Goal: Information Seeking & Learning: Learn about a topic

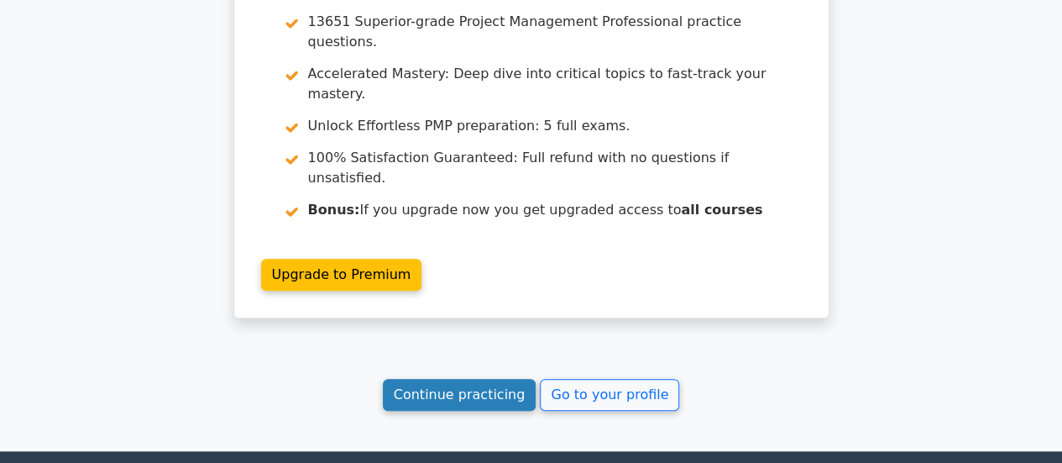
click at [492, 379] on link "Continue practicing" at bounding box center [460, 395] width 154 height 32
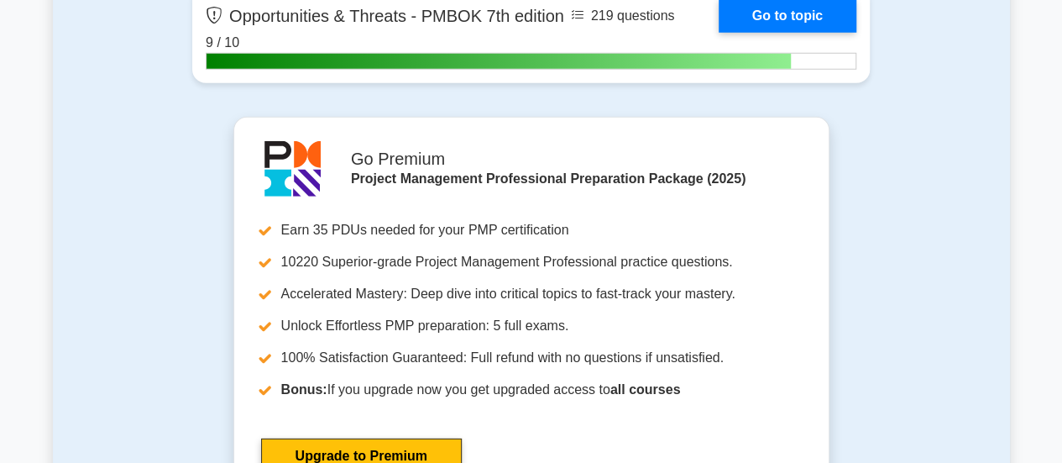
scroll to position [5541, 0]
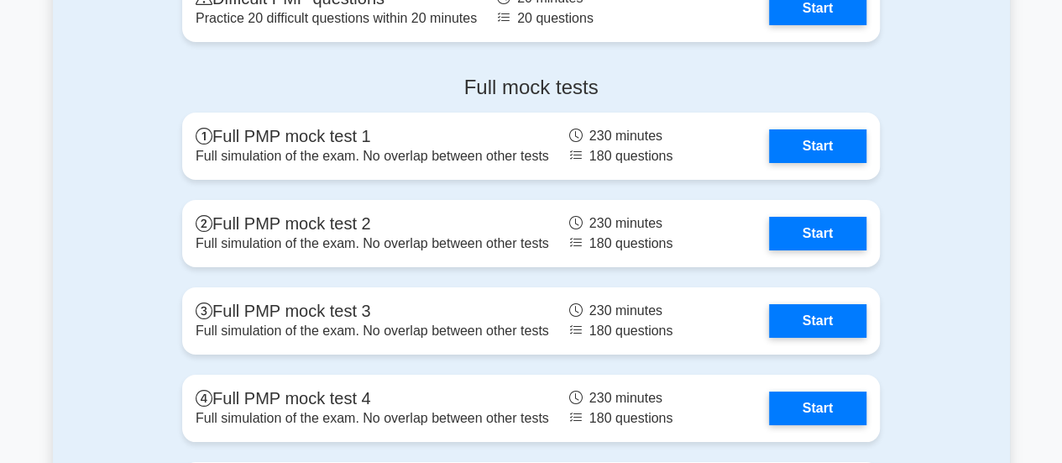
scroll to position [6213, 0]
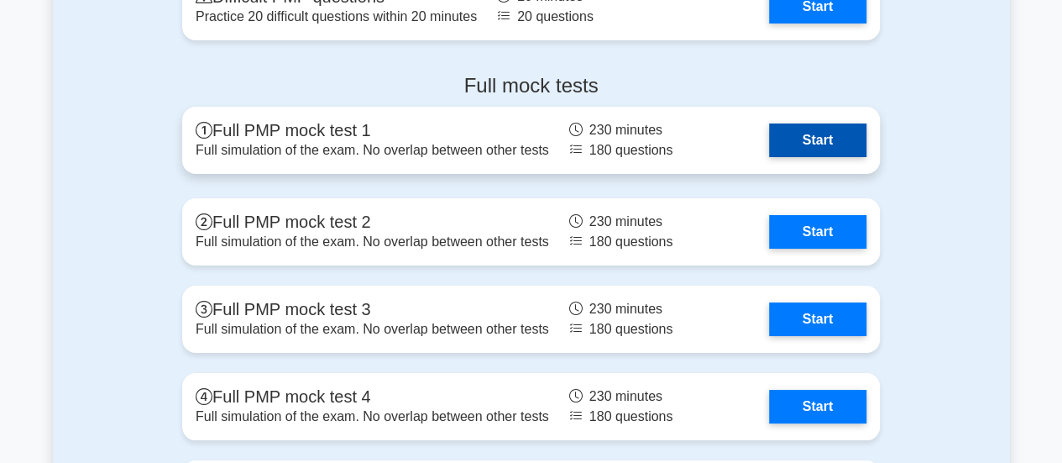
click at [825, 126] on link "Start" at bounding box center [817, 140] width 97 height 34
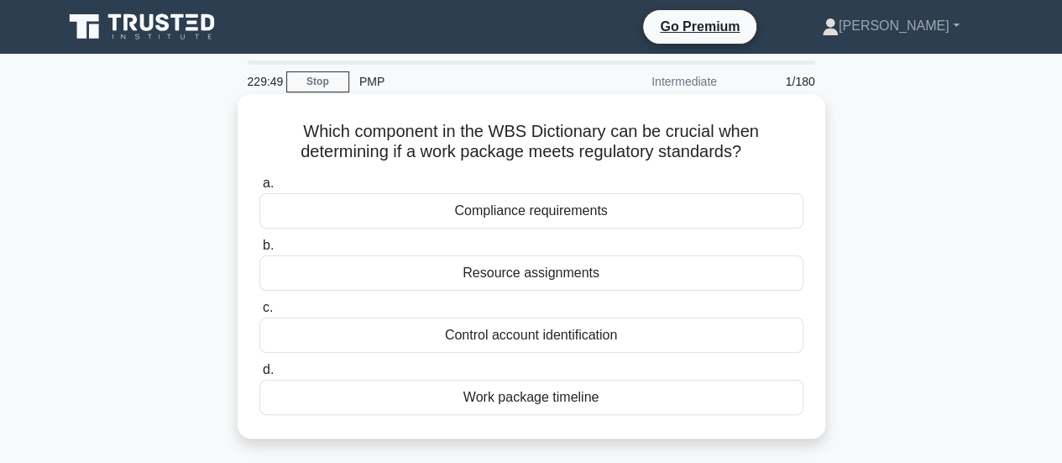
click at [756, 210] on div "Compliance requirements" at bounding box center [531, 210] width 544 height 35
click at [259, 189] on input "a. Compliance requirements" at bounding box center [259, 183] width 0 height 11
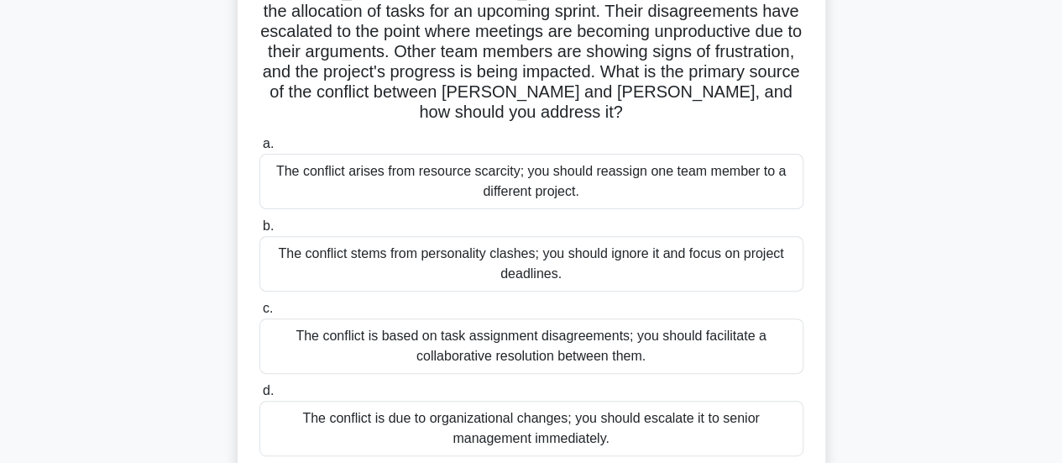
scroll to position [168, 0]
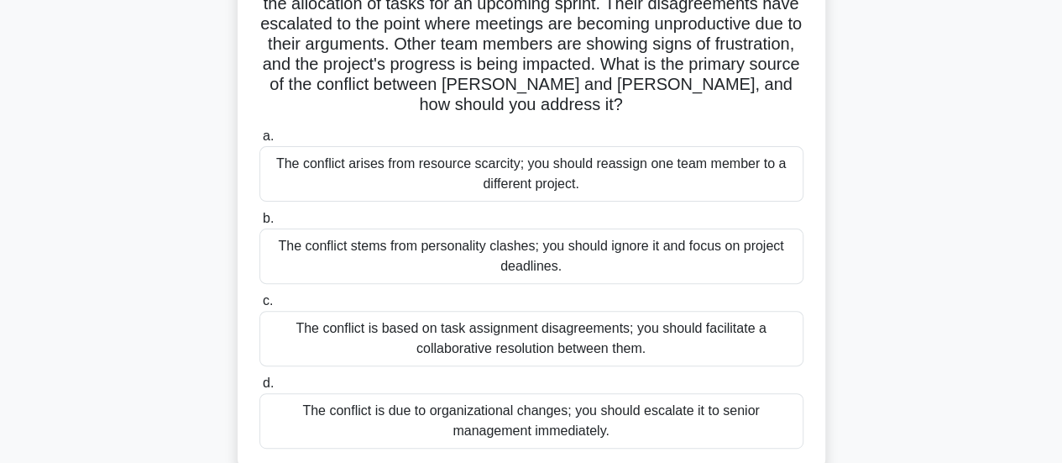
click at [691, 332] on div "The conflict is based on task assignment disagreements; you should facilitate a…" at bounding box center [531, 338] width 544 height 55
click at [259, 306] on input "c. The conflict is based on task assignment disagreements; you should facilitat…" at bounding box center [259, 301] width 0 height 11
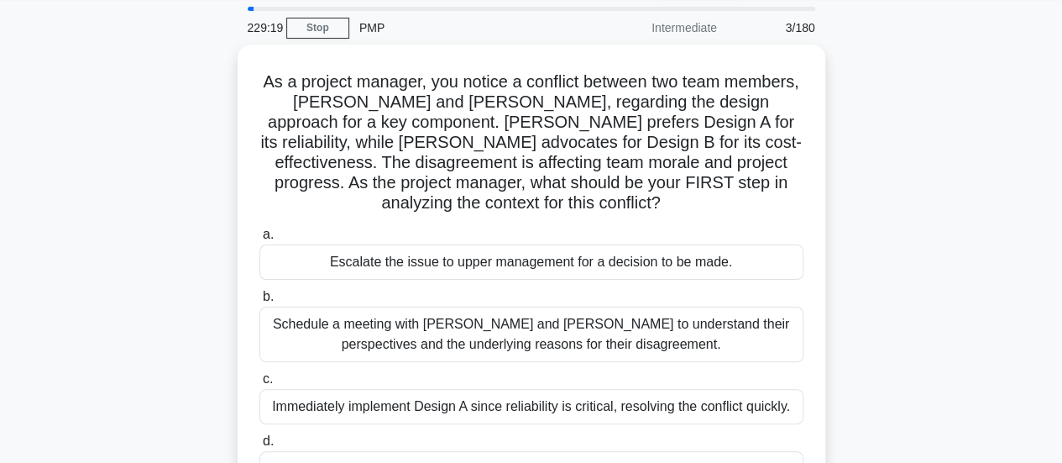
scroll to position [0, 0]
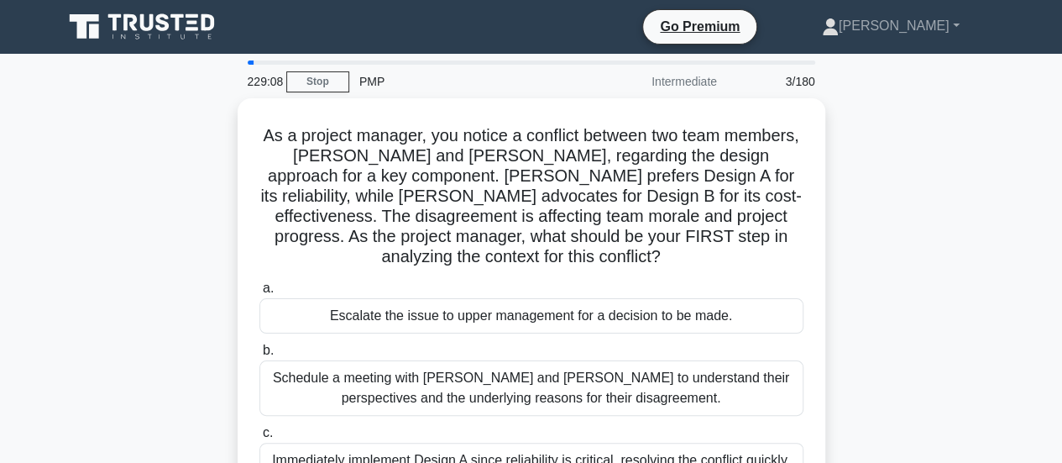
click at [959, 219] on div "As a project manager, you notice a conflict between two team members, Sarah and…" at bounding box center [531, 350] width 957 height 505
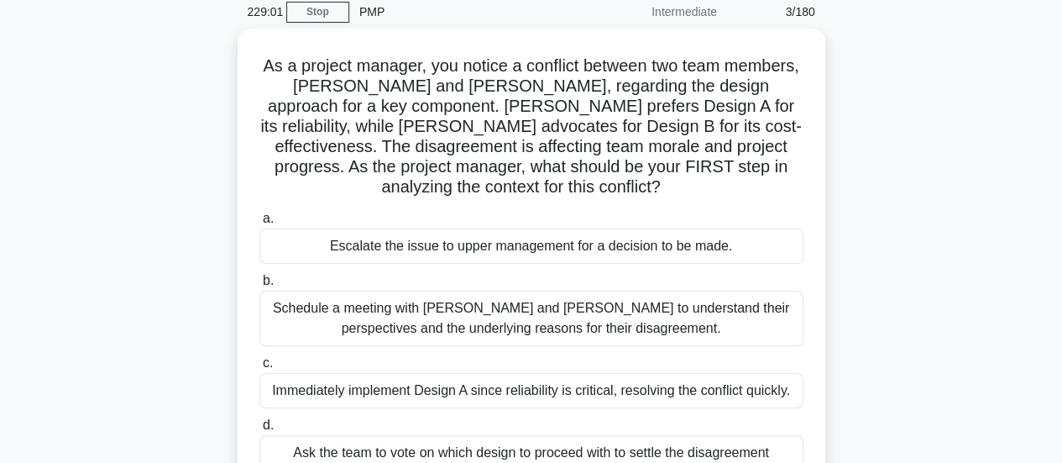
scroll to position [67, 0]
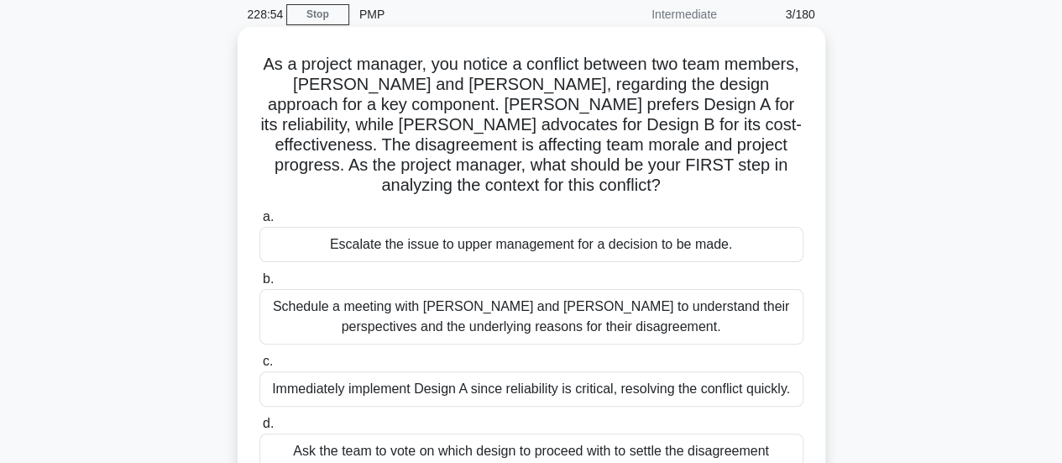
click at [767, 315] on div "Schedule a meeting with Sarah and John to understand their perspectives and the…" at bounding box center [531, 316] width 544 height 55
click at [259, 285] on input "b. Schedule a meeting with Sarah and John to understand their perspectives and …" at bounding box center [259, 279] width 0 height 11
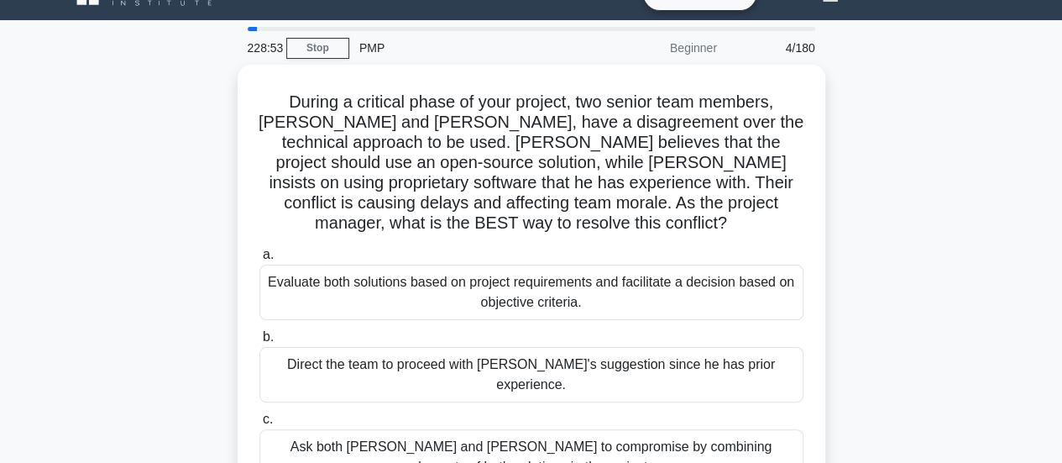
scroll to position [0, 0]
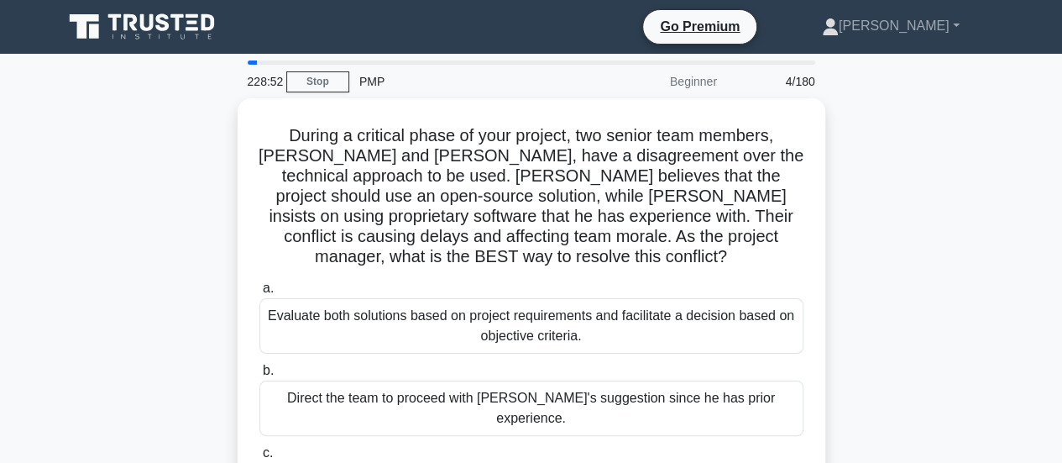
click at [952, 168] on div "During a critical phase of your project, two senior team members, Alice and Bob…" at bounding box center [531, 361] width 957 height 526
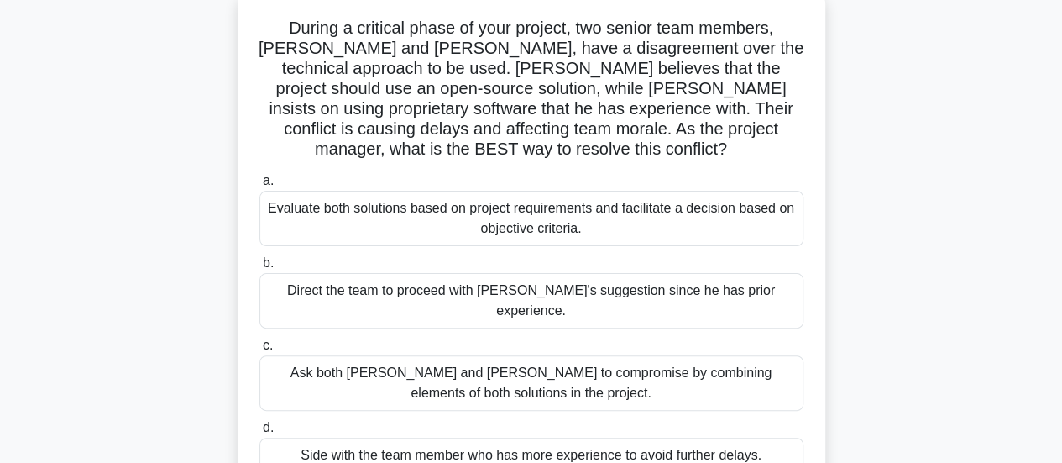
scroll to position [109, 0]
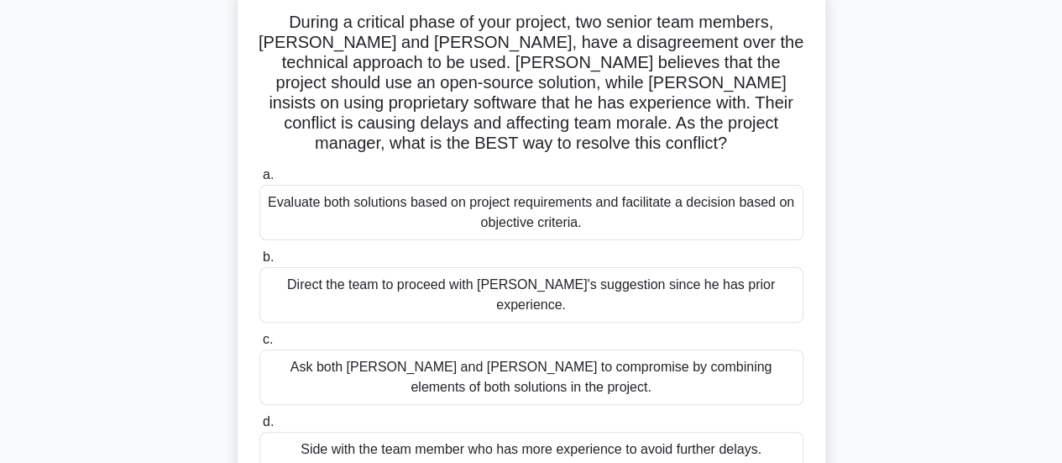
click at [746, 185] on div "Evaluate both solutions based on project requirements and facilitate a decision…" at bounding box center [531, 212] width 544 height 55
click at [259, 181] on input "a. Evaluate both solutions based on project requirements and facilitate a decis…" at bounding box center [259, 175] width 0 height 11
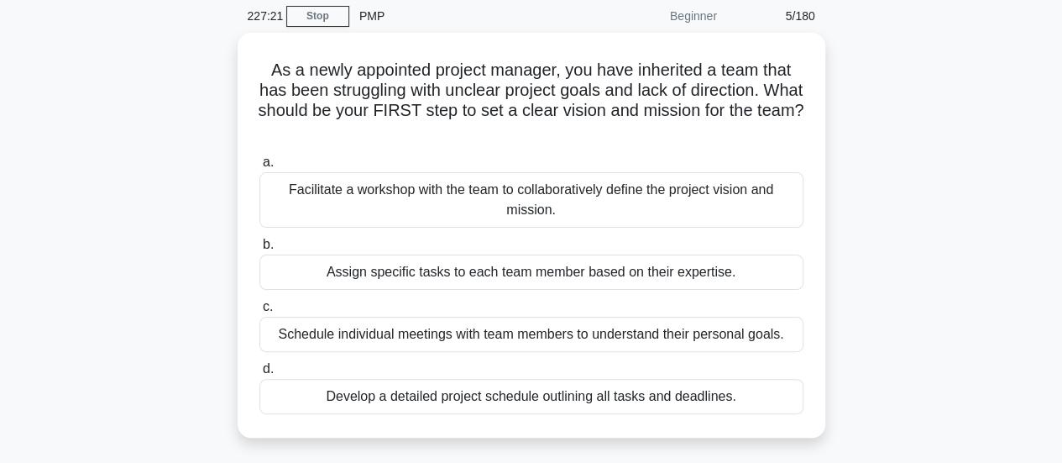
scroll to position [62, 0]
click at [763, 333] on div "Schedule individual meetings with team members to understand their personal goa…" at bounding box center [531, 333] width 544 height 35
click at [259, 311] on input "c. Schedule individual meetings with team members to understand their personal …" at bounding box center [259, 306] width 0 height 11
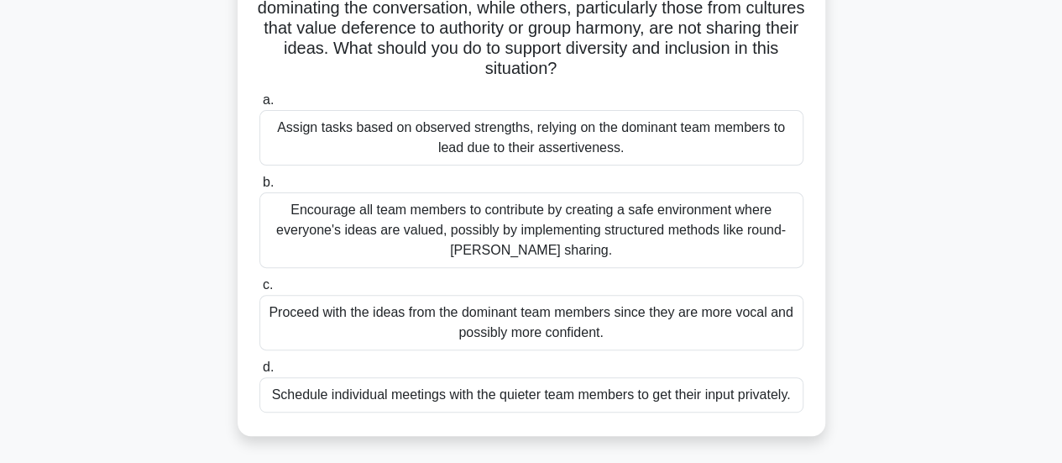
scroll to position [193, 0]
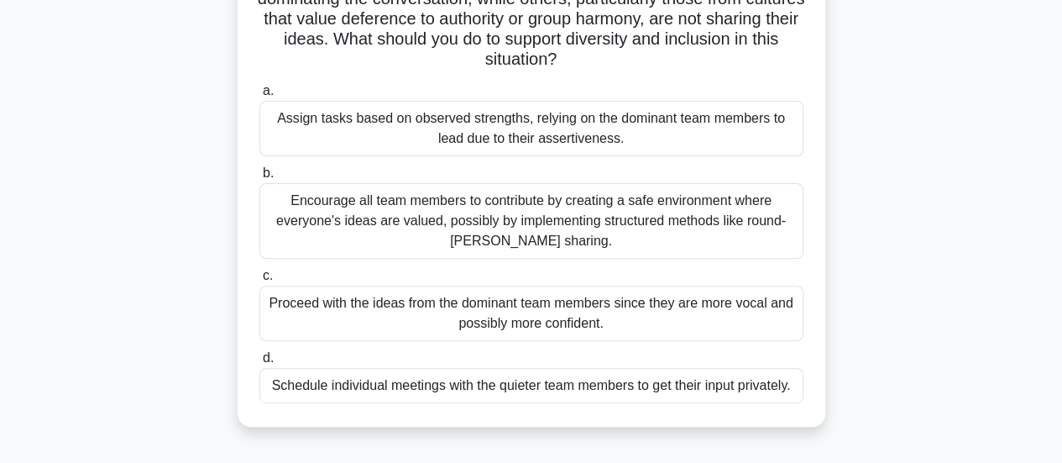
click at [720, 227] on div "Encourage all team members to contribute by creating a safe environment where e…" at bounding box center [531, 221] width 544 height 76
click at [259, 179] on input "b. Encourage all team members to contribute by creating a safe environment wher…" at bounding box center [259, 173] width 0 height 11
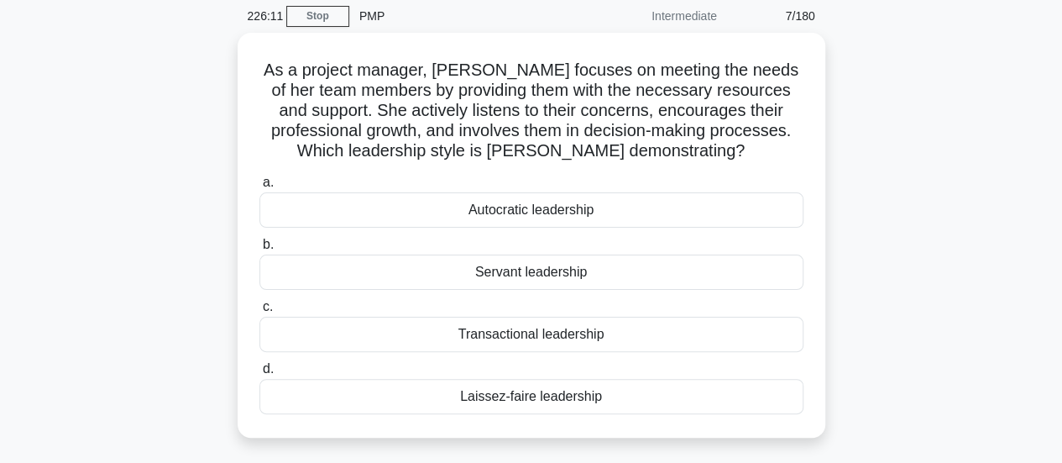
scroll to position [67, 0]
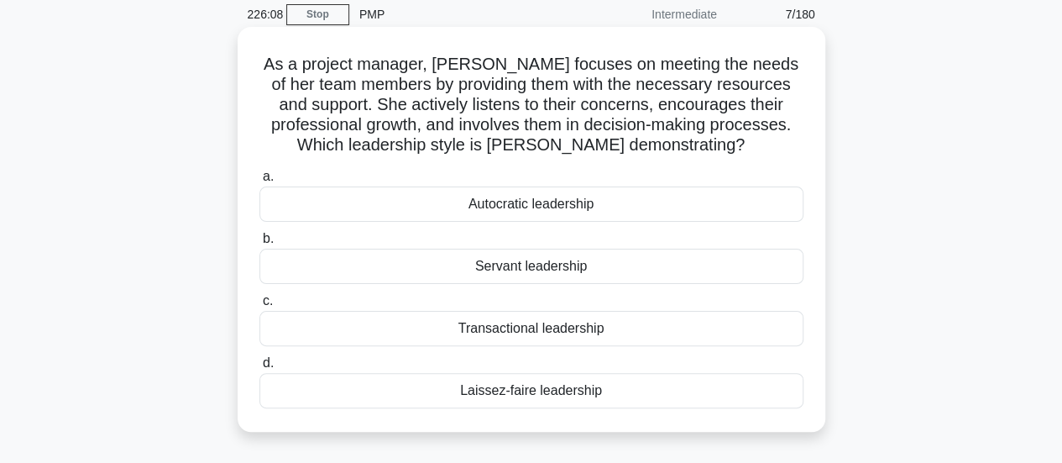
click at [660, 260] on div "Servant leadership" at bounding box center [531, 266] width 544 height 35
click at [259, 244] on input "b. Servant leadership" at bounding box center [259, 238] width 0 height 11
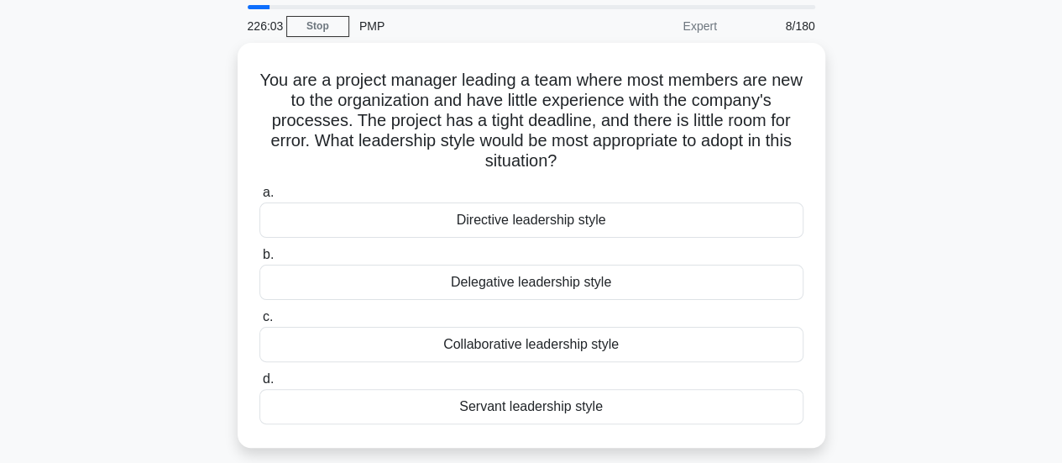
scroll to position [61, 0]
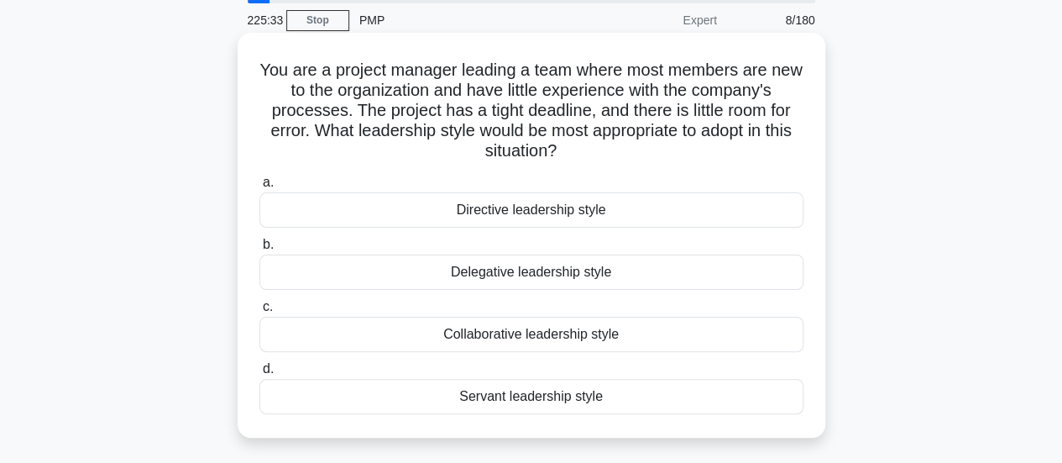
click at [715, 207] on div "Directive leadership style" at bounding box center [531, 209] width 544 height 35
click at [259, 188] on input "a. Directive leadership style" at bounding box center [259, 182] width 0 height 11
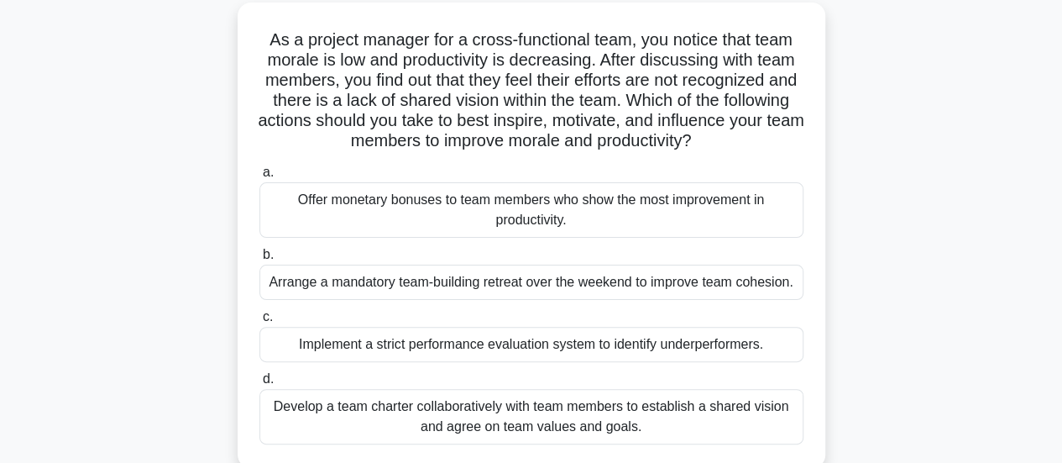
scroll to position [99, 0]
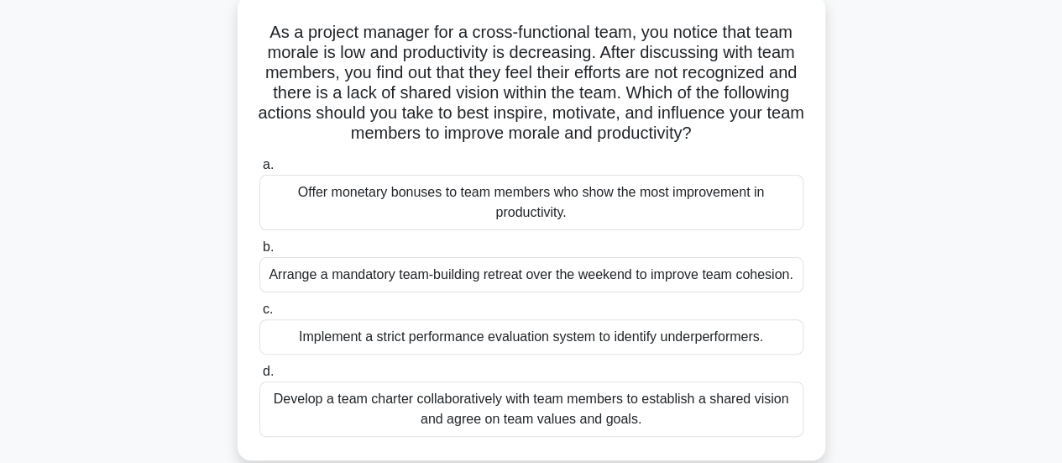
click at [732, 414] on div "Develop a team charter collaboratively with team members to establish a shared …" at bounding box center [531, 408] width 544 height 55
click at [259, 377] on input "d. Develop a team charter collaboratively with team members to establish a shar…" at bounding box center [259, 371] width 0 height 11
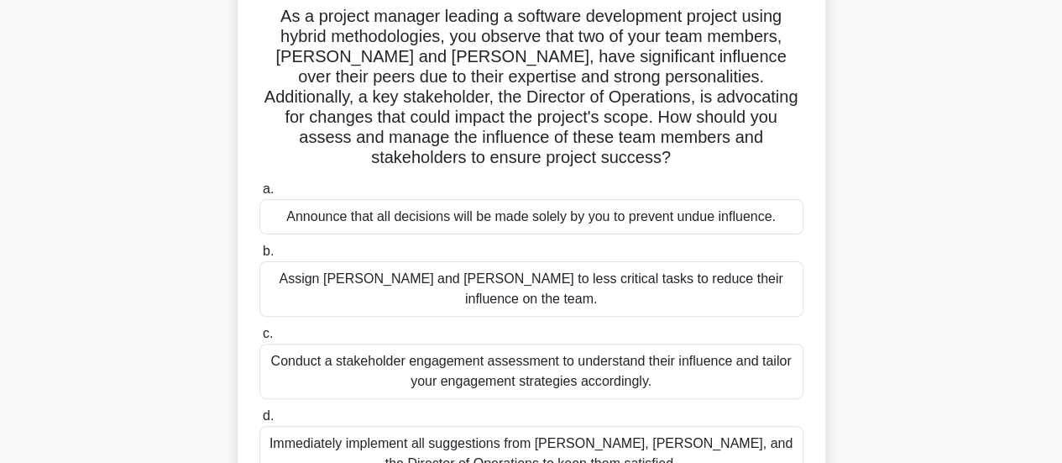
scroll to position [123, 0]
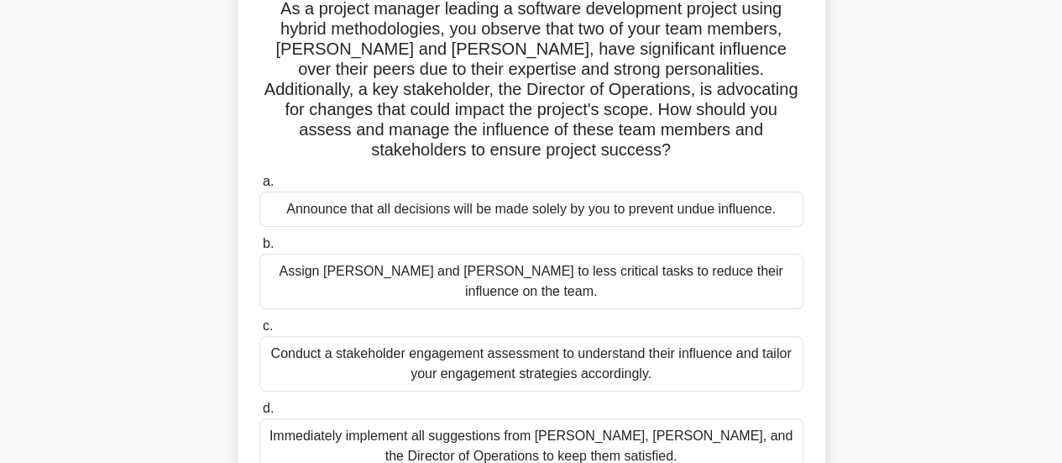
click at [798, 336] on div "Conduct a stakeholder engagement assessment to understand their influence and t…" at bounding box center [531, 363] width 544 height 55
click at [259, 321] on input "c. Conduct a stakeholder engagement assessment to understand their influence an…" at bounding box center [259, 326] width 0 height 11
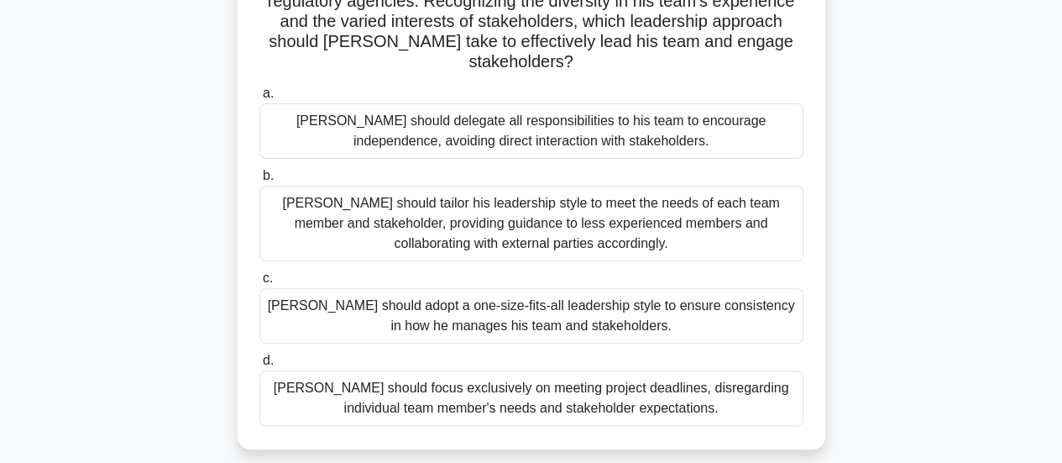
scroll to position [217, 0]
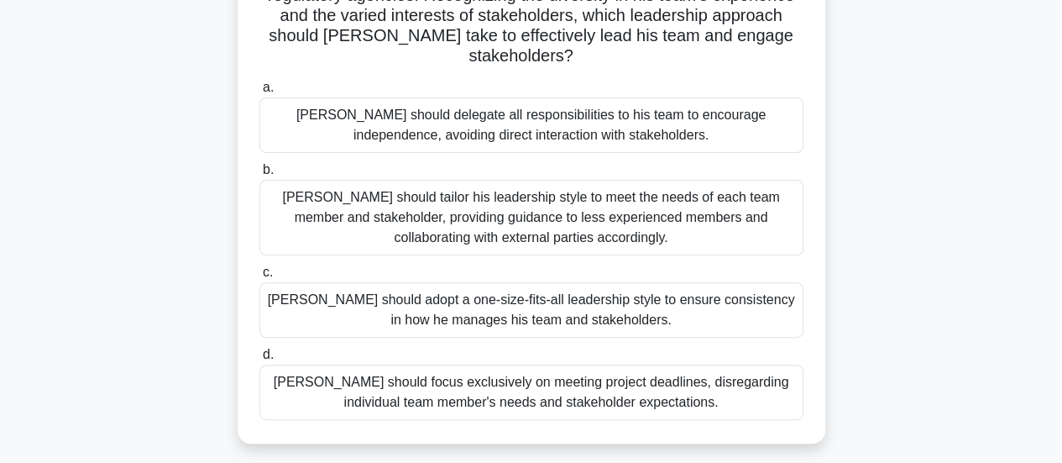
click at [725, 209] on div "John should tailor his leadership style to meet the needs of each team member a…" at bounding box center [531, 218] width 544 height 76
click at [259, 175] on input "b. John should tailor his leadership style to meet the needs of each team membe…" at bounding box center [259, 170] width 0 height 11
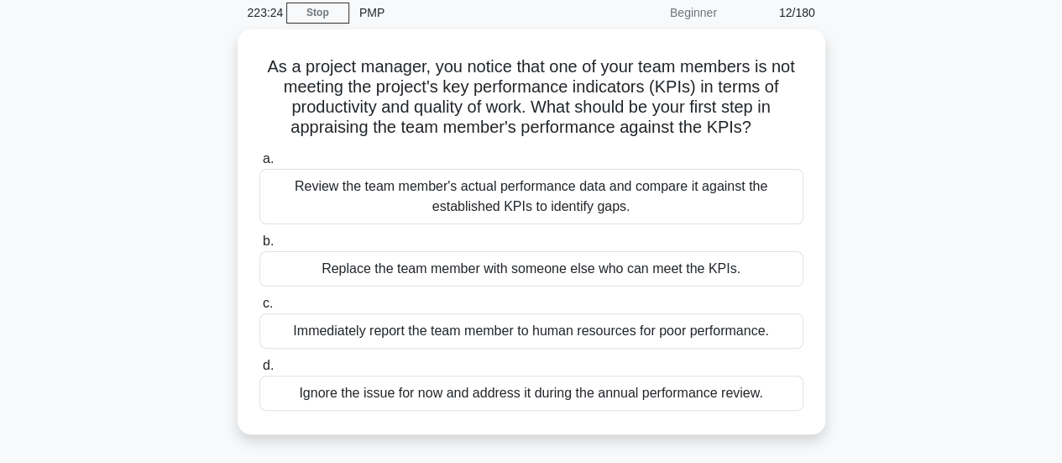
scroll to position [70, 0]
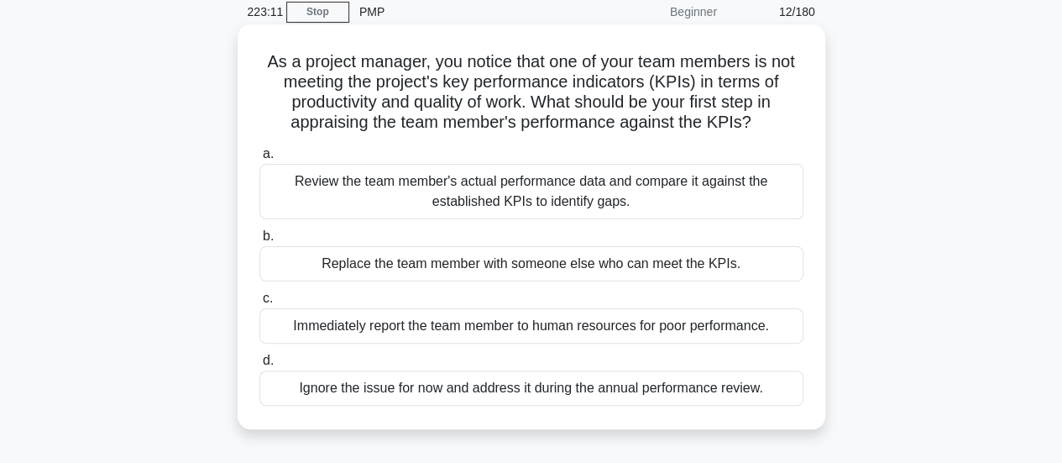
click at [716, 193] on div "Review the team member's actual performance data and compare it against the est…" at bounding box center [531, 191] width 544 height 55
click at [259, 160] on input "a. Review the team member's actual performance data and compare it against the …" at bounding box center [259, 154] width 0 height 11
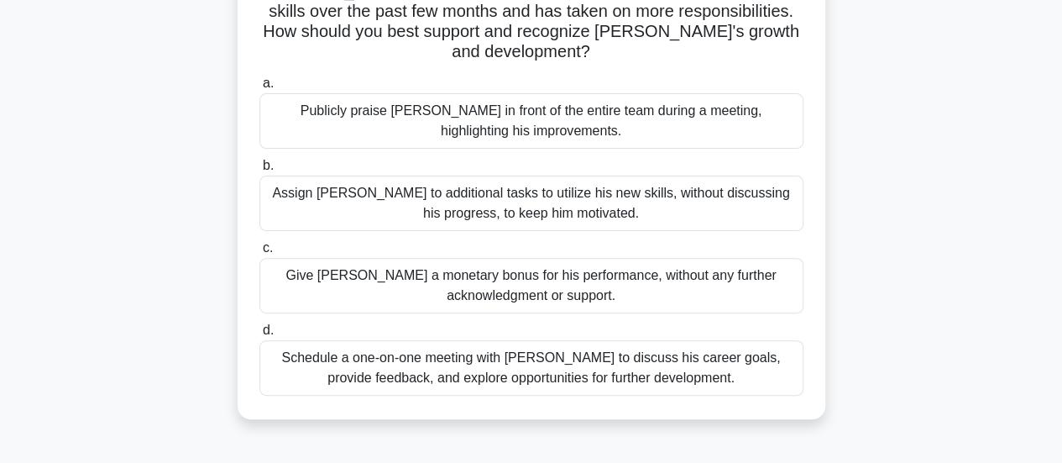
scroll to position [168, 0]
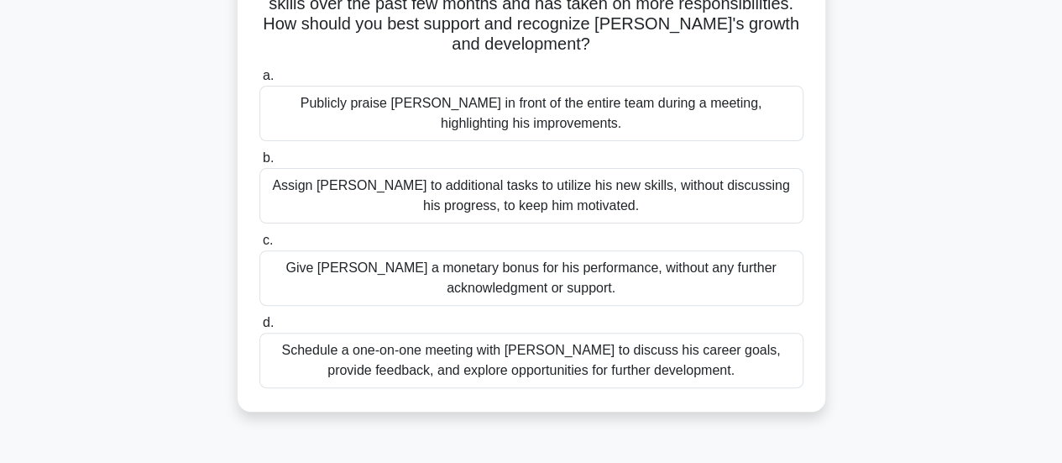
click at [788, 338] on div "Schedule a one-on-one meeting with Alex to discuss his career goals, provide fe…" at bounding box center [531, 359] width 544 height 55
click at [259, 328] on input "d. Schedule a one-on-one meeting with Alex to discuss his career goals, provide…" at bounding box center [259, 322] width 0 height 11
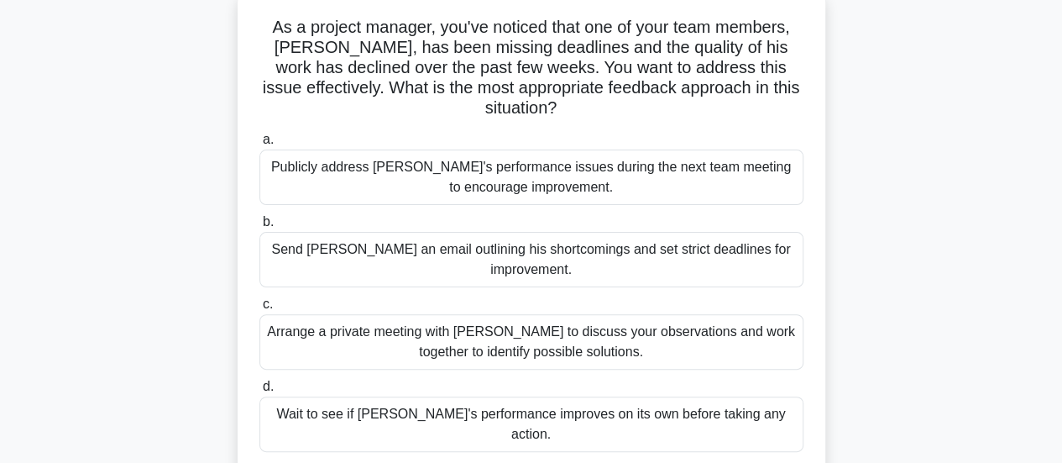
scroll to position [112, 0]
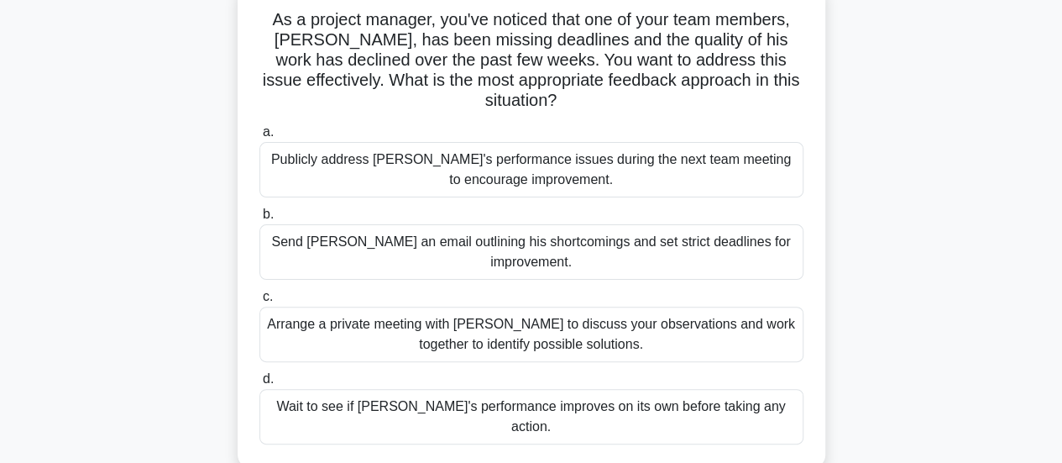
click at [739, 306] on div "Arrange a private meeting with Alex to discuss your observations and work toget…" at bounding box center [531, 333] width 544 height 55
click at [259, 296] on input "c. Arrange a private meeting with Alex to discuss your observations and work to…" at bounding box center [259, 296] width 0 height 11
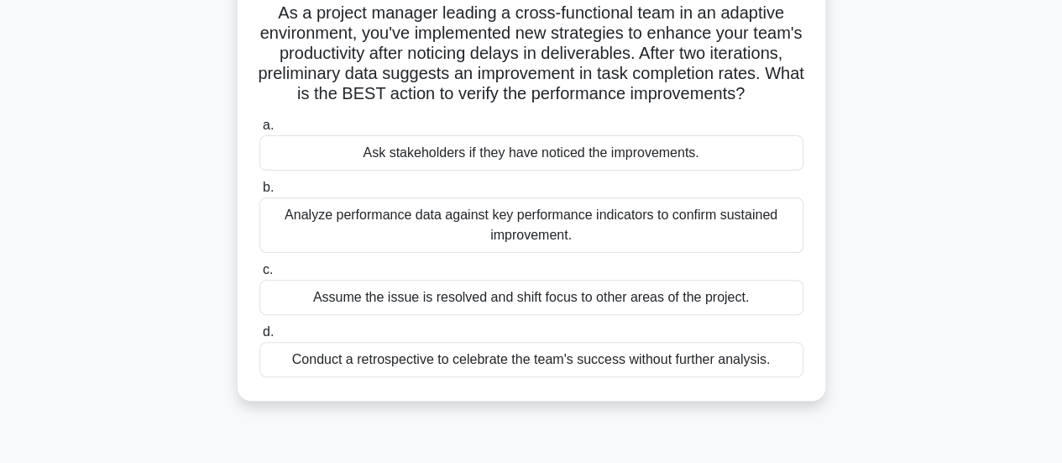
scroll to position [126, 0]
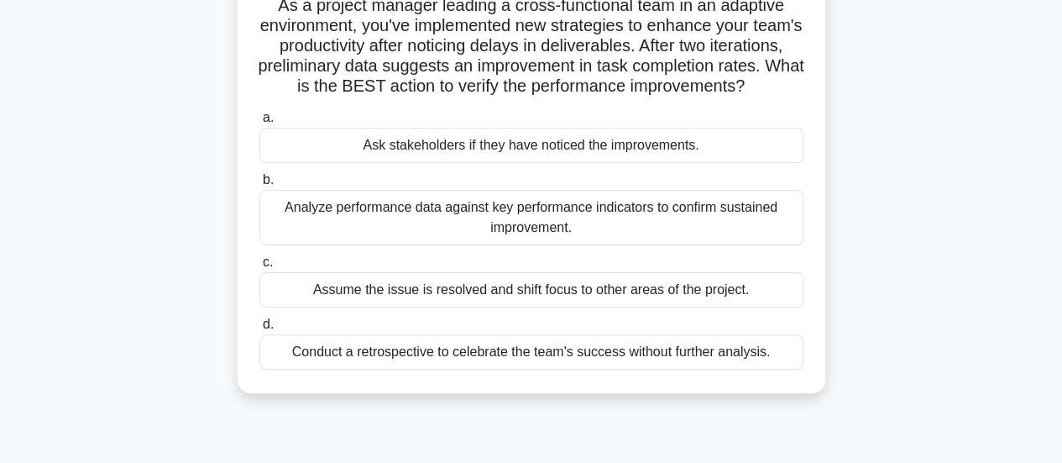
click at [698, 232] on div "Analyze performance data against key performance indicators to confirm sustaine…" at bounding box center [531, 217] width 544 height 55
click at [259, 186] on input "b. Analyze performance data against key performance indicators to confirm susta…" at bounding box center [259, 180] width 0 height 11
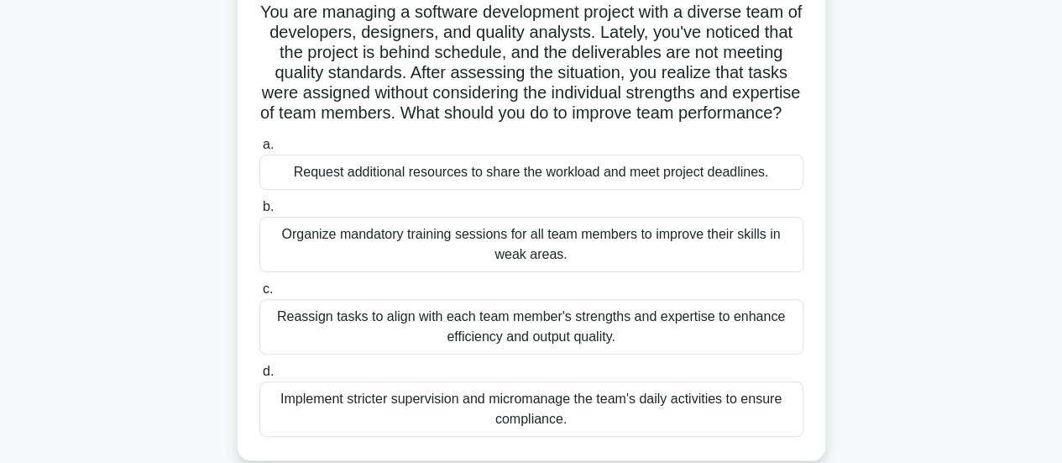
scroll to position [168, 0]
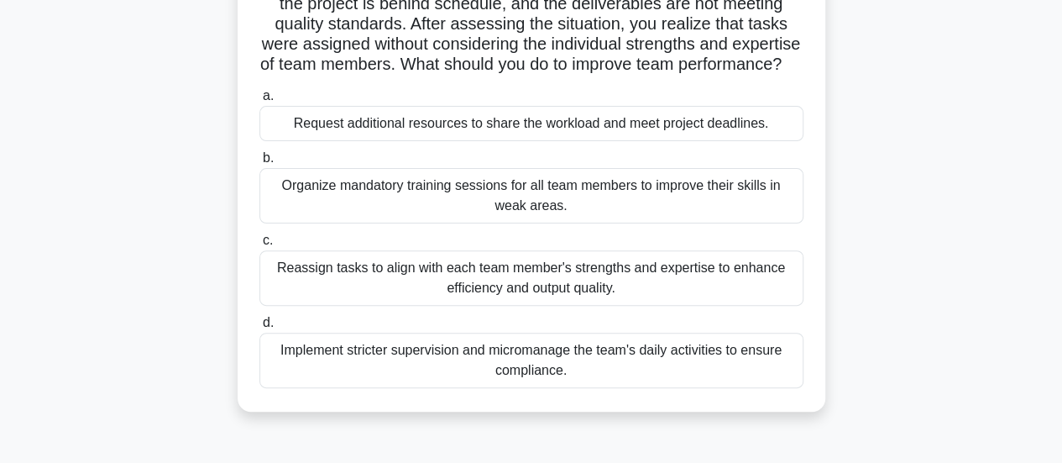
click at [755, 285] on div "Reassign tasks to align with each team member's strengths and expertise to enha…" at bounding box center [531, 277] width 544 height 55
click at [259, 246] on input "c. Reassign tasks to align with each team member's strengths and expertise to e…" at bounding box center [259, 240] width 0 height 11
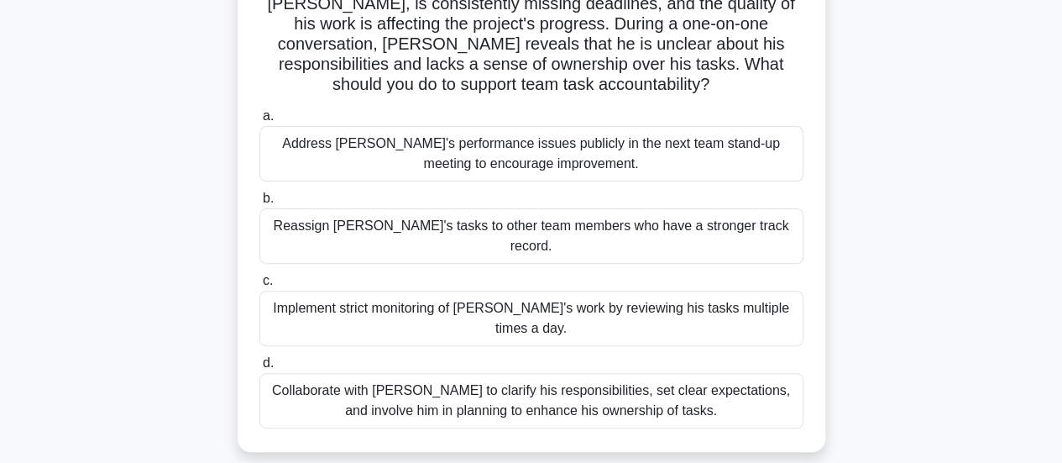
click at [772, 373] on div "Collaborate with Alex to clarify his responsibilities, set clear expectations, …" at bounding box center [531, 400] width 544 height 55
click at [259, 358] on input "d. Collaborate with Alex to clarify his responsibilities, set clear expectation…" at bounding box center [259, 363] width 0 height 11
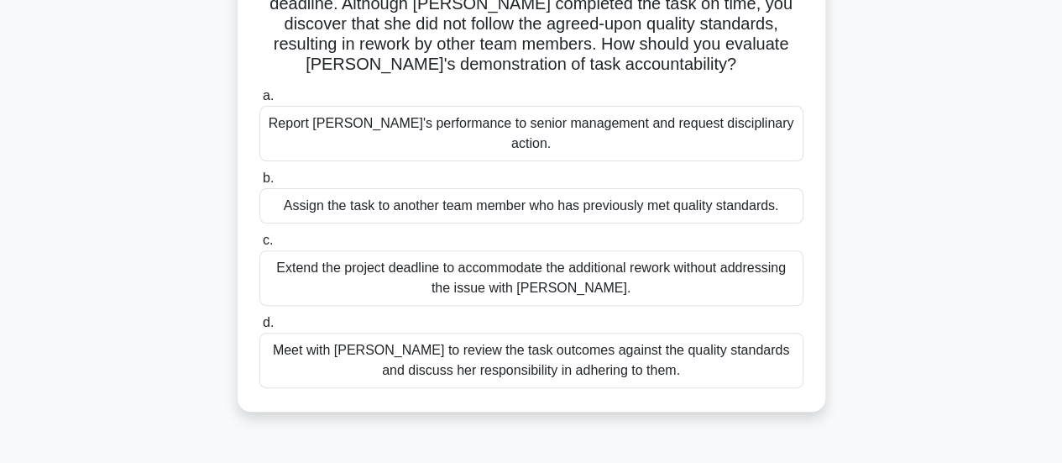
click at [759, 353] on div "Meet with Priya to review the task outcomes against the quality standards and d…" at bounding box center [531, 359] width 544 height 55
click at [259, 328] on input "d. Meet with Priya to review the task outcomes against the quality standards an…" at bounding box center [259, 322] width 0 height 11
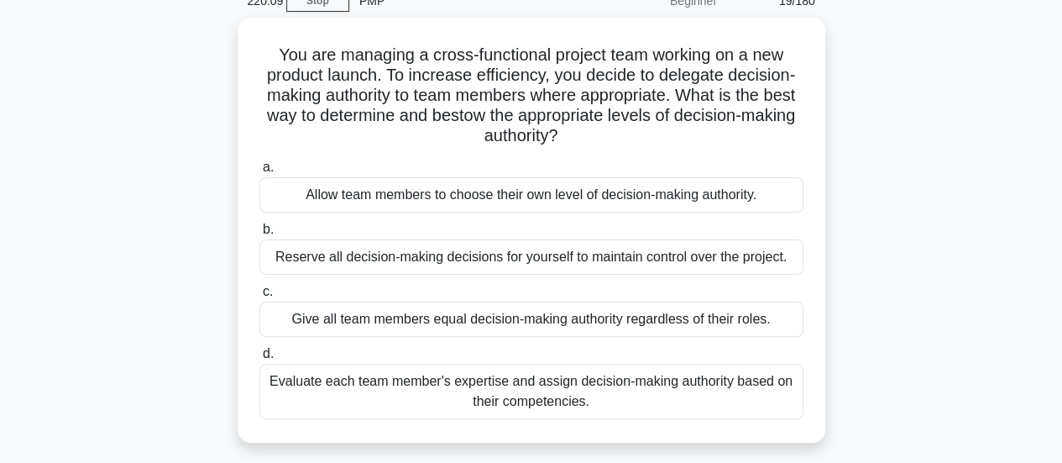
scroll to position [84, 0]
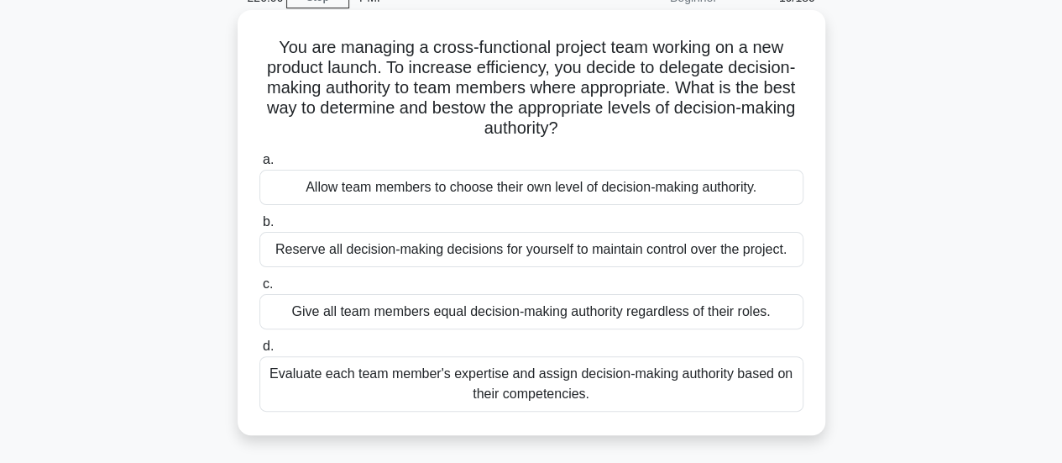
click at [774, 390] on div "Evaluate each team member's expertise and assign decision-making authority base…" at bounding box center [531, 383] width 544 height 55
click at [259, 352] on input "d. Evaluate each team member's expertise and assign decision-making authority b…" at bounding box center [259, 346] width 0 height 11
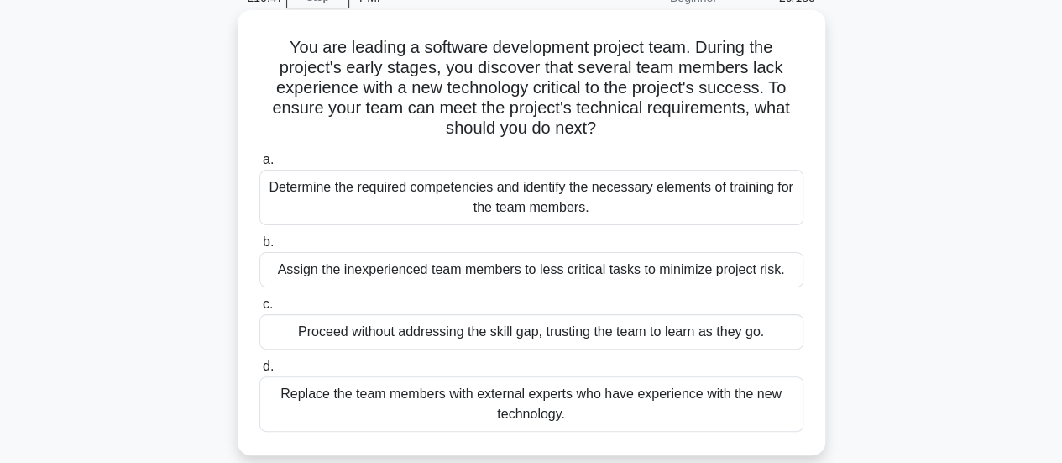
click at [762, 191] on div "Determine the required competencies and identify the necessary elements of trai…" at bounding box center [531, 197] width 544 height 55
click at [259, 165] on input "a. Determine the required competencies and identify the necessary elements of t…" at bounding box center [259, 159] width 0 height 11
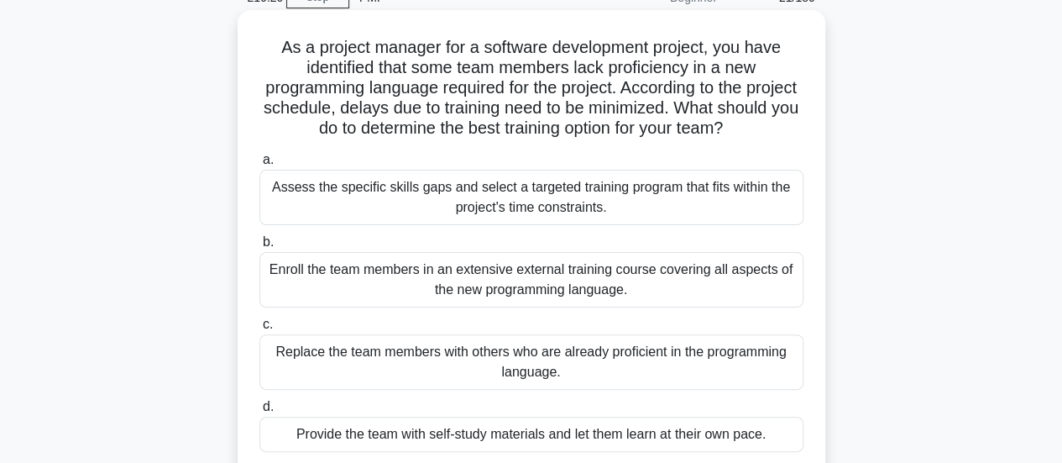
click at [789, 187] on div "Assess the specific skills gaps and select a targeted training program that fit…" at bounding box center [531, 197] width 544 height 55
click at [259, 165] on input "a. Assess the specific skills gaps and select a targeted training program that …" at bounding box center [259, 159] width 0 height 11
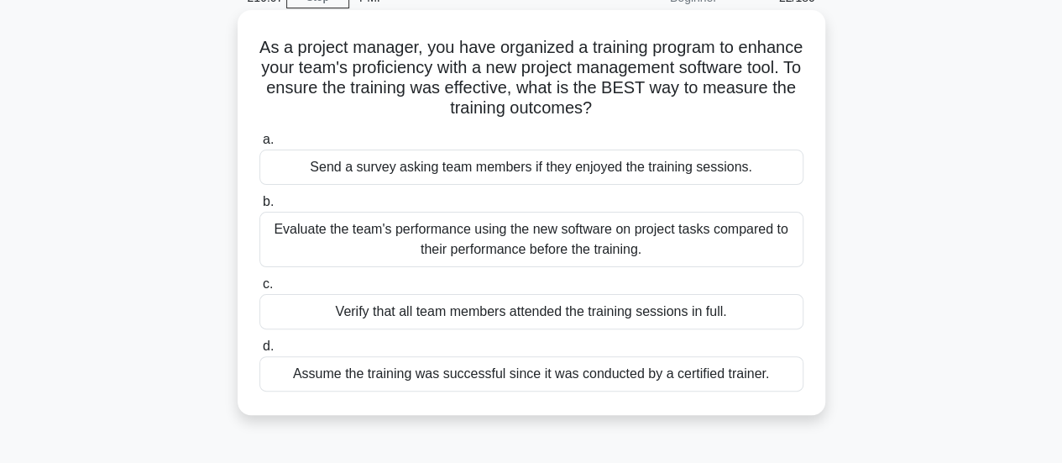
click at [754, 244] on div "Evaluate the team's performance using the new software on project tasks compare…" at bounding box center [531, 239] width 544 height 55
click at [259, 207] on input "b. Evaluate the team's performance using the new software on project tasks comp…" at bounding box center [259, 201] width 0 height 11
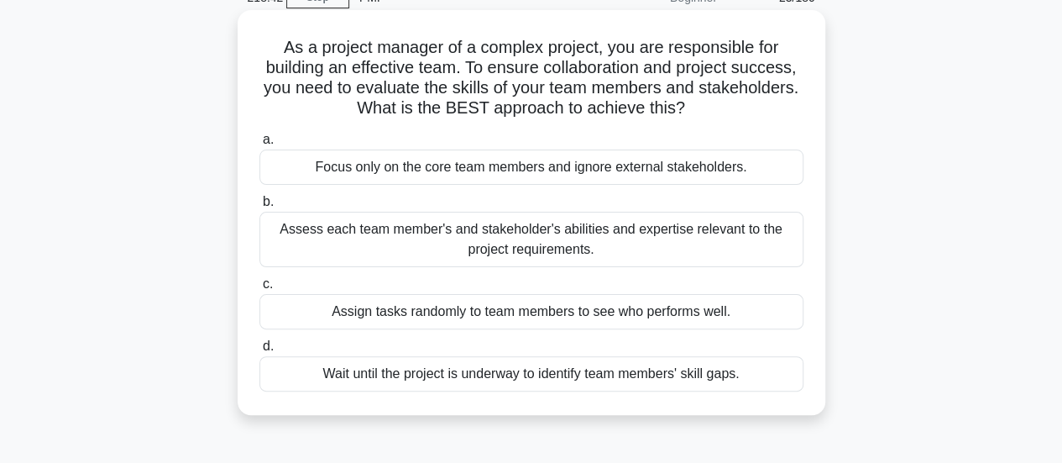
click at [756, 249] on div "Assess each team member's and stakeholder's abilities and expertise relevant to…" at bounding box center [531, 239] width 544 height 55
click at [259, 207] on input "b. Assess each team member's and stakeholder's abilities and expertise relevant…" at bounding box center [259, 201] width 0 height 11
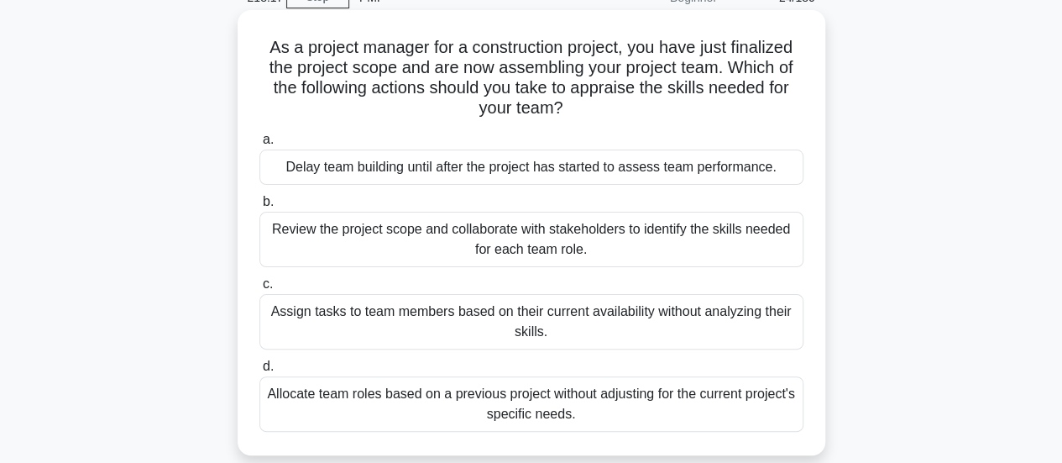
click at [776, 259] on div "Review the project scope and collaborate with stakeholders to identify the skil…" at bounding box center [531, 239] width 544 height 55
click at [259, 207] on input "b. Review the project scope and collaborate with stakeholders to identify the s…" at bounding box center [259, 201] width 0 height 11
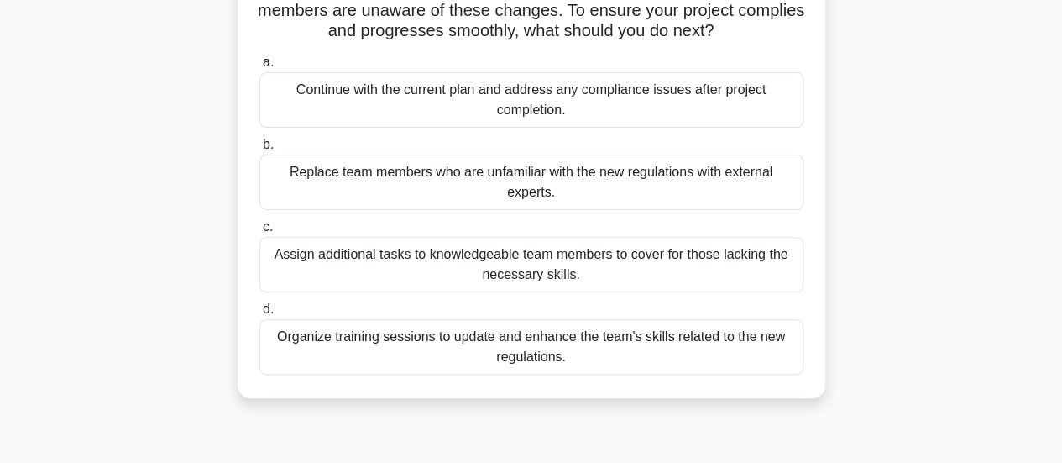
scroll to position [168, 0]
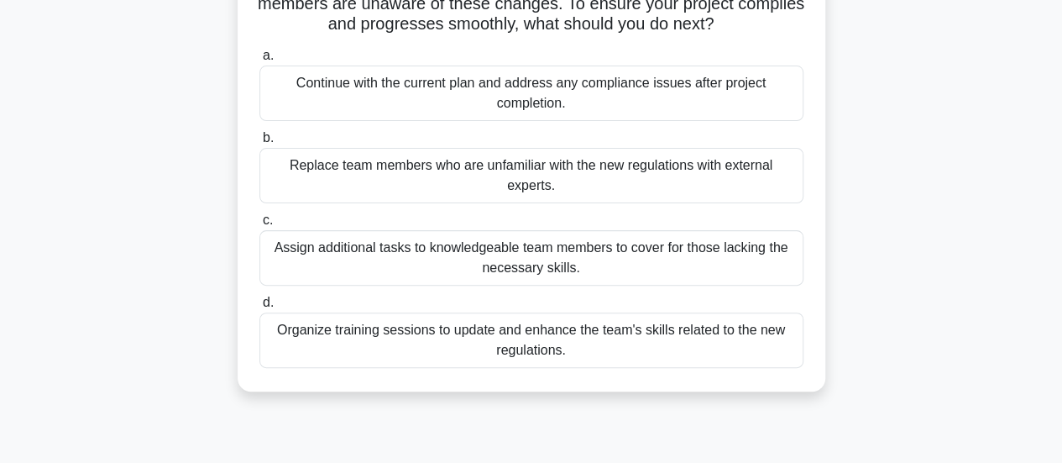
click at [751, 349] on div "Organize training sessions to update and enhance the team's skills related to t…" at bounding box center [531, 339] width 544 height 55
click at [259, 308] on input "d. Organize training sessions to update and enhance the team's skills related t…" at bounding box center [259, 302] width 0 height 11
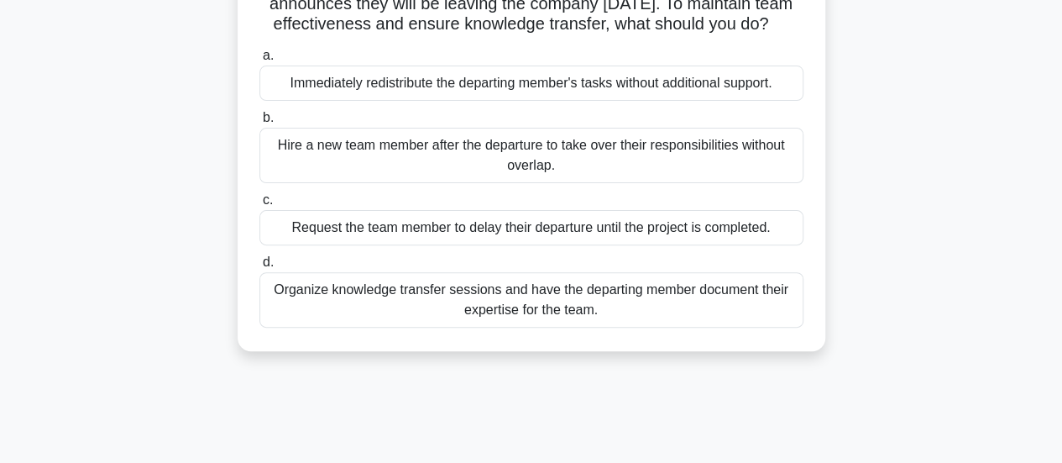
click at [755, 313] on div "Organize knowledge transfer sessions and have the departing member document the…" at bounding box center [531, 299] width 544 height 55
click at [259, 268] on input "d. Organize knowledge transfer sessions and have the departing member document …" at bounding box center [259, 262] width 0 height 11
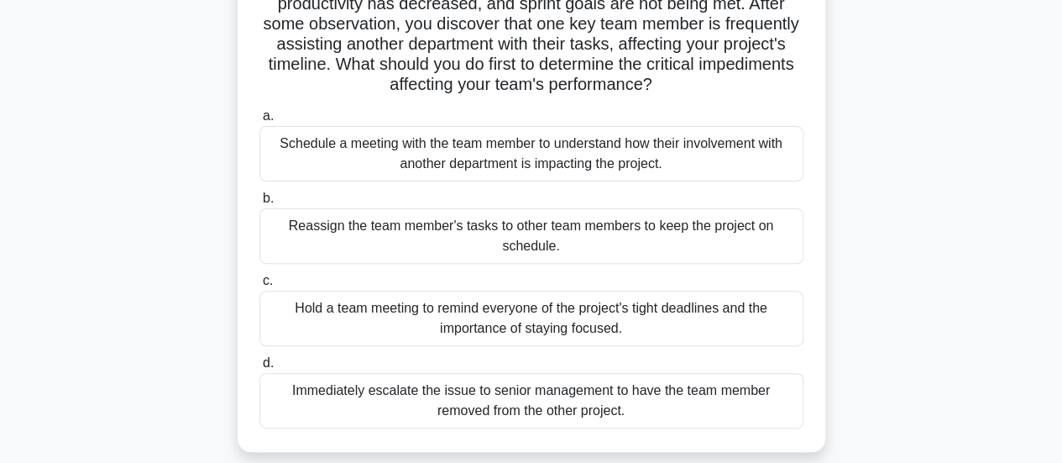
click at [760, 170] on div "Schedule a meeting with the team member to understand how their involvement wit…" at bounding box center [531, 153] width 544 height 55
click at [259, 122] on input "a. Schedule a meeting with the team member to understand how their involvement …" at bounding box center [259, 116] width 0 height 11
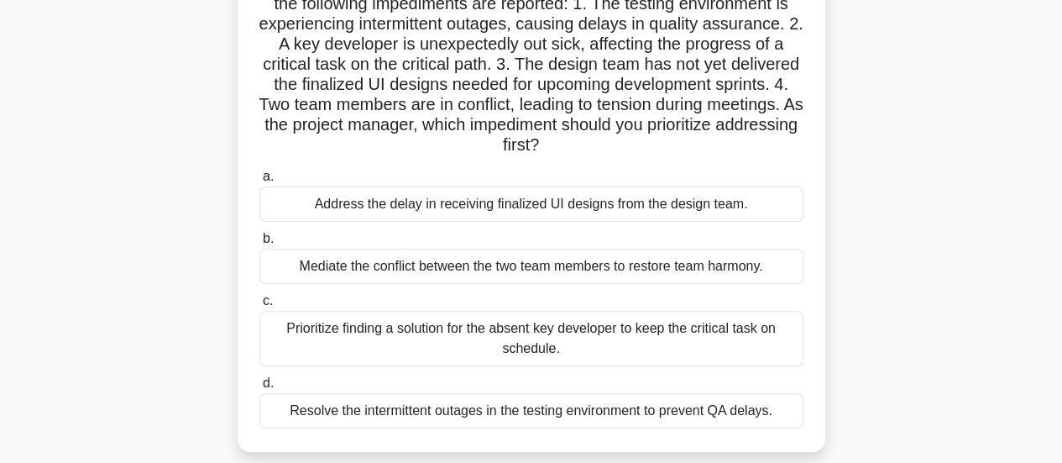
click at [757, 337] on div "Prioritize finding a solution for the absent key developer to keep the critical…" at bounding box center [531, 338] width 544 height 55
click at [259, 306] on input "c. Prioritize finding a solution for the absent key developer to keep the criti…" at bounding box center [259, 301] width 0 height 11
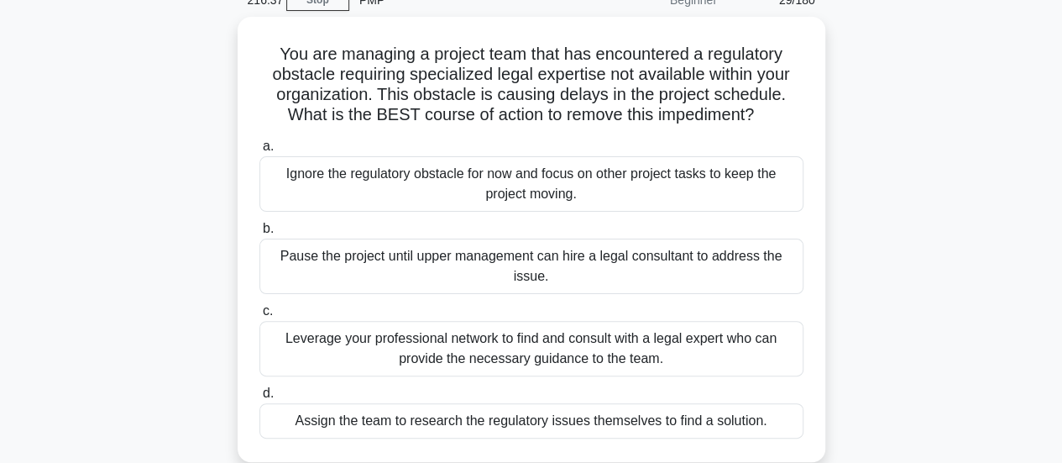
scroll to position [84, 0]
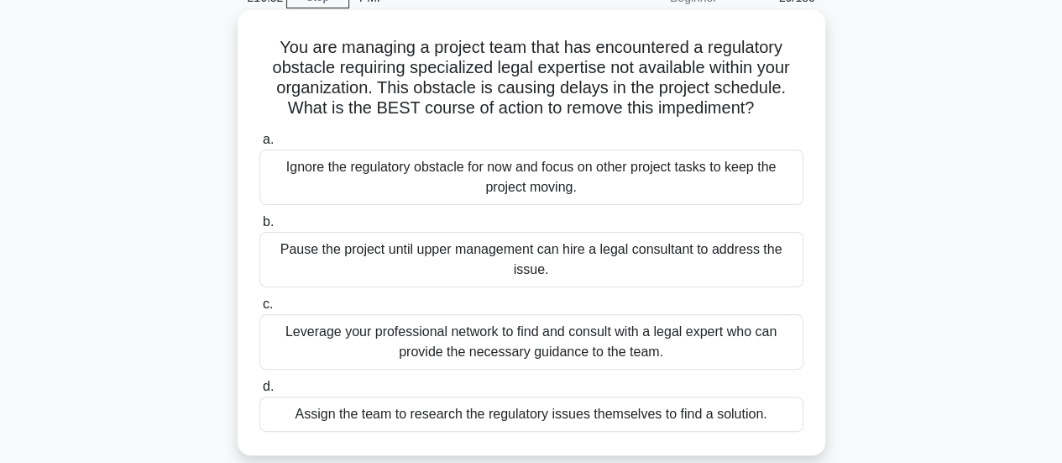
click at [742, 335] on div "Leverage your professional network to find and consult with a legal expert who …" at bounding box center [531, 341] width 544 height 55
click at [259, 310] on input "c. Leverage your professional network to find and consult with a legal expert w…" at bounding box center [259, 304] width 0 height 11
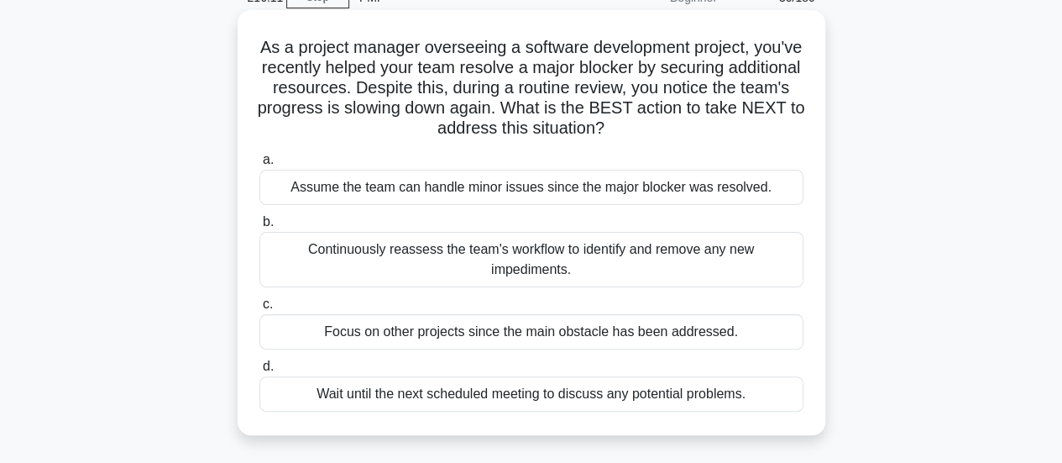
click at [786, 256] on div "Continuously reassess the team's workflow to identify and remove any new impedi…" at bounding box center [531, 259] width 544 height 55
click at [259, 228] on input "b. Continuously reassess the team's workflow to identify and remove any new imp…" at bounding box center [259, 222] width 0 height 11
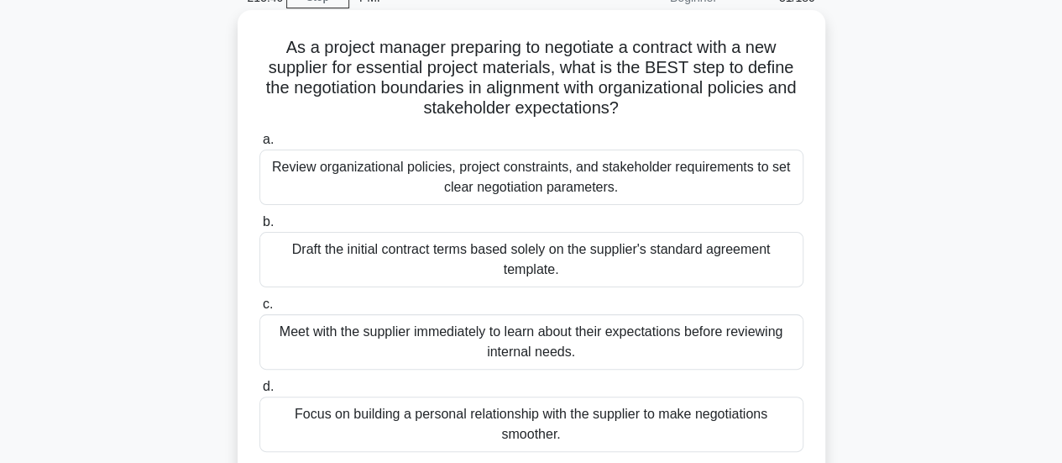
click at [759, 194] on div "Review organizational policies, project constraints, and stakeholder requiremen…" at bounding box center [531, 176] width 544 height 55
click at [259, 145] on input "a. Review organizational policies, project constraints, and stakeholder require…" at bounding box center [259, 139] width 0 height 11
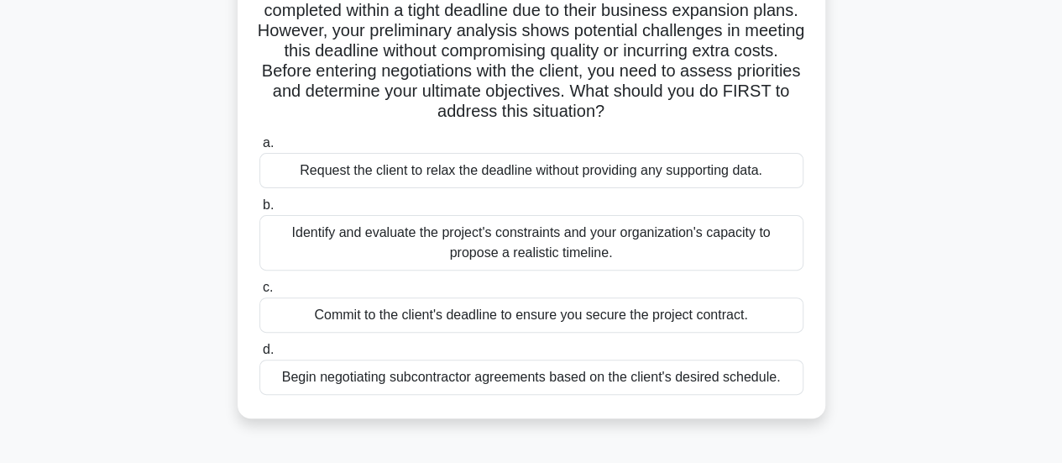
scroll to position [168, 0]
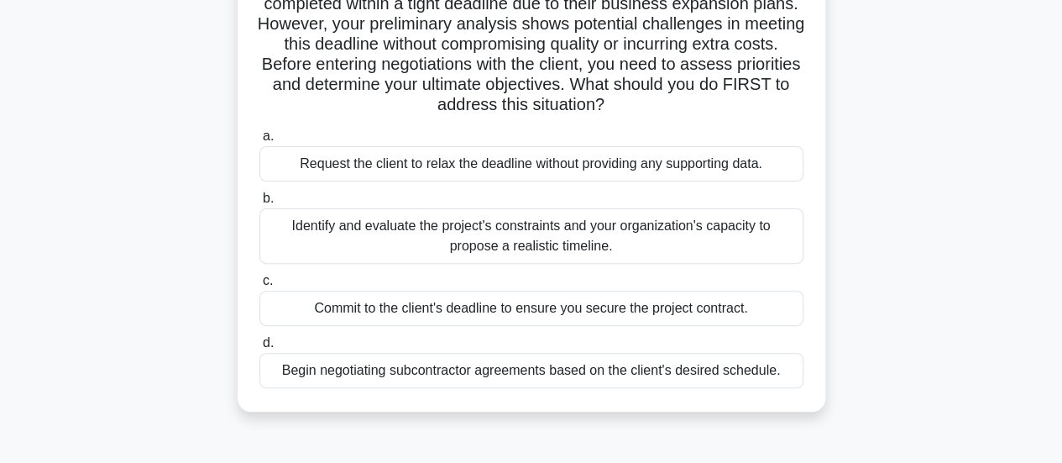
click at [742, 238] on div "Identify and evaluate the project's constraints and your organization's capacit…" at bounding box center [531, 235] width 544 height 55
click at [259, 204] on input "b. Identify and evaluate the project's constraints and your organization's capa…" at bounding box center [259, 198] width 0 height 11
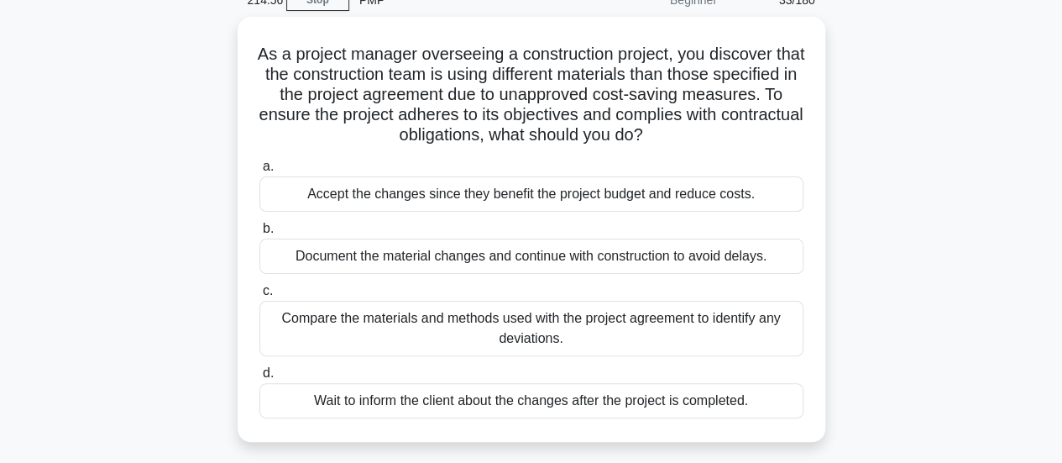
scroll to position [84, 0]
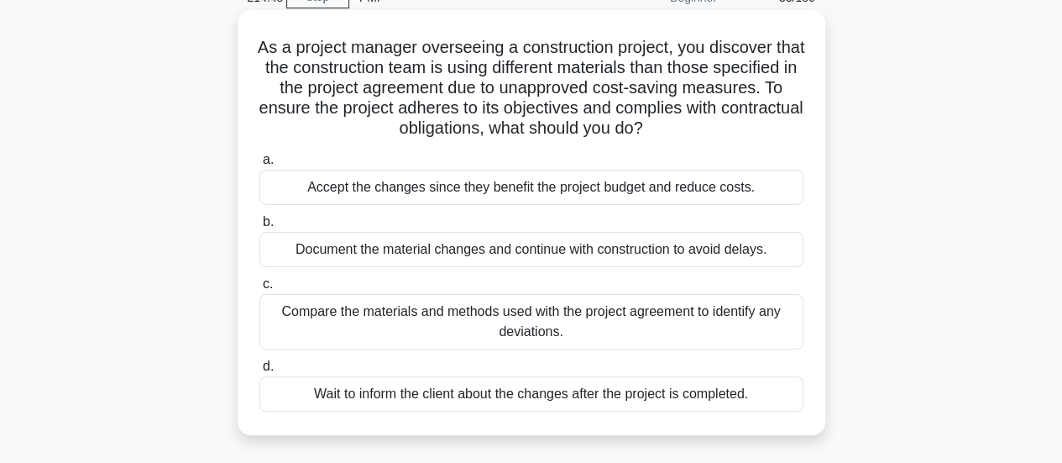
click at [790, 333] on div "Compare the materials and methods used with the project agreement to identify a…" at bounding box center [531, 321] width 544 height 55
click at [259, 290] on input "c. Compare the materials and methods used with the project agreement to identif…" at bounding box center [259, 284] width 0 height 11
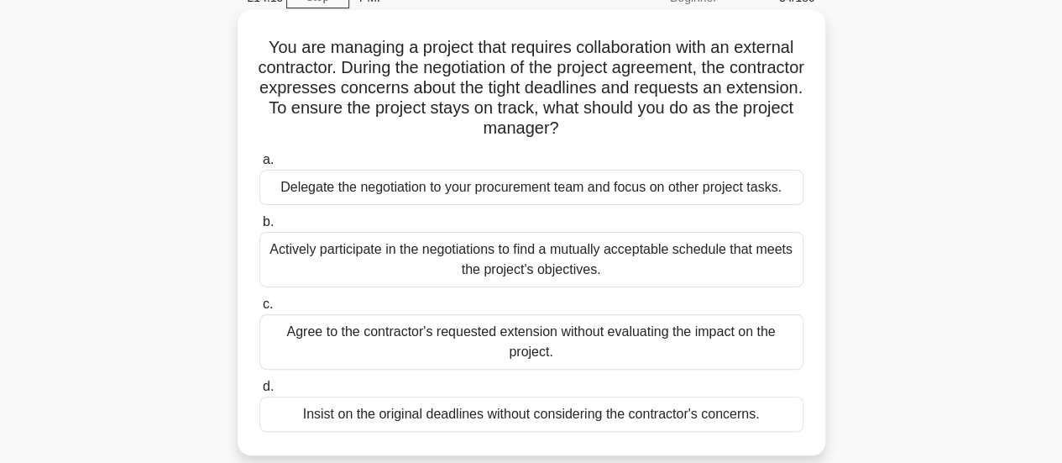
click at [766, 276] on div "Actively participate in the negotiations to find a mutually acceptable schedule…" at bounding box center [531, 259] width 544 height 55
click at [259, 228] on input "b. Actively participate in the negotiations to find a mutually acceptable sched…" at bounding box center [259, 222] width 0 height 11
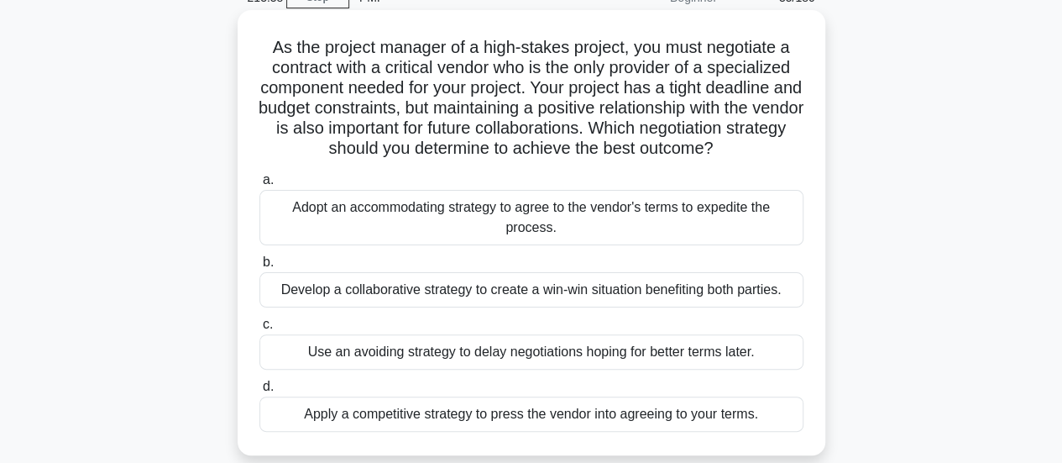
click at [759, 291] on div "Develop a collaborative strategy to create a win-win situation benefiting both …" at bounding box center [531, 289] width 544 height 35
click at [259, 268] on input "b. Develop a collaborative strategy to create a win-win situation benefiting bo…" at bounding box center [259, 262] width 0 height 11
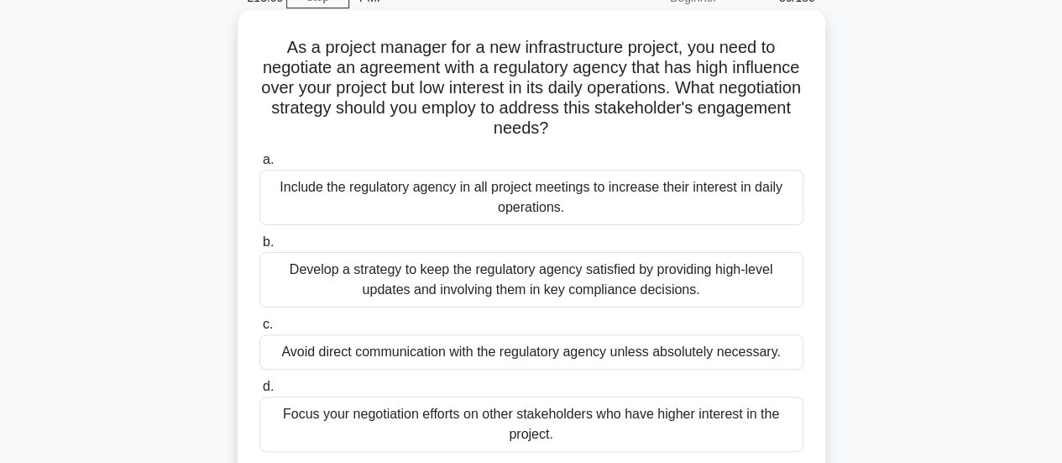
click at [692, 283] on div "Develop a strategy to keep the regulatory agency satisfied by providing high-le…" at bounding box center [531, 279] width 544 height 55
click at [259, 248] on input "b. Develop a strategy to keep the regulatory agency satisfied by providing high…" at bounding box center [259, 242] width 0 height 11
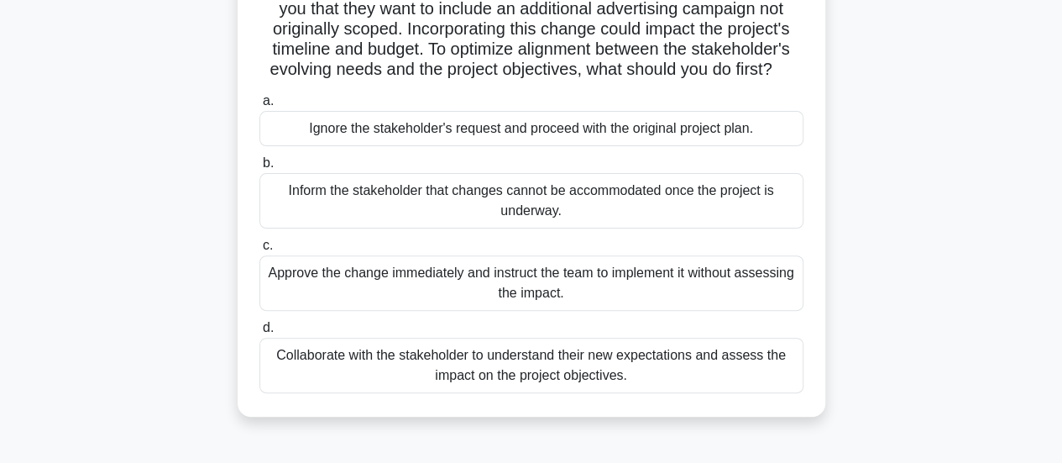
scroll to position [168, 0]
drag, startPoint x: 751, startPoint y: 382, endPoint x: 761, endPoint y: 381, distance: 10.1
click at [750, 382] on div "Collaborate with the stakeholder to understand their new expectations and asses…" at bounding box center [531, 364] width 544 height 55
click at [259, 332] on input "d. Collaborate with the stakeholder to understand their new expectations and as…" at bounding box center [259, 327] width 0 height 11
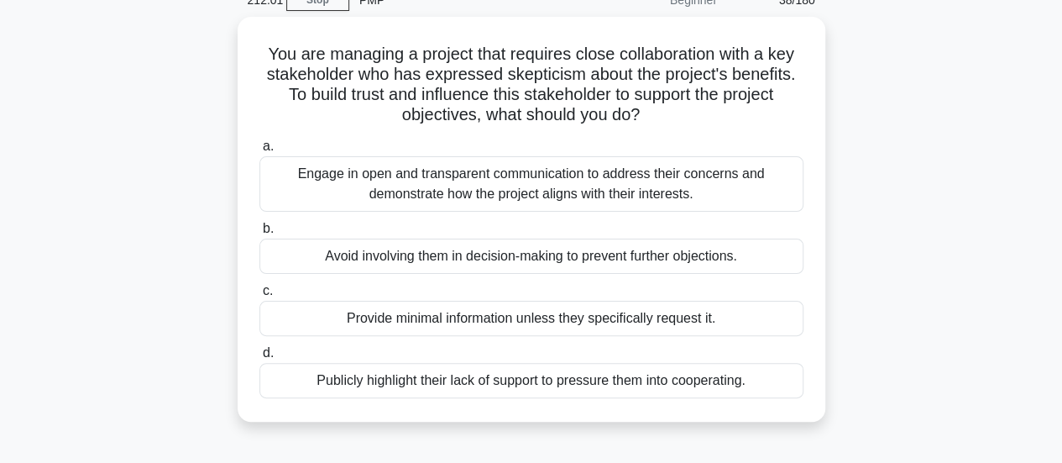
scroll to position [84, 0]
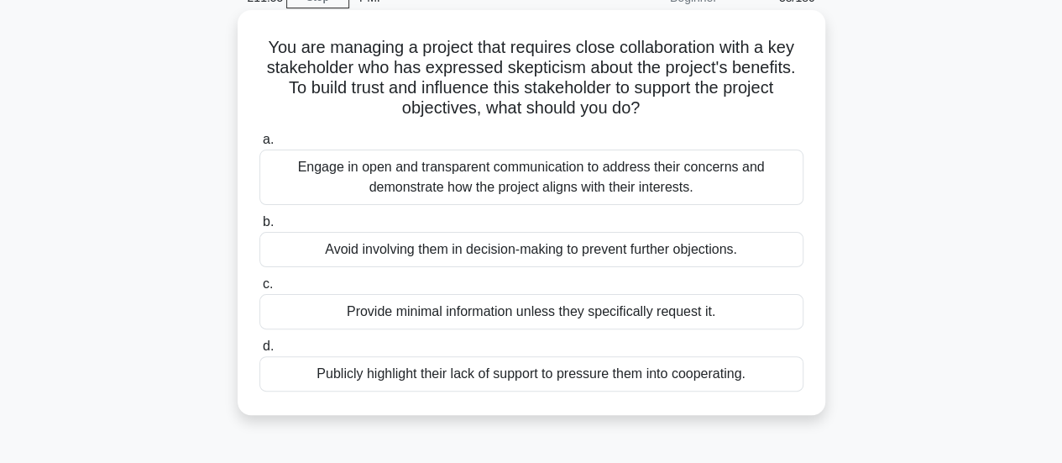
click at [734, 174] on div "Engage in open and transparent communication to address their concerns and demo…" at bounding box center [531, 176] width 544 height 55
click at [259, 145] on input "a. Engage in open and transparent communication to address their concerns and d…" at bounding box center [259, 139] width 0 height 11
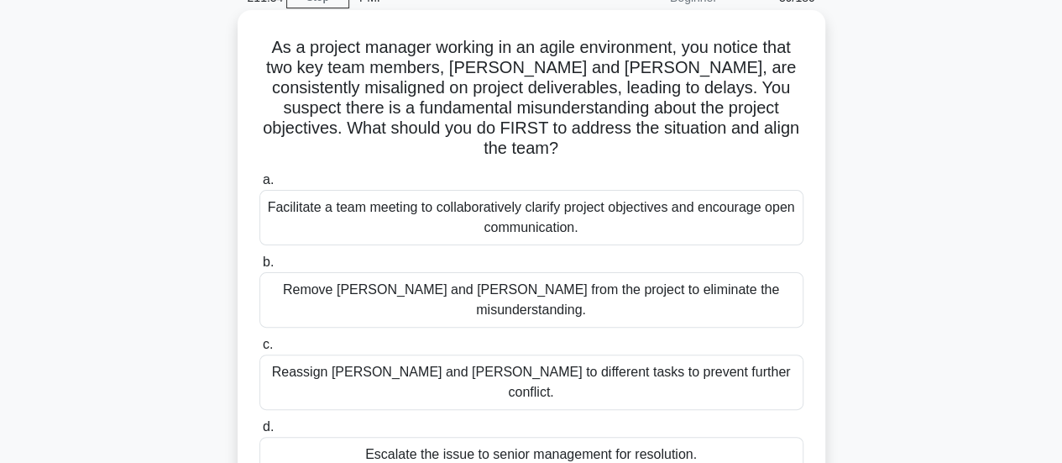
click at [776, 207] on div "Facilitate a team meeting to collaboratively clarify project objectives and enc…" at bounding box center [531, 217] width 544 height 55
click at [259, 186] on input "a. Facilitate a team meeting to collaboratively clarify project objectives and …" at bounding box center [259, 180] width 0 height 11
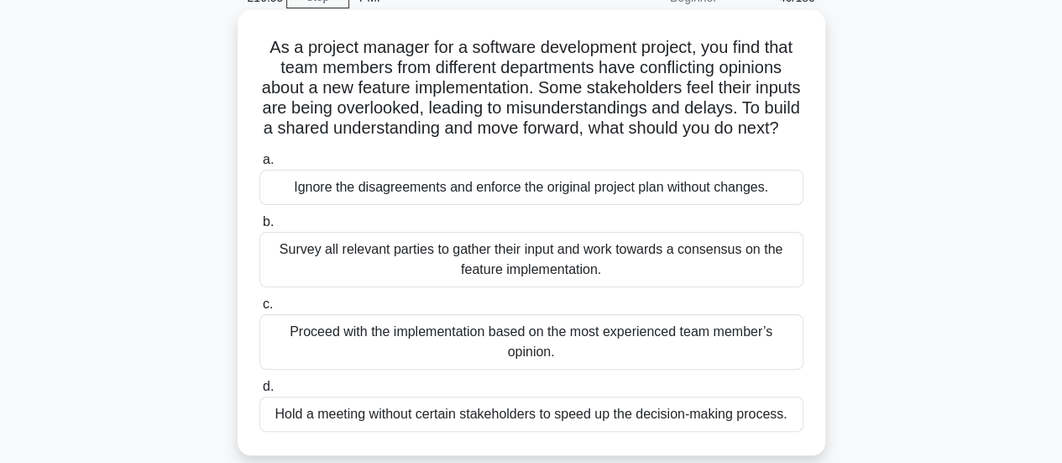
click at [771, 287] on div "Survey all relevant parties to gather their input and work towards a consensus …" at bounding box center [531, 259] width 544 height 55
click at [259, 228] on input "b. Survey all relevant parties to gather their input and work towards a consens…" at bounding box center [259, 222] width 0 height 11
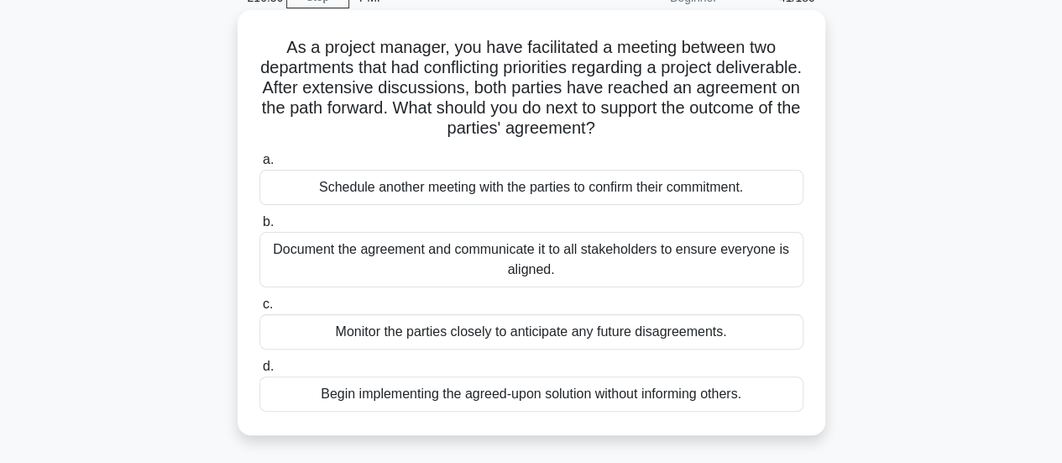
click at [797, 264] on div "Document the agreement and communicate it to all stakeholders to ensure everyon…" at bounding box center [531, 259] width 544 height 55
click at [259, 228] on input "b. Document the agreement and communicate it to all stakeholders to ensure ever…" at bounding box center [259, 222] width 0 height 11
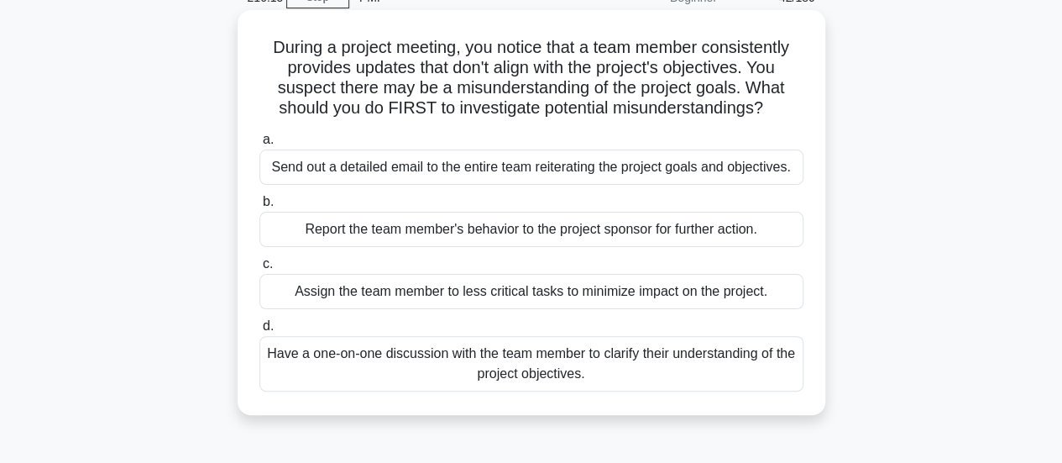
click at [713, 369] on div "Have a one-on-one discussion with the team member to clarify their understandin…" at bounding box center [531, 363] width 544 height 55
click at [259, 332] on input "d. Have a one-on-one discussion with the team member to clarify their understan…" at bounding box center [259, 326] width 0 height 11
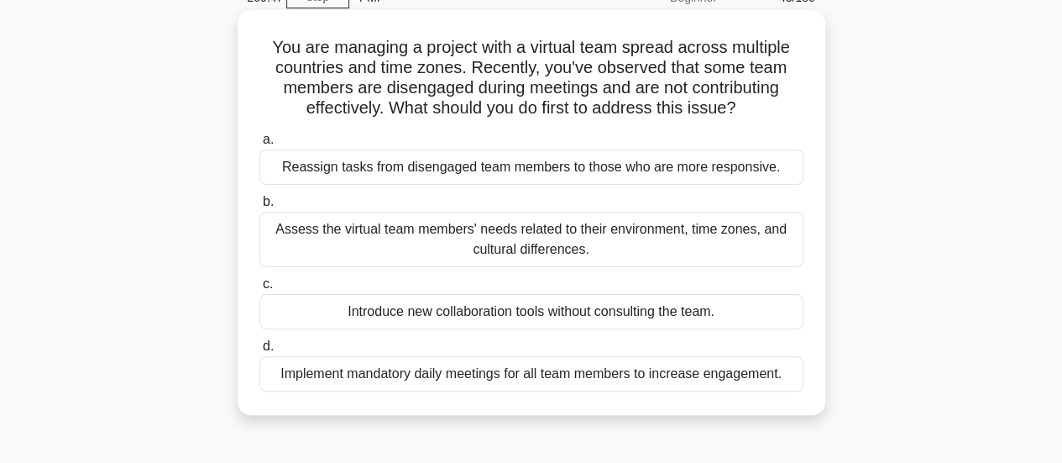
click at [761, 255] on div "Assess the virtual team members' needs related to their environment, time zones…" at bounding box center [531, 239] width 544 height 55
click at [259, 207] on input "b. Assess the virtual team members' needs related to their environment, time zo…" at bounding box center [259, 201] width 0 height 11
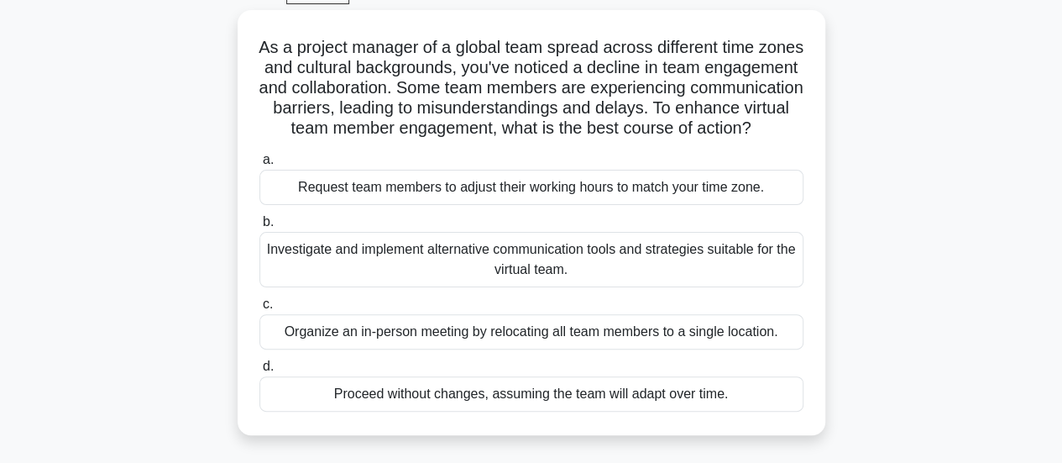
scroll to position [168, 0]
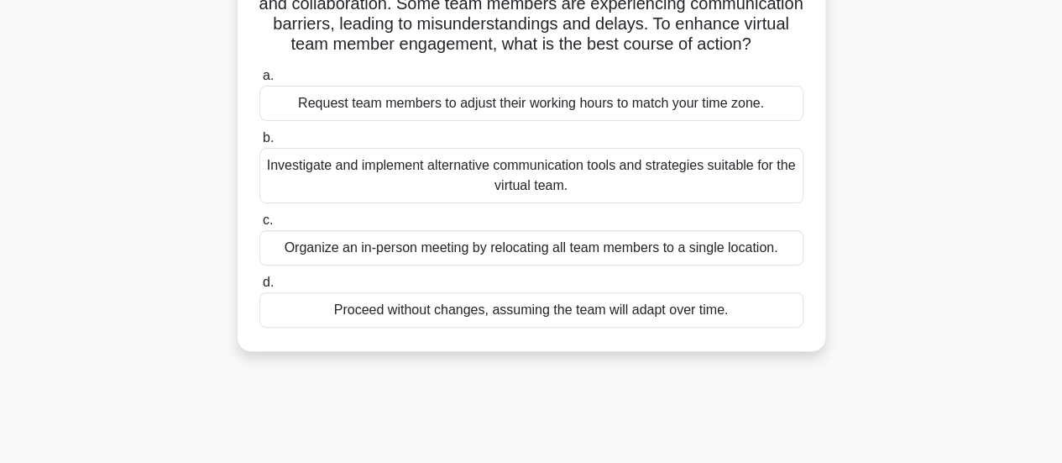
click at [756, 189] on div "Investigate and implement alternative communication tools and strategies suitab…" at bounding box center [531, 175] width 544 height 55
click at [259, 144] on input "b. Investigate and implement alternative communication tools and strategies sui…" at bounding box center [259, 138] width 0 height 11
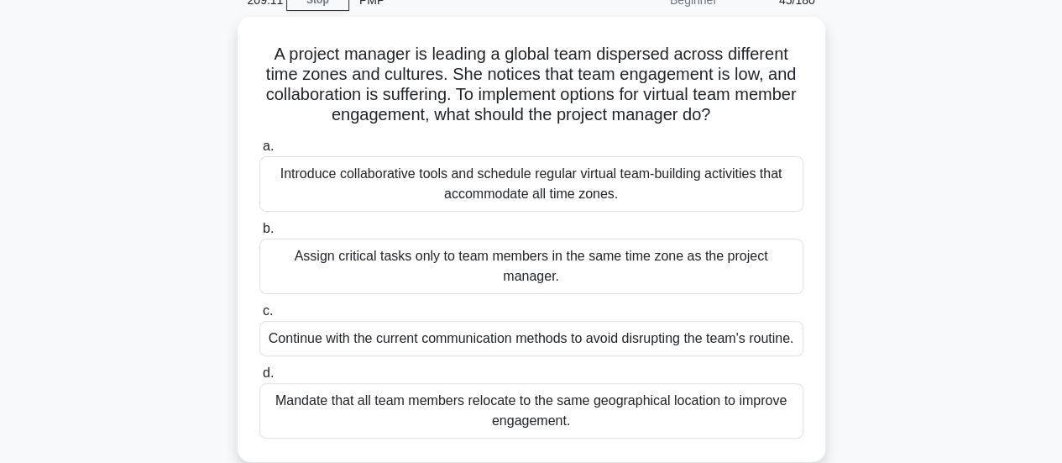
scroll to position [84, 0]
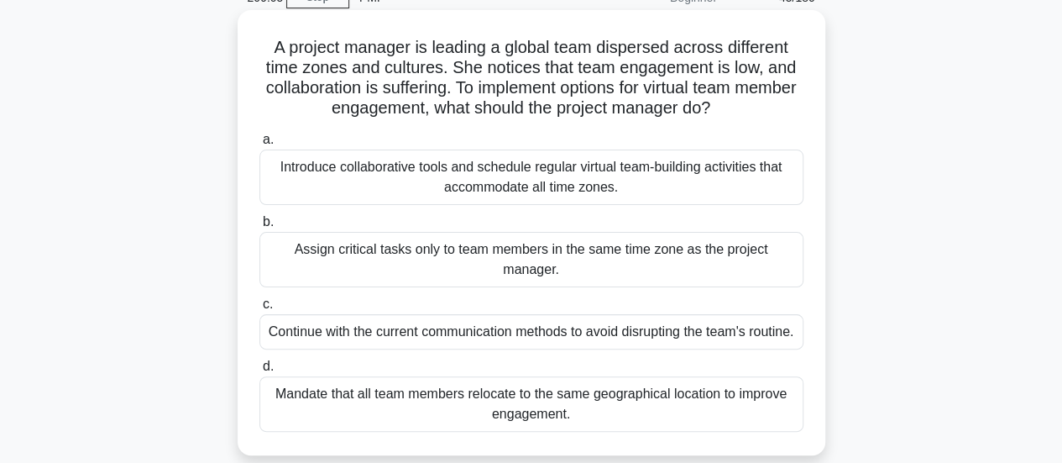
click at [766, 185] on div "Introduce collaborative tools and schedule regular virtual team-building activi…" at bounding box center [531, 176] width 544 height 55
click at [259, 145] on input "a. Introduce collaborative tools and schedule regular virtual team-building act…" at bounding box center [259, 139] width 0 height 11
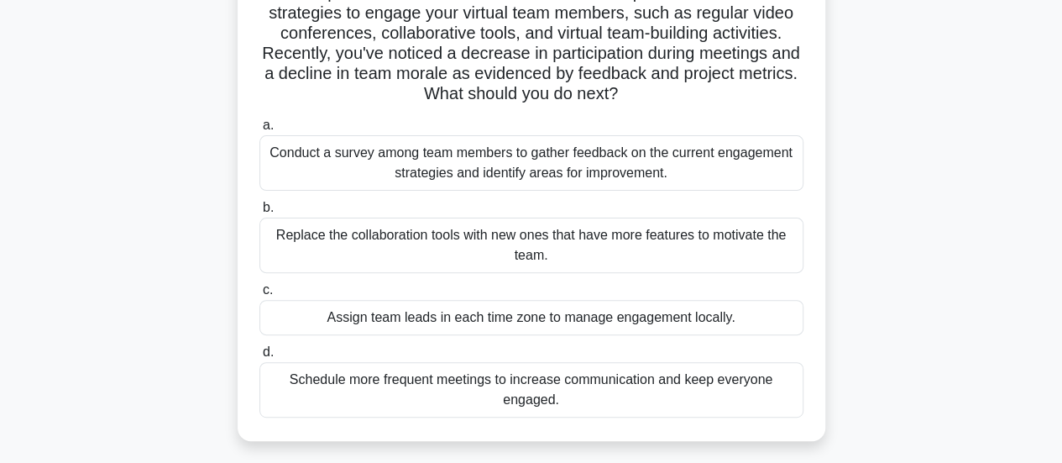
scroll to position [168, 0]
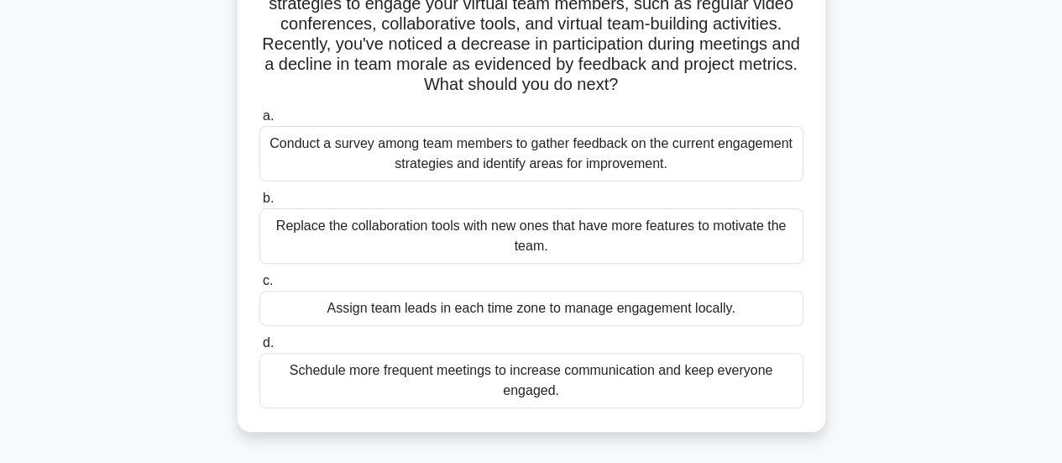
click at [761, 149] on div "Conduct a survey among team members to gather feedback on the current engagemen…" at bounding box center [531, 153] width 544 height 55
click at [259, 122] on input "a. Conduct a survey among team members to gather feedback on the current engage…" at bounding box center [259, 116] width 0 height 11
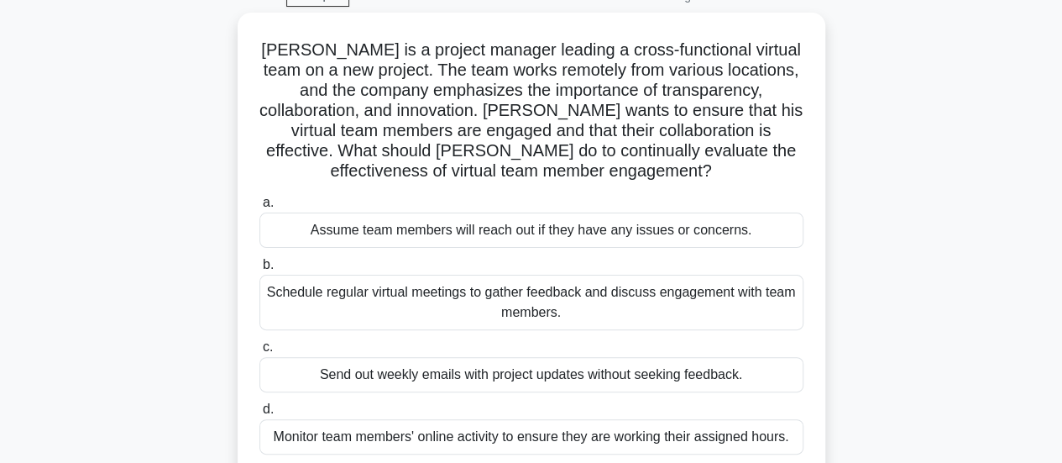
scroll to position [84, 0]
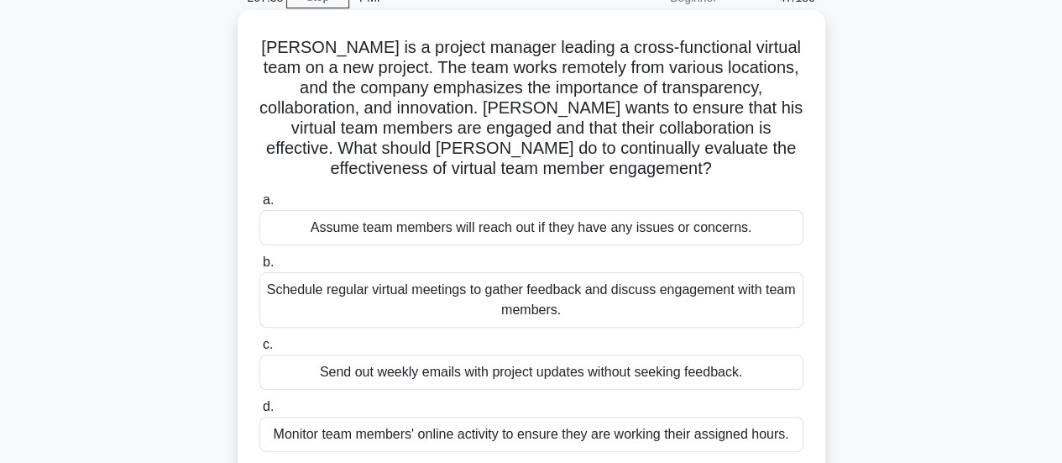
click at [749, 311] on div "Schedule regular virtual meetings to gather feedback and discuss engagement wit…" at bounding box center [531, 299] width 544 height 55
click at [259, 268] on input "b. Schedule regular virtual meetings to gather feedback and discuss engagement …" at bounding box center [259, 262] width 0 height 11
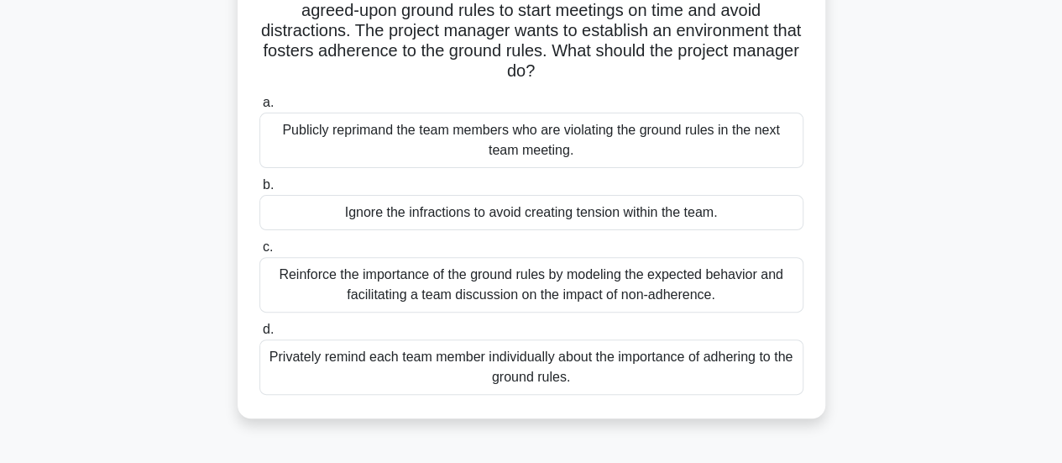
scroll to position [168, 0]
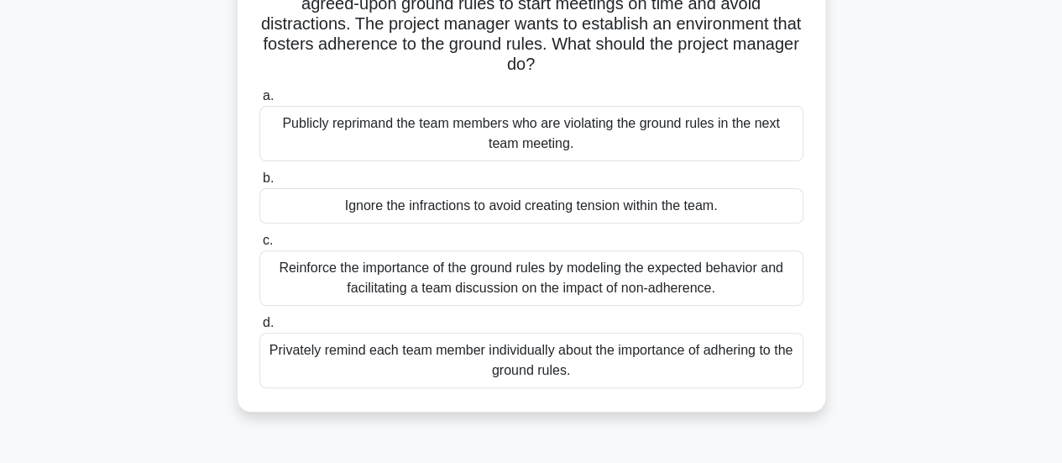
click at [765, 280] on div "Reinforce the importance of the ground rules by modeling the expected behavior …" at bounding box center [531, 277] width 544 height 55
click at [259, 246] on input "c. Reinforce the importance of the ground rules by modeling the expected behavi…" at bounding box center [259, 240] width 0 height 11
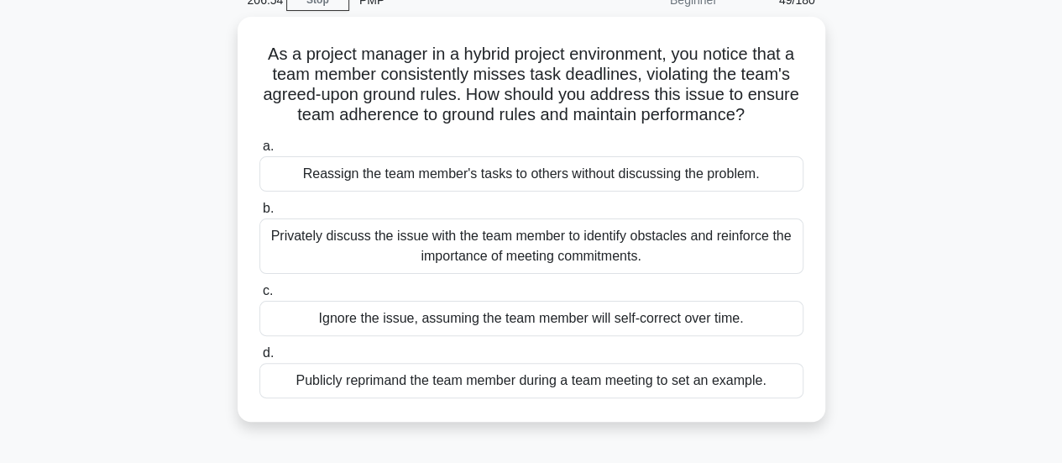
scroll to position [84, 0]
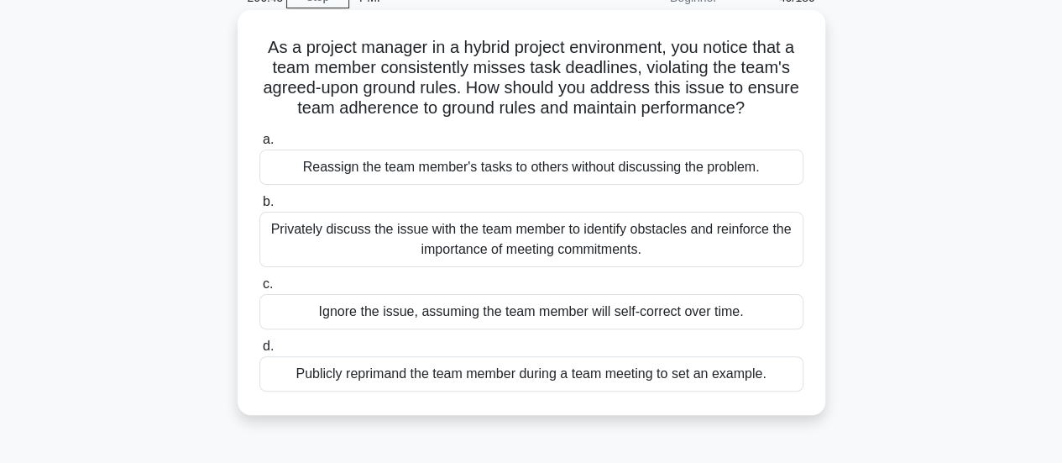
click at [759, 248] on div "Privately discuss the issue with the team member to identify obstacles and rein…" at bounding box center [531, 239] width 544 height 55
click at [259, 207] on input "b. Privately discuss the issue with the team member to identify obstacles and r…" at bounding box center [259, 201] width 0 height 11
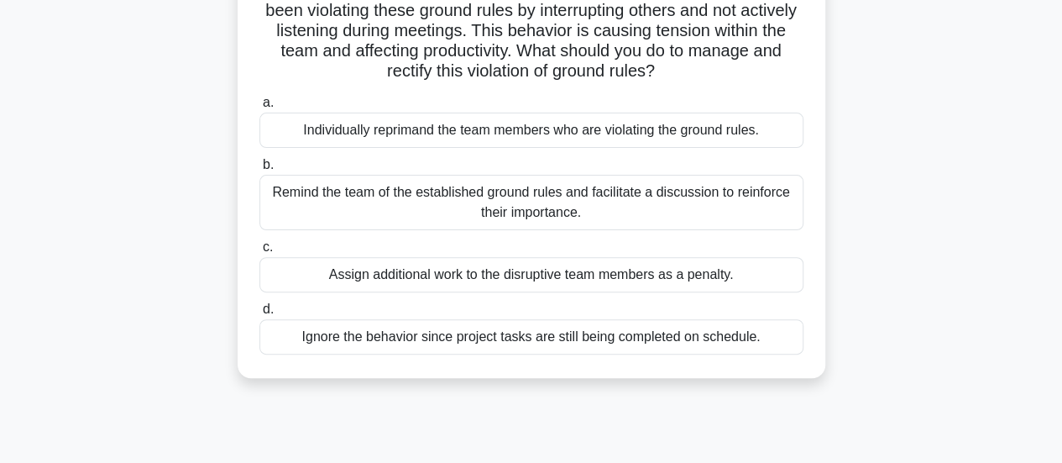
scroll to position [168, 0]
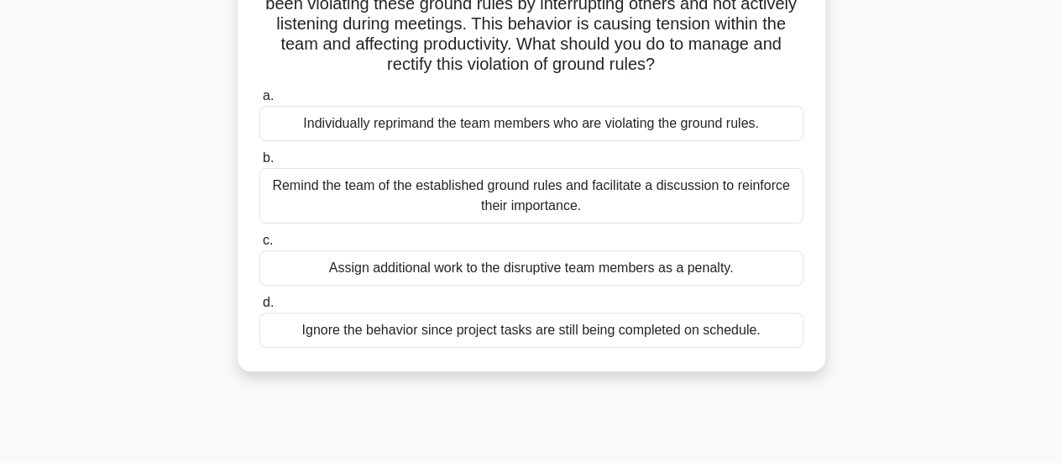
click at [788, 212] on div "Remind the team of the established ground rules and facilitate a discussion to …" at bounding box center [531, 195] width 544 height 55
click at [259, 164] on input "b. Remind the team of the established ground rules and facilitate a discussion …" at bounding box center [259, 158] width 0 height 11
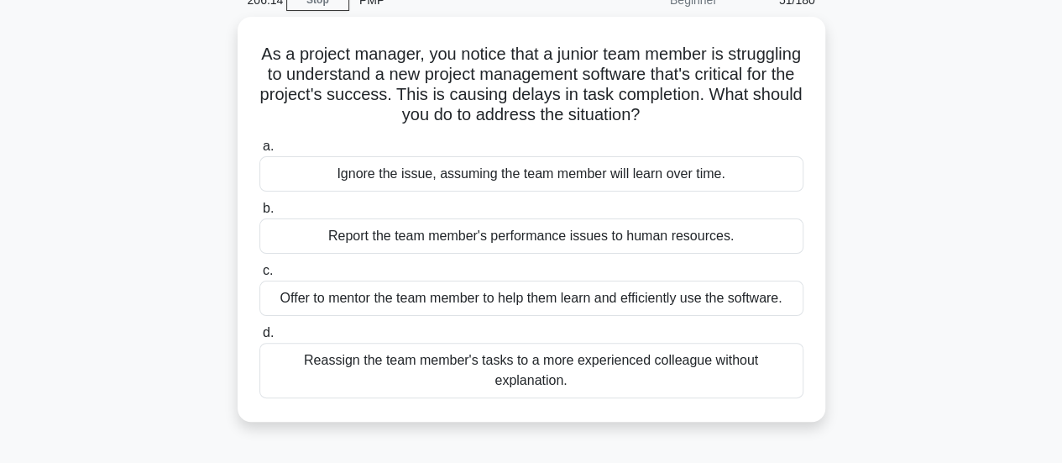
scroll to position [84, 0]
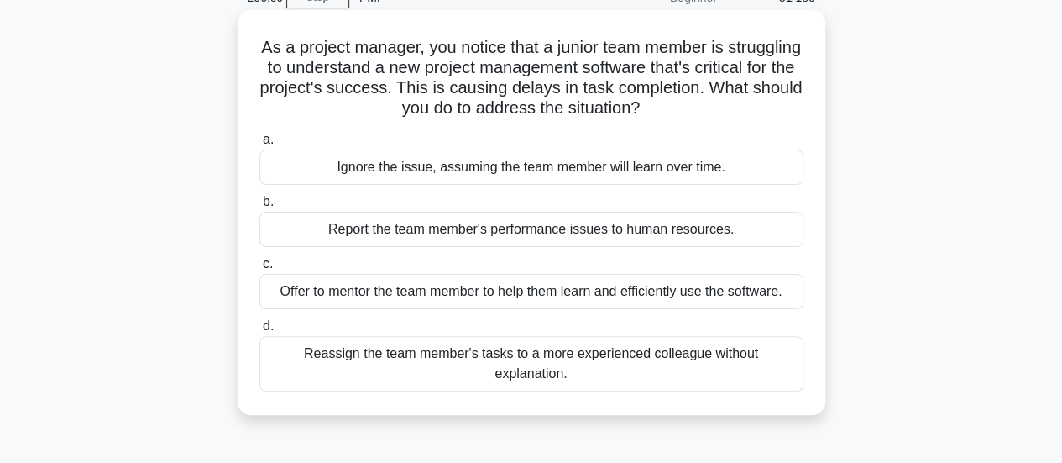
click at [727, 287] on div "Offer to mentor the team member to help them learn and efficiently use the soft…" at bounding box center [531, 291] width 544 height 35
click at [259, 270] on input "c. Offer to mentor the team member to help them learn and efficiently use the s…" at bounding box center [259, 264] width 0 height 11
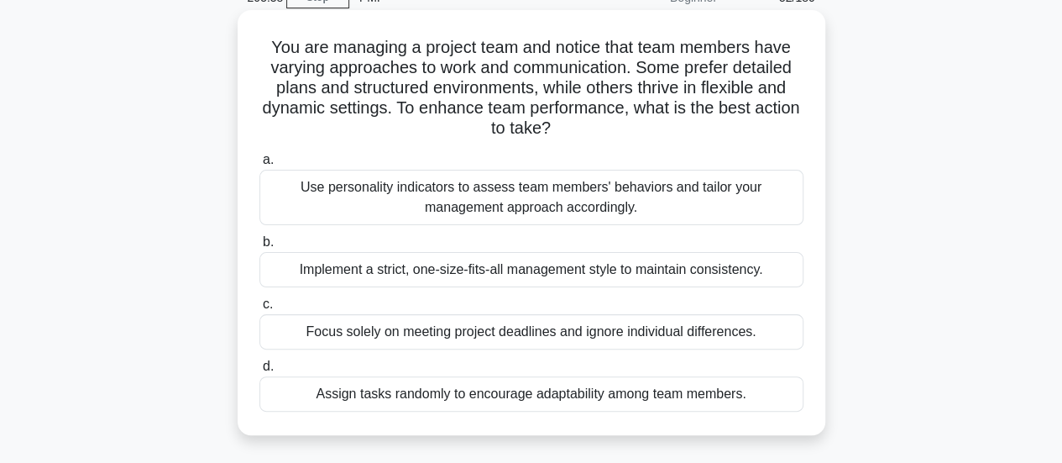
click at [772, 205] on div "Use personality indicators to assess team members' behaviors and tailor your ma…" at bounding box center [531, 197] width 544 height 55
click at [259, 165] on input "a. Use personality indicators to assess team members' behaviors and tailor your…" at bounding box center [259, 159] width 0 height 11
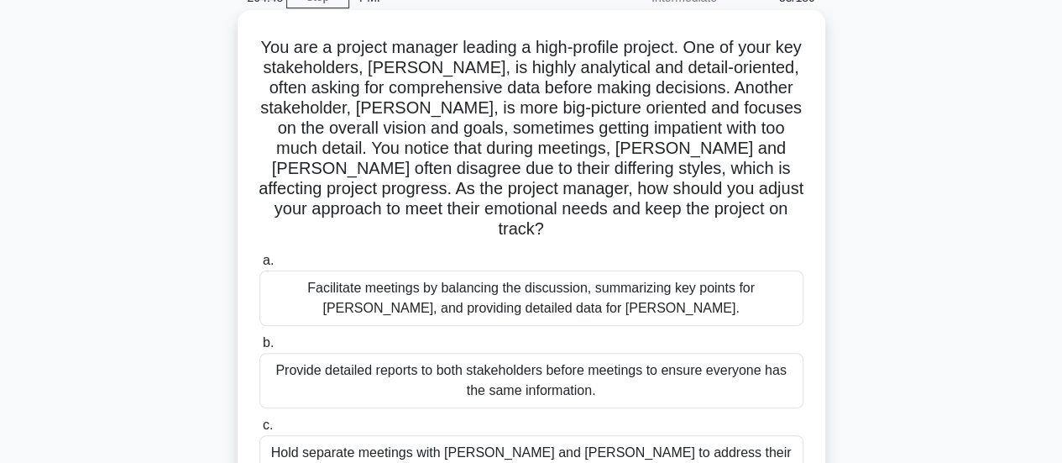
click at [739, 286] on div "Facilitate meetings by balancing the discussion, summarizing key points for Joh…" at bounding box center [531, 297] width 544 height 55
click at [259, 266] on input "a. Facilitate meetings by balancing the discussion, summarizing key points for …" at bounding box center [259, 260] width 0 height 11
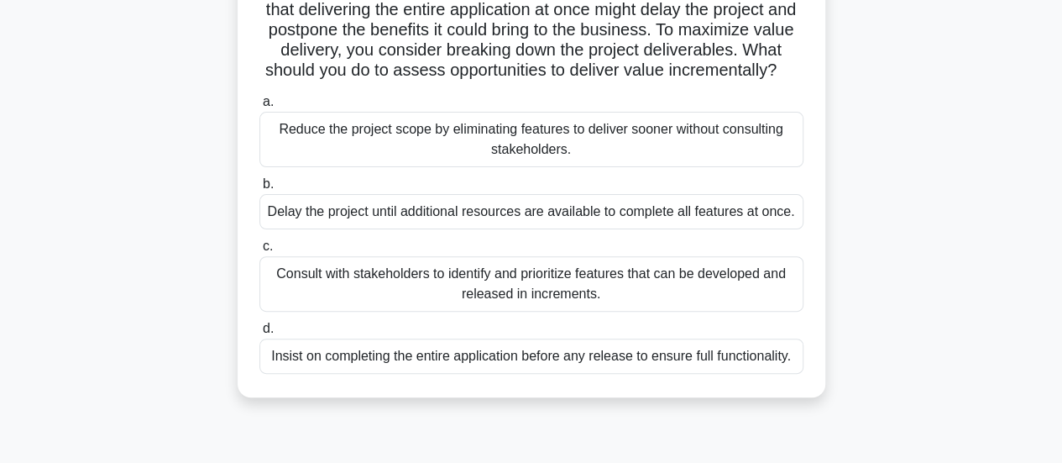
scroll to position [168, 0]
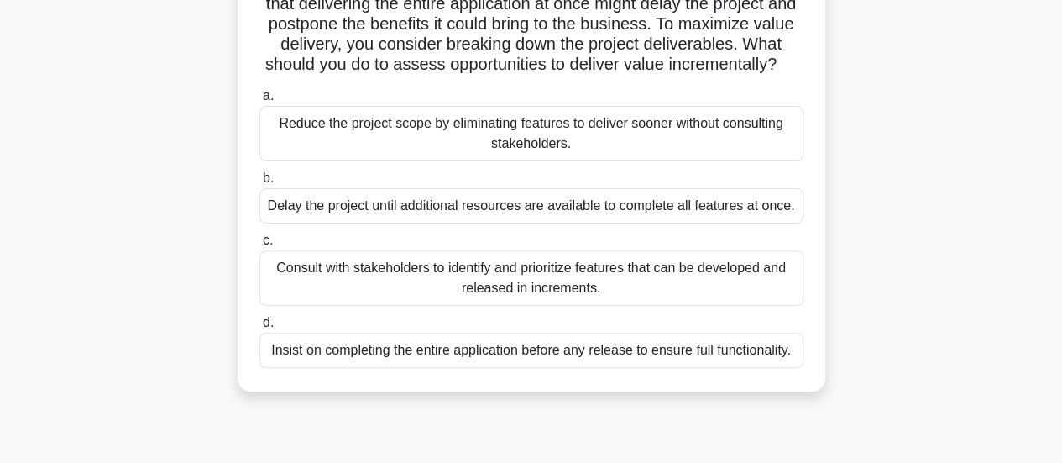
click at [784, 296] on div "Consult with stakeholders to identify and prioritize features that can be devel…" at bounding box center [531, 277] width 544 height 55
click at [259, 246] on input "c. Consult with stakeholders to identify and prioritize features that can be de…" at bounding box center [259, 240] width 0 height 11
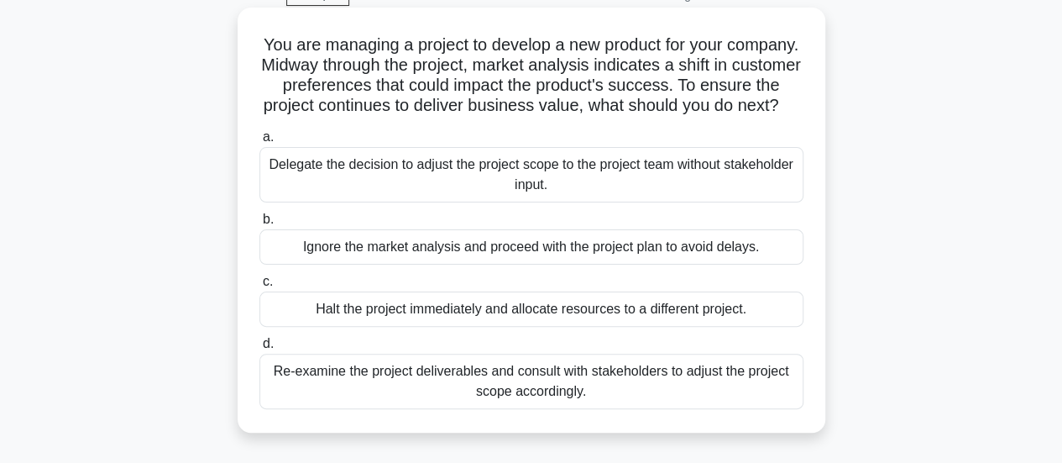
scroll to position [84, 0]
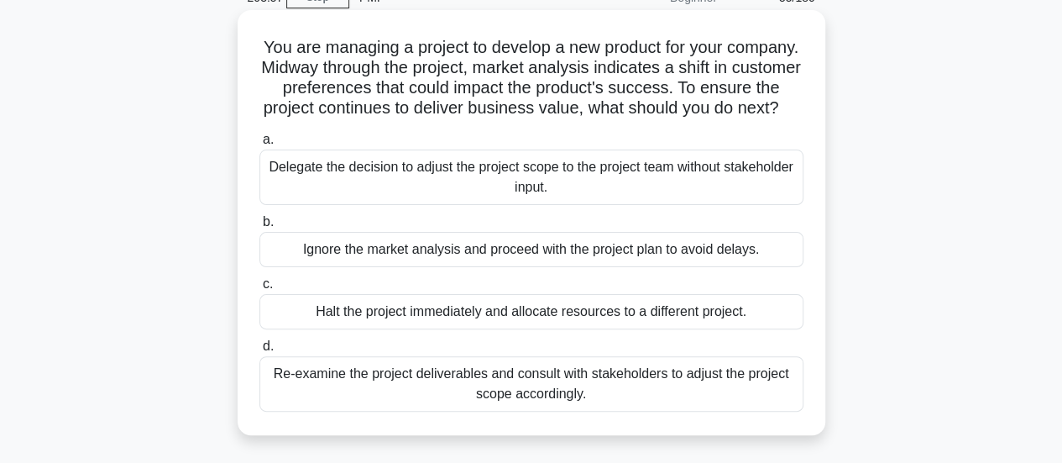
click at [754, 406] on div "Re-examine the project deliverables and consult with stakeholders to adjust the…" at bounding box center [531, 383] width 544 height 55
click at [259, 352] on input "d. Re-examine the project deliverables and consult with stakeholders to adjust …" at bounding box center [259, 346] width 0 height 11
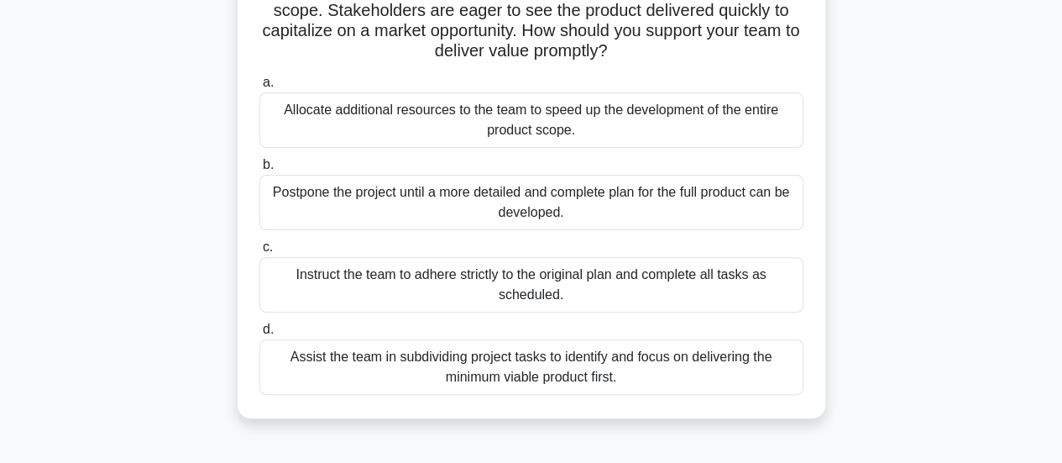
scroll to position [168, 0]
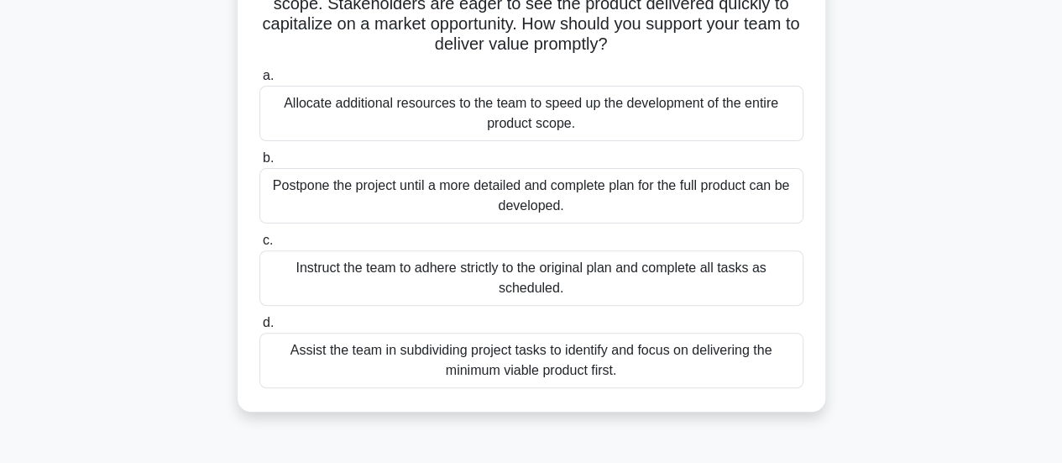
click at [725, 347] on div "Assist the team in subdividing project tasks to identify and focus on deliverin…" at bounding box center [531, 359] width 544 height 55
click at [259, 328] on input "d. Assist the team in subdividing project tasks to identify and focus on delive…" at bounding box center [259, 322] width 0 height 11
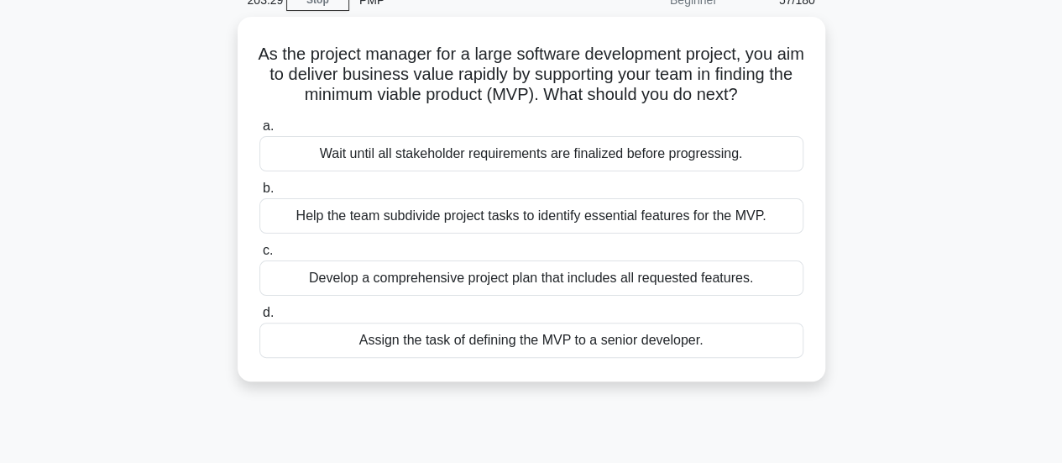
scroll to position [84, 0]
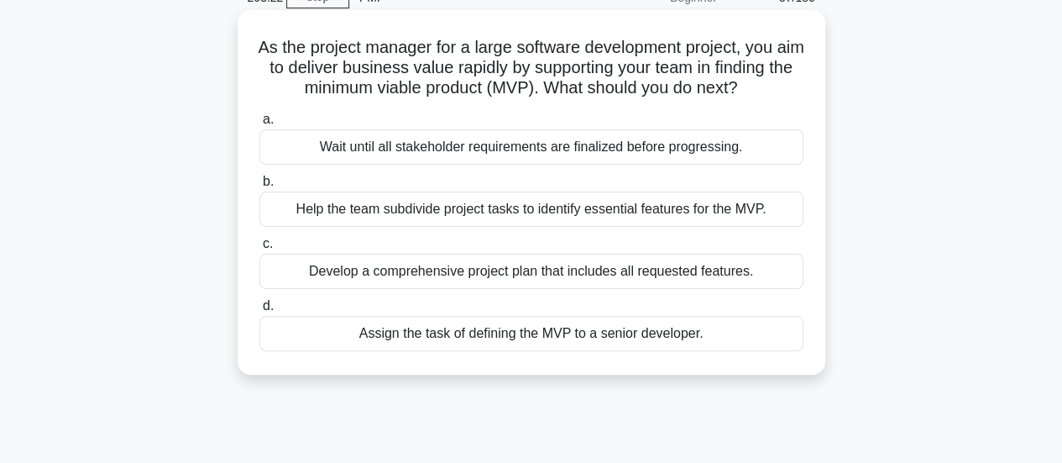
click at [777, 227] on div "Help the team subdivide project tasks to identify essential features for the MV…" at bounding box center [531, 208] width 544 height 35
click at [259, 187] on input "b. Help the team subdivide project tasks to identify essential features for the…" at bounding box center [259, 181] width 0 height 11
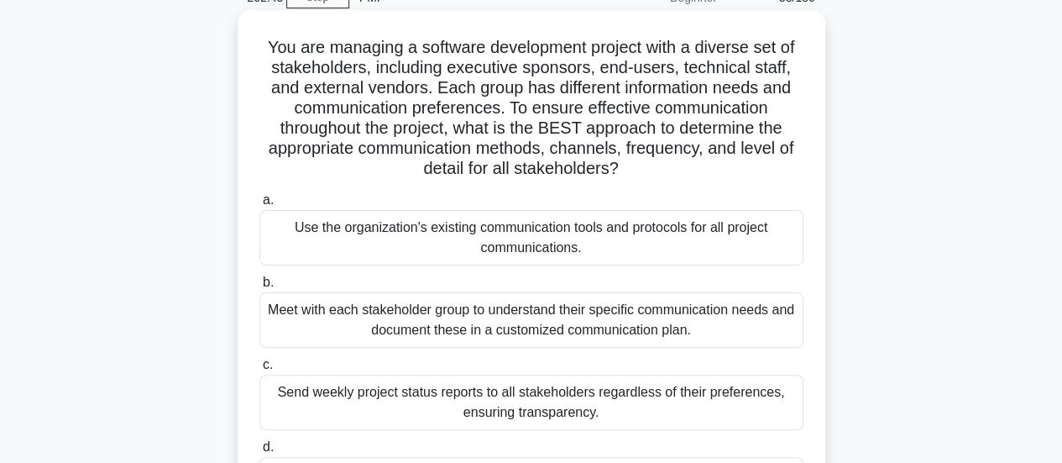
click at [738, 319] on div "Meet with each stakeholder group to understand their specific communication nee…" at bounding box center [531, 319] width 544 height 55
click at [259, 288] on input "b. Meet with each stakeholder group to understand their specific communication …" at bounding box center [259, 282] width 0 height 11
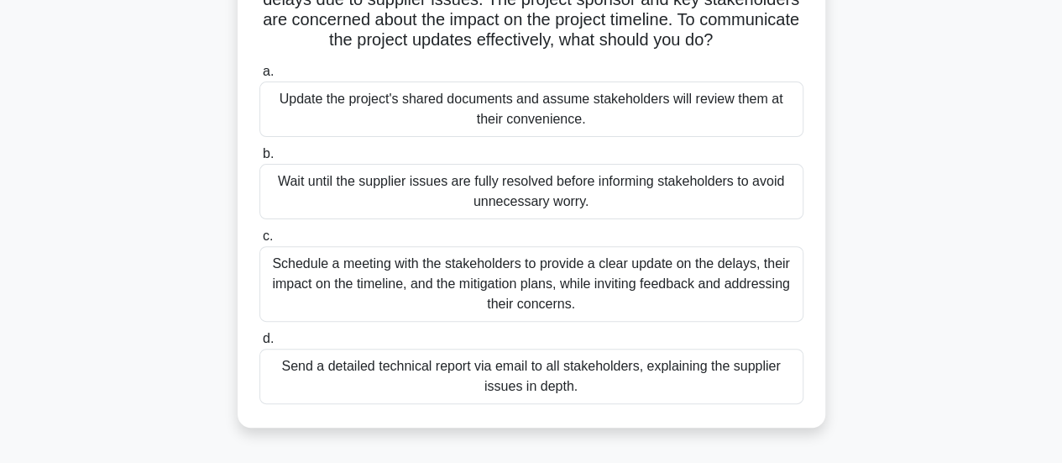
scroll to position [168, 0]
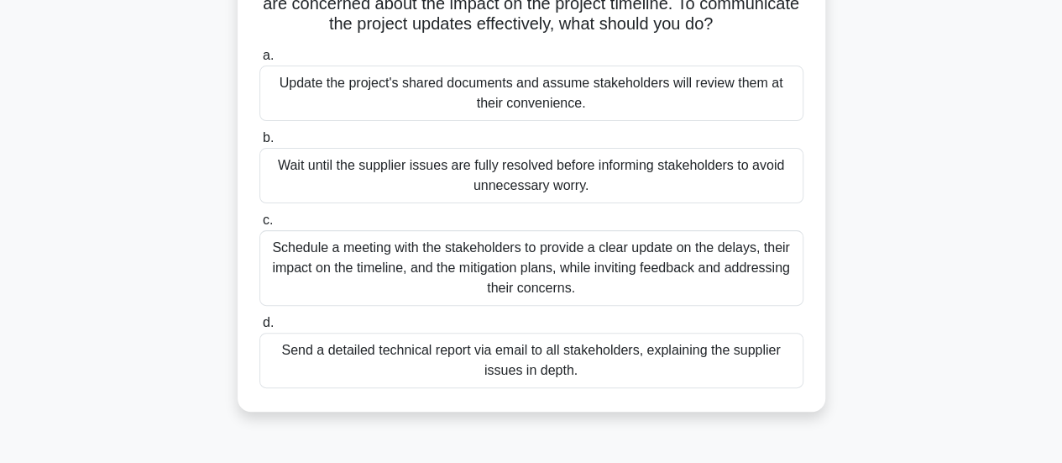
click at [705, 259] on div "Schedule a meeting with the stakeholders to provide a clear update on the delay…" at bounding box center [531, 268] width 544 height 76
click at [259, 226] on input "c. Schedule a meeting with the stakeholders to provide a clear update on the de…" at bounding box center [259, 220] width 0 height 11
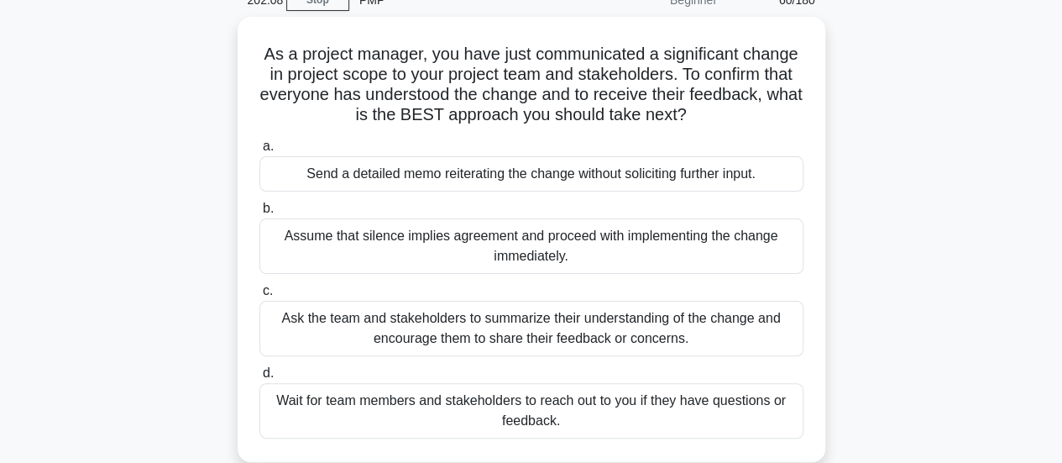
scroll to position [84, 0]
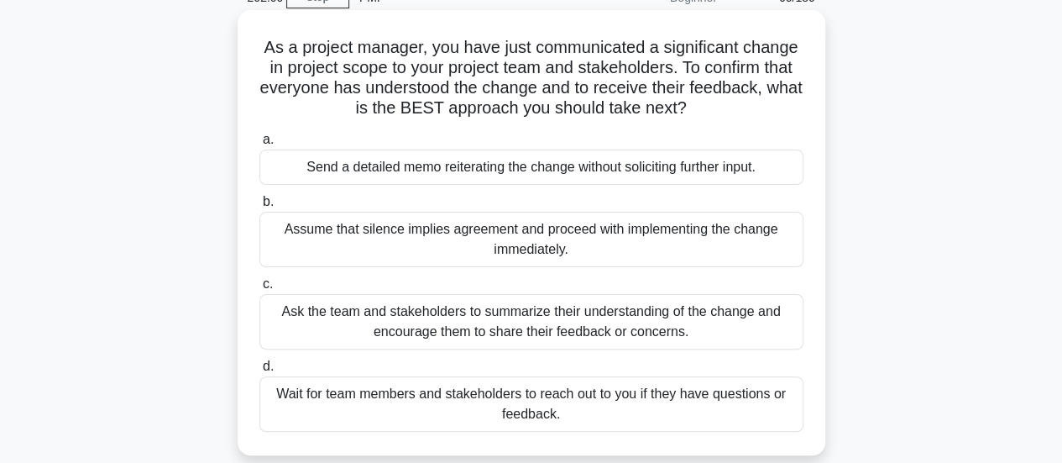
click at [708, 311] on div "Ask the team and stakeholders to summarize their understanding of the change an…" at bounding box center [531, 321] width 544 height 55
click at [259, 290] on input "c. Ask the team and stakeholders to summarize their understanding of the change…" at bounding box center [259, 284] width 0 height 11
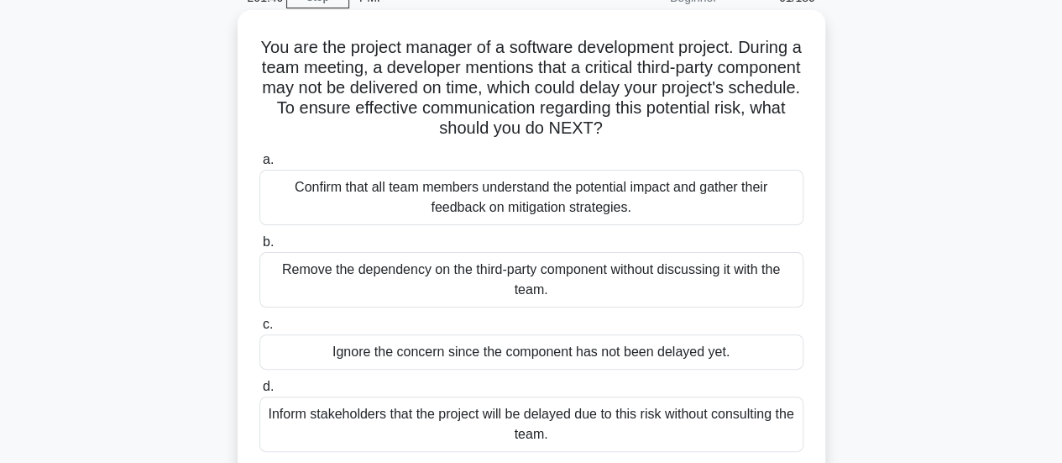
click at [744, 198] on div "Confirm that all team members understand the potential impact and gather their …" at bounding box center [531, 197] width 544 height 55
click at [259, 165] on input "a. Confirm that all team members understand the potential impact and gather the…" at bounding box center [259, 159] width 0 height 11
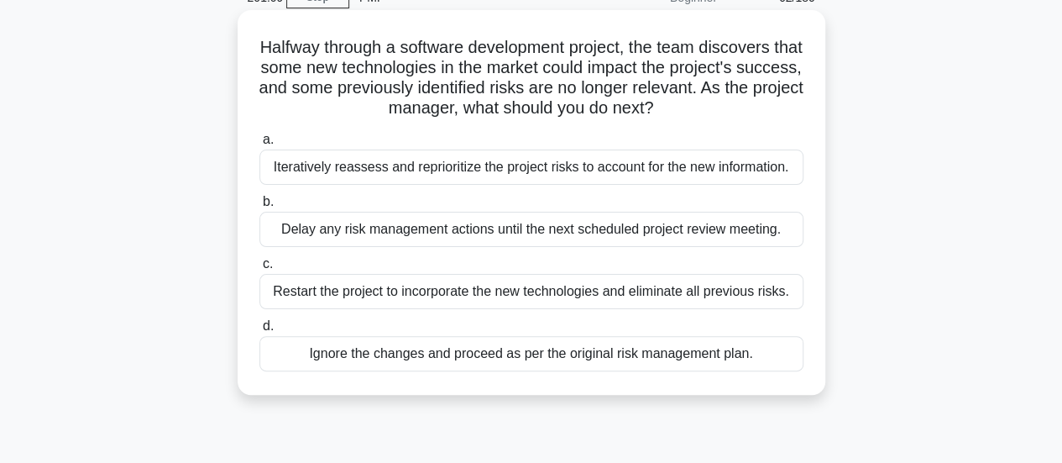
click at [794, 164] on div "Iteratively reassess and reprioritize the project risks to account for the new …" at bounding box center [531, 166] width 544 height 35
click at [259, 145] on input "a. Iteratively reassess and reprioritize the project risks to account for the n…" at bounding box center [259, 139] width 0 height 11
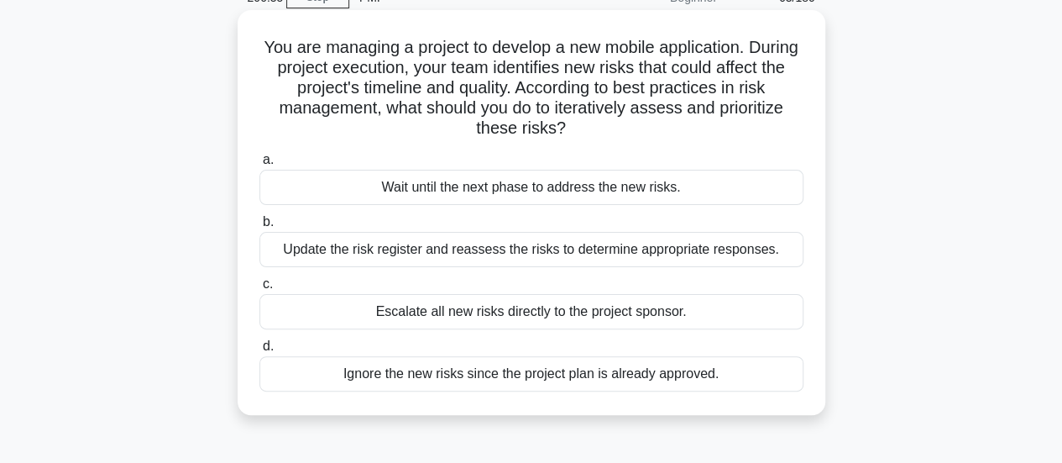
click at [767, 251] on div "Update the risk register and reassess the risks to determine appropriate respon…" at bounding box center [531, 249] width 544 height 35
click at [259, 228] on input "b. Update the risk register and reassess the risks to determine appropriate res…" at bounding box center [259, 222] width 0 height 11
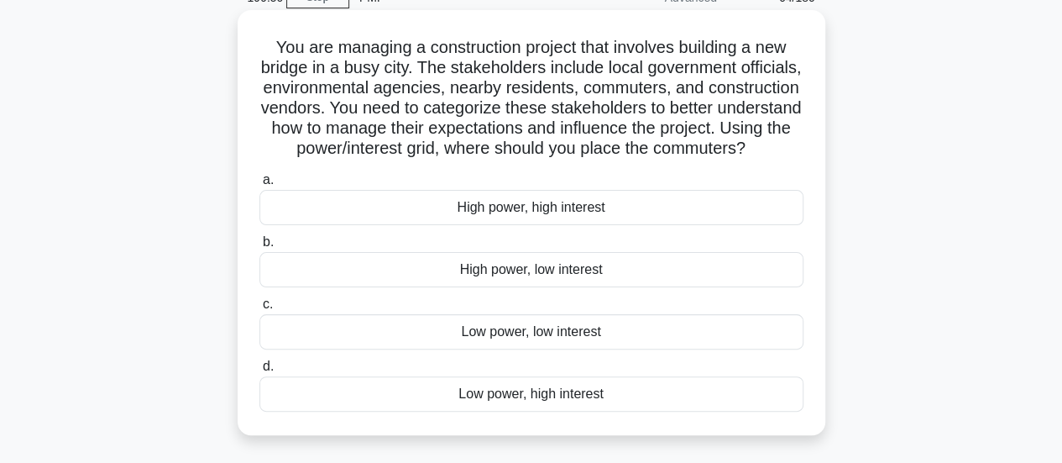
click at [726, 411] on div "Low power, high interest" at bounding box center [531, 393] width 544 height 35
click at [259, 372] on input "d. Low power, high interest" at bounding box center [259, 366] width 0 height 11
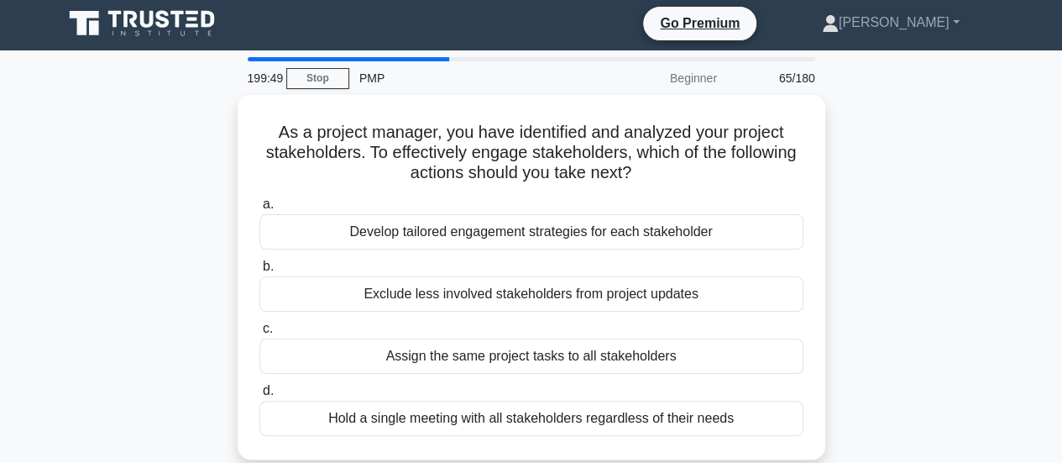
scroll to position [0, 0]
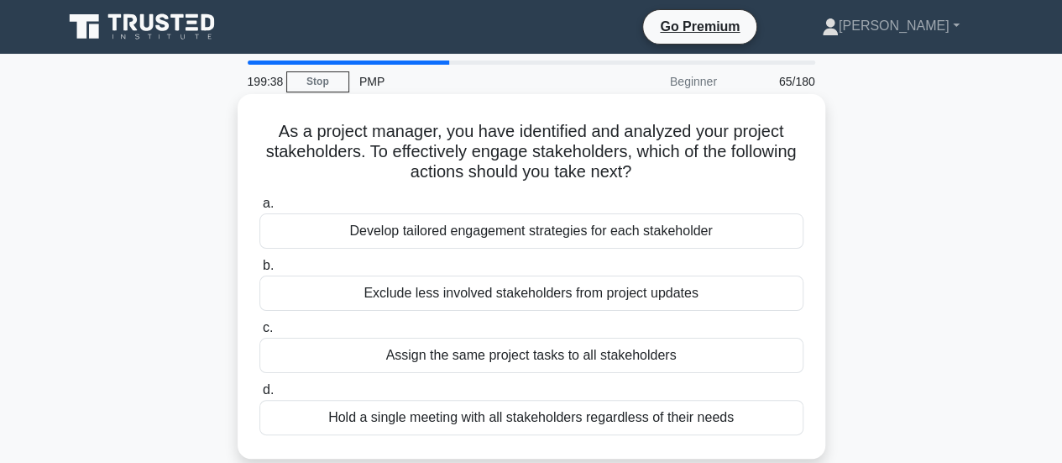
click at [761, 224] on div "Develop tailored engagement strategies for each stakeholder" at bounding box center [531, 230] width 544 height 35
click at [259, 209] on input "a. Develop tailored engagement strategies for each stakeholder" at bounding box center [259, 203] width 0 height 11
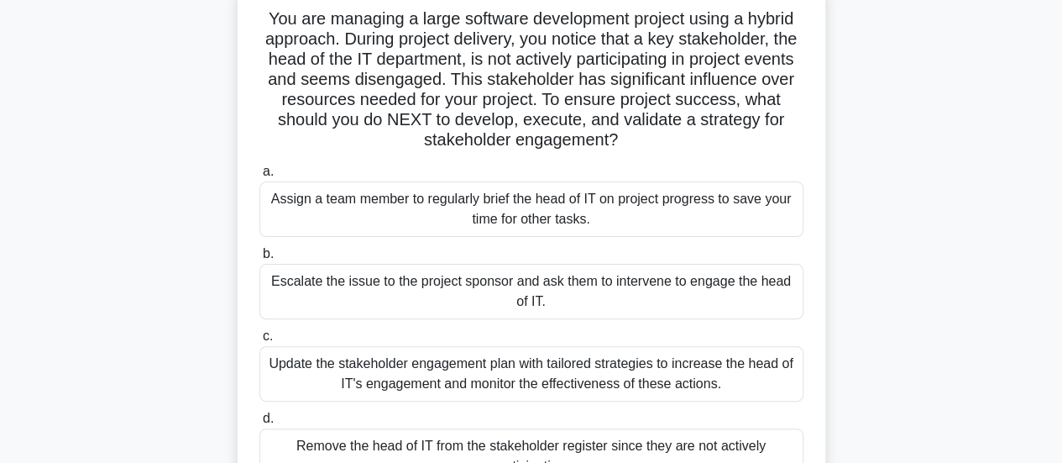
scroll to position [168, 0]
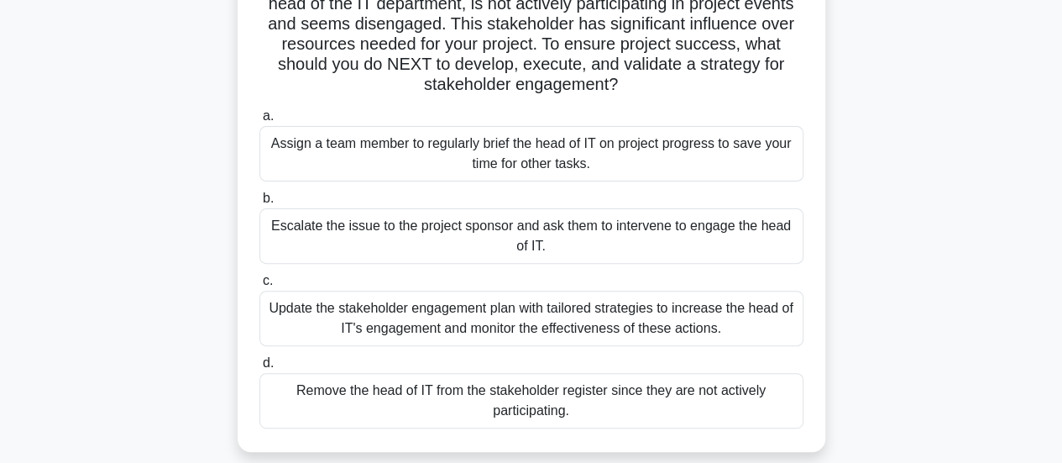
click at [784, 325] on div "Update the stakeholder engagement plan with tailored strategies to increase the…" at bounding box center [531, 318] width 544 height 55
click at [259, 286] on input "c. Update the stakeholder engagement plan with tailored strategies to increase …" at bounding box center [259, 280] width 0 height 11
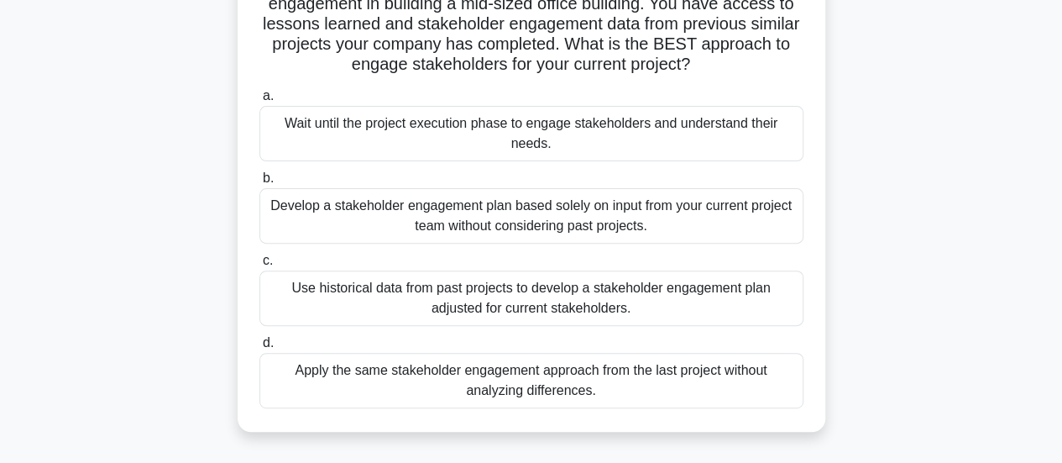
click at [755, 295] on div "Use historical data from past projects to develop a stakeholder engagement plan…" at bounding box center [531, 297] width 544 height 55
click at [259, 266] on input "c. Use historical data from past projects to develop a stakeholder engagement p…" at bounding box center [259, 260] width 0 height 11
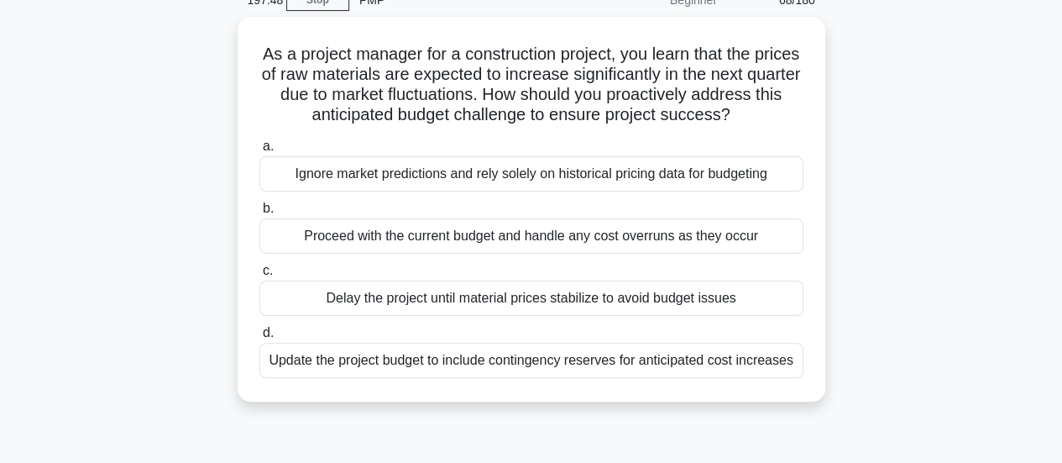
scroll to position [84, 0]
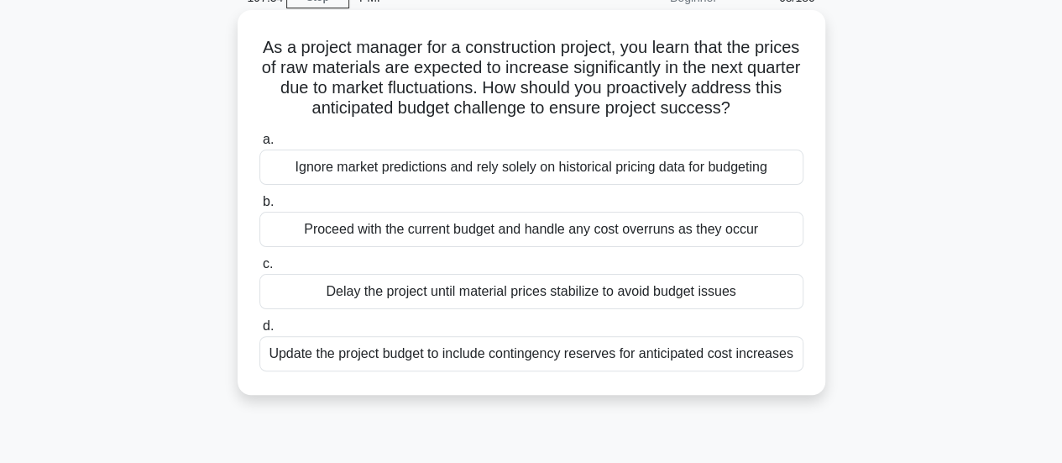
click at [781, 348] on div "Update the project budget to include contingency reserves for anticipated cost …" at bounding box center [531, 353] width 544 height 35
click at [259, 332] on input "d. Update the project budget to include contingency reserves for anticipated co…" at bounding box center [259, 326] width 0 height 11
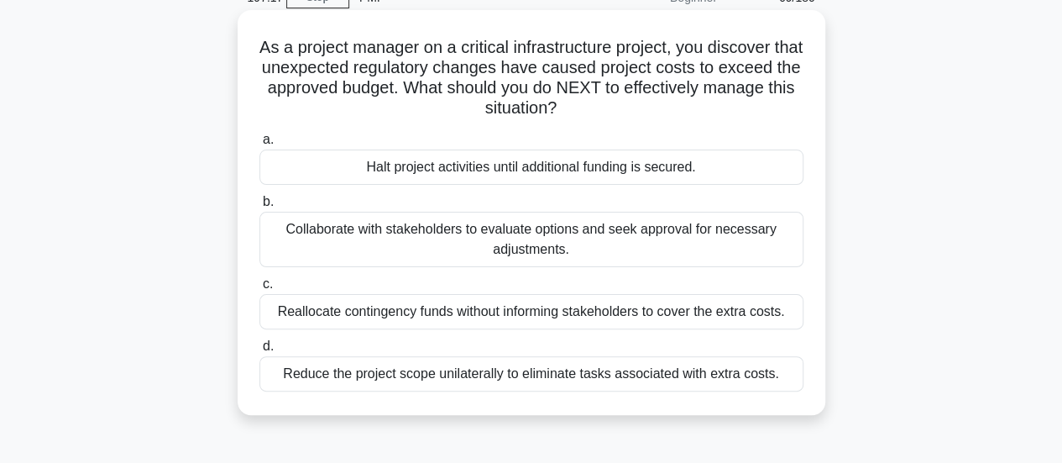
click at [794, 233] on div "Collaborate with stakeholders to evaluate options and seek approval for necessa…" at bounding box center [531, 239] width 544 height 55
click at [259, 207] on input "b. Collaborate with stakeholders to evaluate options and seek approval for nece…" at bounding box center [259, 201] width 0 height 11
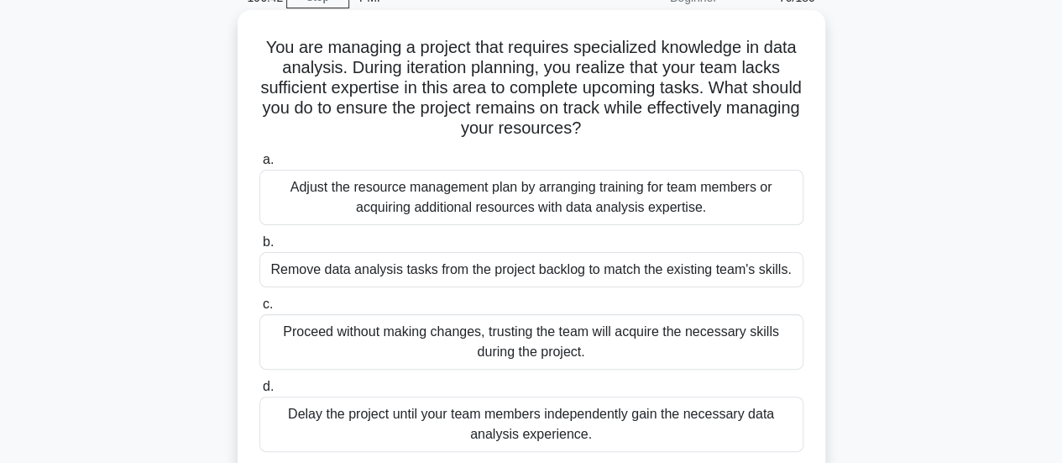
click at [770, 196] on div "Adjust the resource management plan by arranging training for team members or a…" at bounding box center [531, 197] width 544 height 55
click at [259, 165] on input "a. Adjust the resource management plan by arranging training for team members o…" at bounding box center [259, 159] width 0 height 11
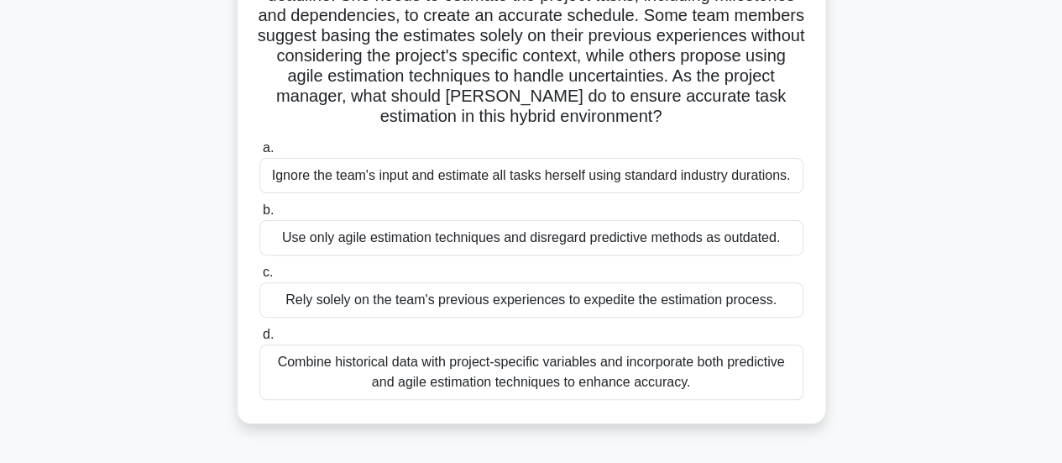
scroll to position [168, 0]
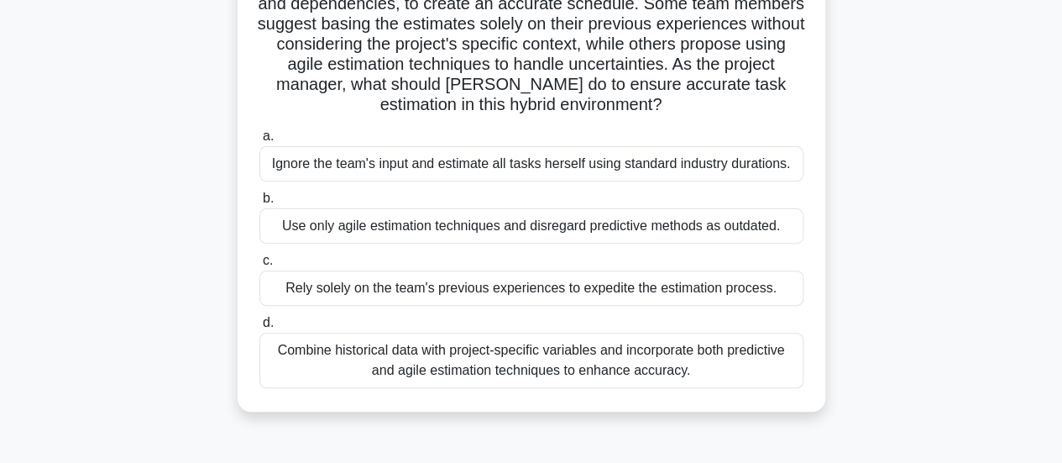
click at [750, 372] on div "Combine historical data with project-specific variables and incorporate both pr…" at bounding box center [531, 359] width 544 height 55
click at [259, 328] on input "d. Combine historical data with project-specific variables and incorporate both…" at bounding box center [259, 322] width 0 height 11
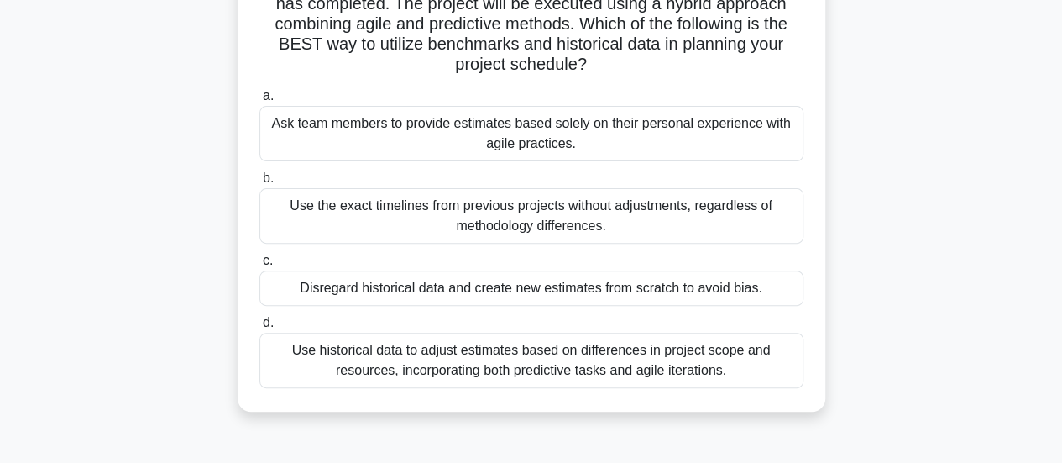
click at [777, 369] on div "Use historical data to adjust estimates based on differences in project scope a…" at bounding box center [531, 359] width 544 height 55
click at [259, 328] on input "d. Use historical data to adjust estimates based on differences in project scop…" at bounding box center [259, 322] width 0 height 11
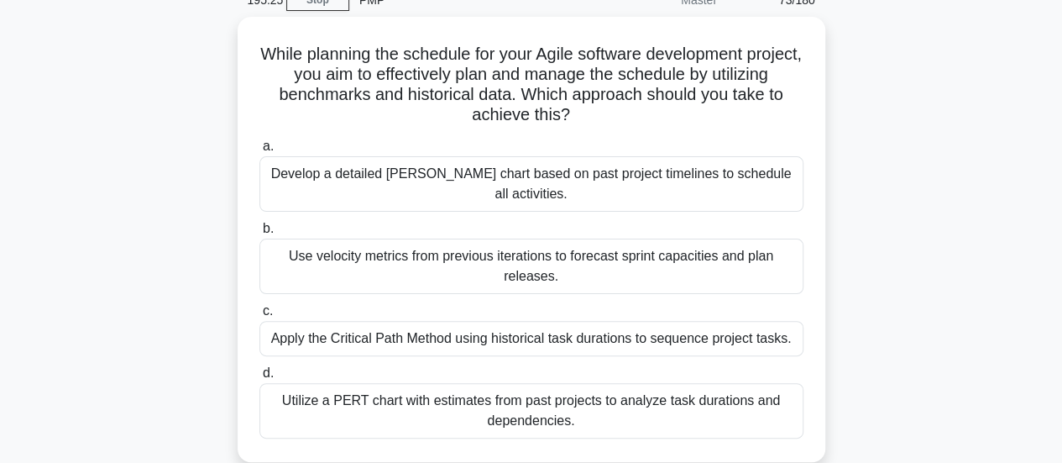
scroll to position [84, 0]
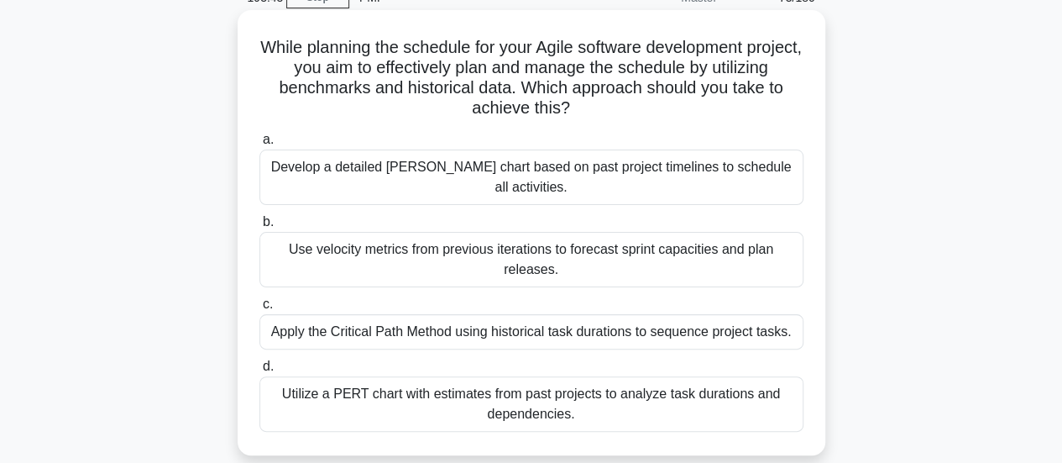
click at [753, 388] on div "Utilize a PERT chart with estimates from past projects to analyze task duration…" at bounding box center [531, 403] width 544 height 55
click at [259, 372] on input "d. Utilize a PERT chart with estimates from past projects to analyze task durat…" at bounding box center [259, 366] width 0 height 11
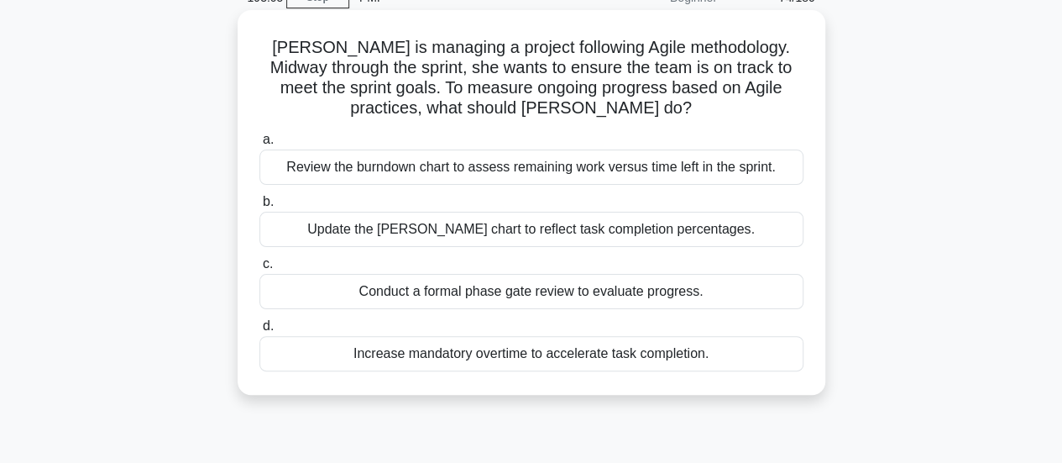
click at [771, 153] on div "Review the burndown chart to assess remaining work versus time left in the spri…" at bounding box center [531, 166] width 544 height 35
click at [259, 145] on input "a. Review the burndown chart to assess remaining work versus time left in the s…" at bounding box center [259, 139] width 0 height 11
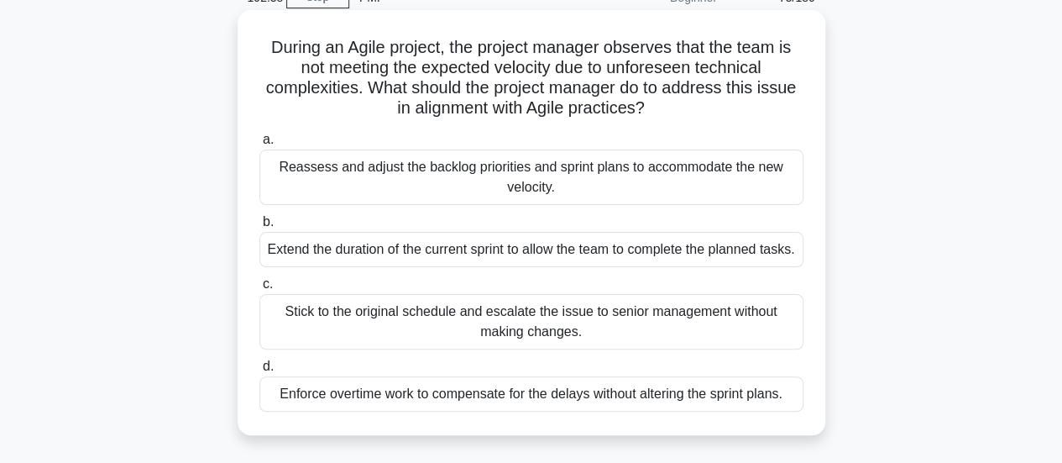
click at [754, 161] on div "Reassess and adjust the backlog priorities and sprint plans to accommodate the …" at bounding box center [531, 176] width 544 height 55
click at [259, 145] on input "a. Reassess and adjust the backlog priorities and sprint plans to accommodate t…" at bounding box center [259, 139] width 0 height 11
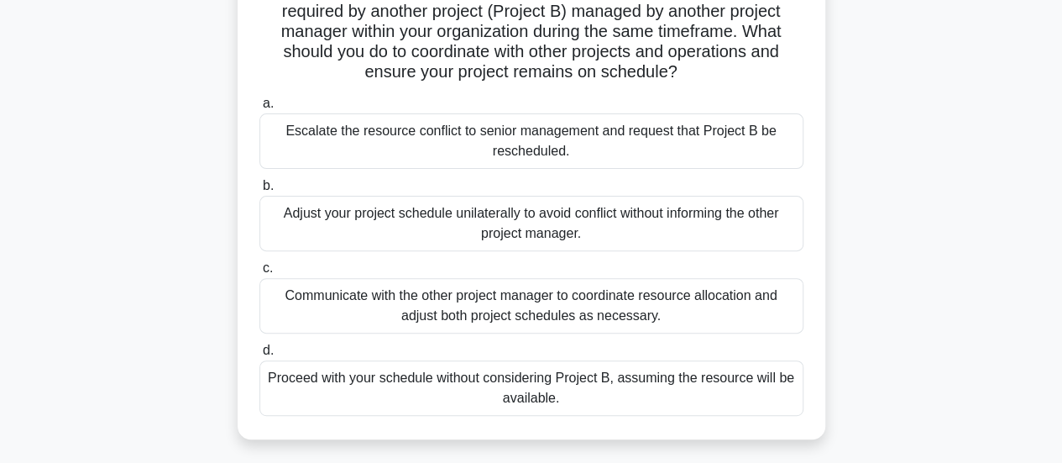
scroll to position [168, 0]
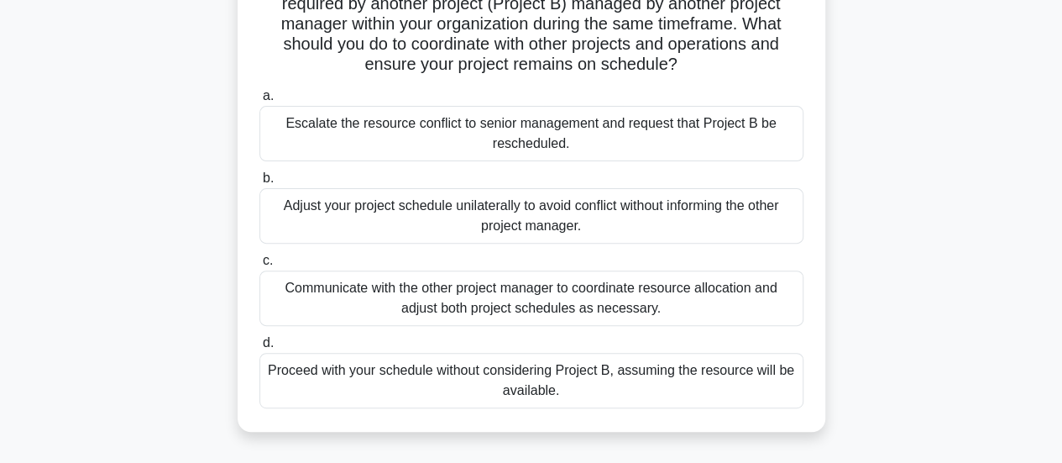
click at [753, 285] on div "Communicate with the other project manager to coordinate resource allocation an…" at bounding box center [531, 297] width 544 height 55
click at [259, 266] on input "c. Communicate with the other project manager to coordinate resource allocation…" at bounding box center [259, 260] width 0 height 11
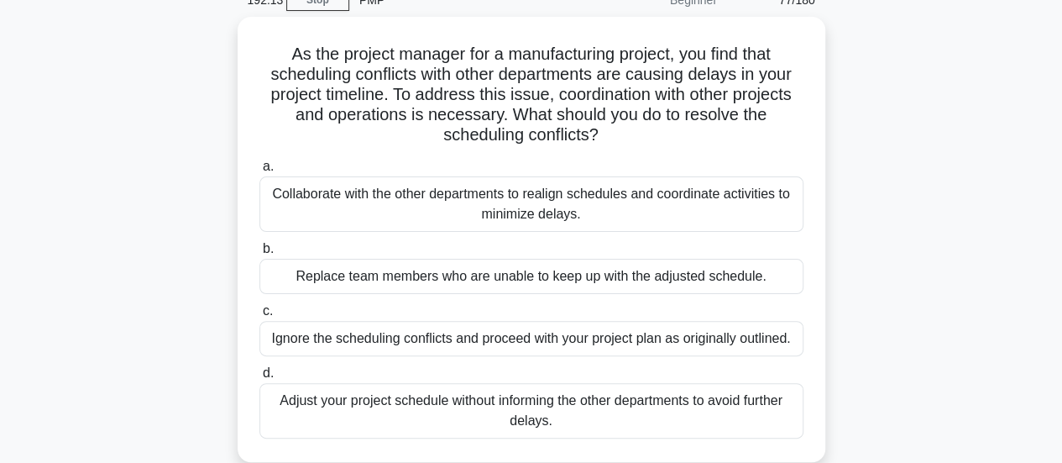
scroll to position [84, 0]
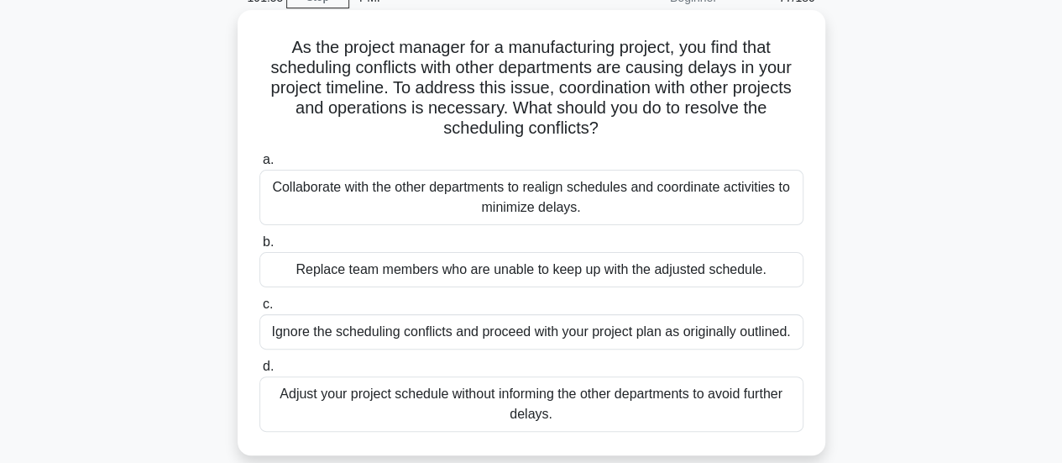
click at [781, 194] on div "Collaborate with the other departments to realign schedules and coordinate acti…" at bounding box center [531, 197] width 544 height 55
click at [259, 165] on input "a. Collaborate with the other departments to realign schedules and coordinate a…" at bounding box center [259, 159] width 0 height 11
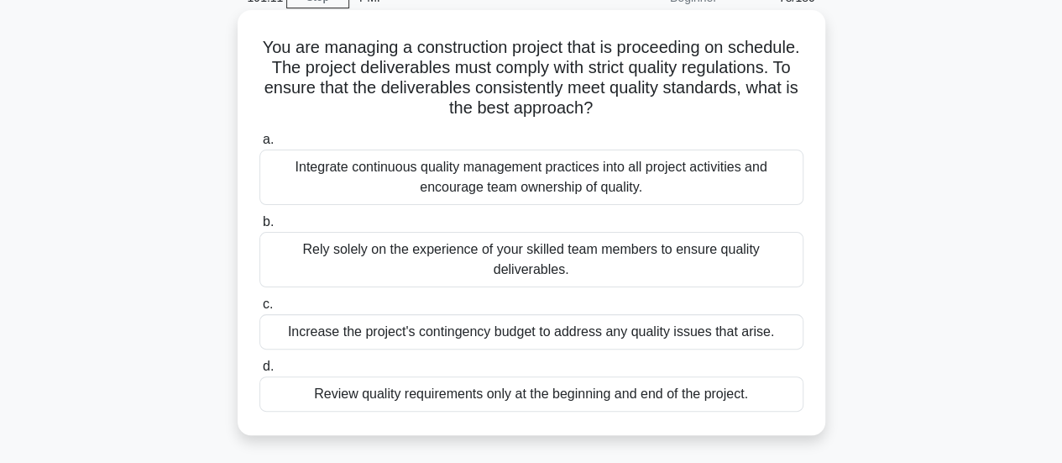
click at [737, 182] on div "Integrate continuous quality management practices into all project activities a…" at bounding box center [531, 176] width 544 height 55
click at [259, 145] on input "a. Integrate continuous quality management practices into all project activitie…" at bounding box center [259, 139] width 0 height 11
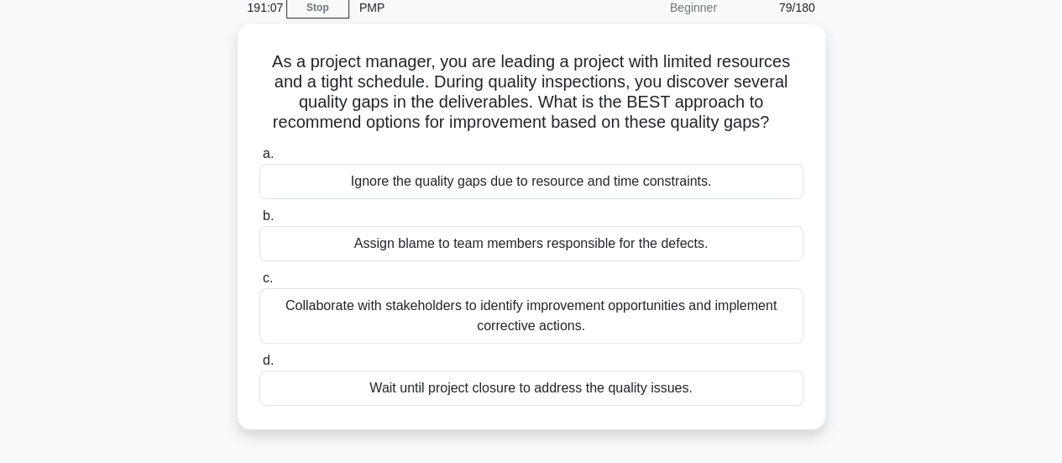
scroll to position [59, 0]
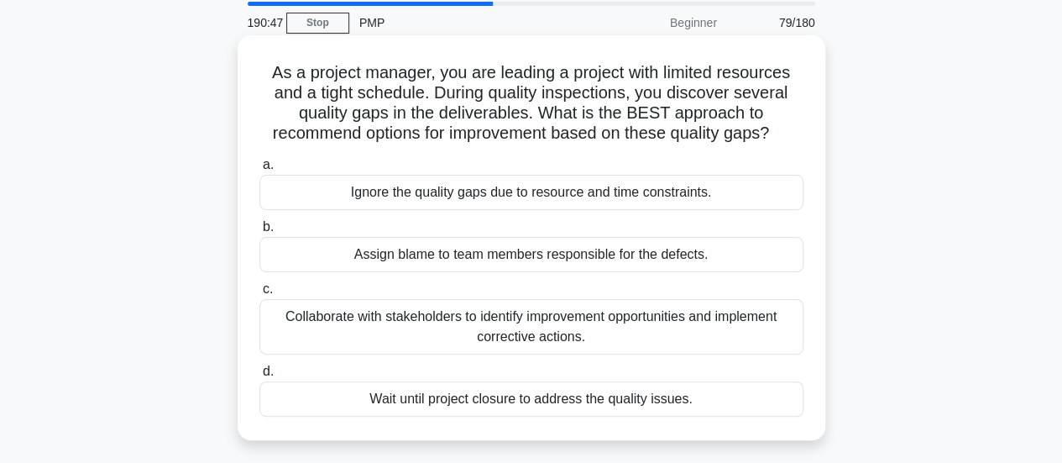
click at [758, 325] on div "Collaborate with stakeholders to identify improvement opportunities and impleme…" at bounding box center [531, 326] width 544 height 55
click at [259, 295] on input "c. Collaborate with stakeholders to identify improvement opportunities and impl…" at bounding box center [259, 289] width 0 height 11
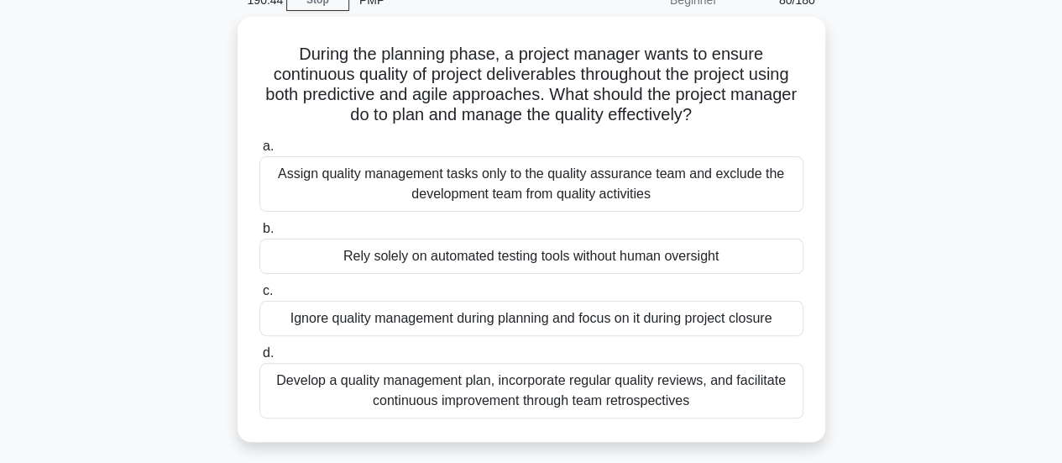
scroll to position [84, 0]
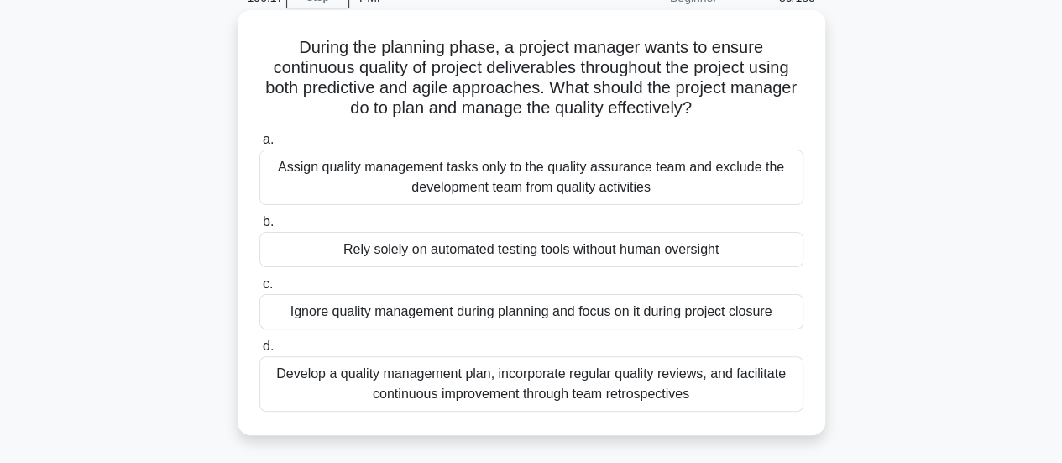
click at [766, 384] on div "Develop a quality management plan, incorporate regular quality reviews, and fac…" at bounding box center [531, 383] width 544 height 55
click at [259, 352] on input "d. Develop a quality management plan, incorporate regular quality reviews, and …" at bounding box center [259, 346] width 0 height 11
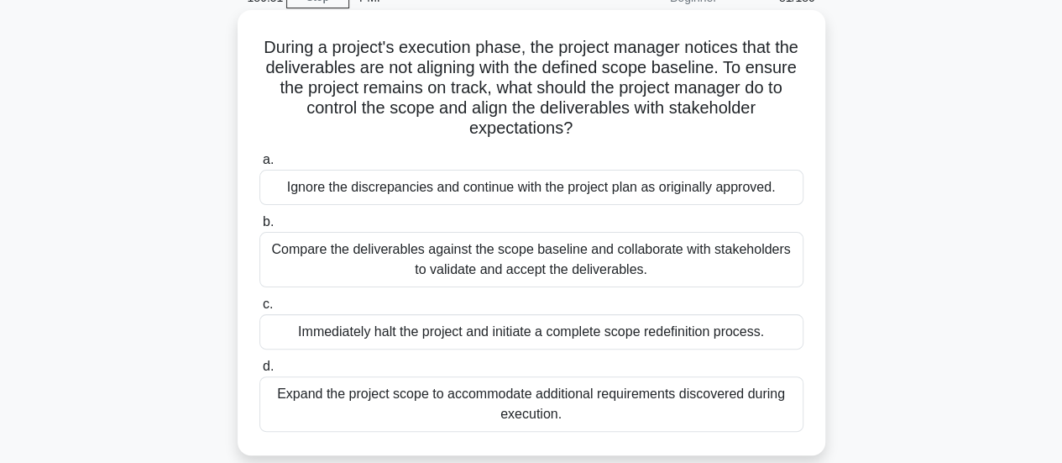
click at [776, 264] on div "Compare the deliverables against the scope baseline and collaborate with stakeh…" at bounding box center [531, 259] width 544 height 55
click at [259, 228] on input "b. Compare the deliverables against the scope baseline and collaborate with sta…" at bounding box center [259, 222] width 0 height 11
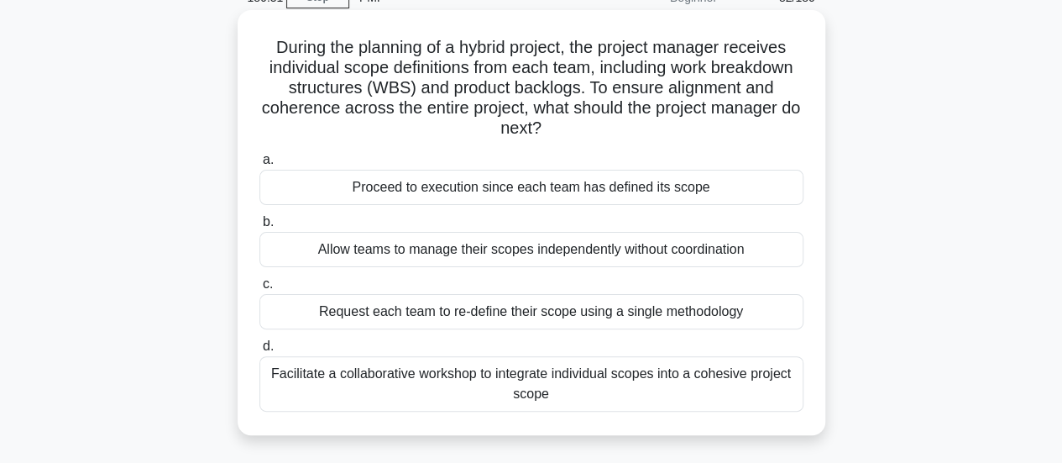
click at [792, 377] on div "Facilitate a collaborative workshop to integrate individual scopes into a cohes…" at bounding box center [531, 383] width 544 height 55
click at [259, 352] on input "d. Facilitate a collaborative workshop to integrate individual scopes into a co…" at bounding box center [259, 346] width 0 height 11
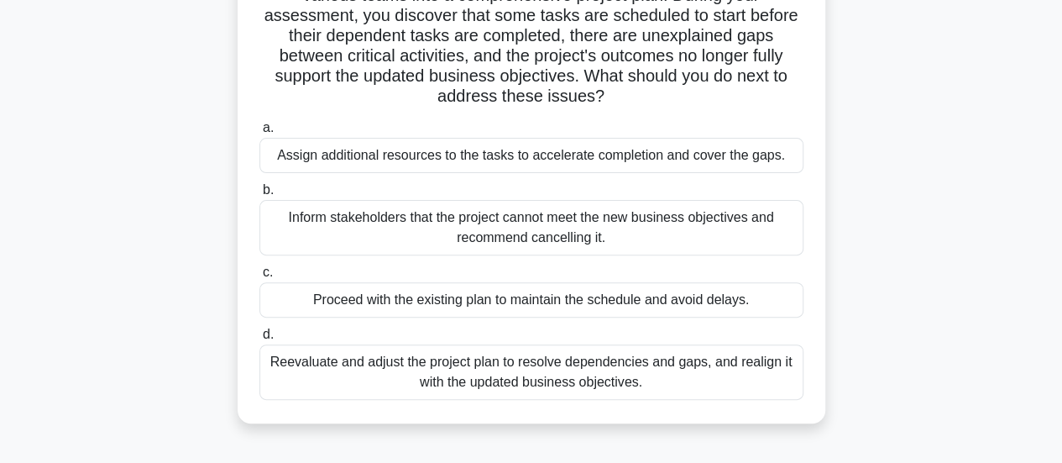
scroll to position [168, 0]
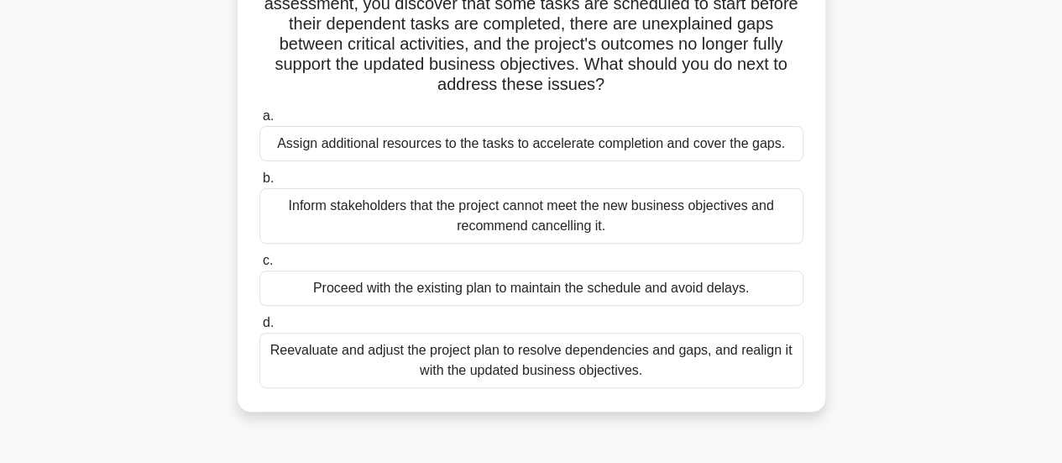
click at [736, 353] on div "Reevaluate and adjust the project plan to resolve dependencies and gaps, and re…" at bounding box center [531, 359] width 544 height 55
click at [259, 328] on input "d. Reevaluate and adjust the project plan to resolve dependencies and gaps, and…" at bounding box center [259, 322] width 0 height 11
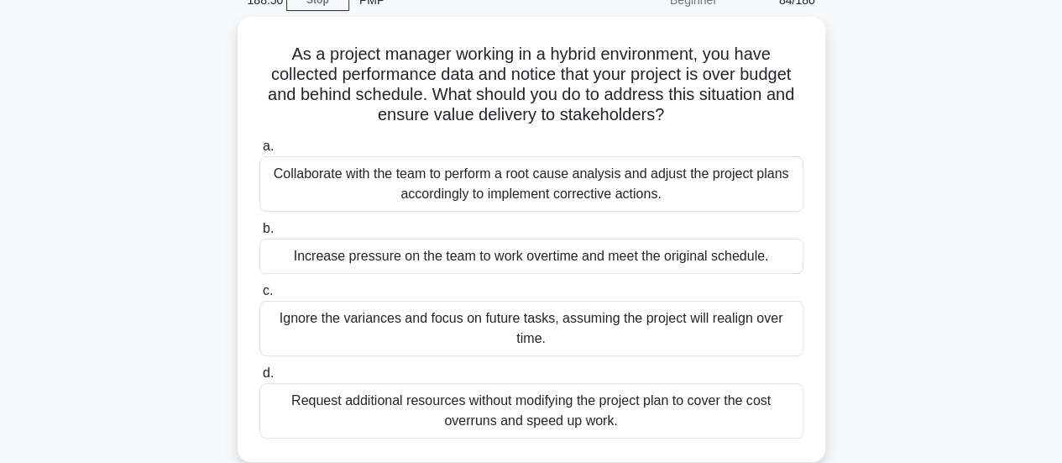
scroll to position [84, 0]
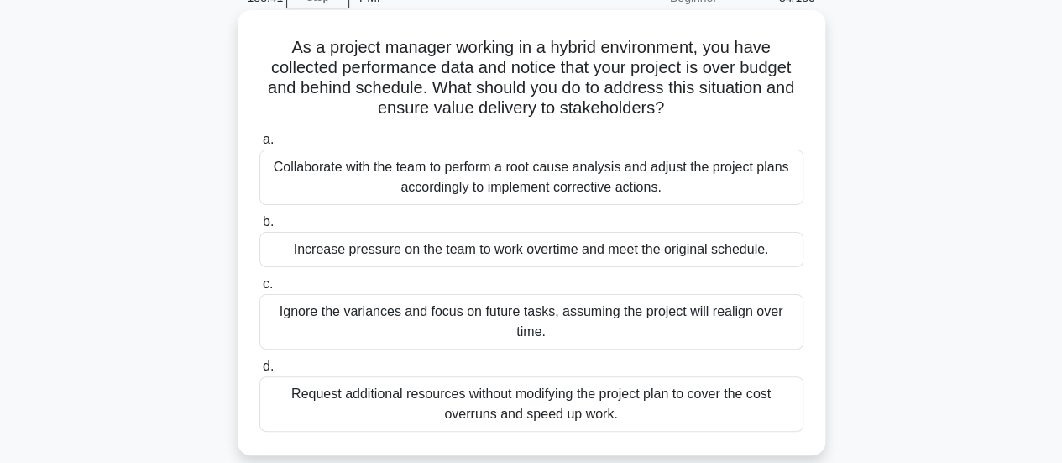
click at [789, 172] on div "Collaborate with the team to perform a root cause analysis and adjust the proje…" at bounding box center [531, 176] width 544 height 55
click at [259, 145] on input "a. Collaborate with the team to perform a root cause analysis and adjust the pr…" at bounding box center [259, 139] width 0 height 11
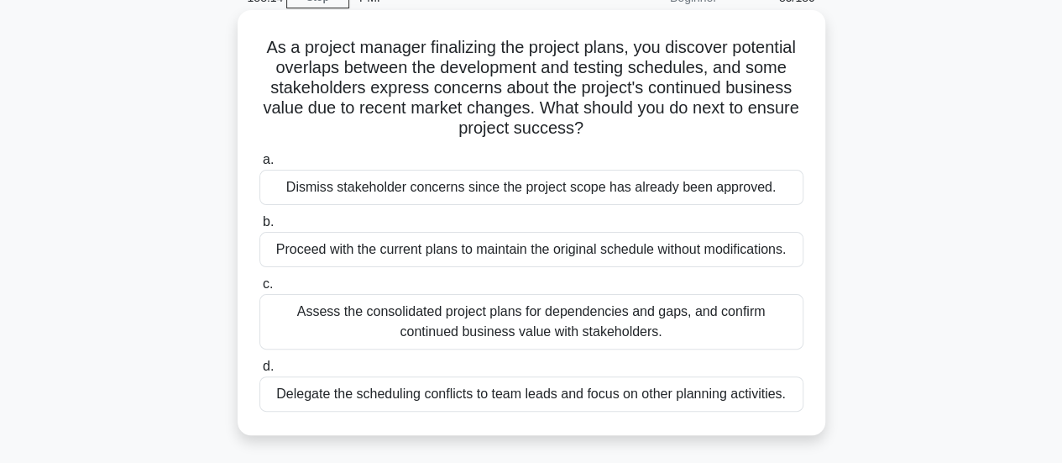
click at [759, 319] on div "Assess the consolidated project plans for dependencies and gaps, and confirm co…" at bounding box center [531, 321] width 544 height 55
click at [259, 290] on input "c. Assess the consolidated project plans for dependencies and gaps, and confirm…" at bounding box center [259, 284] width 0 height 11
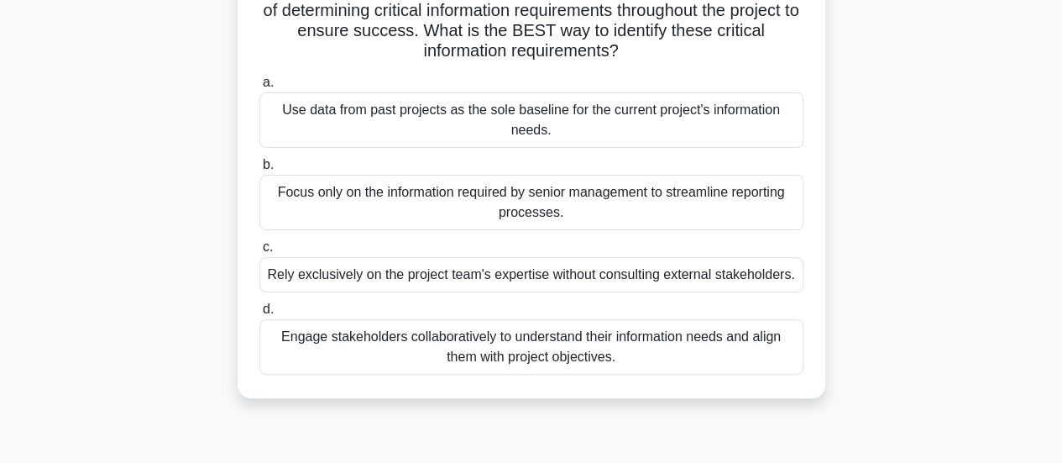
scroll to position [168, 0]
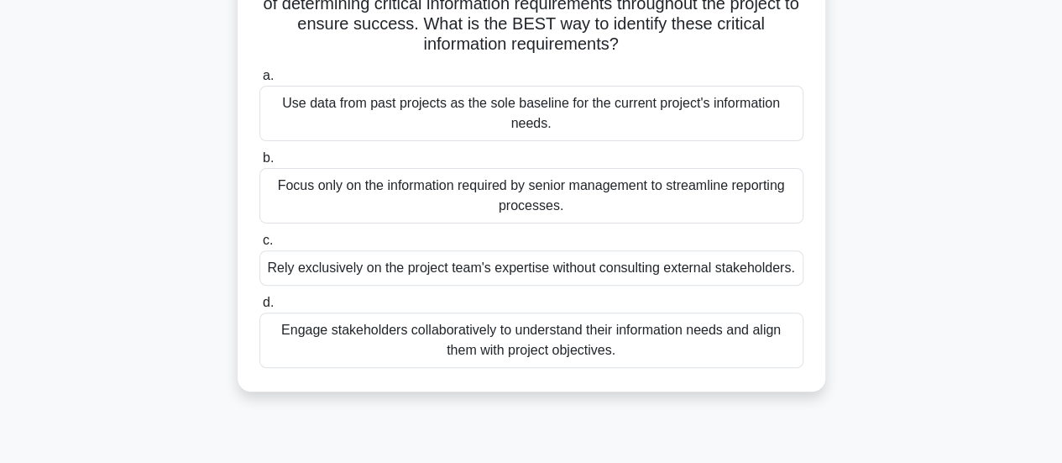
click at [750, 342] on div "Engage stakeholders collaboratively to understand their information needs and a…" at bounding box center [531, 339] width 544 height 55
click at [259, 308] on input "d. Engage stakeholders collaboratively to understand their information needs an…" at bounding box center [259, 302] width 0 height 11
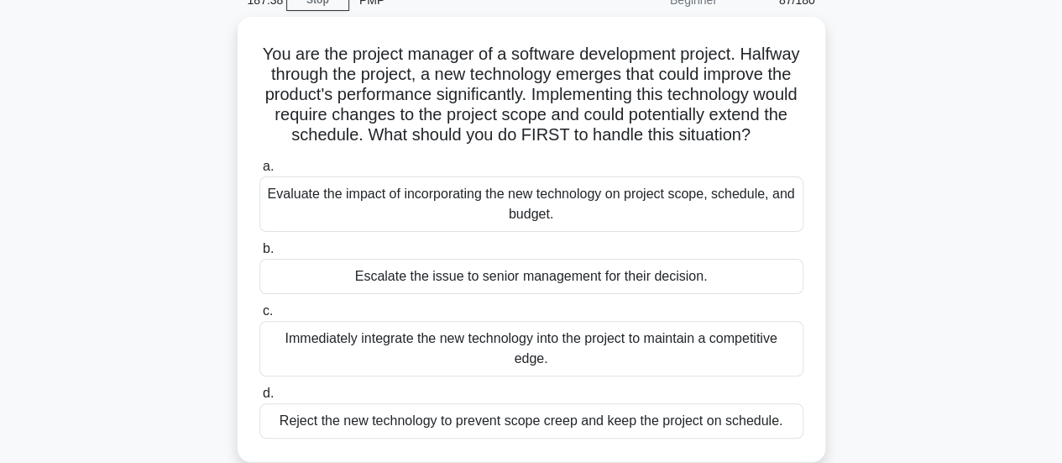
scroll to position [84, 0]
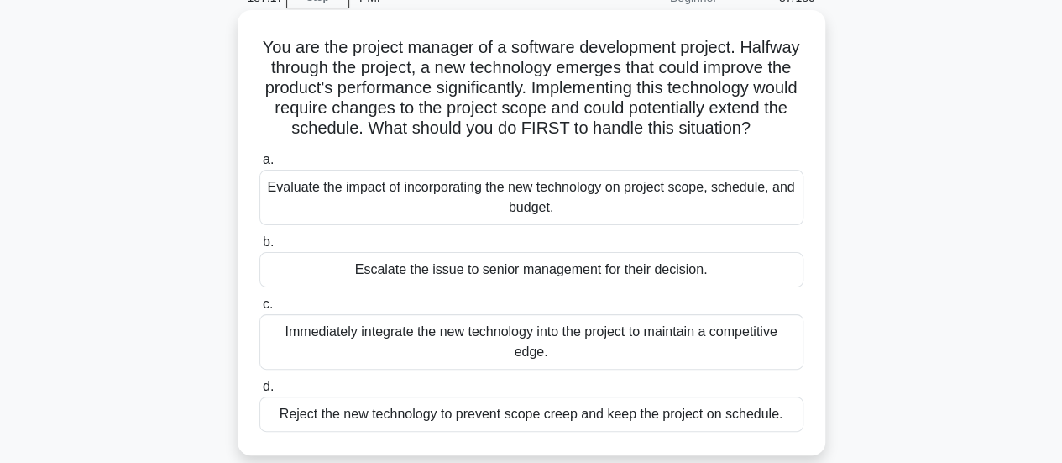
click at [759, 209] on div "Evaluate the impact of incorporating the new technology on project scope, sched…" at bounding box center [531, 197] width 544 height 55
click at [259, 165] on input "a. Evaluate the impact of incorporating the new technology on project scope, sc…" at bounding box center [259, 159] width 0 height 11
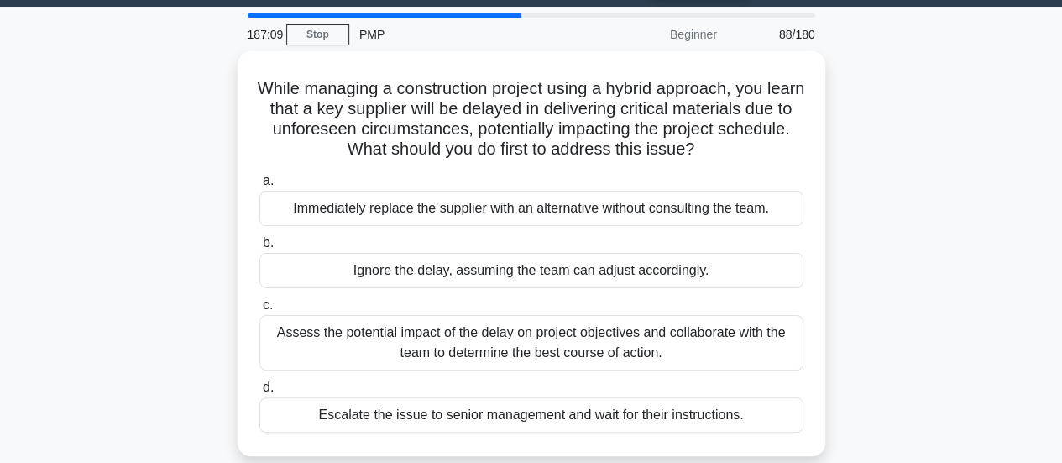
scroll to position [49, 0]
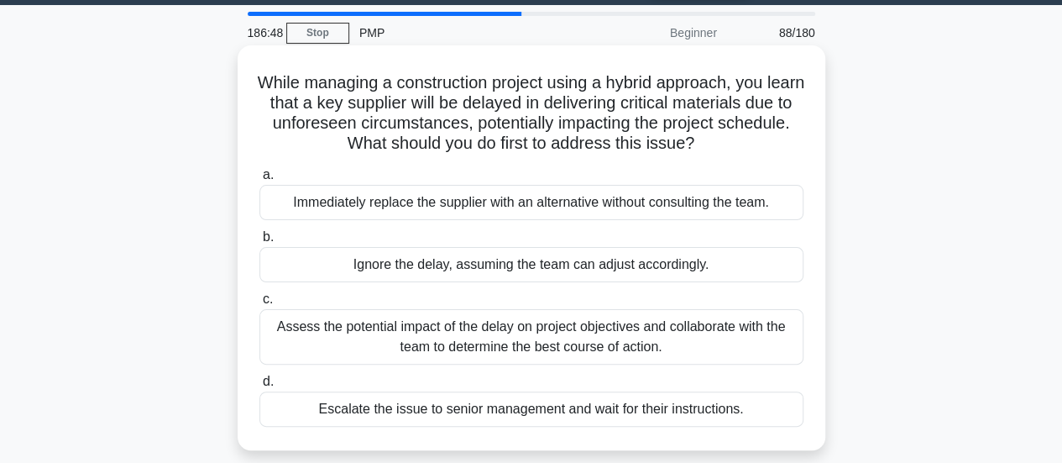
click at [776, 339] on div "Assess the potential impact of the delay on project objectives and collaborate …" at bounding box center [531, 336] width 544 height 55
click at [259, 305] on input "c. Assess the potential impact of the delay on project objectives and collabora…" at bounding box center [259, 299] width 0 height 11
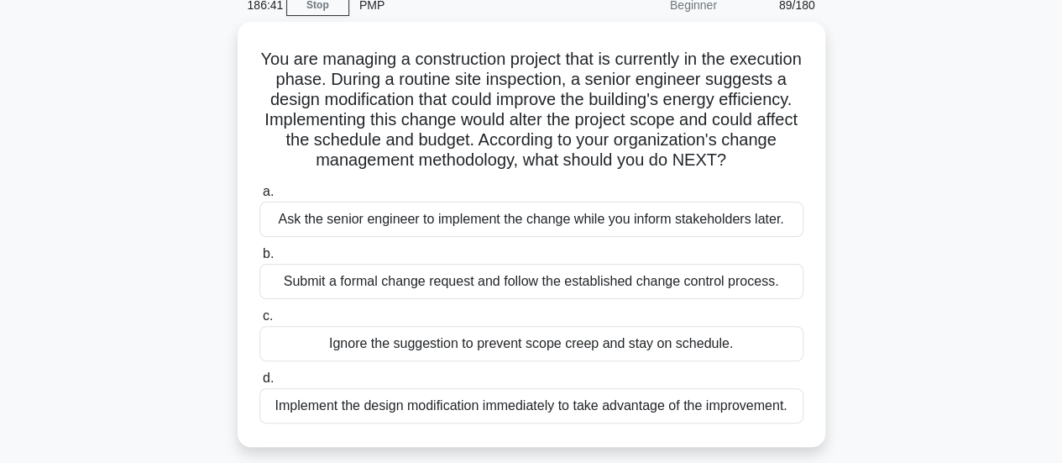
scroll to position [84, 0]
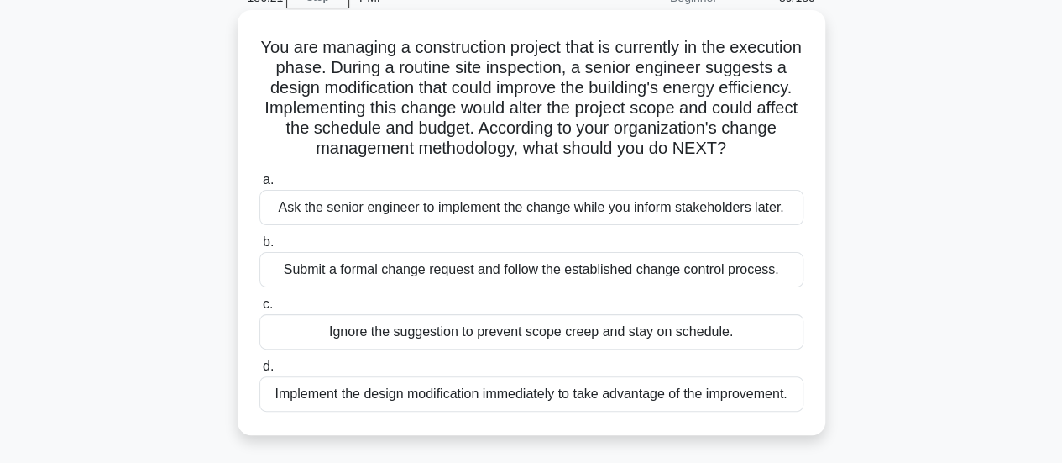
click at [782, 287] on div "Submit a formal change request and follow the established change control proces…" at bounding box center [531, 269] width 544 height 35
click at [259, 248] on input "b. Submit a formal change request and follow the established change control pro…" at bounding box center [259, 242] width 0 height 11
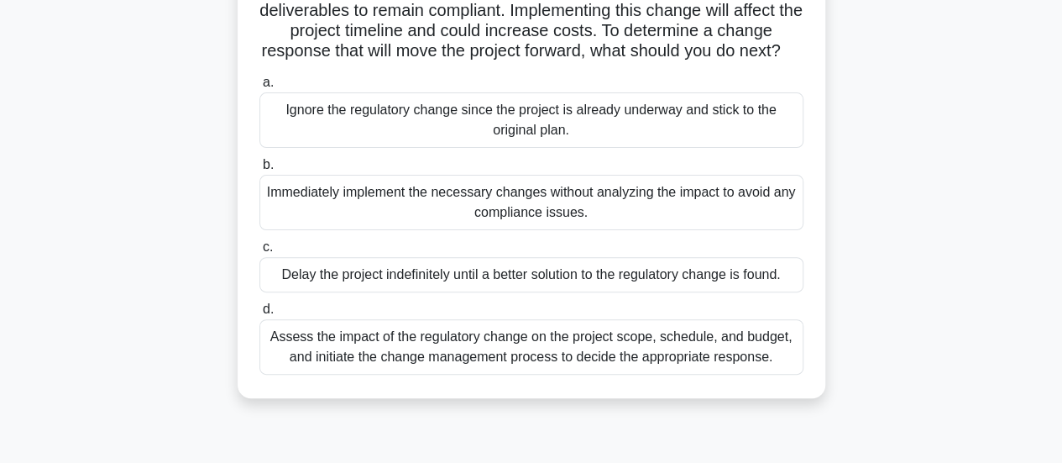
scroll to position [168, 0]
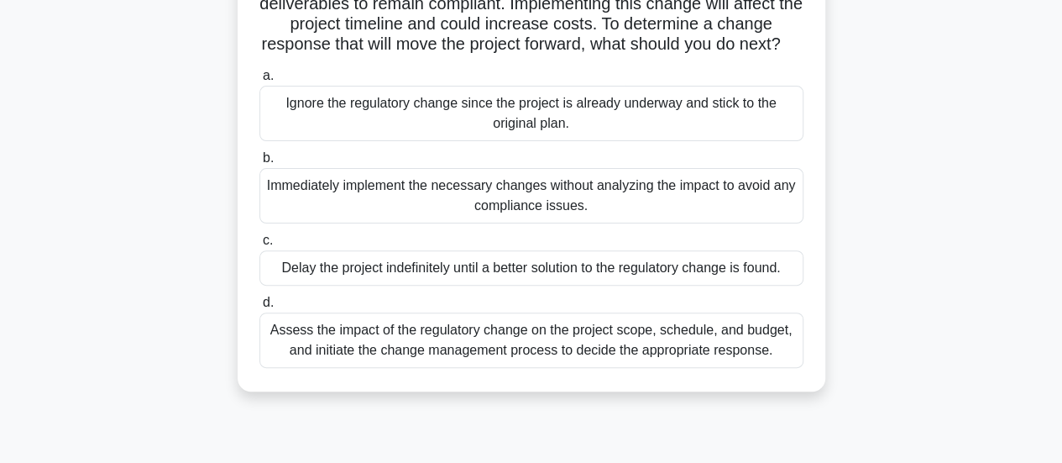
click at [788, 362] on div "Assess the impact of the regulatory change on the project scope, schedule, and …" at bounding box center [531, 339] width 544 height 55
click at [259, 308] on input "d. Assess the impact of the regulatory change on the project scope, schedule, a…" at bounding box center [259, 302] width 0 height 11
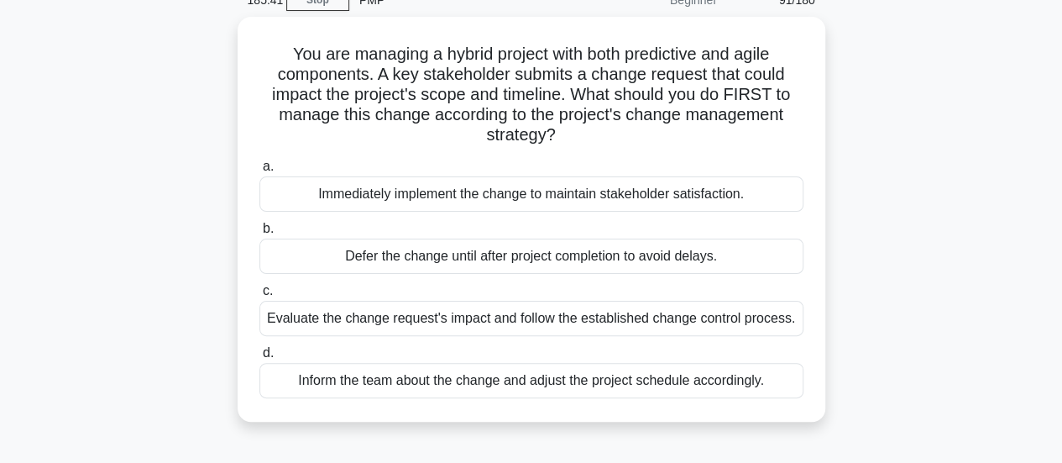
scroll to position [84, 0]
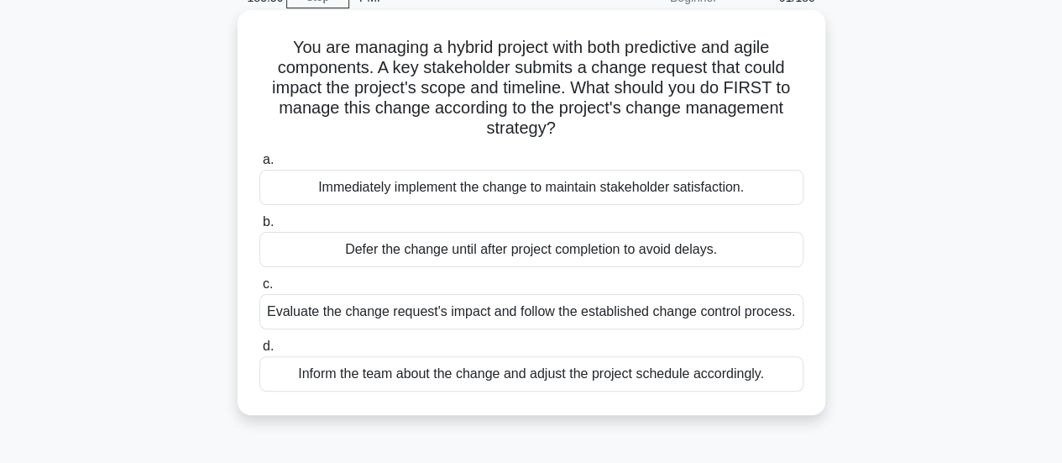
click at [773, 309] on div "Evaluate the change request's impact and follow the established change control …" at bounding box center [531, 311] width 544 height 35
click at [259, 290] on input "c. Evaluate the change request's impact and follow the established change contr…" at bounding box center [259, 284] width 0 height 11
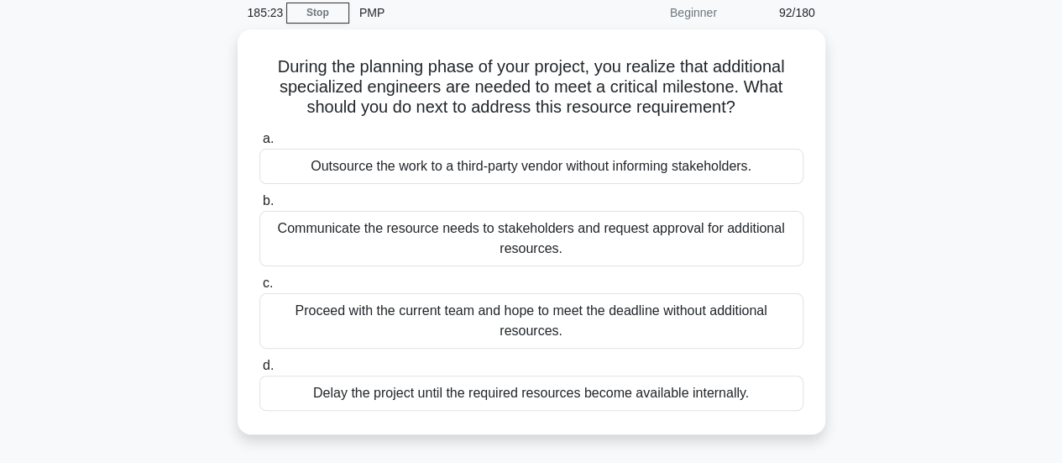
scroll to position [60, 0]
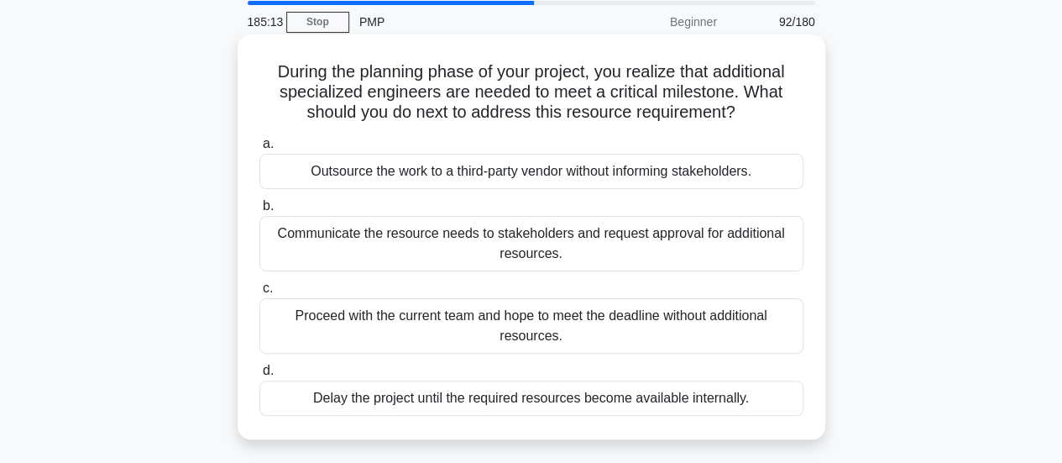
click at [744, 253] on div "Communicate the resource needs to stakeholders and request approval for additio…" at bounding box center [531, 243] width 544 height 55
click at [259, 212] on input "b. Communicate the resource needs to stakeholders and request approval for addi…" at bounding box center [259, 206] width 0 height 11
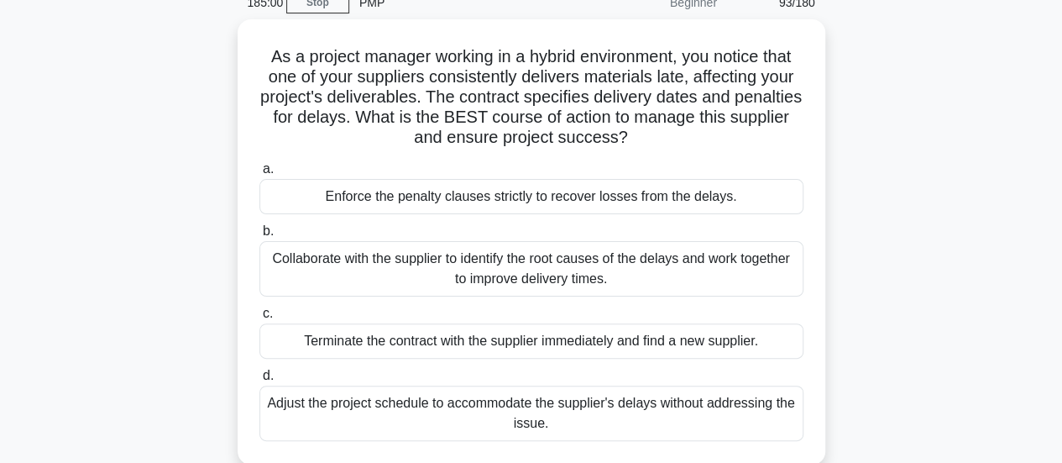
scroll to position [84, 0]
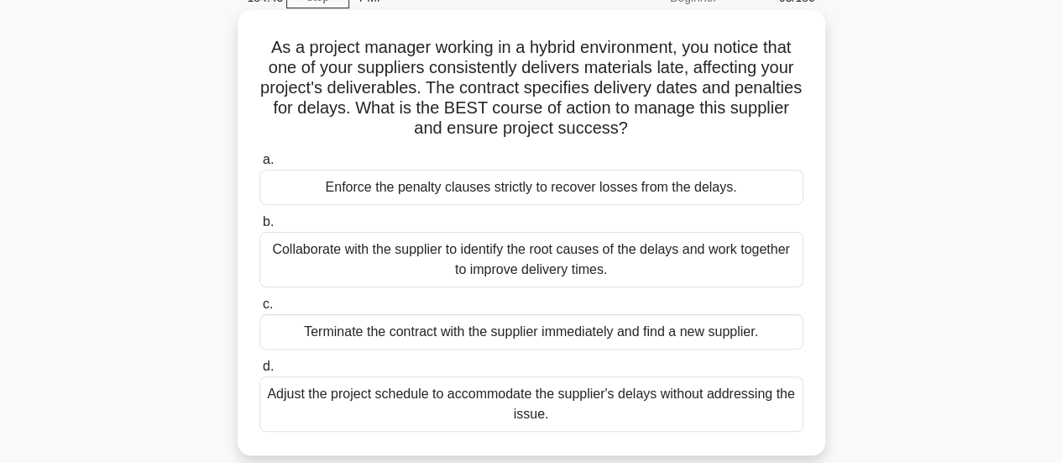
click at [775, 268] on div "Collaborate with the supplier to identify the root causes of the delays and wor…" at bounding box center [531, 259] width 544 height 55
click at [259, 228] on input "b. Collaborate with the supplier to identify the root causes of the delays and …" at bounding box center [259, 222] width 0 height 11
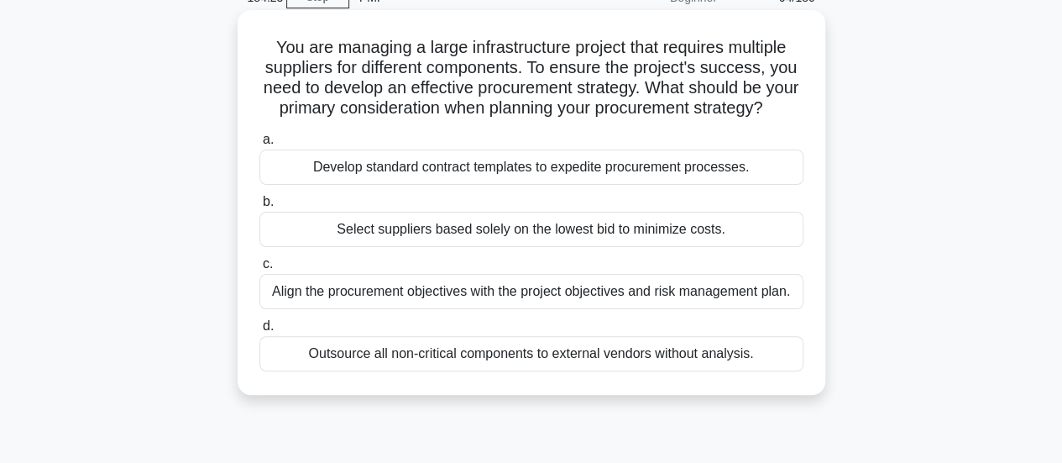
click at [737, 309] on div "Align the procurement objectives with the project objectives and risk managemen…" at bounding box center [531, 291] width 544 height 35
click at [259, 270] on input "c. Align the procurement objectives with the project objectives and risk manage…" at bounding box center [259, 264] width 0 height 11
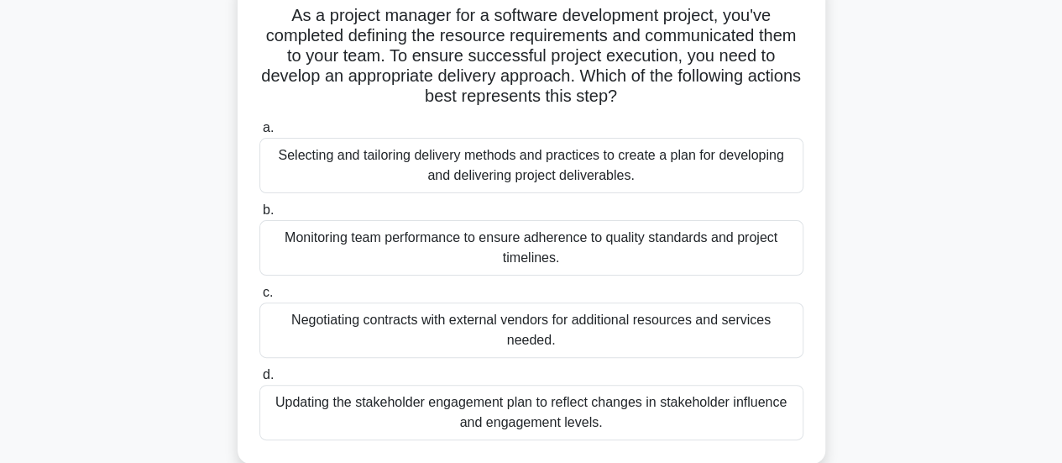
scroll to position [121, 0]
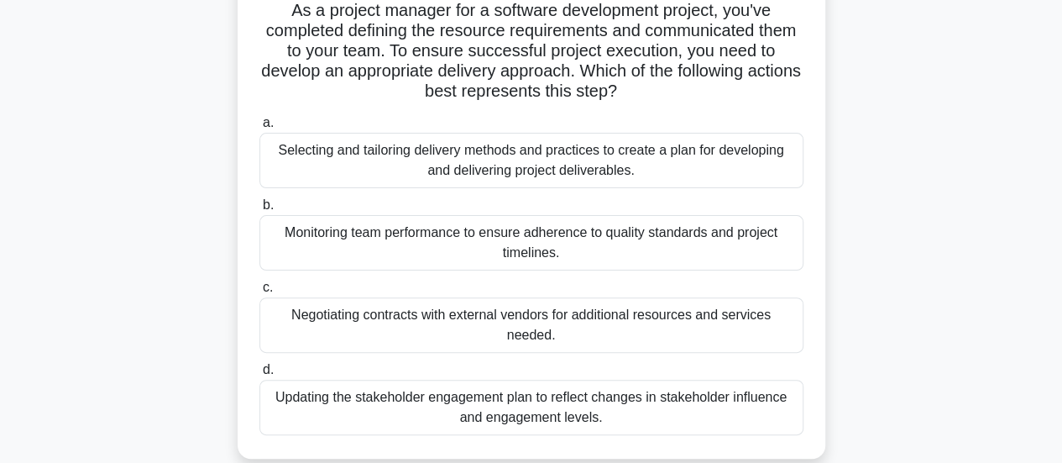
click at [699, 421] on div "Updating the stakeholder engagement plan to reflect changes in stakeholder infl…" at bounding box center [531, 407] width 544 height 55
click at [259, 375] on input "d. Updating the stakeholder engagement plan to reflect changes in stakeholder i…" at bounding box center [259, 369] width 0 height 11
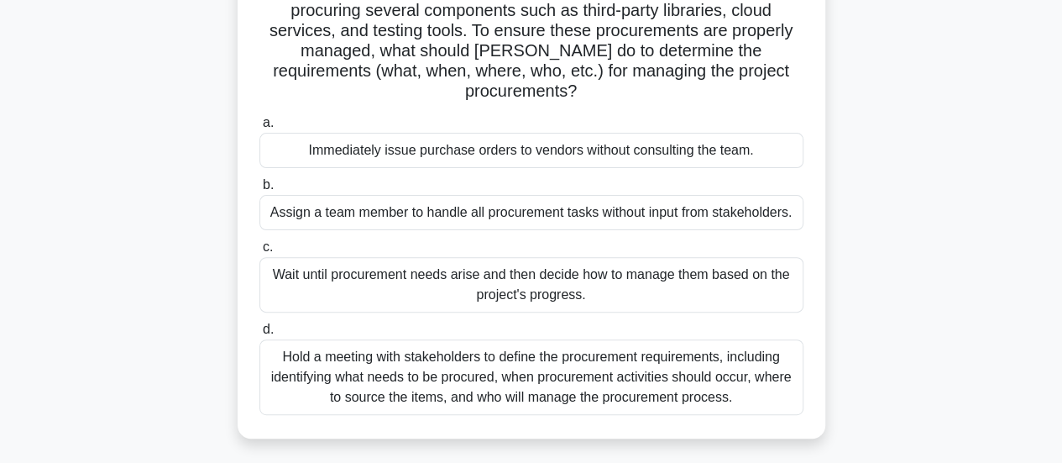
scroll to position [168, 0]
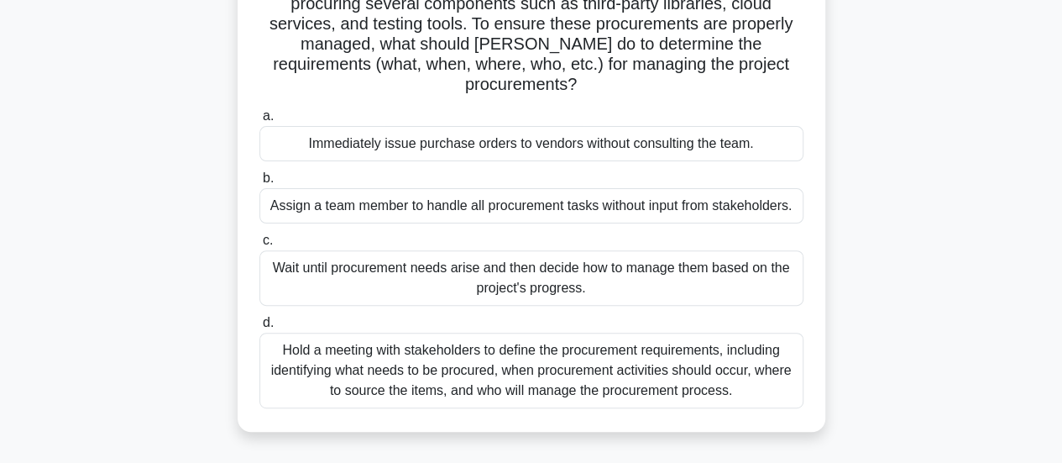
click at [747, 353] on div "Hold a meeting with stakeholders to define the procurement requirements, includ…" at bounding box center [531, 370] width 544 height 76
click at [259, 328] on input "d. Hold a meeting with stakeholders to define the procurement requirements, inc…" at bounding box center [259, 322] width 0 height 11
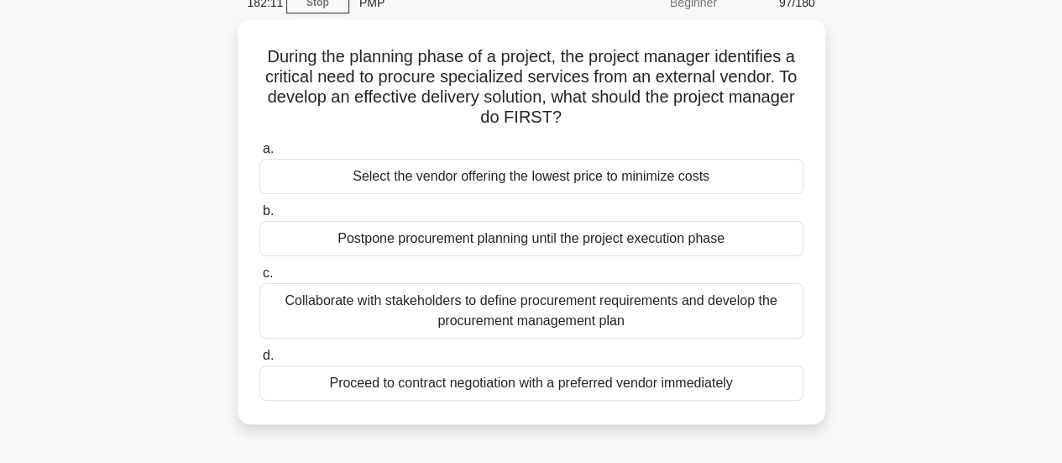
scroll to position [84, 0]
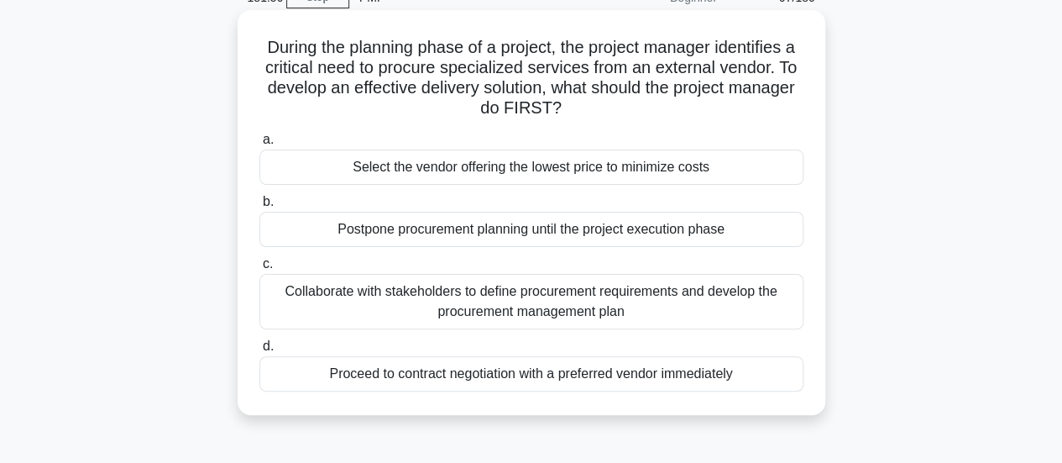
click at [765, 301] on div "Collaborate with stakeholders to define procurement requirements and develop th…" at bounding box center [531, 301] width 544 height 55
click at [259, 270] on input "c. Collaborate with stakeholders to define procurement requirements and develop…" at bounding box center [259, 264] width 0 height 11
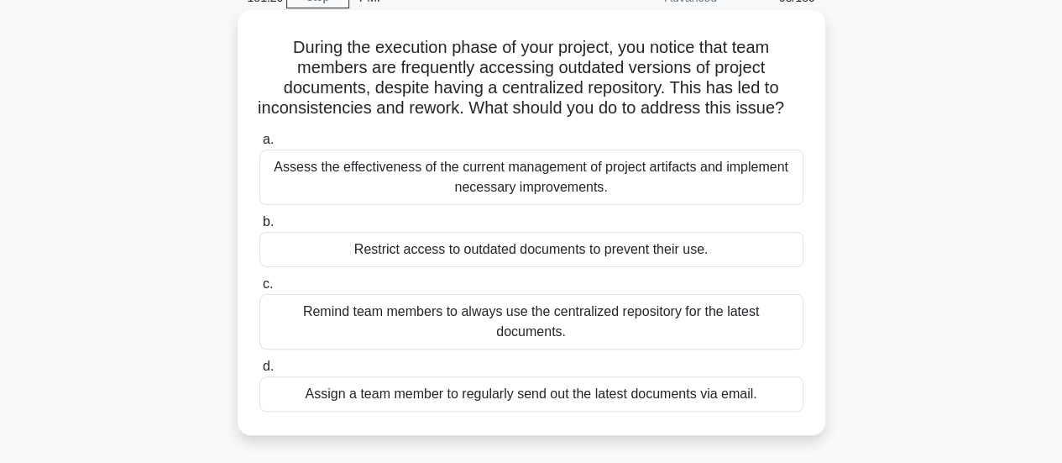
click at [786, 205] on div "Assess the effectiveness of the current management of project artifacts and imp…" at bounding box center [531, 176] width 544 height 55
click at [259, 145] on input "a. Assess the effectiveness of the current management of project artifacts and …" at bounding box center [259, 139] width 0 height 11
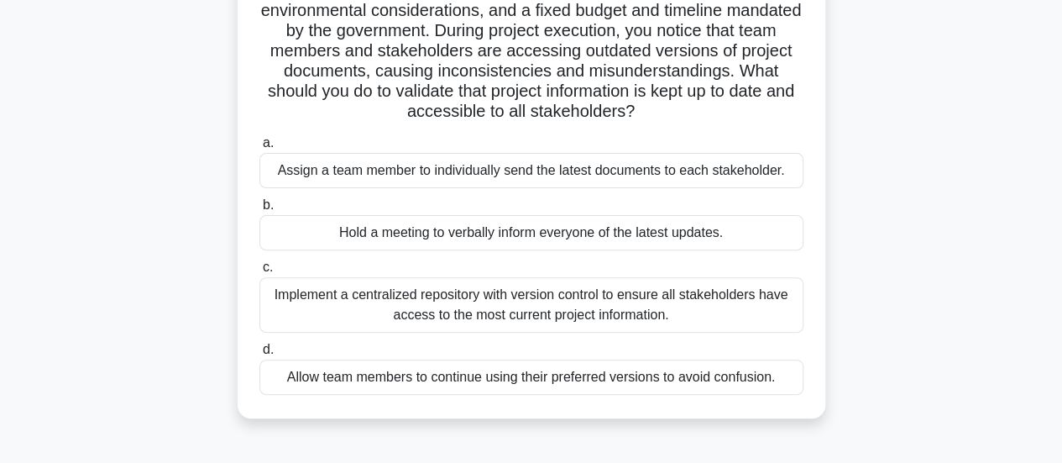
scroll to position [168, 0]
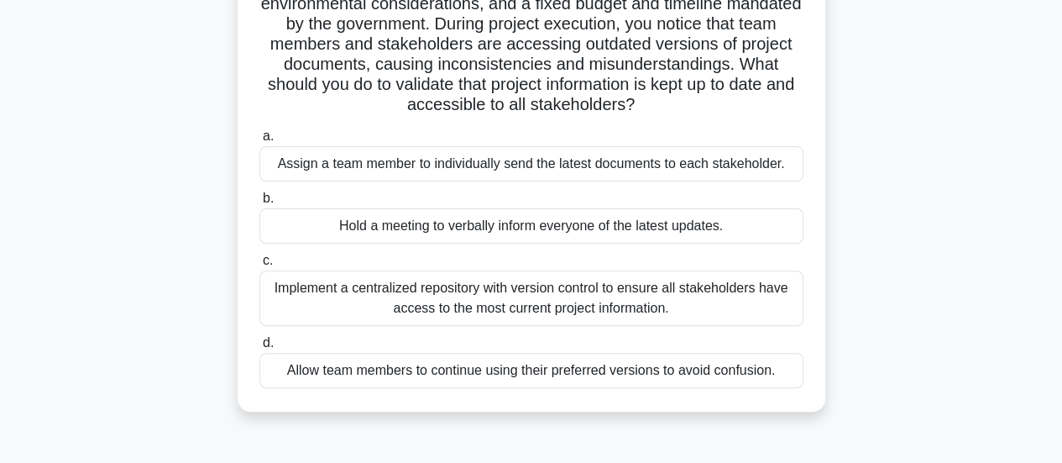
click at [772, 287] on div "Implement a centralized repository with version control to ensure all stakehold…" at bounding box center [531, 297] width 544 height 55
click at [259, 266] on input "c. Implement a centralized repository with version control to ensure all stakeh…" at bounding box center [259, 260] width 0 height 11
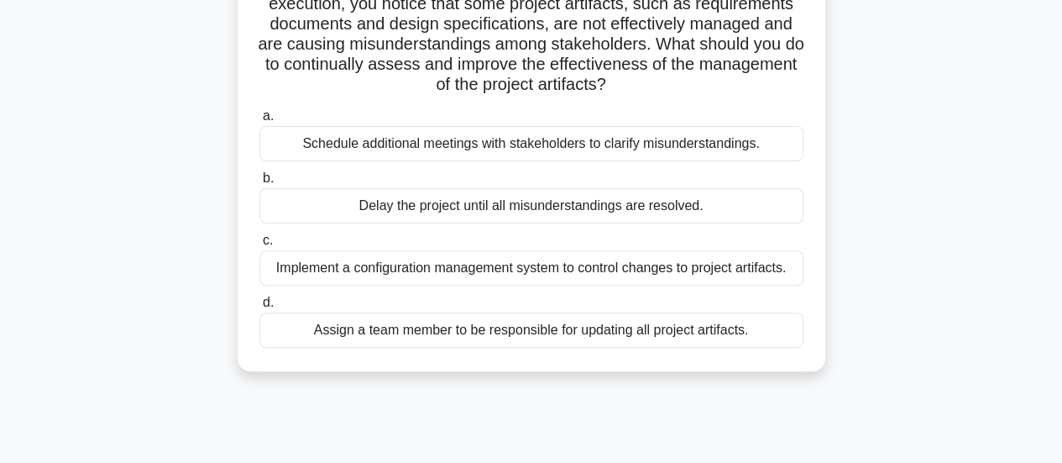
click at [782, 263] on div "Implement a configuration management system to control changes to project artif…" at bounding box center [531, 267] width 544 height 35
click at [259, 246] on input "c. Implement a configuration management system to control changes to project ar…" at bounding box center [259, 240] width 0 height 11
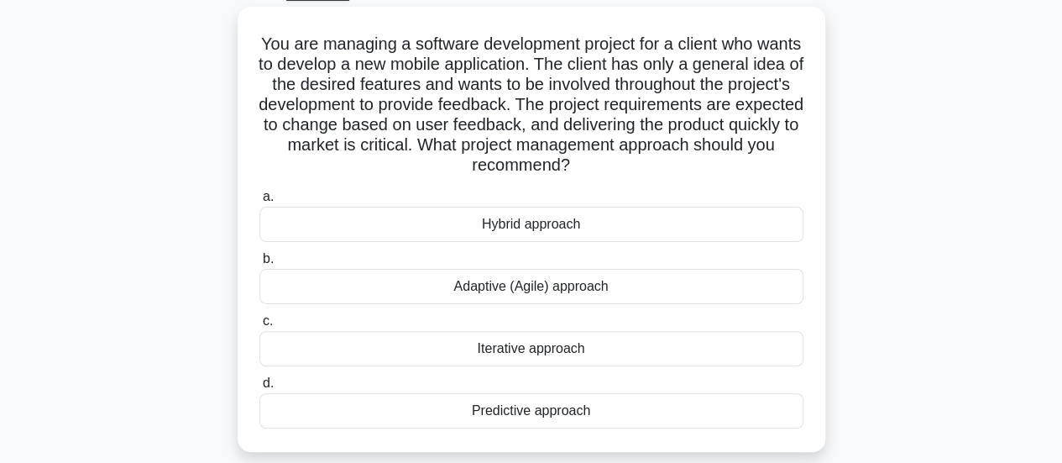
scroll to position [84, 0]
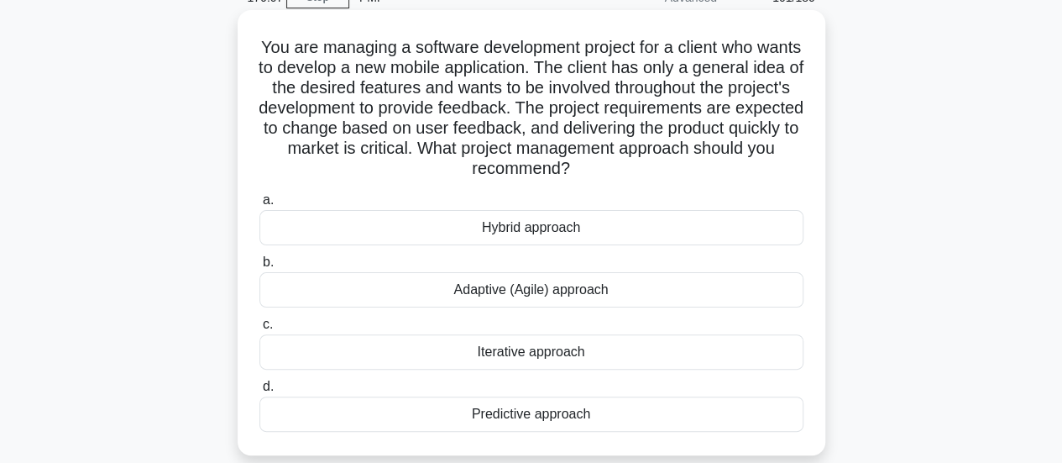
click at [666, 344] on div "Iterative approach" at bounding box center [531, 351] width 544 height 35
click at [259, 330] on input "c. Iterative approach" at bounding box center [259, 324] width 0 height 11
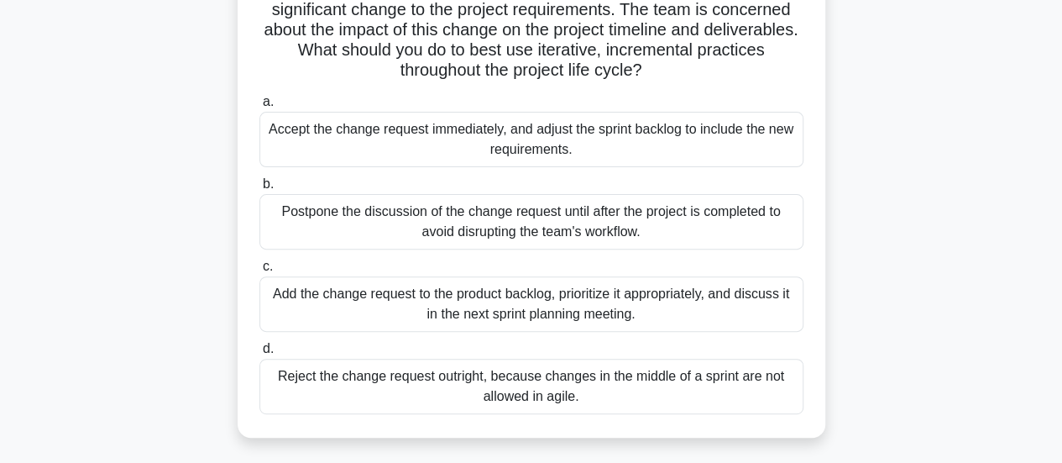
scroll to position [168, 0]
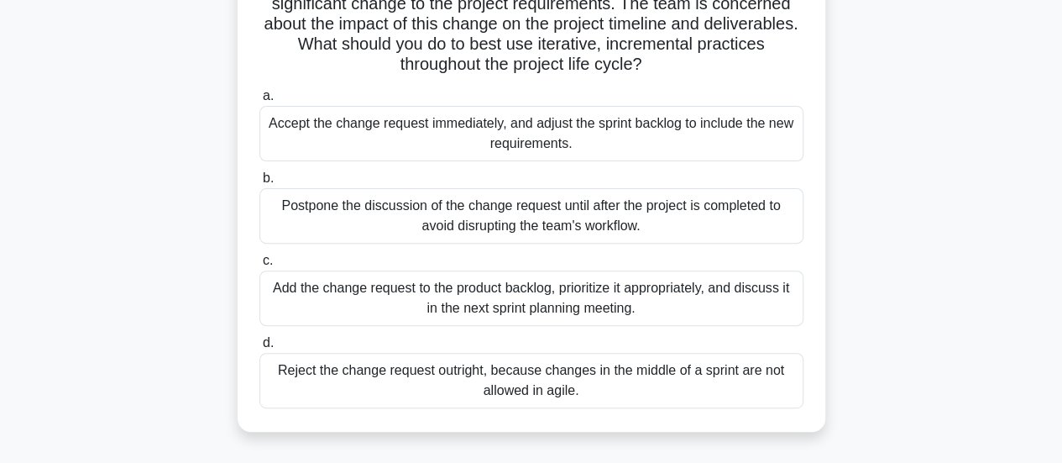
click at [702, 288] on div "Add the change request to the product backlog, prioritize it appropriately, and…" at bounding box center [531, 297] width 544 height 55
click at [259, 266] on input "c. Add the change request to the product backlog, prioritize it appropriately, …" at bounding box center [259, 260] width 0 height 11
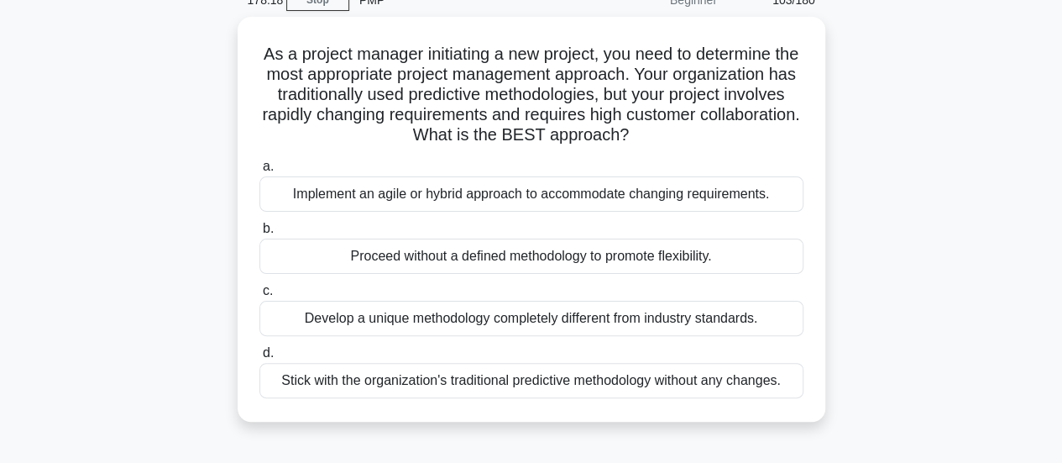
scroll to position [84, 0]
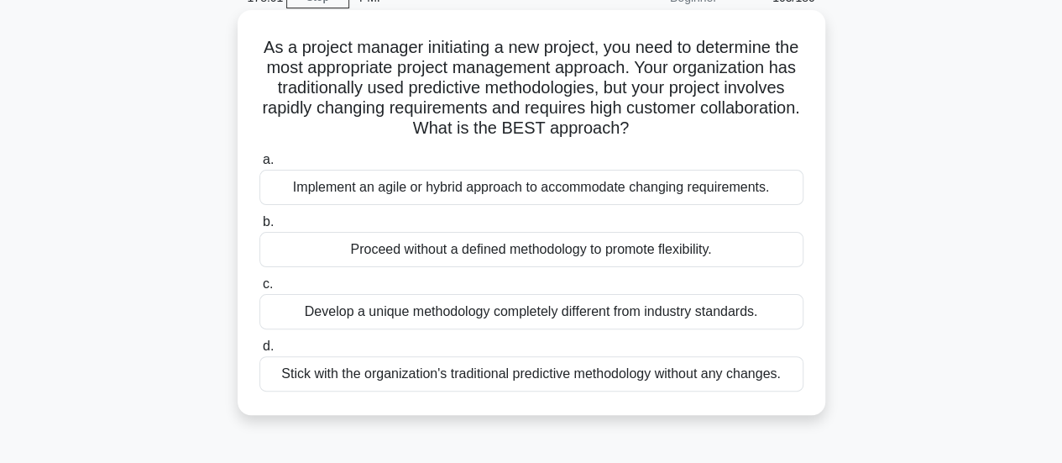
click at [772, 190] on div "Implement an agile or hybrid approach to accommodate changing requirements." at bounding box center [531, 187] width 544 height 35
click at [259, 165] on input "a. Implement an agile or hybrid approach to accommodate changing requirements." at bounding box center [259, 159] width 0 height 11
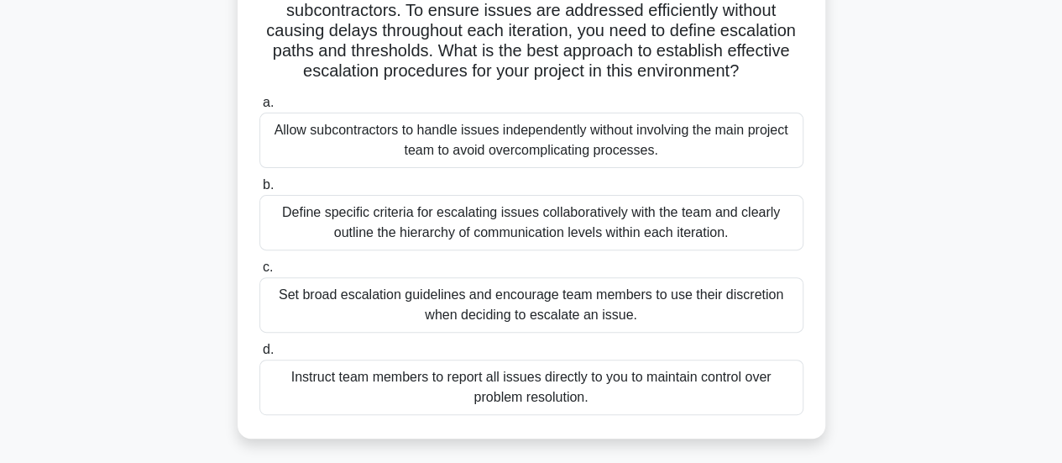
scroll to position [168, 0]
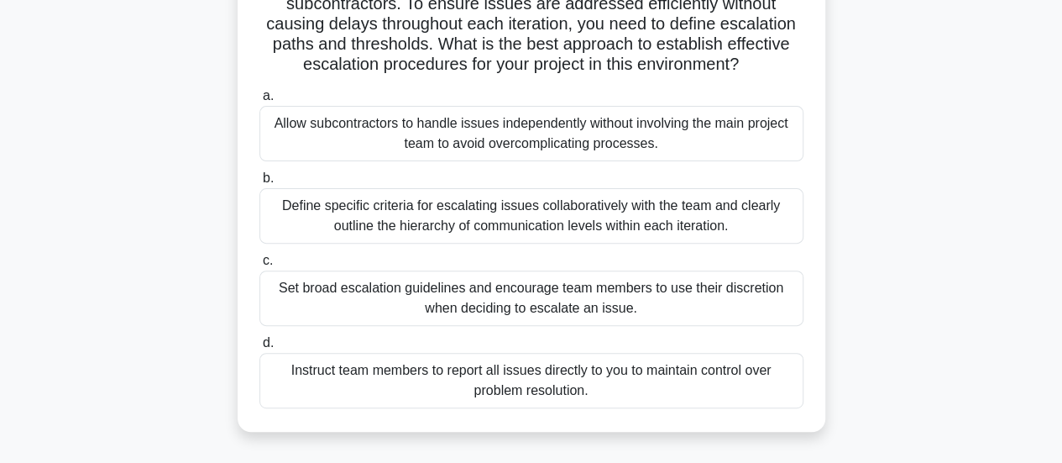
click at [761, 207] on div "Define specific criteria for escalating issues collaboratively with the team an…" at bounding box center [531, 215] width 544 height 55
click at [259, 184] on input "b. Define specific criteria for escalating issues collaboratively with the team…" at bounding box center [259, 178] width 0 height 11
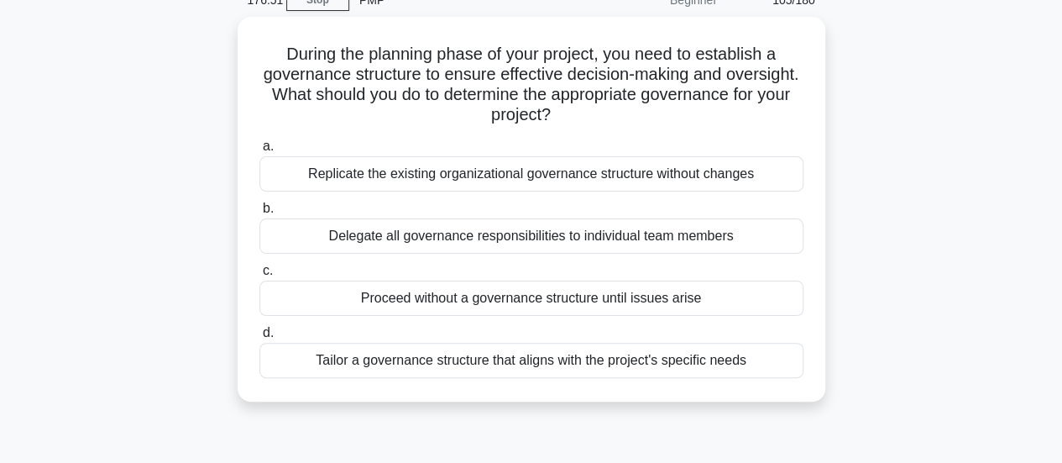
scroll to position [84, 0]
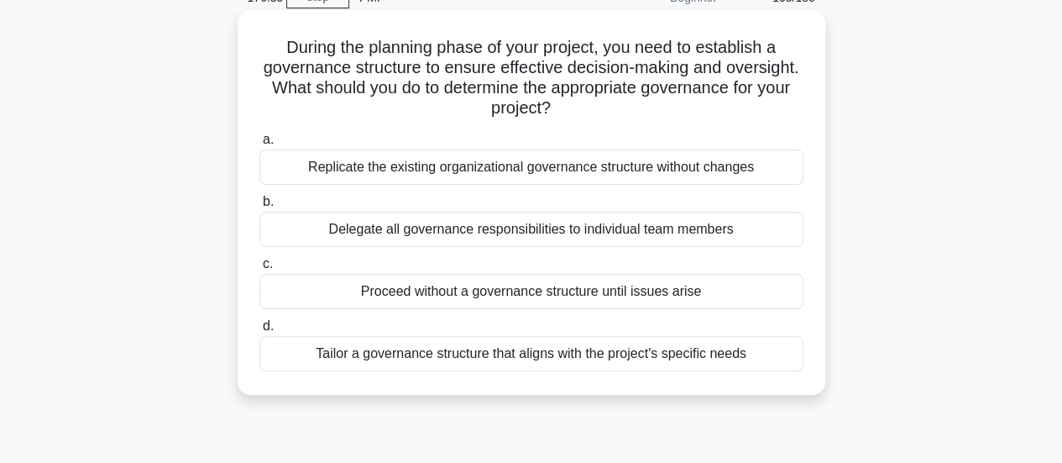
click at [780, 353] on div "Tailor a governance structure that aligns with the project's specific needs" at bounding box center [531, 353] width 544 height 35
click at [259, 332] on input "d. Tailor a governance structure that aligns with the project's specific needs" at bounding box center [259, 326] width 0 height 11
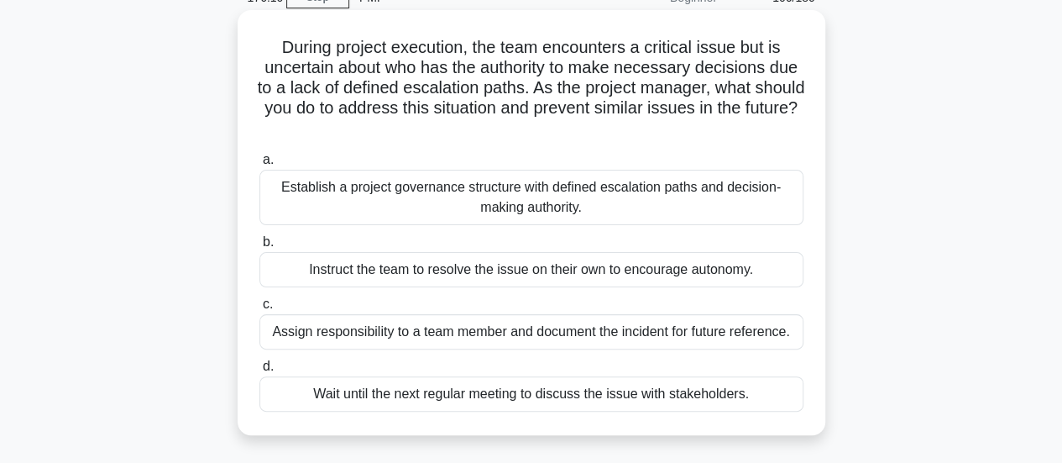
click at [760, 192] on div "Establish a project governance structure with defined escalation paths and deci…" at bounding box center [531, 197] width 544 height 55
click at [259, 165] on input "a. Establish a project governance structure with defined escalation paths and d…" at bounding box center [259, 159] width 0 height 11
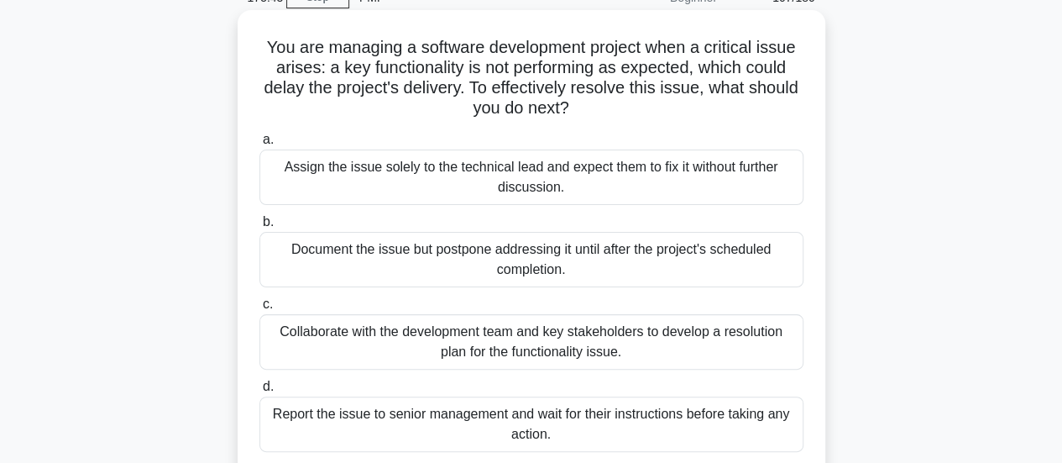
click at [748, 332] on div "Collaborate with the development team and key stakeholders to develop a resolut…" at bounding box center [531, 341] width 544 height 55
click at [259, 310] on input "c. Collaborate with the development team and key stakeholders to develop a reso…" at bounding box center [259, 304] width 0 height 11
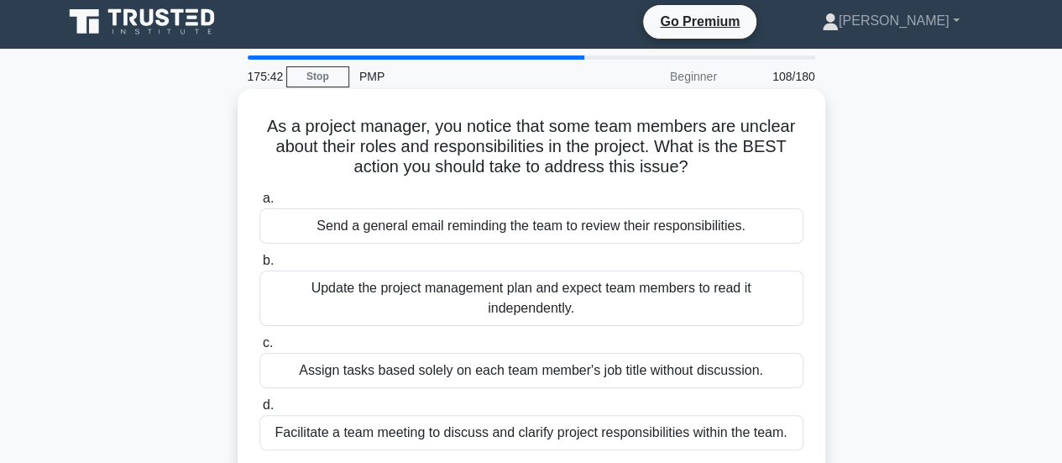
scroll to position [0, 0]
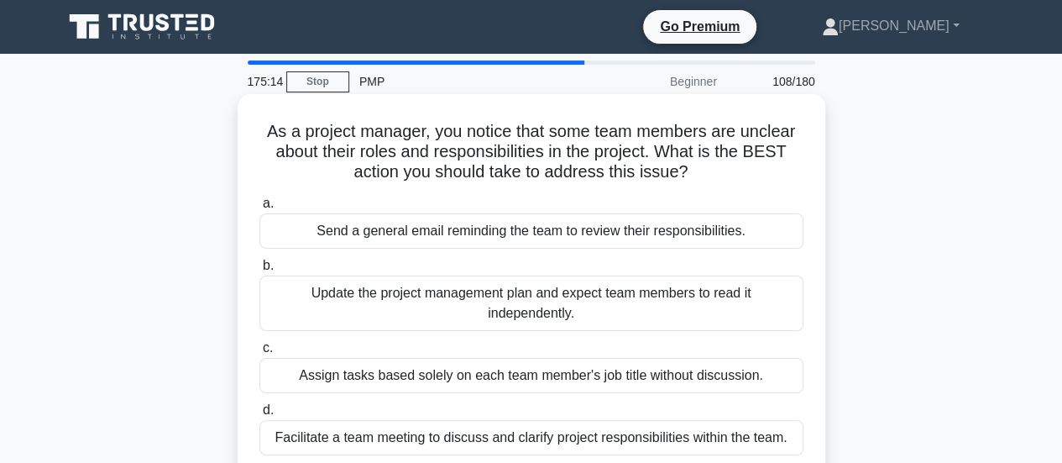
click at [752, 431] on div "Facilitate a team meeting to discuss and clarify project responsibilities withi…" at bounding box center [531, 437] width 544 height 35
click at [259, 416] on input "d. Facilitate a team meeting to discuss and clarify project responsibilities wi…" at bounding box center [259, 410] width 0 height 11
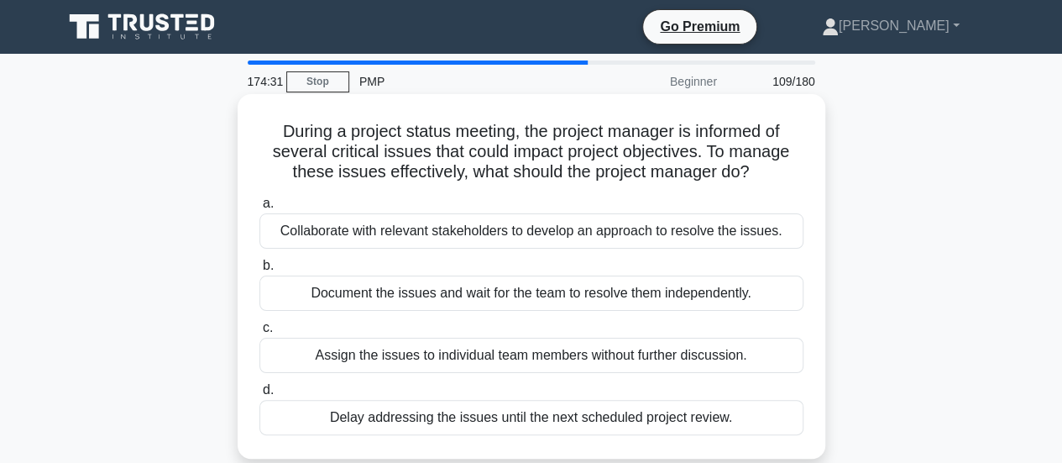
click at [777, 228] on div "Collaborate with relevant stakeholders to develop an approach to resolve the is…" at bounding box center [531, 230] width 544 height 35
click at [259, 209] on input "a. Collaborate with relevant stakeholders to develop an approach to resolve the…" at bounding box center [259, 203] width 0 height 11
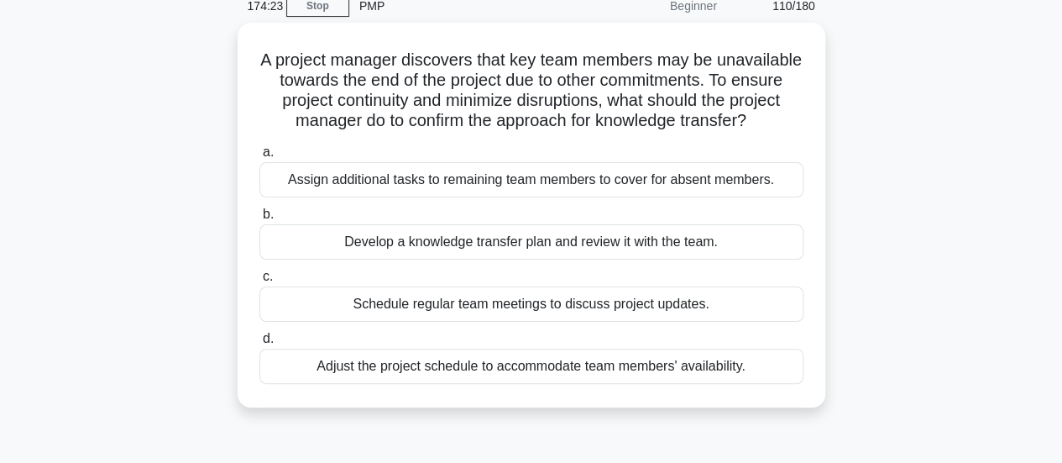
scroll to position [84, 0]
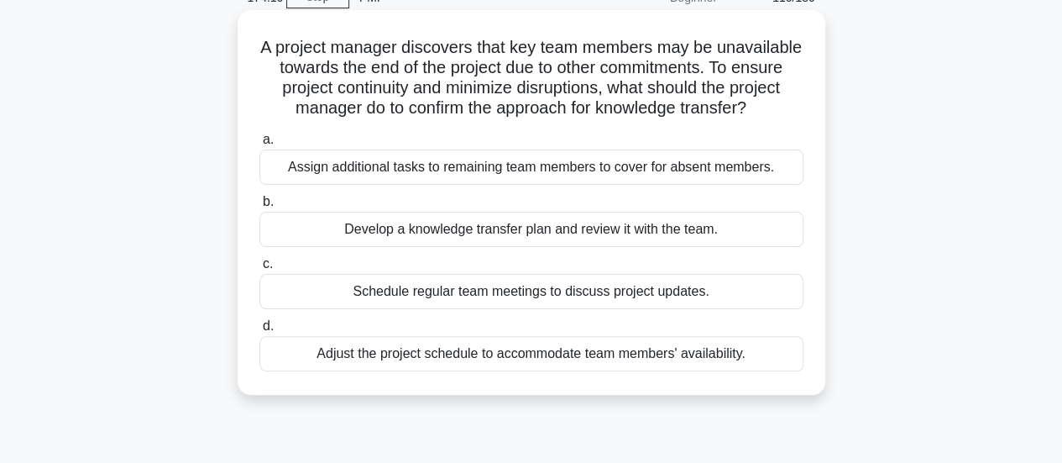
click at [777, 247] on div "Develop a knowledge transfer plan and review it with the team." at bounding box center [531, 229] width 544 height 35
click at [259, 207] on input "b. Develop a knowledge transfer plan and review it with the team." at bounding box center [259, 201] width 0 height 11
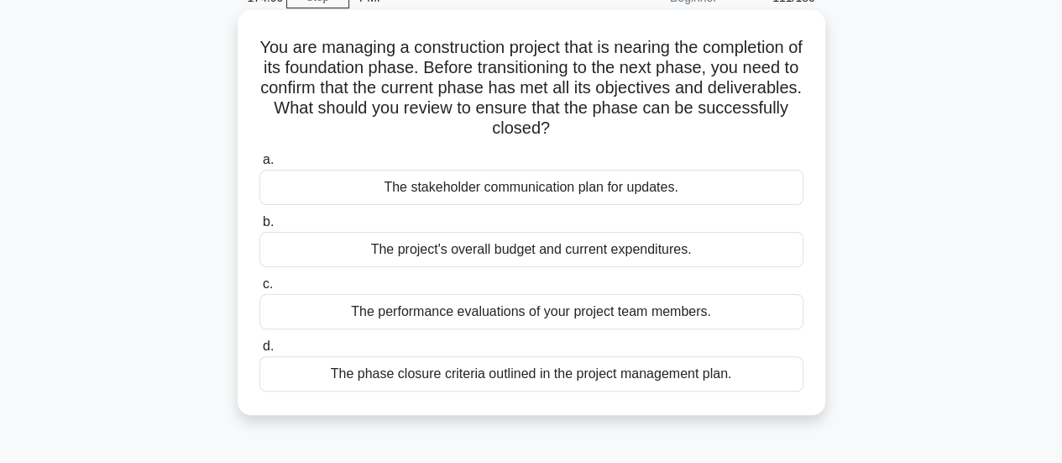
click at [767, 371] on div "The phase closure criteria outlined in the project management plan." at bounding box center [531, 373] width 544 height 35
click at [259, 352] on input "d. The phase closure criteria outlined in the project management plan." at bounding box center [259, 346] width 0 height 11
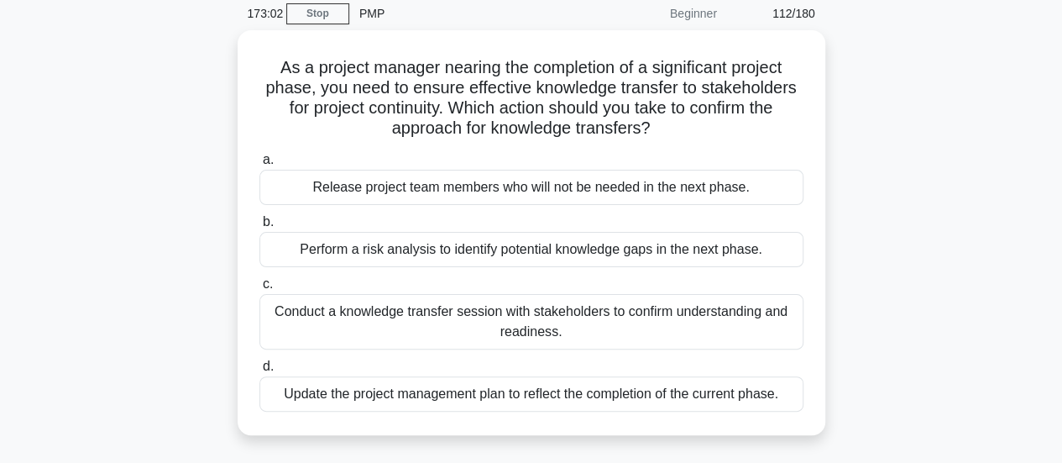
scroll to position [67, 0]
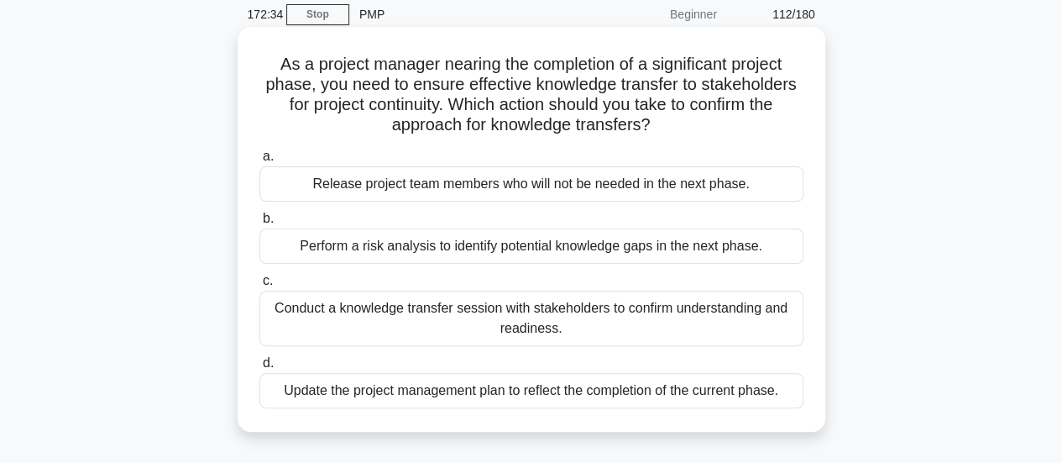
click at [700, 379] on div "Update the project management plan to reflect the completion of the current pha…" at bounding box center [531, 390] width 544 height 35
click at [259, 369] on input "d. Update the project management plan to reflect the completion of the current …" at bounding box center [259, 363] width 0 height 11
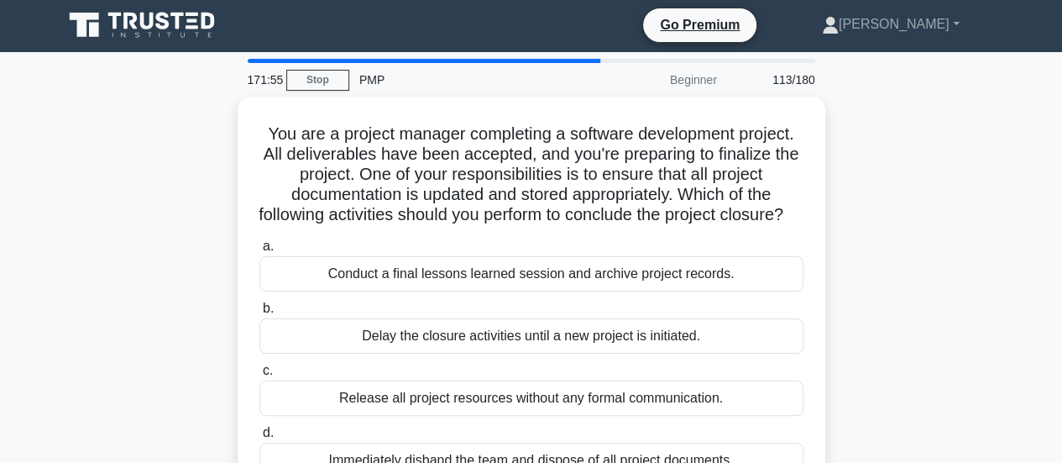
scroll to position [0, 0]
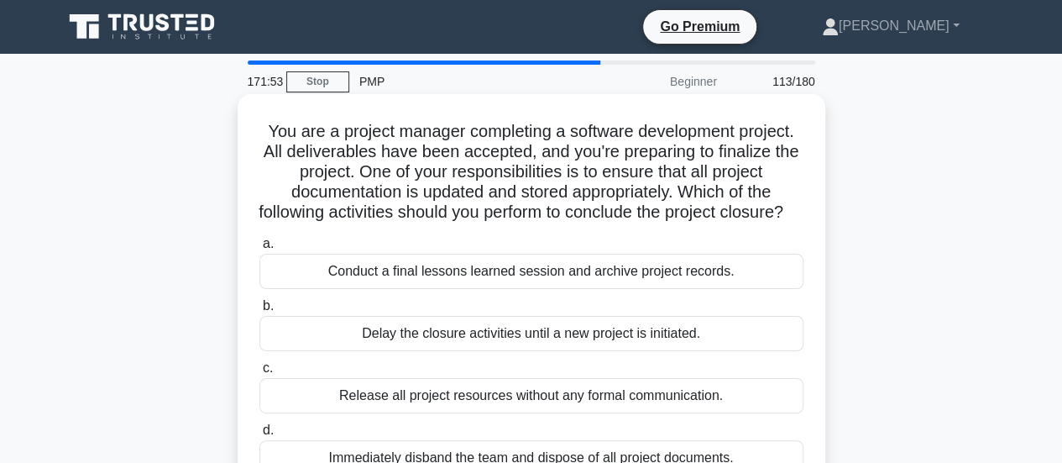
click at [709, 286] on div "Conduct a final lessons learned session and archive project records." at bounding box center [531, 271] width 544 height 35
click at [259, 249] on input "a. Conduct a final lessons learned session and archive project records." at bounding box center [259, 243] width 0 height 11
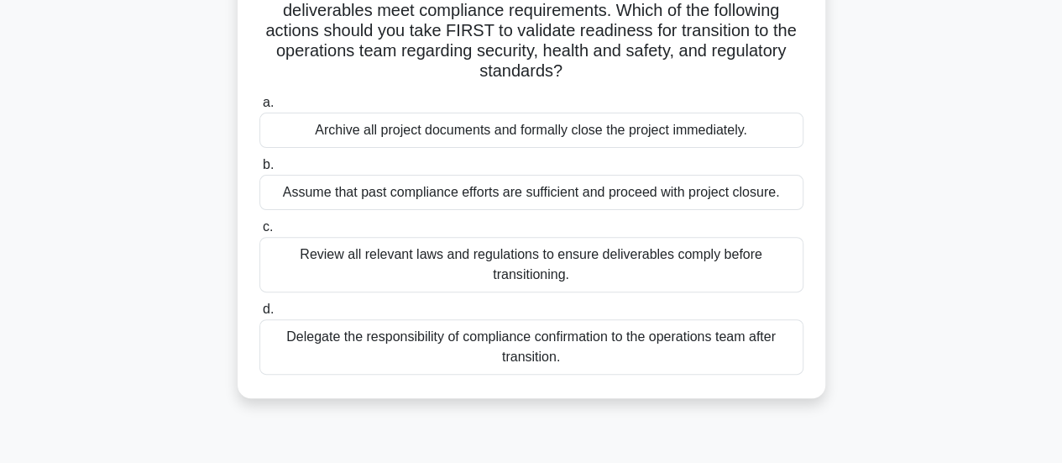
scroll to position [168, 0]
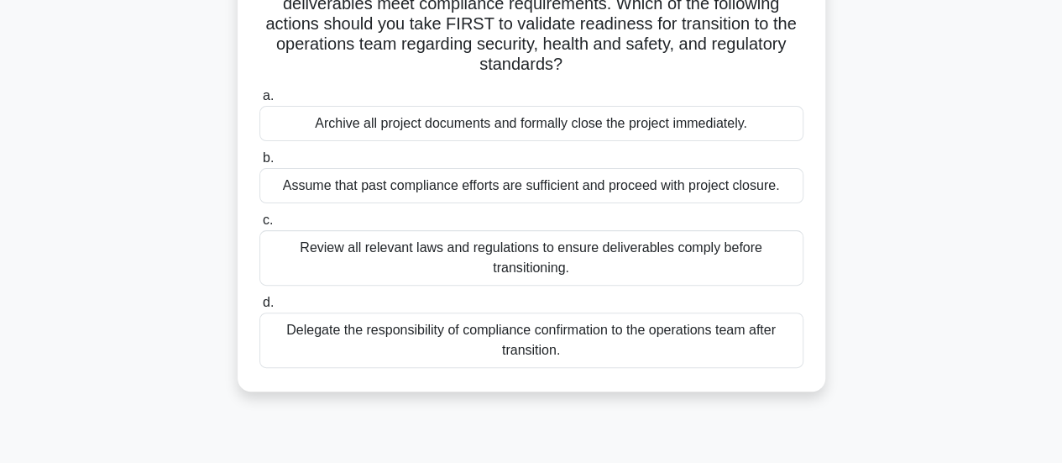
click at [746, 263] on div "Review all relevant laws and regulations to ensure deliverables comply before t…" at bounding box center [531, 257] width 544 height 55
click at [259, 226] on input "c. Review all relevant laws and regulations to ensure deliverables comply befor…" at bounding box center [259, 220] width 0 height 11
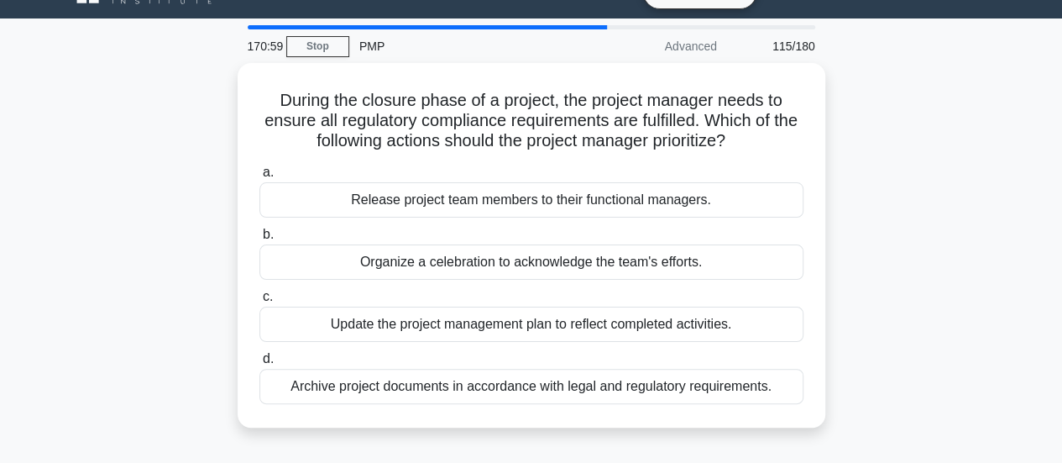
scroll to position [40, 0]
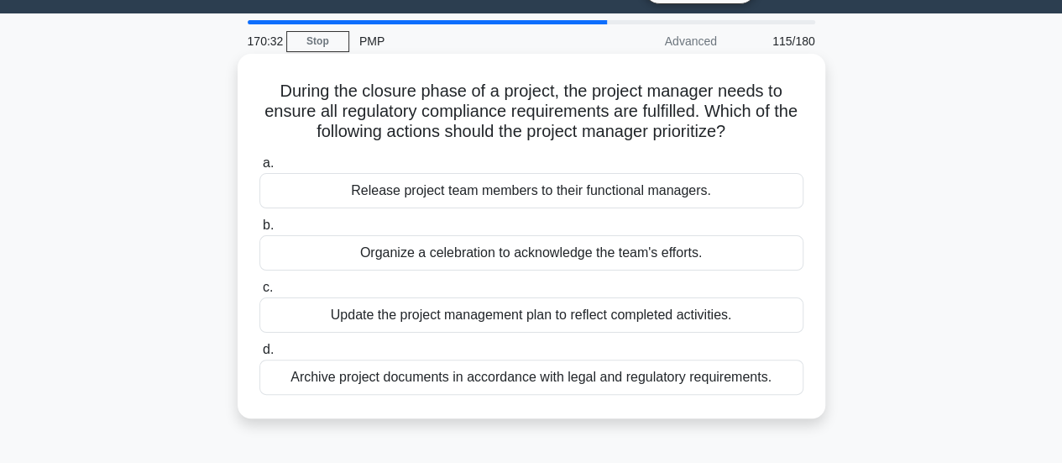
click at [746, 382] on div "Archive project documents in accordance with legal and regulatory requirements." at bounding box center [531, 376] width 544 height 35
click at [259, 355] on input "d. Archive project documents in accordance with legal and regulatory requiremen…" at bounding box center [259, 349] width 0 height 11
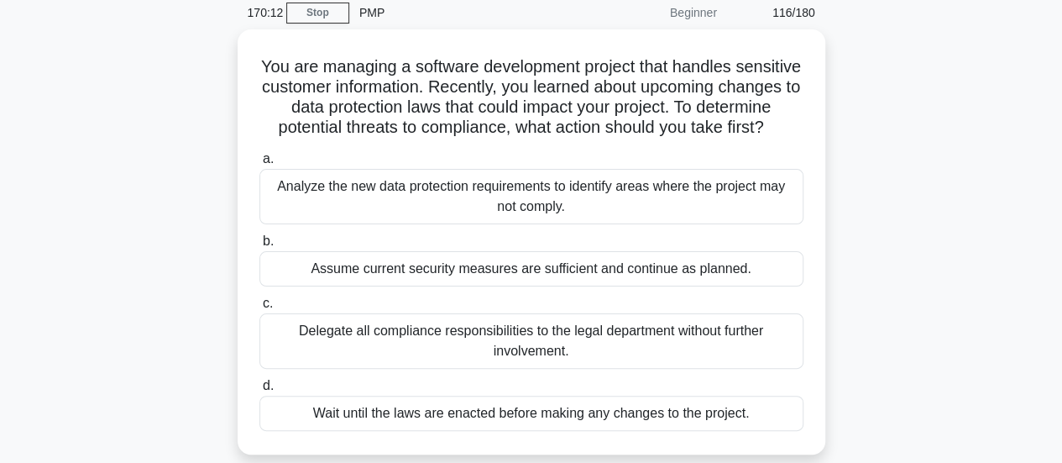
scroll to position [67, 0]
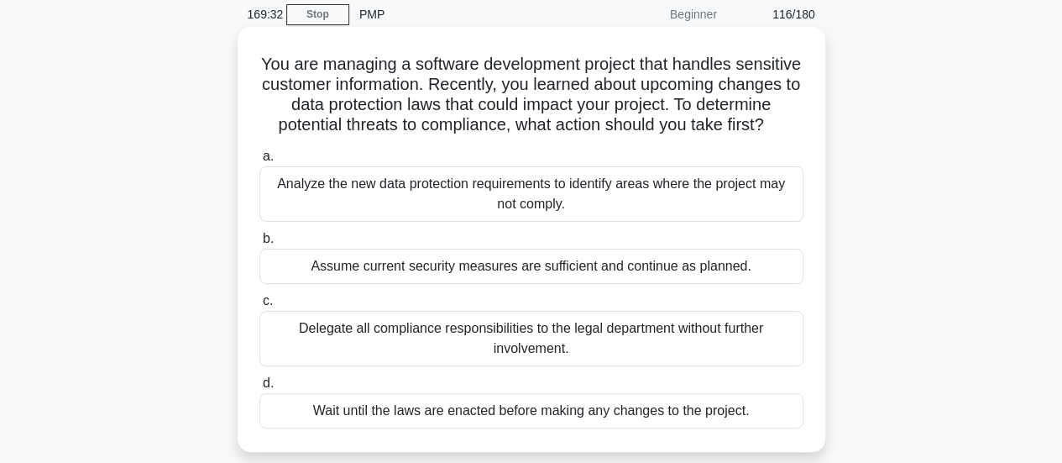
click at [736, 222] on div "Analyze the new data protection requirements to identify areas where the projec…" at bounding box center [531, 193] width 544 height 55
click at [259, 162] on input "a. Analyze the new data protection requirements to identify areas where the pro…" at bounding box center [259, 156] width 0 height 11
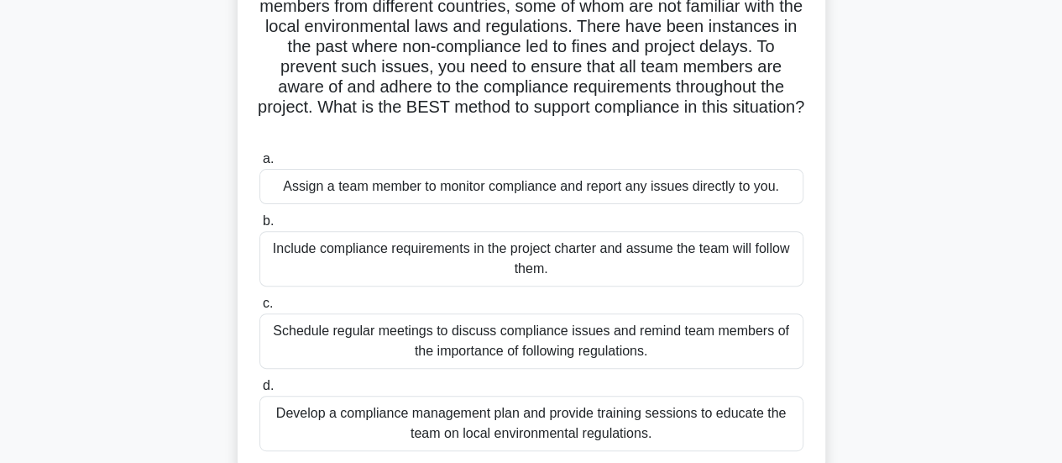
scroll to position [168, 0]
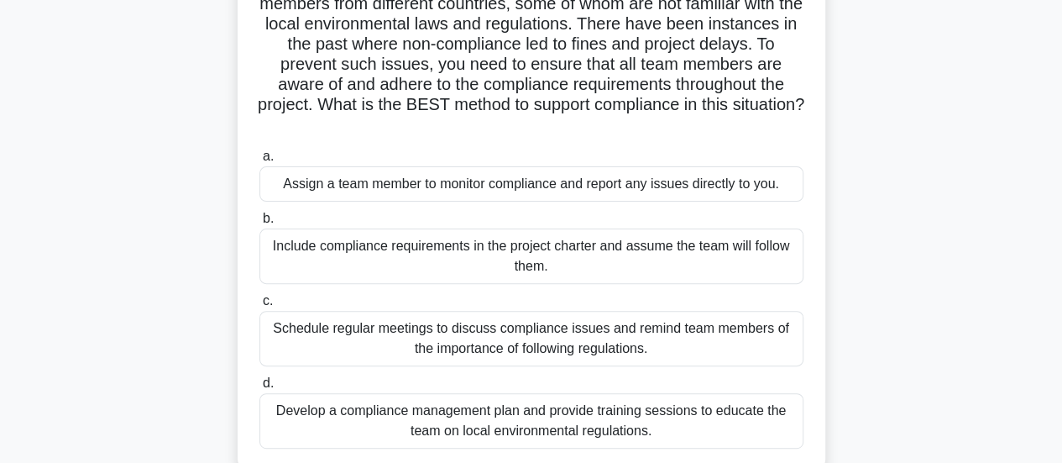
click at [764, 426] on div "Develop a compliance management plan and provide training sessions to educate t…" at bounding box center [531, 420] width 544 height 55
click at [259, 389] on input "d. Develop a compliance management plan and provide training sessions to educat…" at bounding box center [259, 383] width 0 height 11
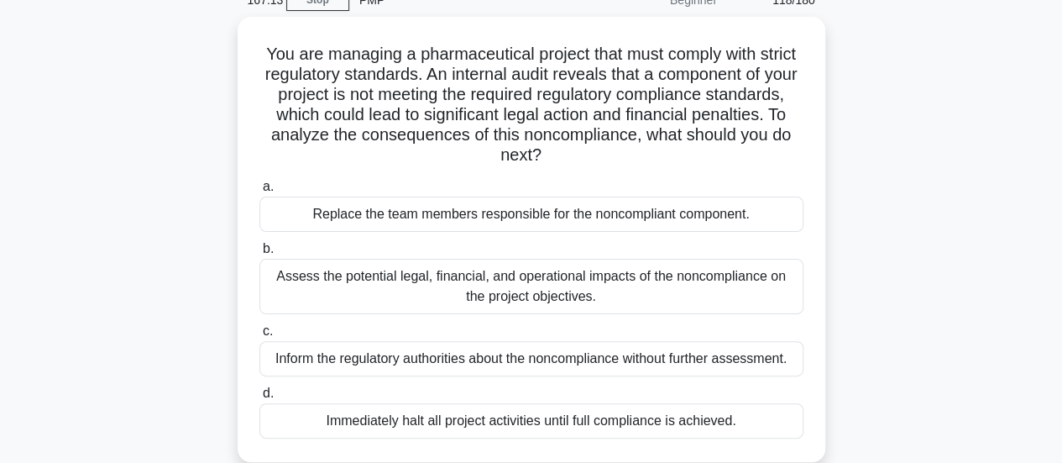
scroll to position [84, 0]
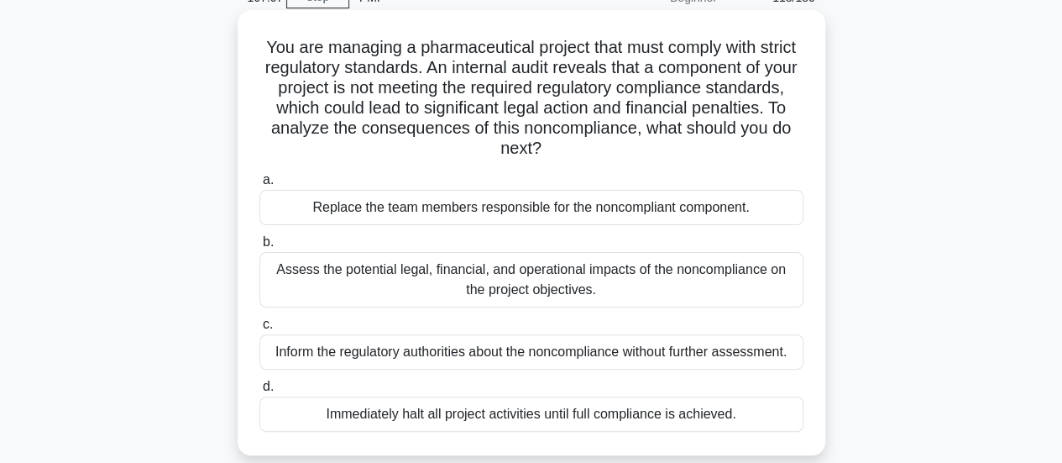
click at [697, 296] on div "Assess the potential legal, financial, and operational impacts of the noncompli…" at bounding box center [531, 279] width 544 height 55
click at [259, 248] on input "b. Assess the potential legal, financial, and operational impacts of the noncom…" at bounding box center [259, 242] width 0 height 11
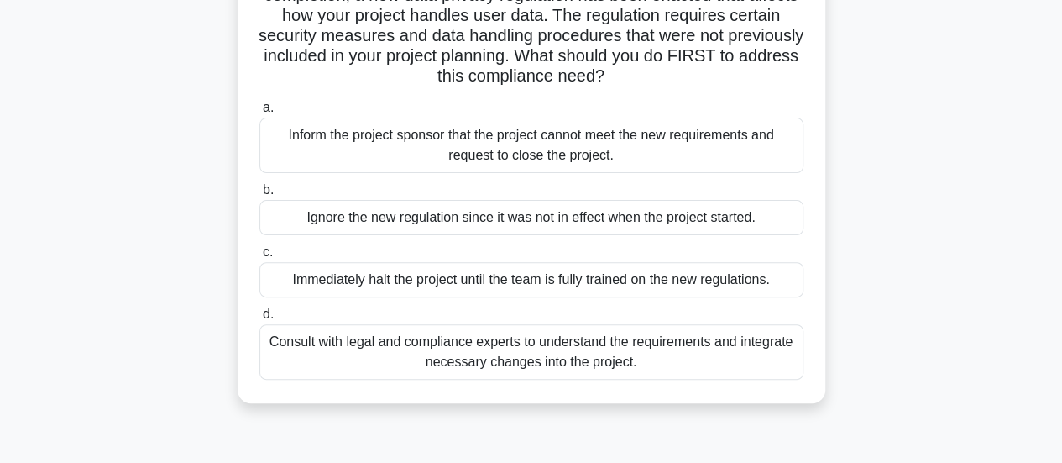
scroll to position [168, 0]
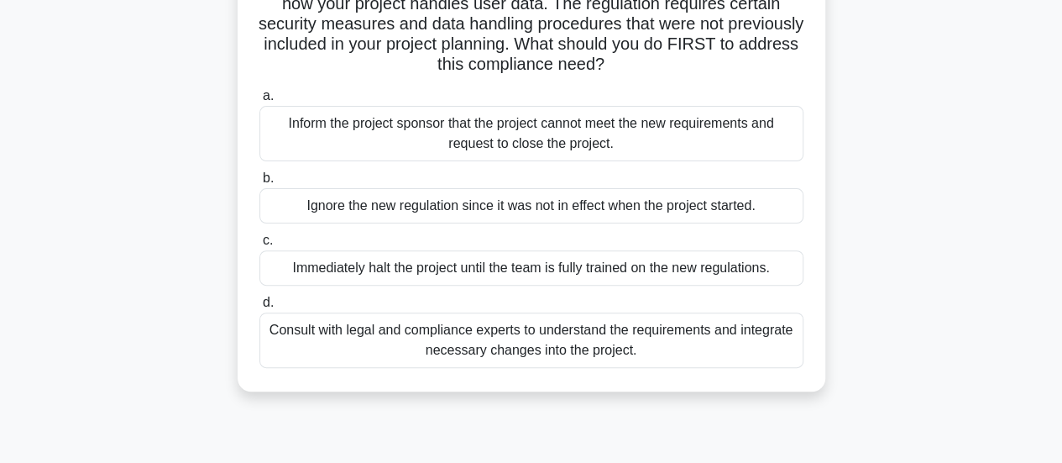
click at [786, 343] on div "Consult with legal and compliance experts to understand the requirements and in…" at bounding box center [531, 339] width 544 height 55
click at [259, 308] on input "d. Consult with legal and compliance experts to understand the requirements and…" at bounding box center [259, 302] width 0 height 11
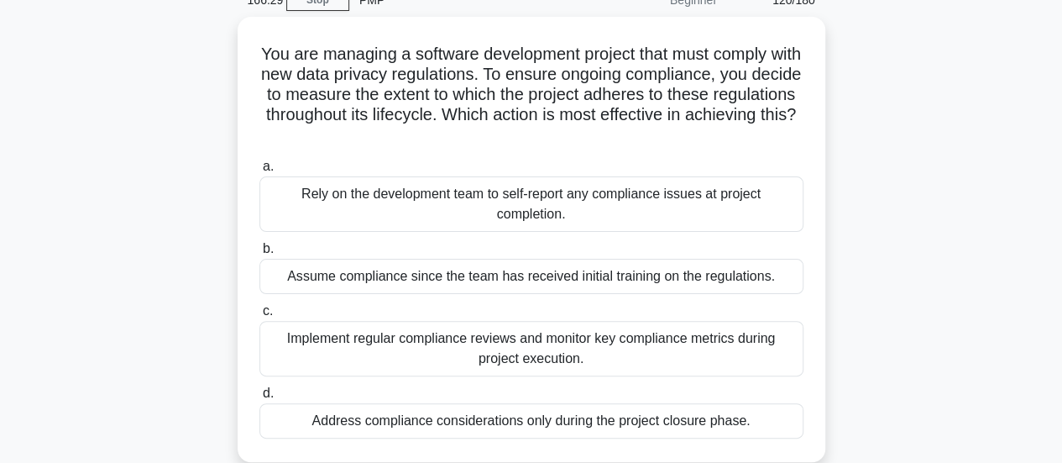
scroll to position [84, 0]
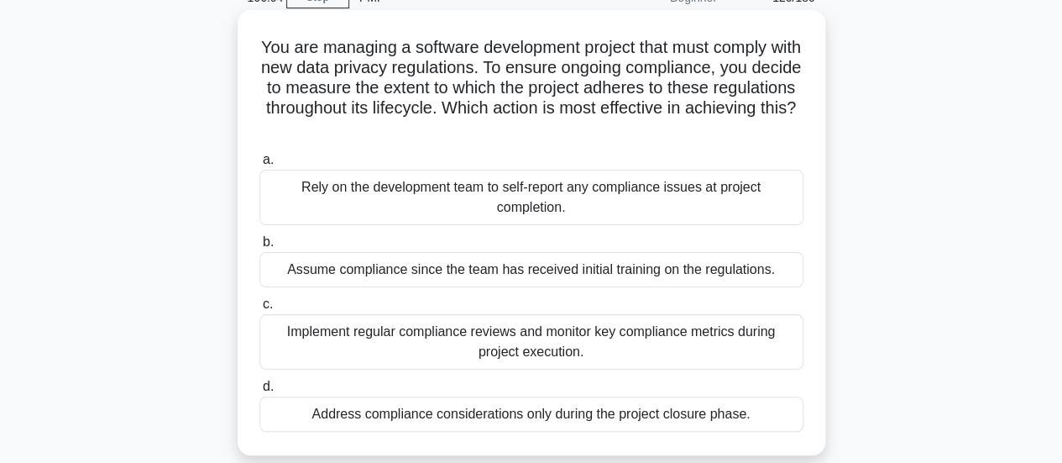
click at [747, 325] on div "Implement regular compliance reviews and monitor key compliance metrics during …" at bounding box center [531, 341] width 544 height 55
click at [259, 310] on input "c. Implement regular compliance reviews and monitor key compliance metrics duri…" at bounding box center [259, 304] width 0 height 11
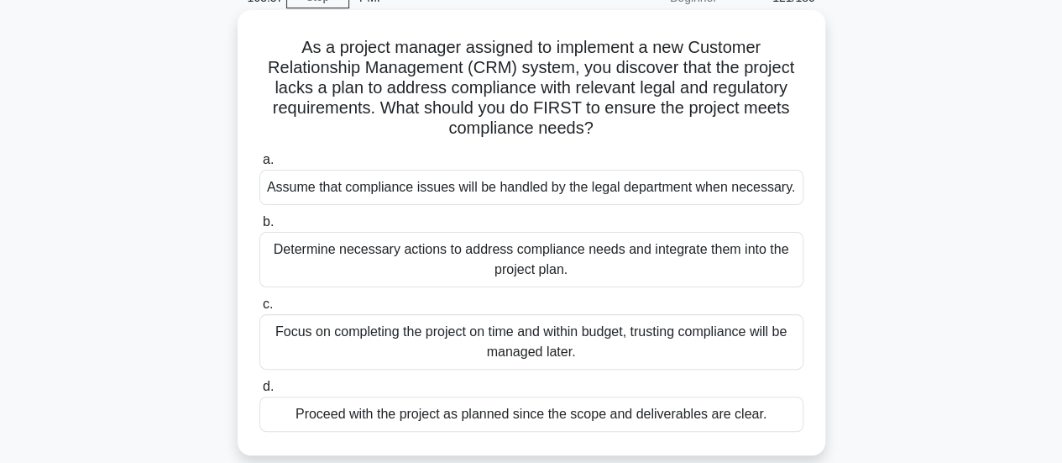
click at [752, 261] on div "Determine necessary actions to address compliance needs and integrate them into…" at bounding box center [531, 259] width 544 height 55
click at [259, 228] on input "b. Determine necessary actions to address compliance needs and integrate them i…" at bounding box center [259, 222] width 0 height 11
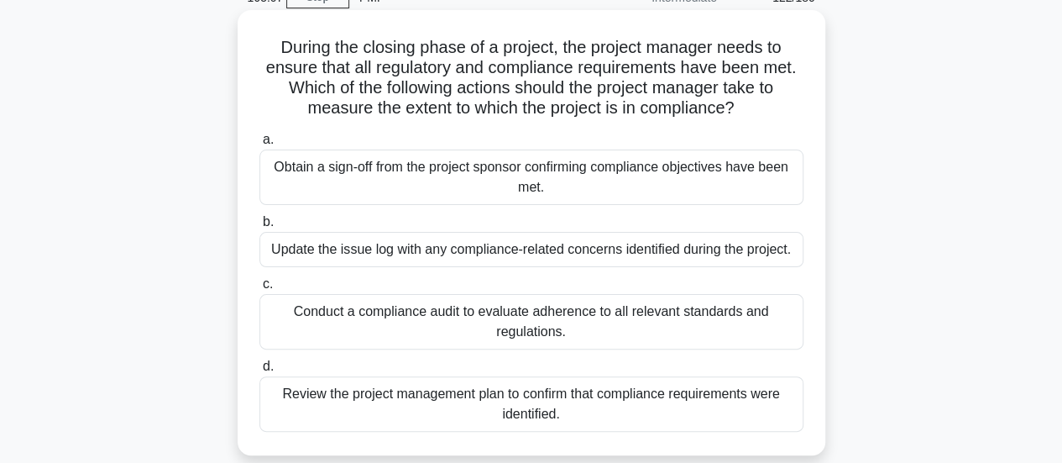
click at [774, 323] on div "Conduct a compliance audit to evaluate adherence to all relevant standards and …" at bounding box center [531, 321] width 544 height 55
click at [259, 290] on input "c. Conduct a compliance audit to evaluate adherence to all relevant standards a…" at bounding box center [259, 284] width 0 height 11
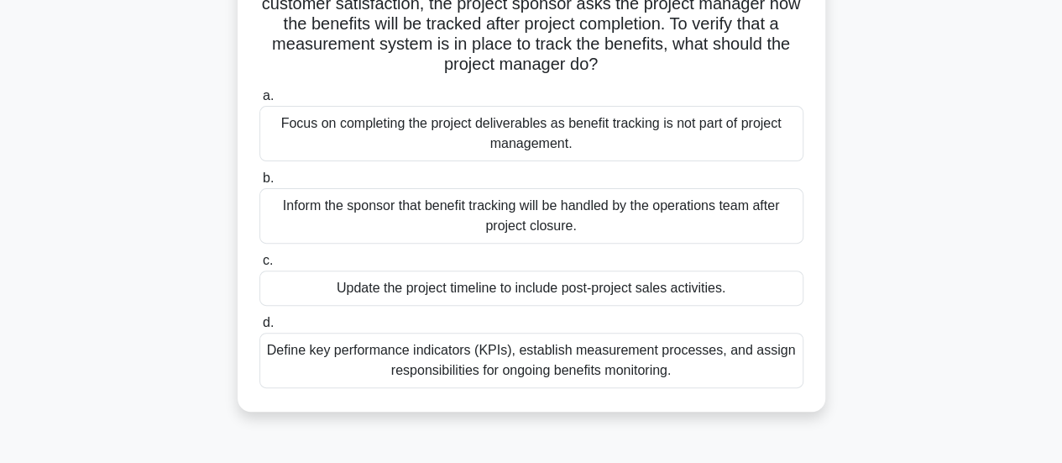
click at [737, 348] on div "Define key performance indicators (KPIs), establish measurement processes, and …" at bounding box center [531, 359] width 544 height 55
click at [259, 328] on input "d. Define key performance indicators (KPIs), establish measurement processes, a…" at bounding box center [259, 322] width 0 height 11
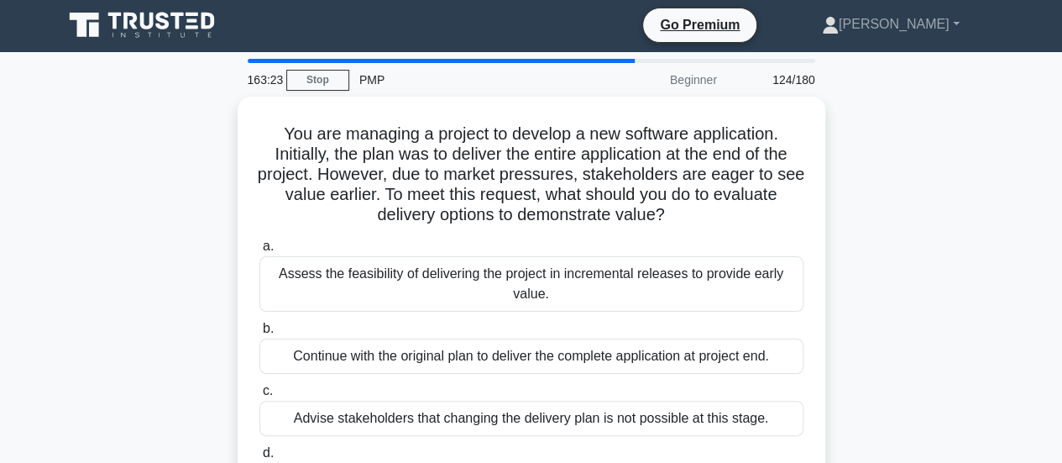
scroll to position [0, 0]
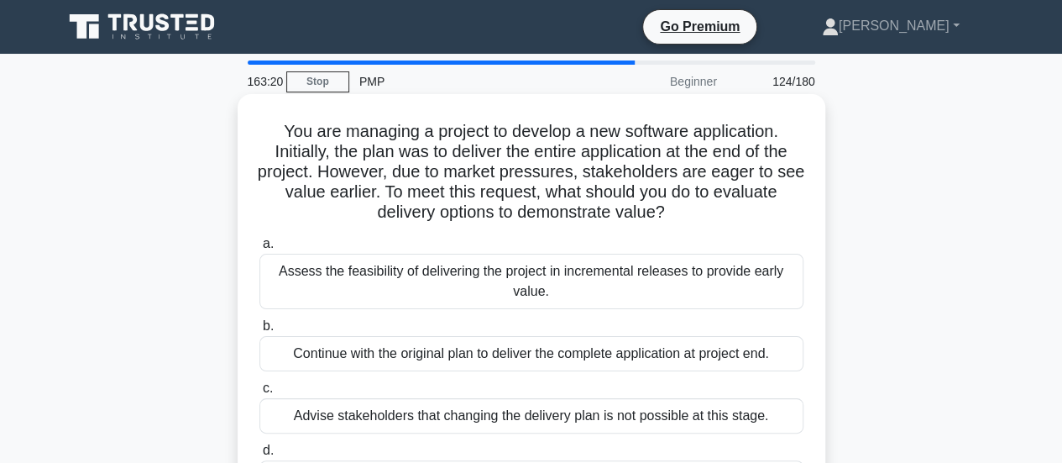
click at [732, 278] on div "Assess the feasibility of delivering the project in incremental releases to pro…" at bounding box center [531, 281] width 544 height 55
click at [259, 249] on input "a. Assess the feasibility of delivering the project in incremental releases to …" at bounding box center [259, 243] width 0 height 11
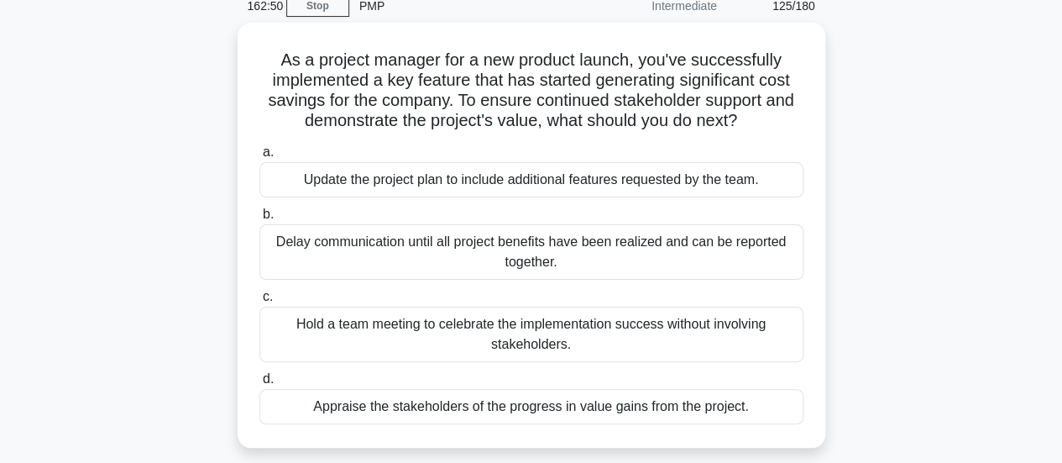
scroll to position [82, 0]
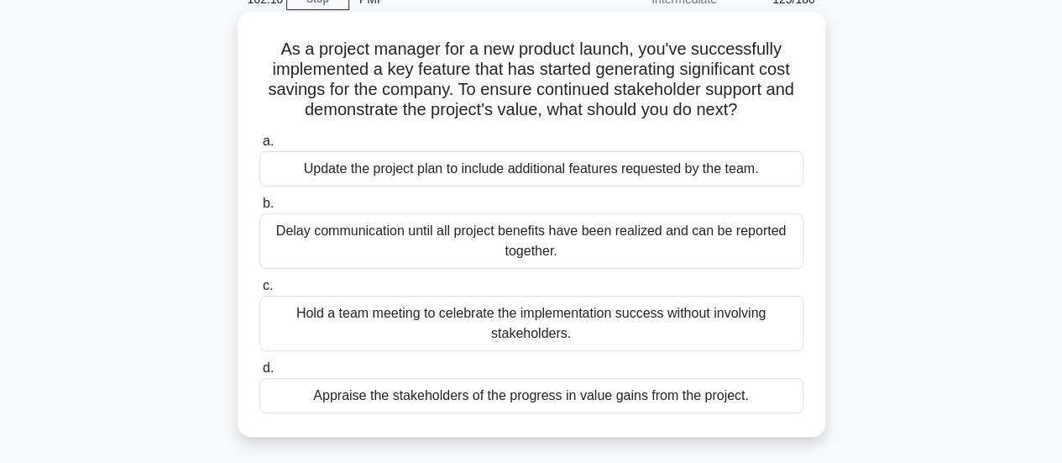
click at [769, 384] on div "Appraise the stakeholders of the progress in value gains from the project." at bounding box center [531, 395] width 544 height 35
click at [259, 374] on input "d. Appraise the stakeholders of the progress in value gains from the project." at bounding box center [259, 368] width 0 height 11
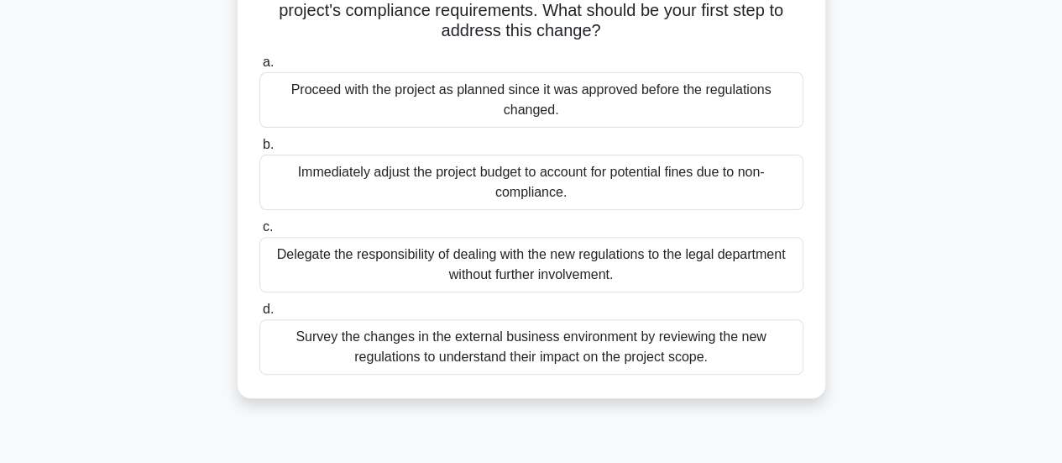
scroll to position [168, 0]
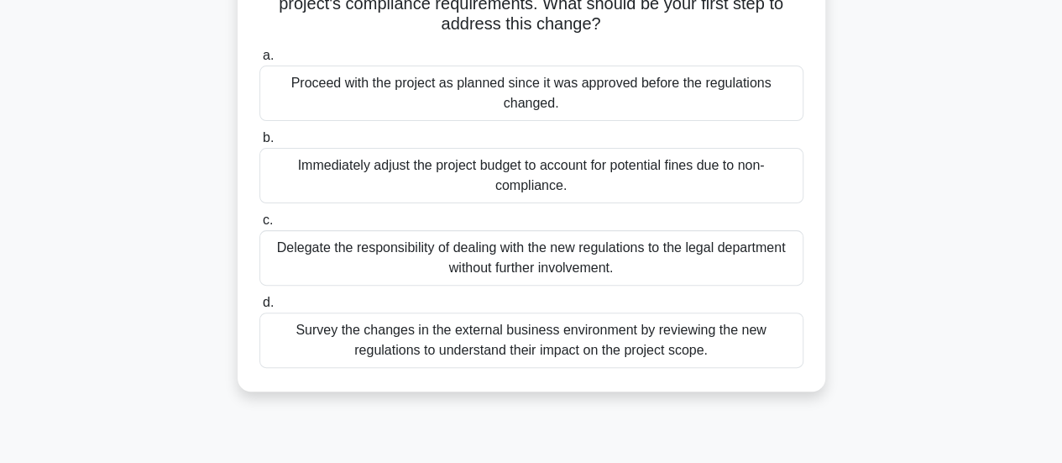
click at [769, 346] on div "Survey the changes in the external business environment by reviewing the new re…" at bounding box center [531, 339] width 544 height 55
click at [259, 308] on input "d. Survey the changes in the external business environment by reviewing the new…" at bounding box center [259, 302] width 0 height 11
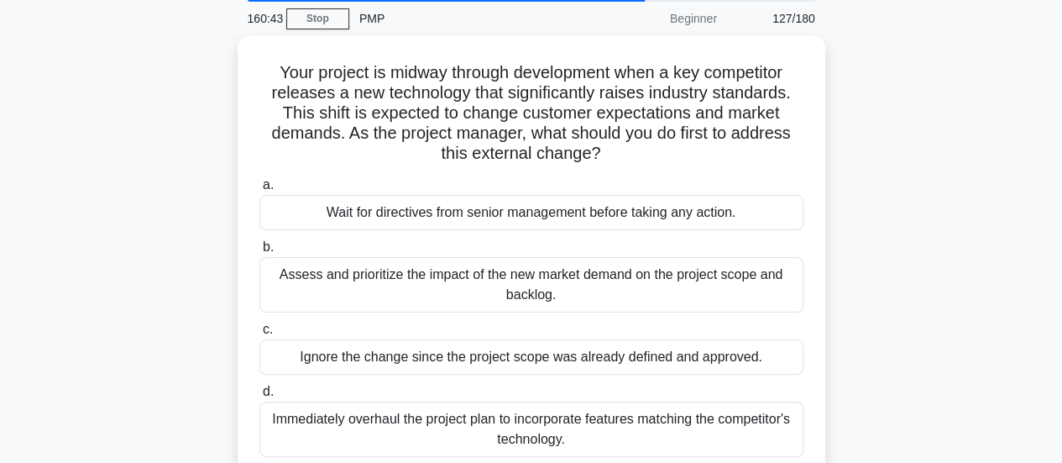
scroll to position [64, 0]
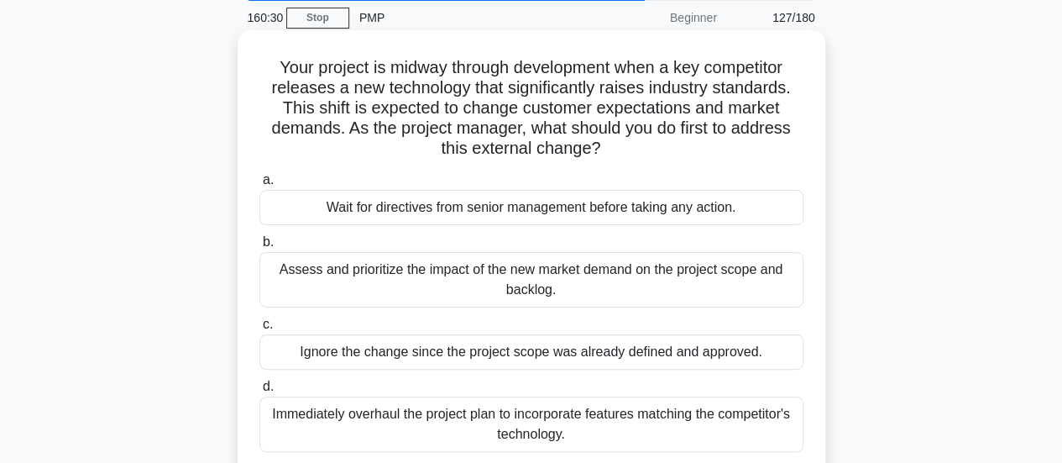
click at [756, 206] on div "Wait for directives from senior management before taking any action." at bounding box center [531, 207] width 544 height 35
click at [259, 186] on input "a. Wait for directives from senior management before taking any action." at bounding box center [259, 180] width 0 height 11
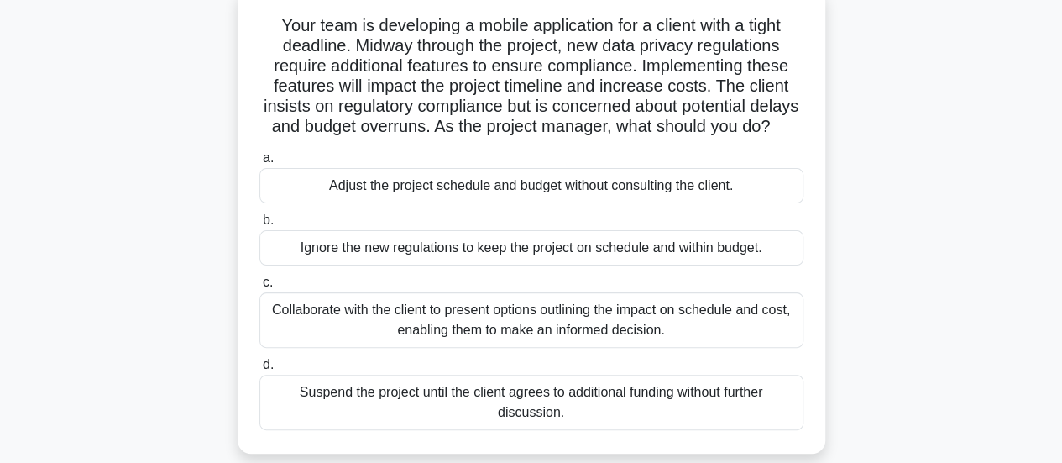
scroll to position [107, 0]
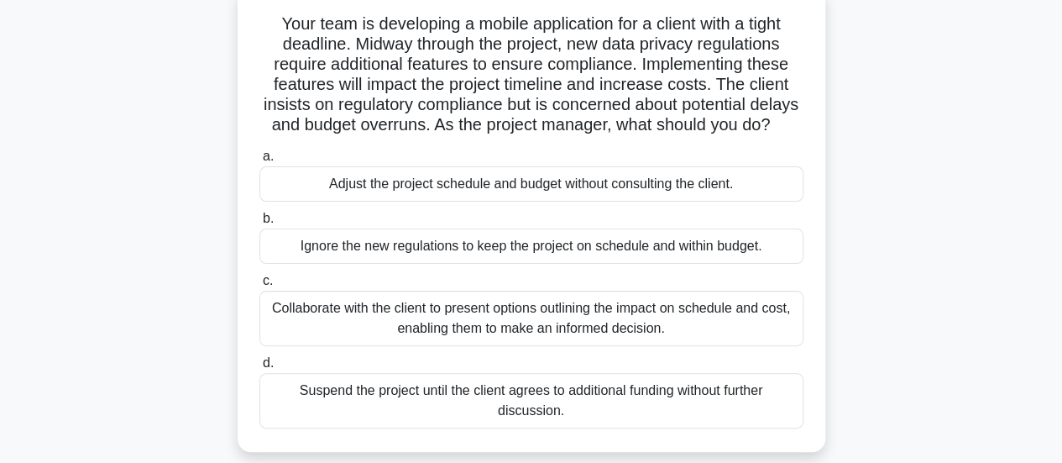
click at [774, 335] on div "Collaborate with the client to present options outlining the impact on schedule…" at bounding box center [531, 318] width 544 height 55
click at [259, 286] on input "c. Collaborate with the client to present options outlining the impact on sched…" at bounding box center [259, 280] width 0 height 11
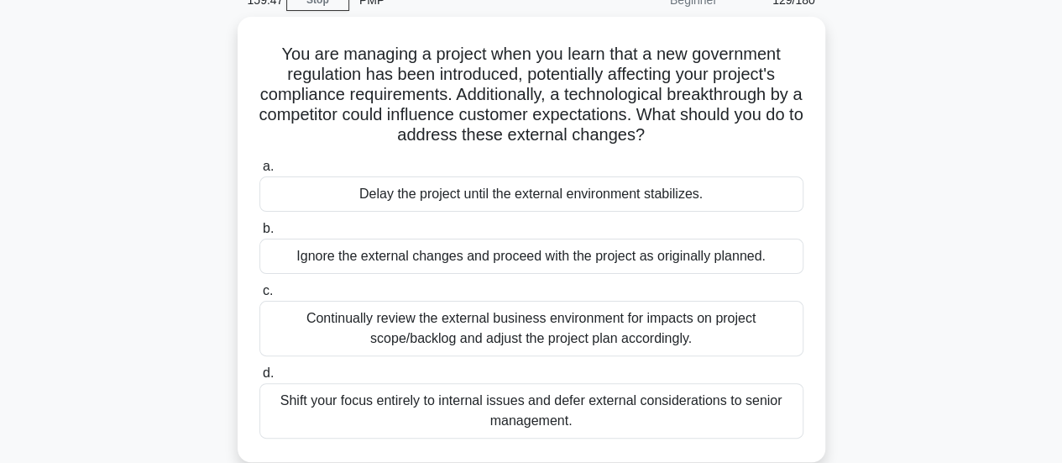
scroll to position [84, 0]
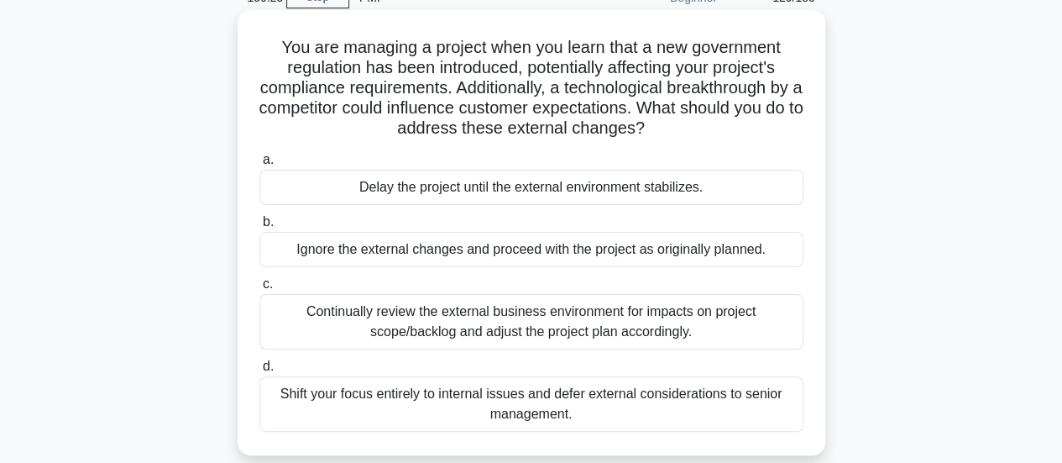
click at [764, 325] on div "Continually review the external business environment for impacts on project sco…" at bounding box center [531, 321] width 544 height 55
click at [259, 290] on input "c. Continually review the external business environment for impacts on project …" at bounding box center [259, 284] width 0 height 11
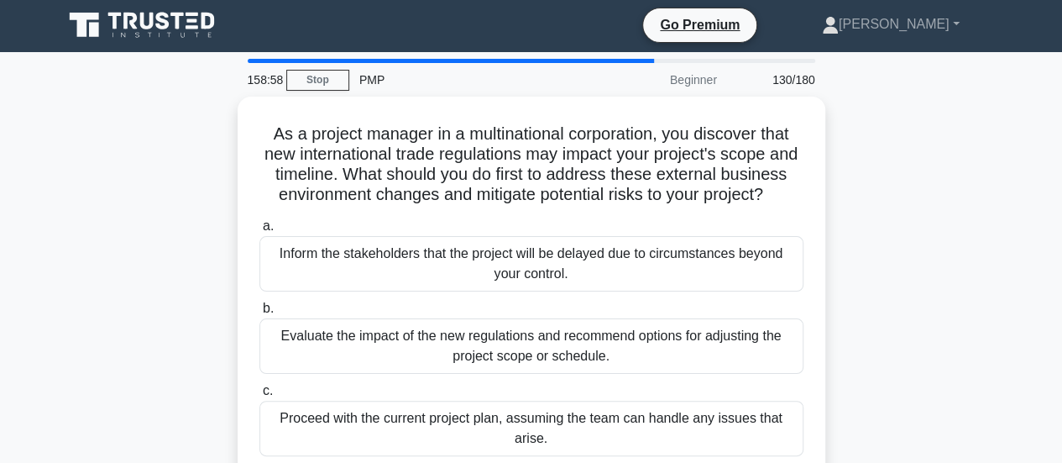
scroll to position [0, 0]
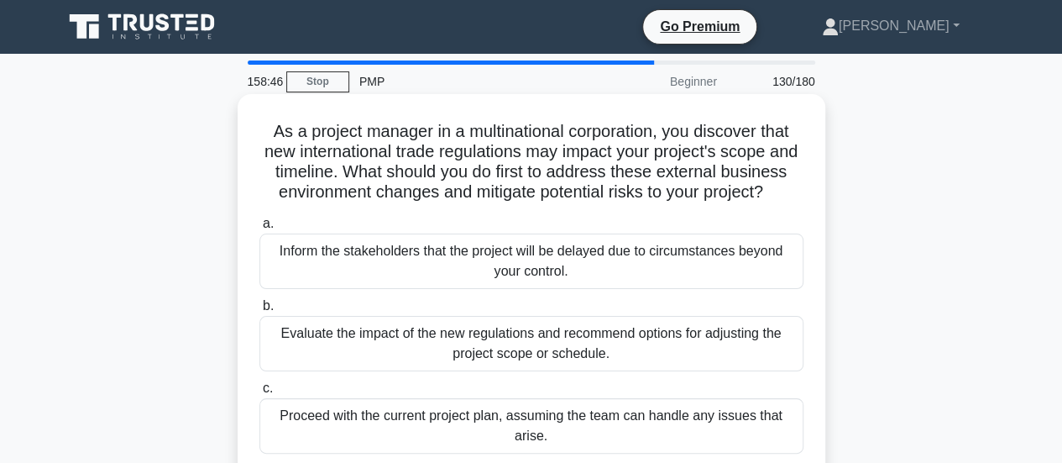
click at [688, 371] on div "Evaluate the impact of the new regulations and recommend options for adjusting …" at bounding box center [531, 343] width 544 height 55
click at [259, 311] on input "b. Evaluate the impact of the new regulations and recommend options for adjusti…" at bounding box center [259, 306] width 0 height 11
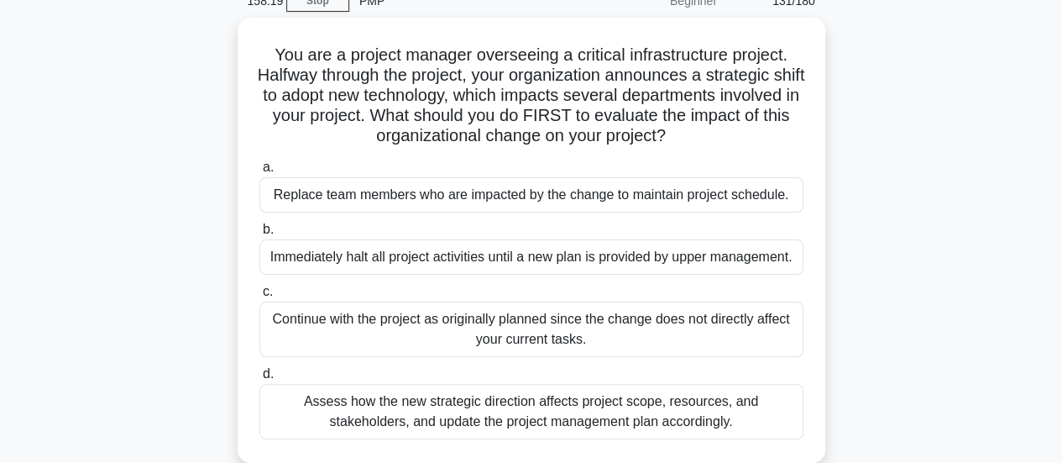
scroll to position [84, 0]
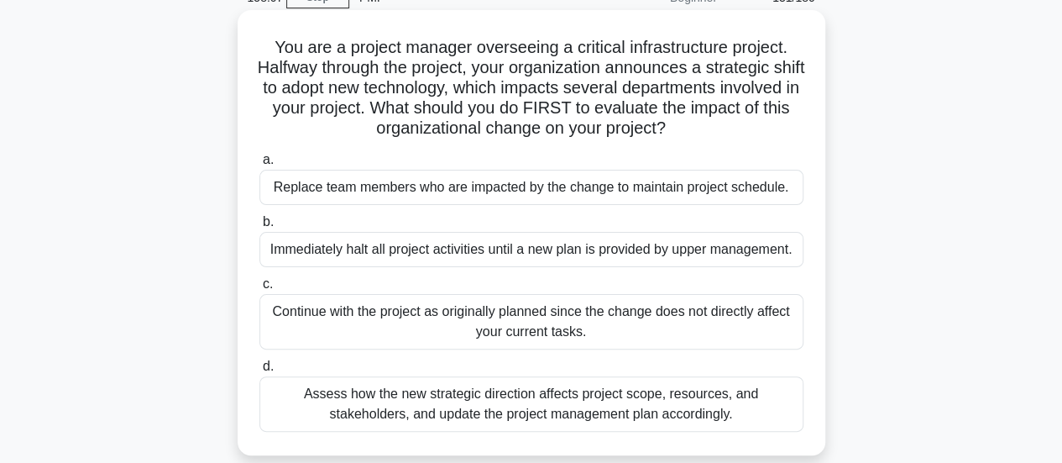
click at [767, 412] on div "Assess how the new strategic direction affects project scope, resources, and st…" at bounding box center [531, 403] width 544 height 55
click at [259, 372] on input "d. Assess how the new strategic direction affects project scope, resources, and…" at bounding box center [259, 366] width 0 height 11
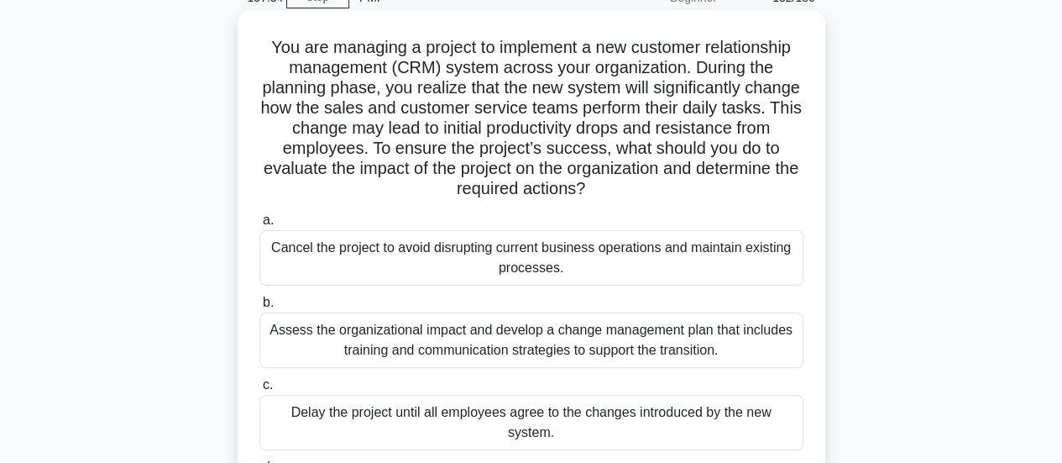
click at [720, 349] on div "Assess the organizational impact and develop a change management plan that incl…" at bounding box center [531, 339] width 544 height 55
click at [259, 308] on input "b. Assess the organizational impact and develop a change management plan that i…" at bounding box center [259, 302] width 0 height 11
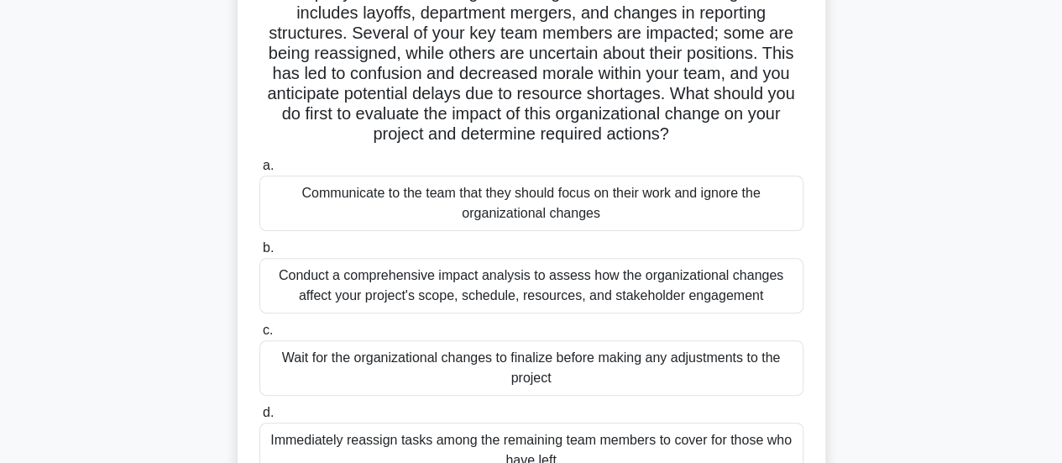
scroll to position [168, 0]
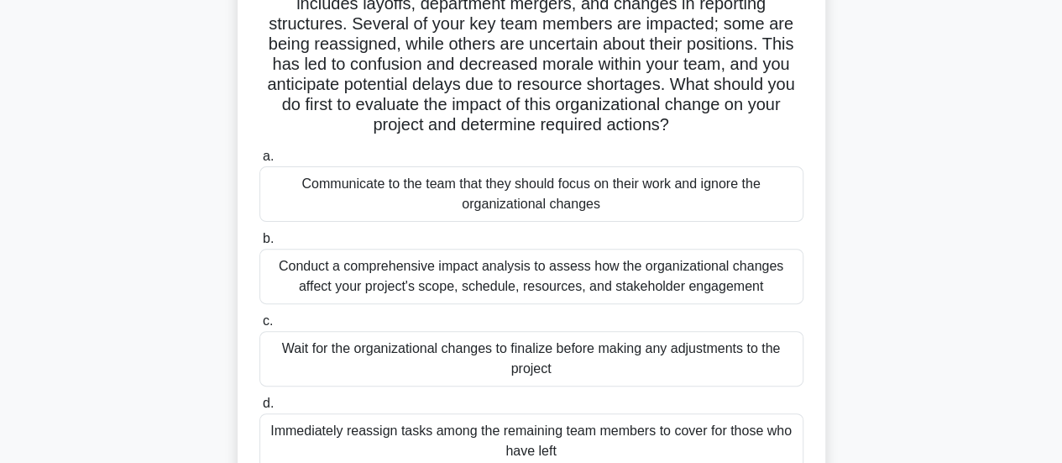
click at [734, 267] on div "Conduct a comprehensive impact analysis to assess how the organizational change…" at bounding box center [531, 276] width 544 height 55
click at [259, 244] on input "b. Conduct a comprehensive impact analysis to assess how the organizational cha…" at bounding box center [259, 238] width 0 height 11
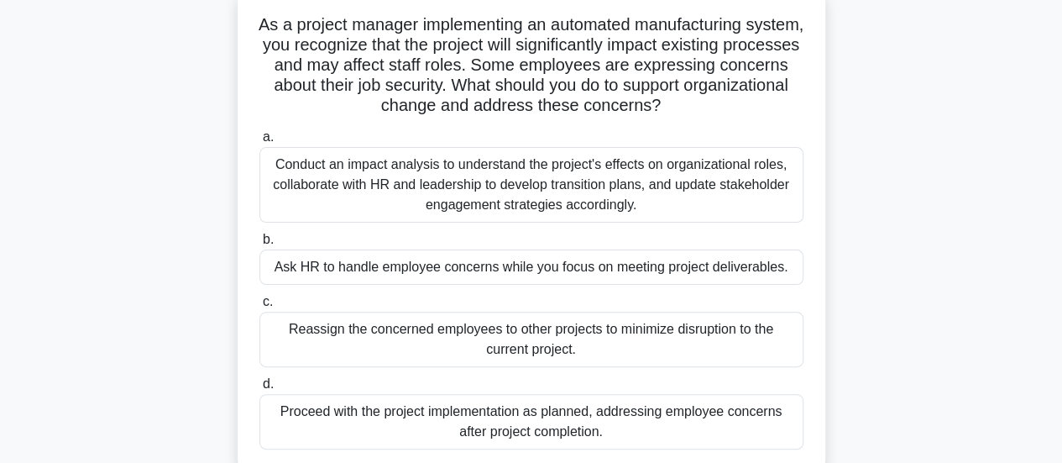
scroll to position [115, 0]
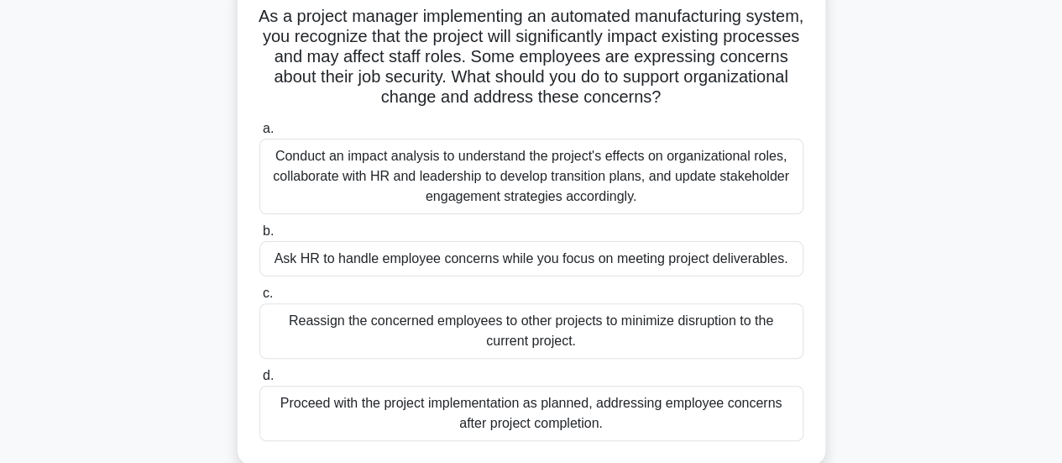
click at [715, 186] on div "Conduct an impact analysis to understand the project's effects on organizationa…" at bounding box center [531, 177] width 544 height 76
click at [259, 134] on input "a. Conduct an impact analysis to understand the project's effects on organizati…" at bounding box center [259, 128] width 0 height 11
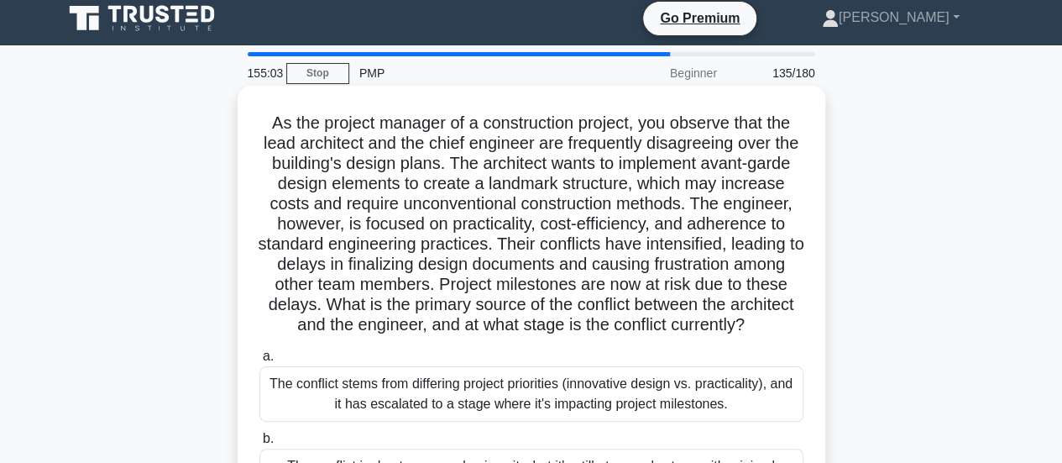
scroll to position [0, 0]
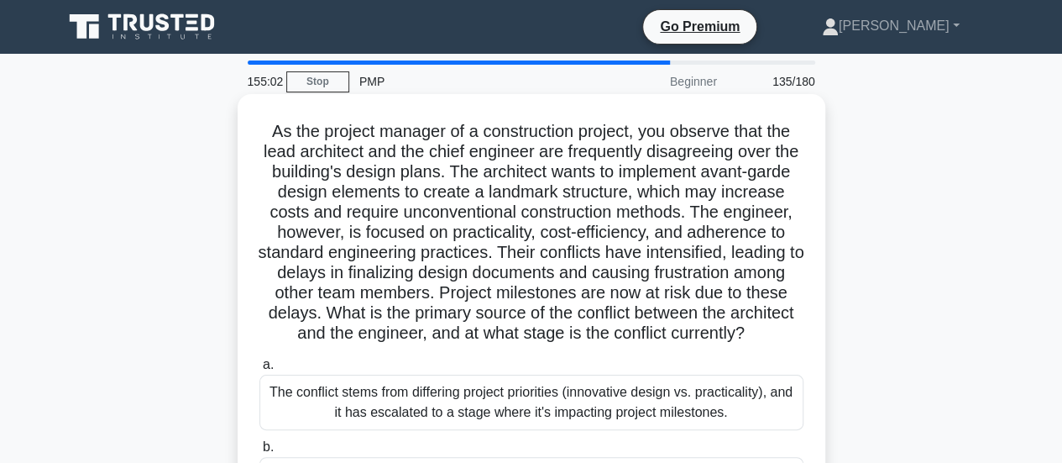
click at [723, 430] on div "The conflict stems from differing project priorities (innovative design vs. pra…" at bounding box center [531, 401] width 544 height 55
click at [259, 370] on input "a. The conflict stems from differing project priorities (innovative design vs. …" at bounding box center [259, 364] width 0 height 11
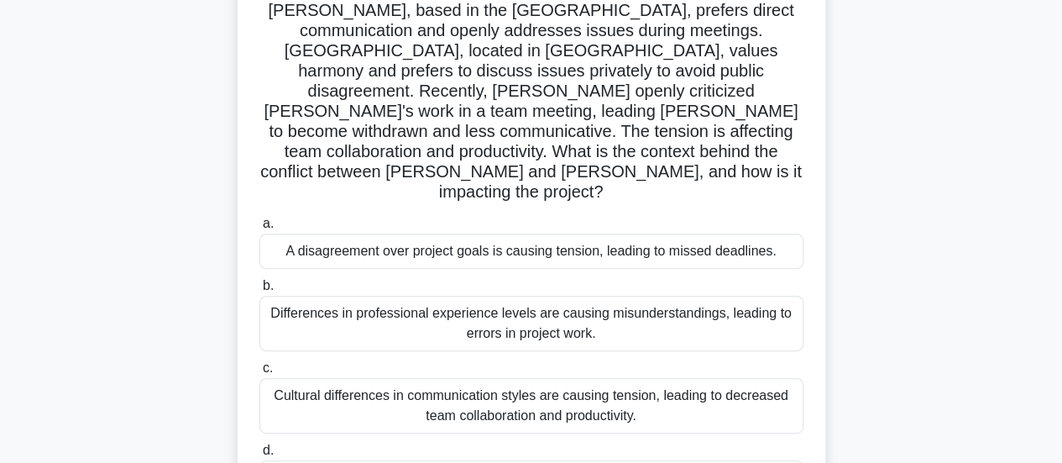
scroll to position [168, 0]
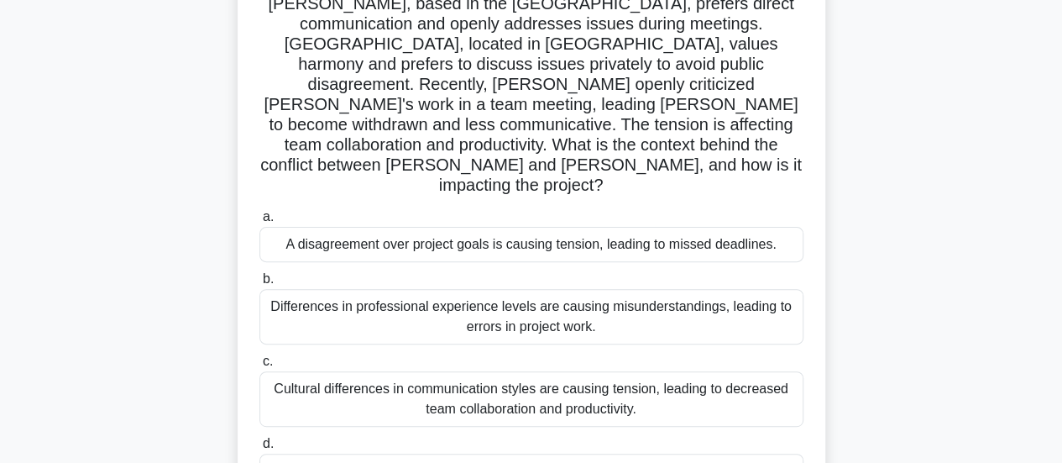
click at [727, 371] on div "Cultural differences in communication styles are causing tension, leading to de…" at bounding box center [531, 398] width 544 height 55
click at [259, 356] on input "c. Cultural differences in communication styles are causing tension, leading to…" at bounding box center [259, 361] width 0 height 11
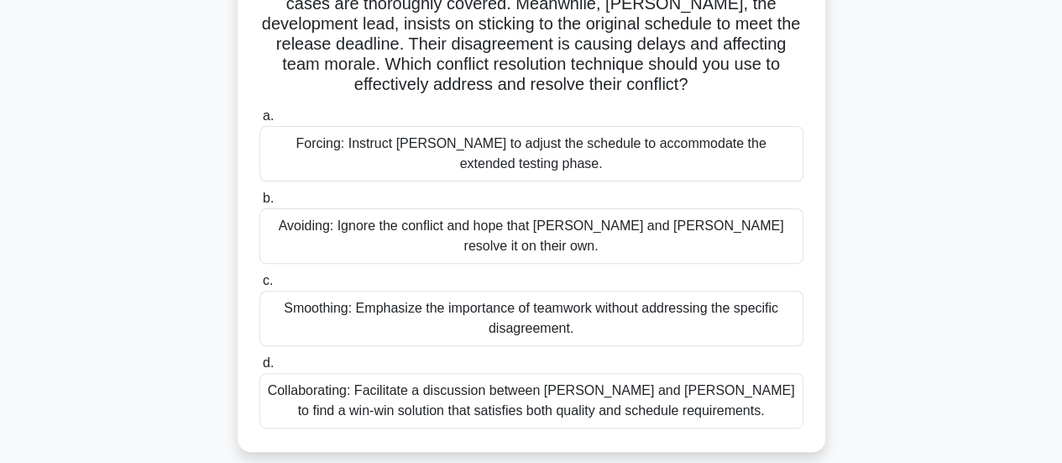
click at [771, 373] on div "Collaborating: Facilitate a discussion between Karen and Tom to find a win-win …" at bounding box center [531, 400] width 544 height 55
click at [259, 369] on input "d. Collaborating: Facilitate a discussion between Karen and Tom to find a win-w…" at bounding box center [259, 363] width 0 height 11
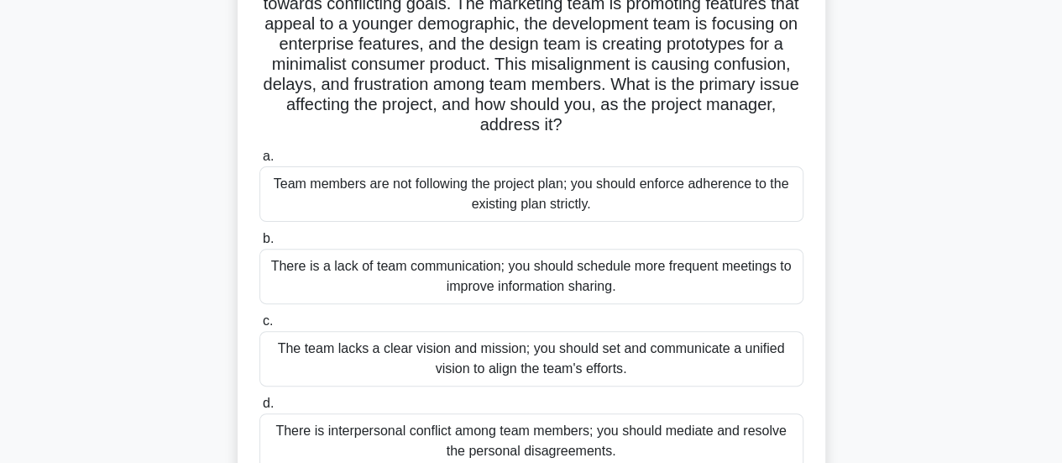
click at [770, 351] on div "The team lacks a clear vision and mission; you should set and communicate a uni…" at bounding box center [531, 358] width 544 height 55
click at [259, 327] on input "c. The team lacks a clear vision and mission; you should set and communicate a …" at bounding box center [259, 321] width 0 height 11
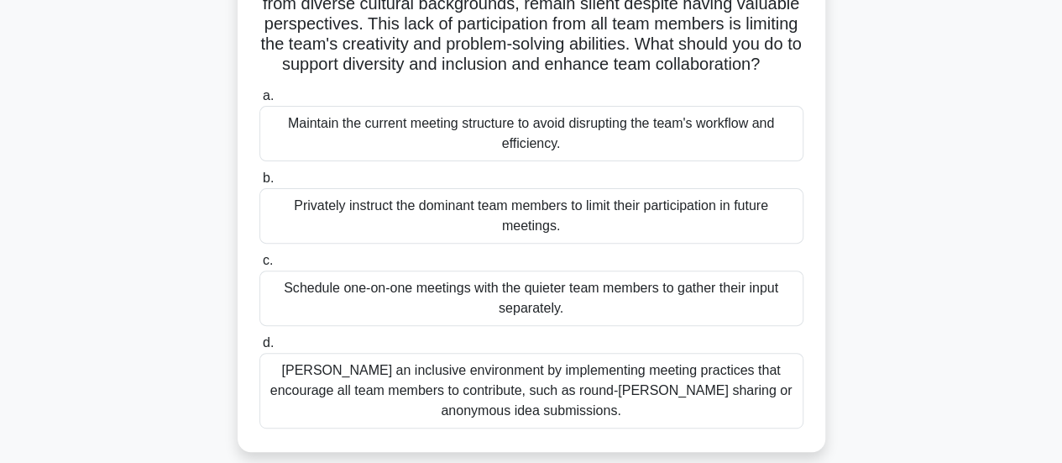
click at [695, 406] on div "Foster an inclusive environment by implementing meeting practices that encourag…" at bounding box center [531, 391] width 544 height 76
click at [259, 348] on input "d. Foster an inclusive environment by implementing meeting practices that encou…" at bounding box center [259, 343] width 0 height 11
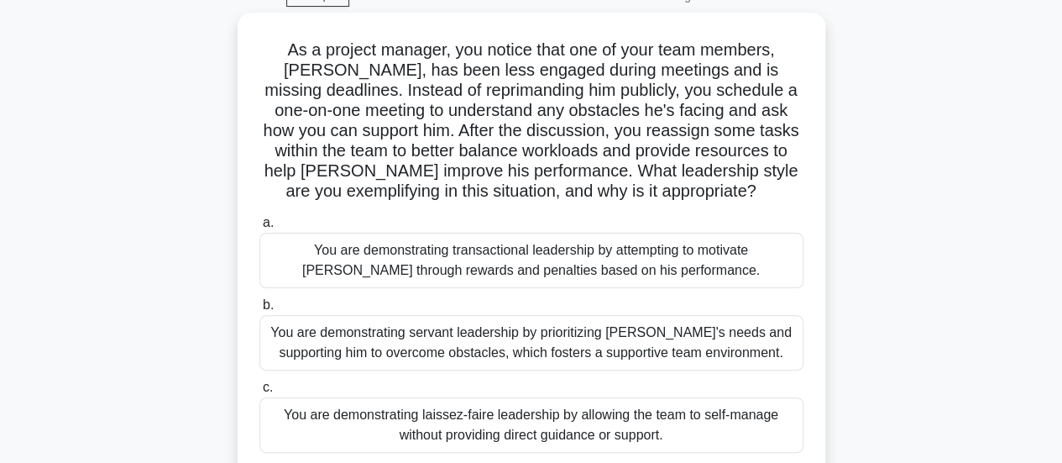
scroll to position [84, 0]
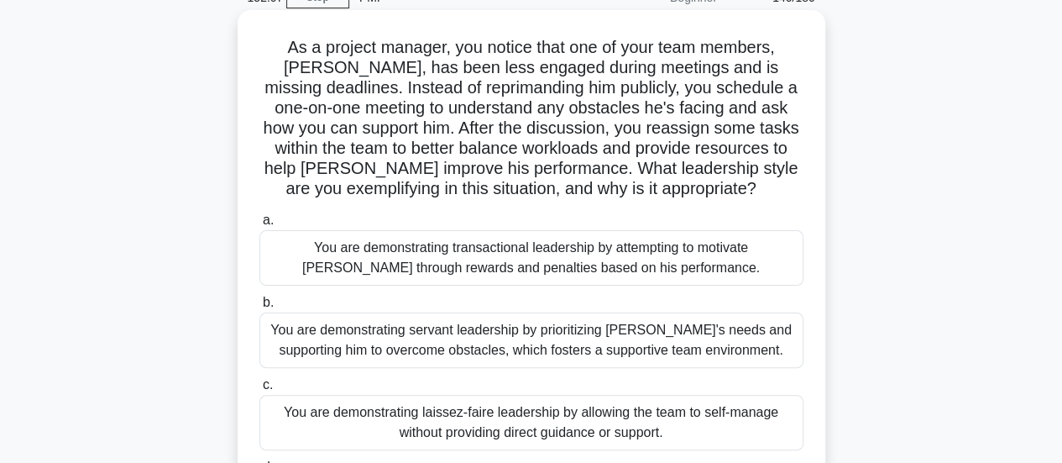
click at [767, 353] on div "You are demonstrating servant leadership by prioritizing James's needs and supp…" at bounding box center [531, 339] width 544 height 55
click at [259, 308] on input "b. You are demonstrating servant leadership by prioritizing James's needs and s…" at bounding box center [259, 302] width 0 height 11
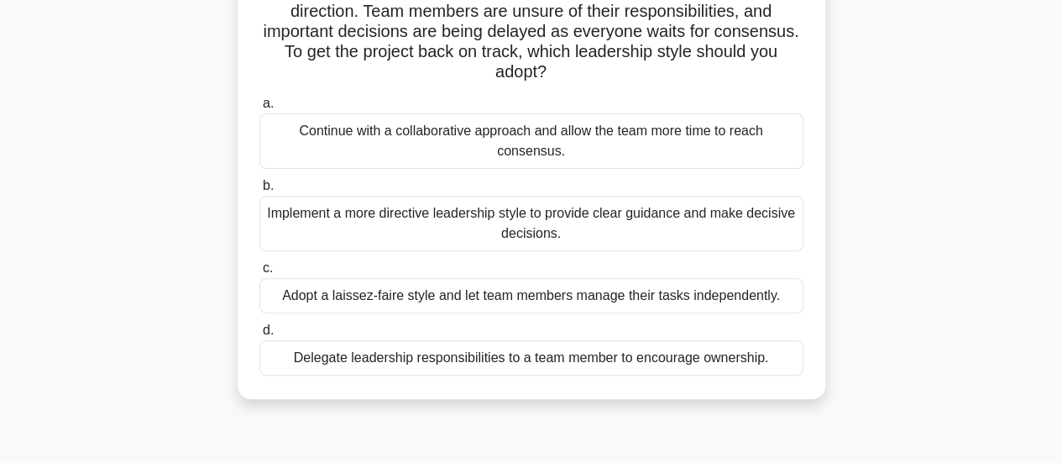
scroll to position [168, 0]
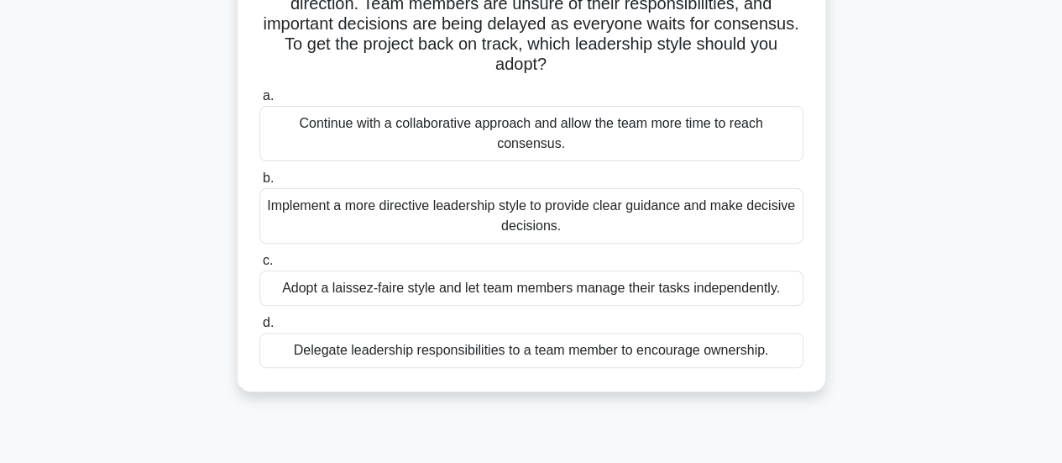
click at [754, 227] on div "Implement a more directive leadership style to provide clear guidance and make …" at bounding box center [531, 215] width 544 height 55
click at [259, 184] on input "b. Implement a more directive leadership style to provide clear guidance and ma…" at bounding box center [259, 178] width 0 height 11
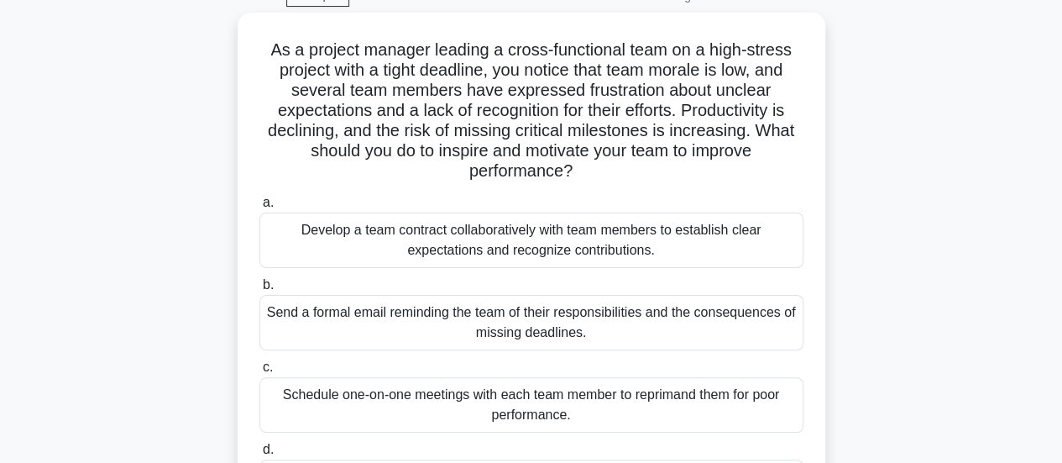
scroll to position [84, 0]
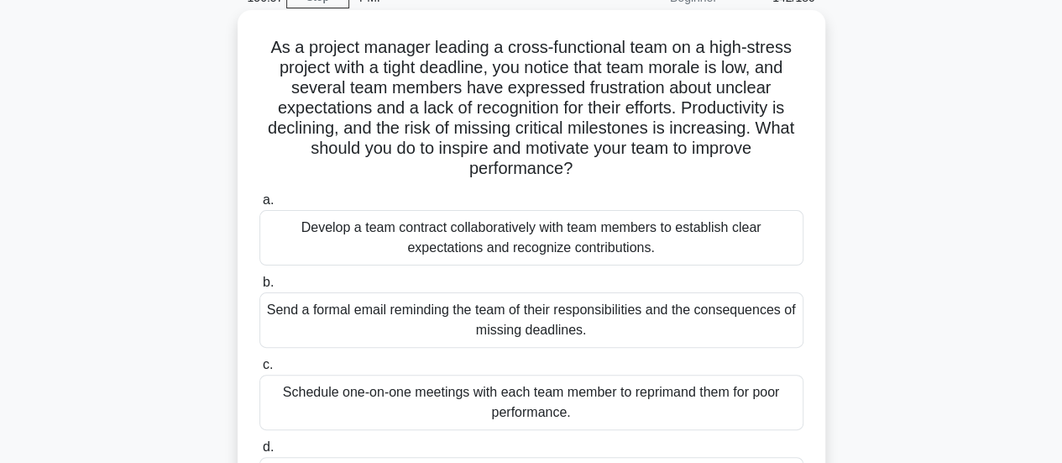
click at [767, 243] on div "Develop a team contract collaboratively with team members to establish clear ex…" at bounding box center [531, 237] width 544 height 55
click at [259, 206] on input "a. Develop a team contract collaboratively with team members to establish clear…" at bounding box center [259, 200] width 0 height 11
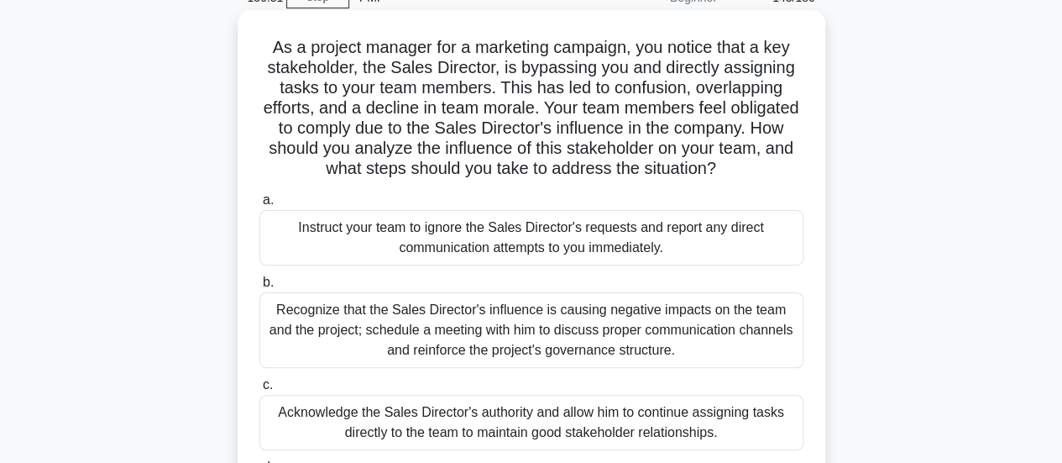
click at [636, 341] on div "Recognize that the Sales Director's influence is causing negative impacts on th…" at bounding box center [531, 330] width 544 height 76
click at [259, 288] on input "b. Recognize that the Sales Director's influence is causing negative impacts on…" at bounding box center [259, 282] width 0 height 11
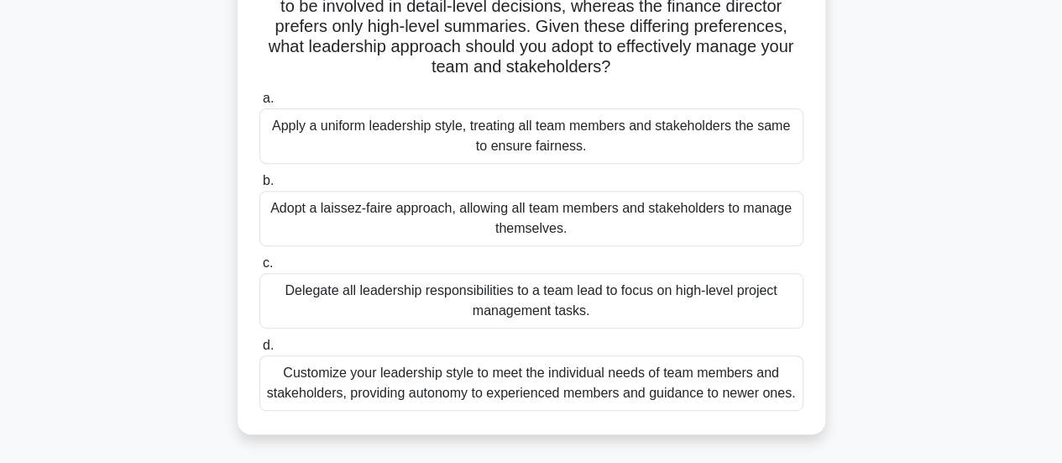
scroll to position [252, 0]
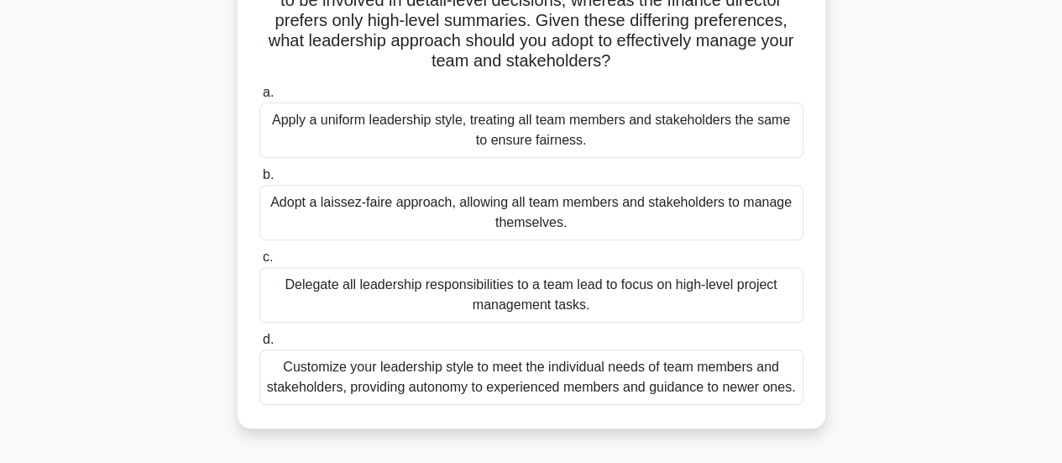
click at [781, 390] on div "Customize your leadership style to meet the individual needs of team members an…" at bounding box center [531, 376] width 544 height 55
click at [259, 345] on input "d. Customize your leadership style to meet the individual needs of team members…" at bounding box center [259, 339] width 0 height 11
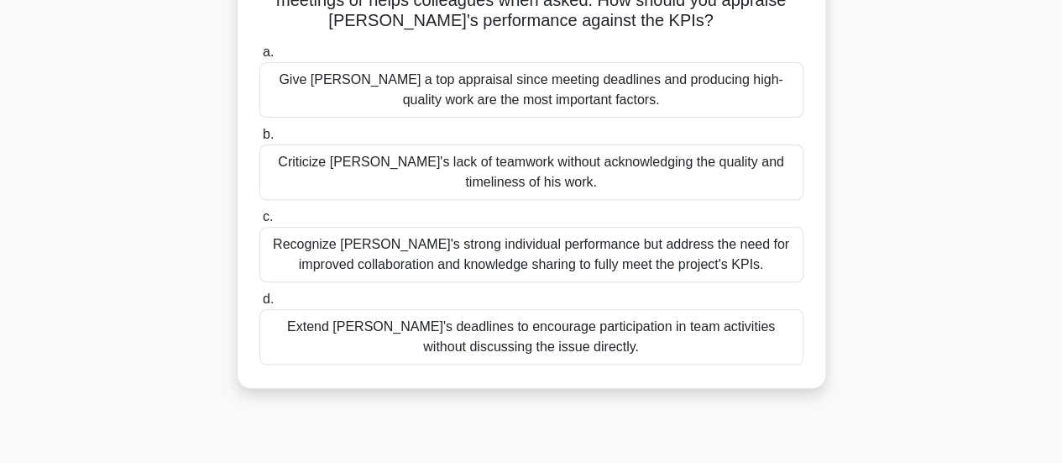
click at [763, 259] on div "Recognize Alex's strong individual performance but address the need for improve…" at bounding box center [531, 254] width 544 height 55
click at [259, 222] on input "c. Recognize Alex's strong individual performance but address the need for impr…" at bounding box center [259, 217] width 0 height 11
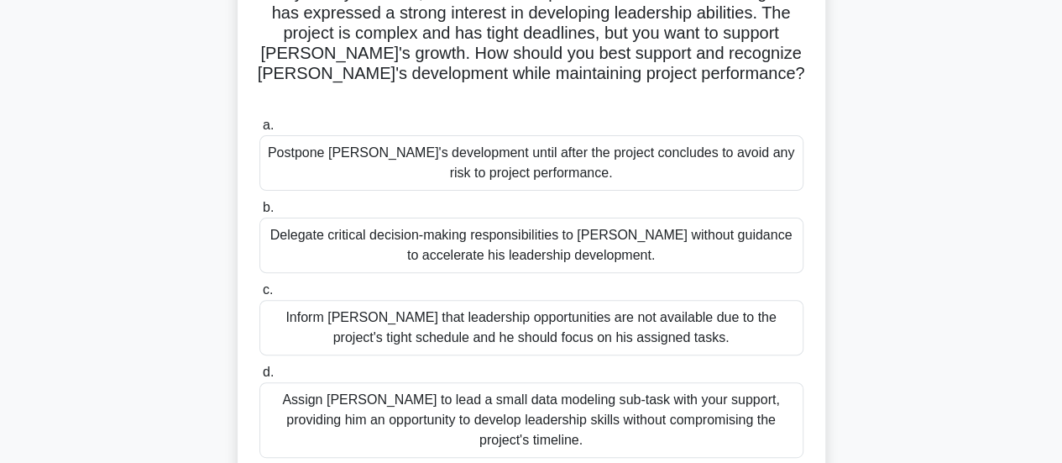
scroll to position [168, 0]
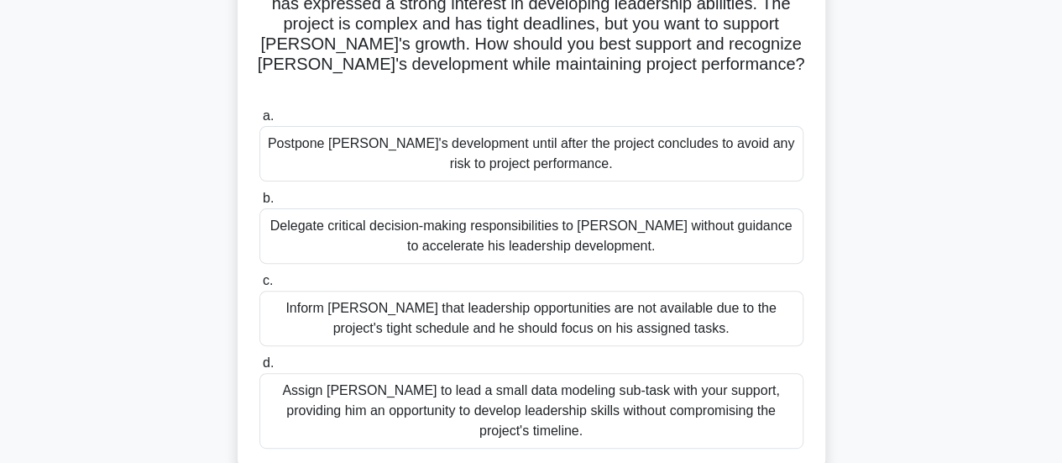
click at [766, 400] on div "Assign Daniel to lead a small data modeling sub-task with your support, providi…" at bounding box center [531, 411] width 544 height 76
click at [259, 369] on input "d. Assign Daniel to lead a small data modeling sub-task with your support, prov…" at bounding box center [259, 363] width 0 height 11
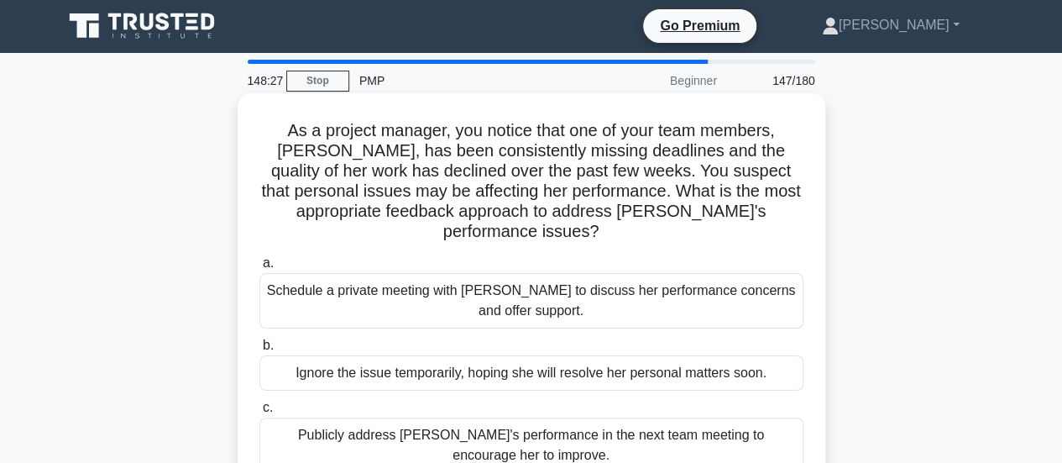
scroll to position [0, 0]
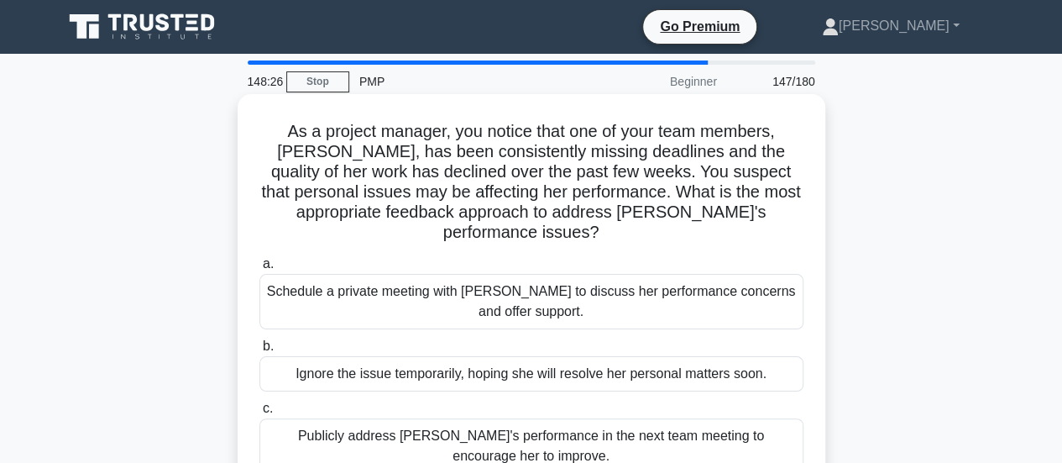
click at [690, 280] on div "Schedule a private meeting with Emily to discuss her performance concerns and o…" at bounding box center [531, 301] width 544 height 55
click at [259, 270] on input "a. Schedule a private meeting with Emily to discuss her performance concerns an…" at bounding box center [259, 264] width 0 height 11
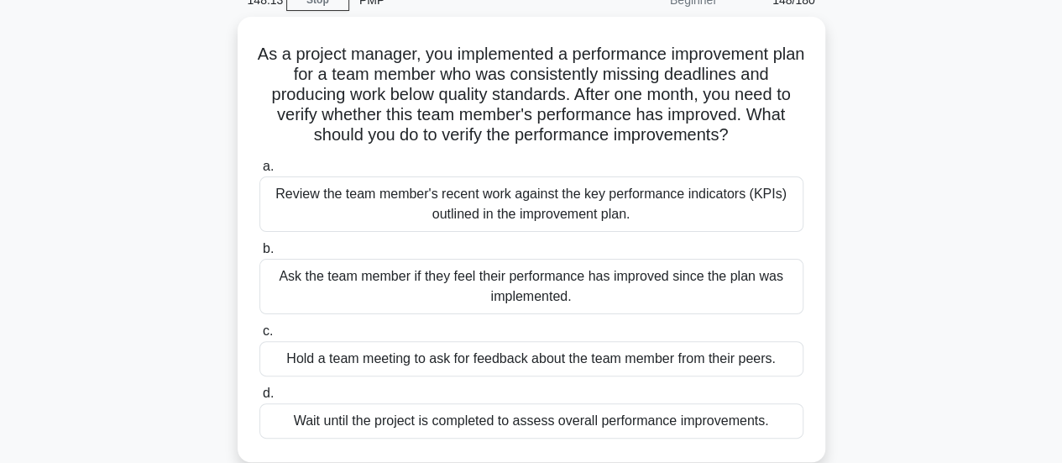
scroll to position [84, 0]
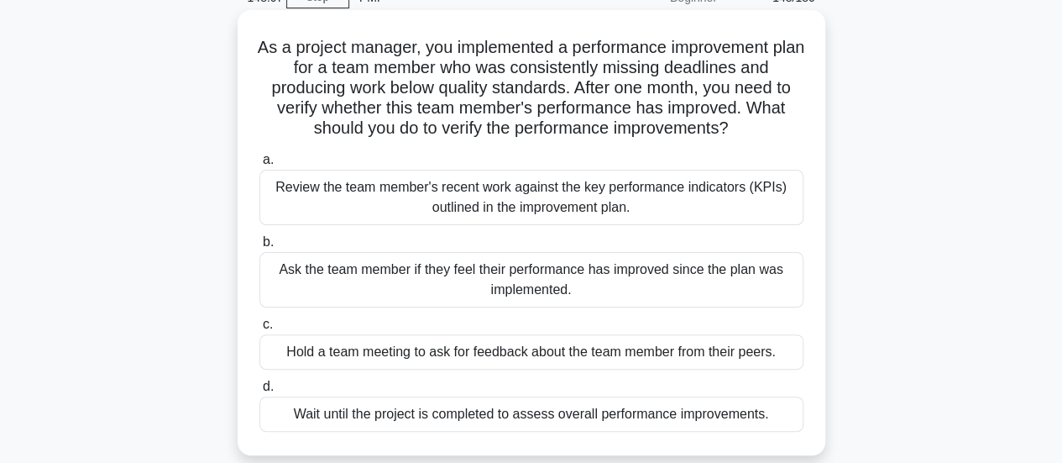
click at [772, 197] on div "Review the team member's recent work against the key performance indicators (KP…" at bounding box center [531, 197] width 544 height 55
click at [259, 165] on input "a. Review the team member's recent work against the key performance indicators …" at bounding box center [259, 159] width 0 height 11
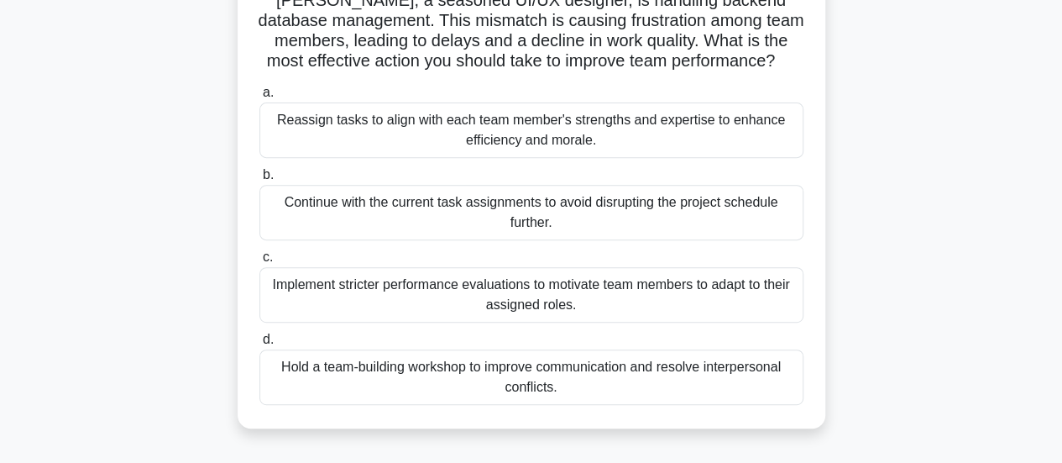
scroll to position [0, 0]
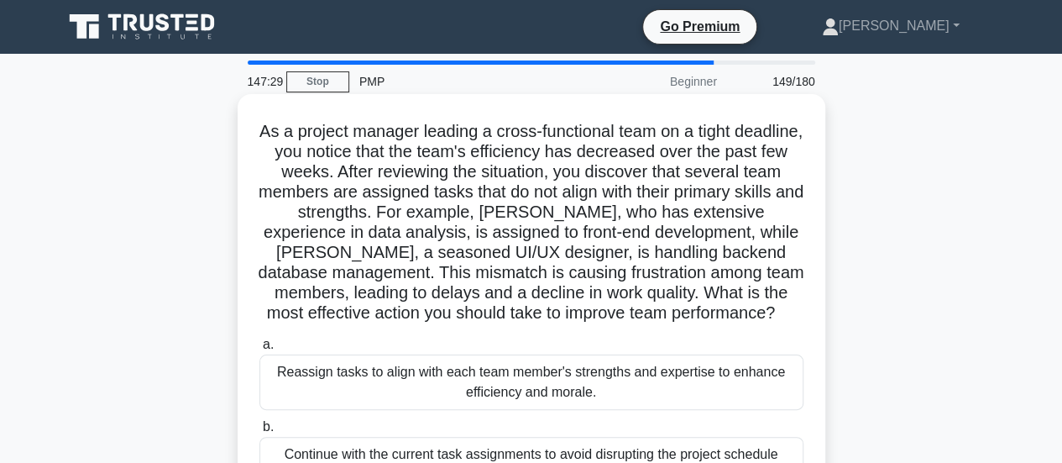
click at [699, 384] on div "Reassign tasks to align with each team member's strengths and expertise to enha…" at bounding box center [531, 381] width 544 height 55
click at [259, 350] on input "a. Reassign tasks to align with each team member's strengths and expertise to e…" at bounding box center [259, 344] width 0 height 11
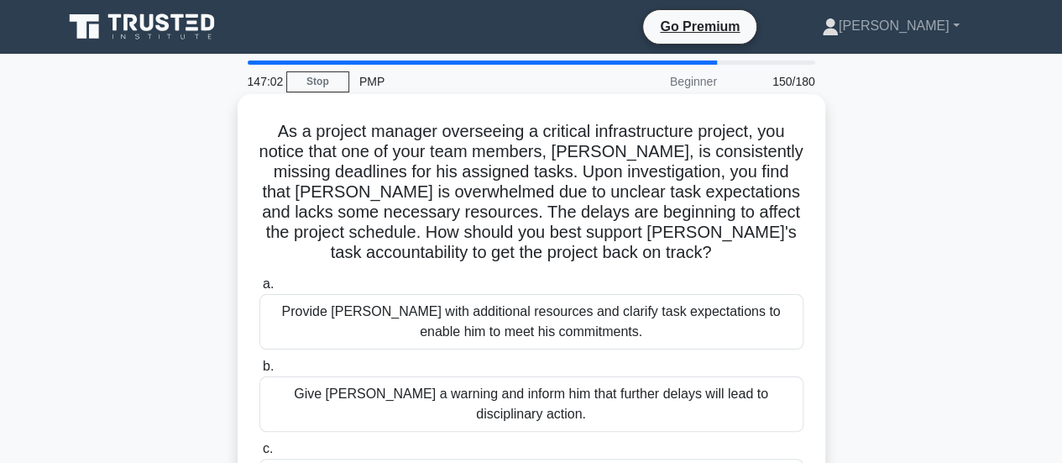
click at [715, 317] on div "Provide David with additional resources and clarify task expectations to enable…" at bounding box center [531, 321] width 544 height 55
click at [259, 290] on input "a. Provide David with additional resources and clarify task expectations to ena…" at bounding box center [259, 284] width 0 height 11
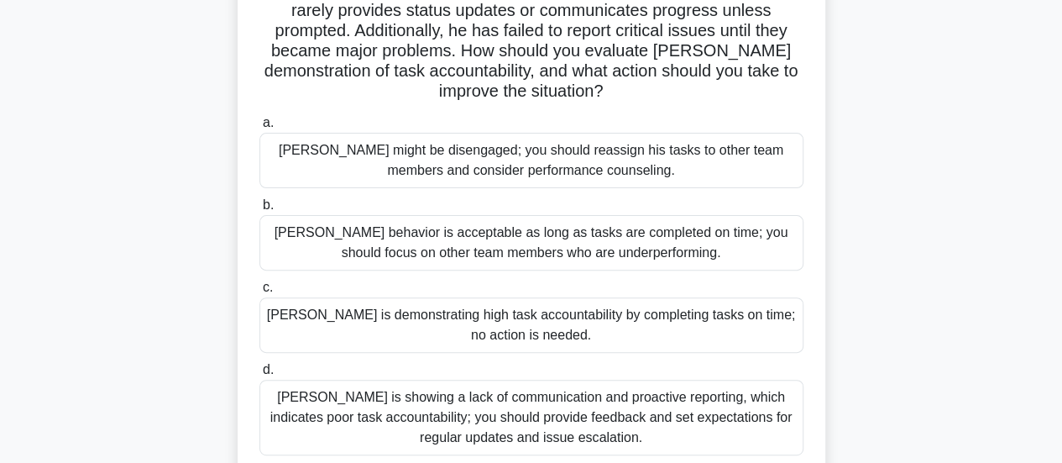
scroll to position [168, 0]
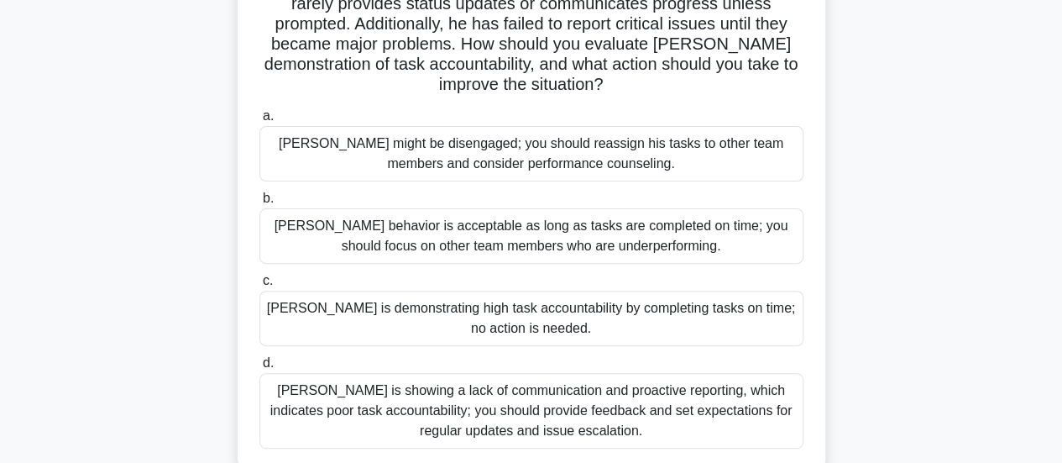
click at [767, 407] on div "Thomas is showing a lack of communication and proactive reporting, which indica…" at bounding box center [531, 411] width 544 height 76
click at [259, 369] on input "d. Thomas is showing a lack of communication and proactive reporting, which ind…" at bounding box center [259, 363] width 0 height 11
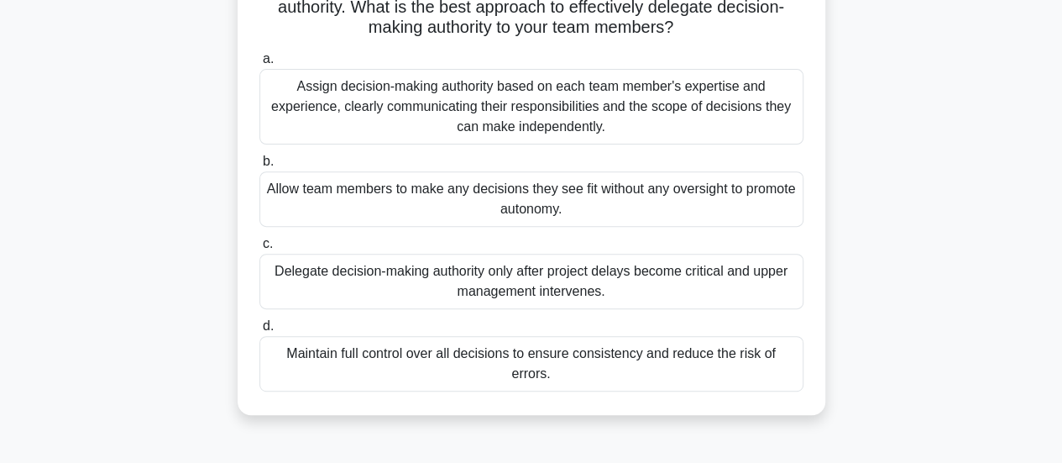
scroll to position [252, 0]
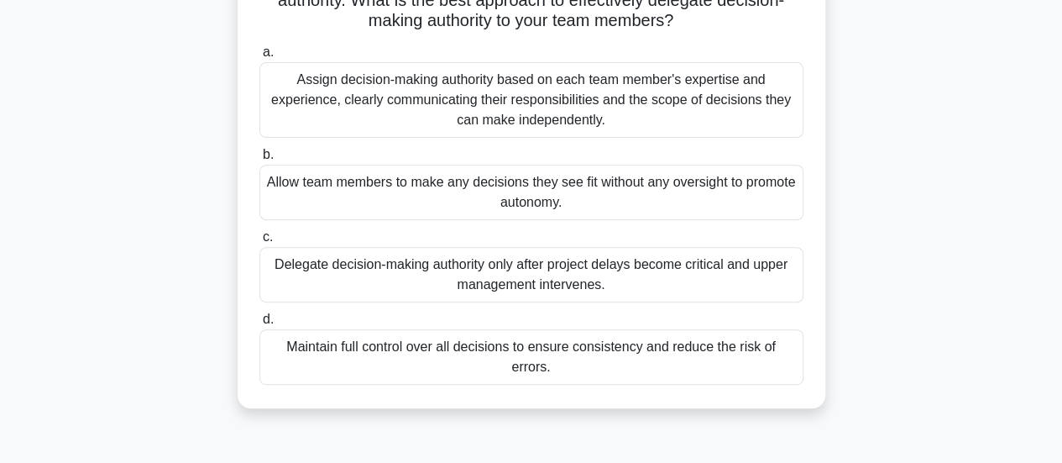
click at [791, 114] on div "Assign decision-making authority based on each team member's expertise and expe…" at bounding box center [531, 100] width 544 height 76
click at [259, 58] on input "a. Assign decision-making authority based on each team member's expertise and e…" at bounding box center [259, 52] width 0 height 11
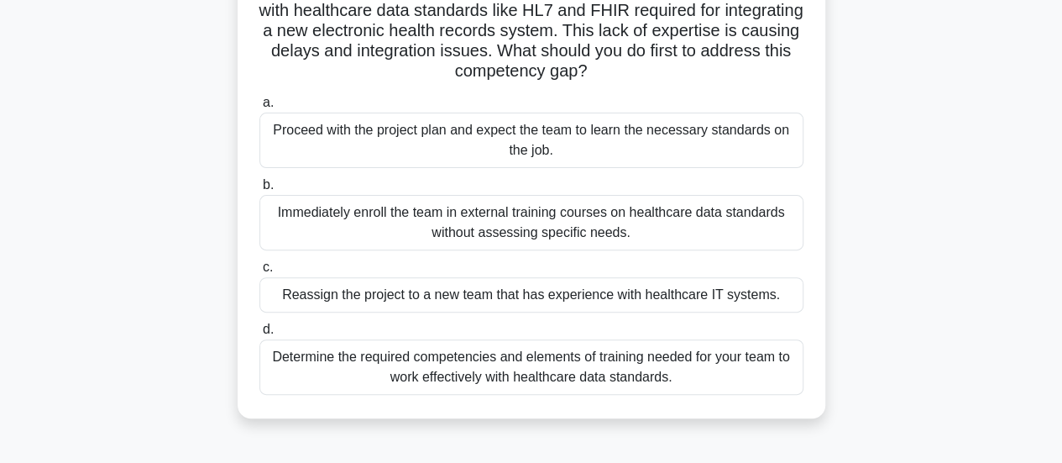
scroll to position [168, 0]
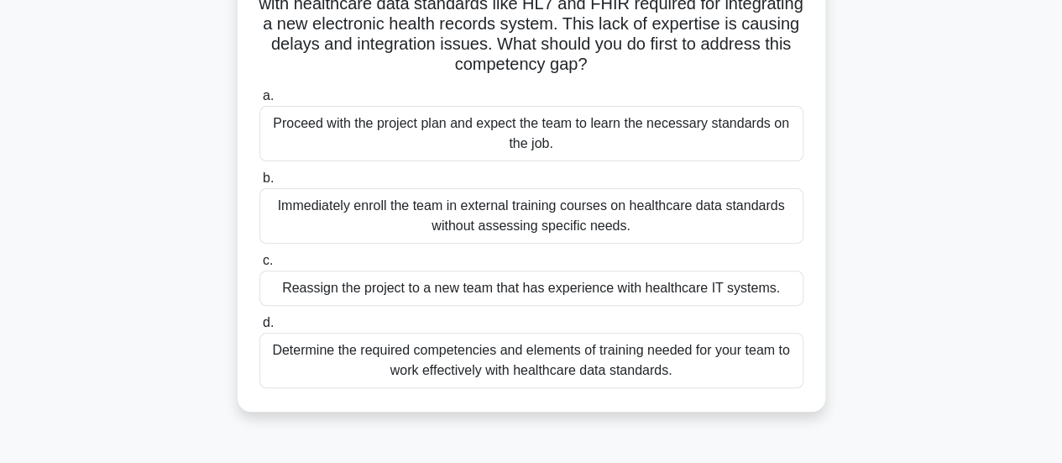
click at [764, 376] on div "Determine the required competencies and elements of training needed for your te…" at bounding box center [531, 359] width 544 height 55
click at [259, 328] on input "d. Determine the required competencies and elements of training needed for your…" at bounding box center [259, 322] width 0 height 11
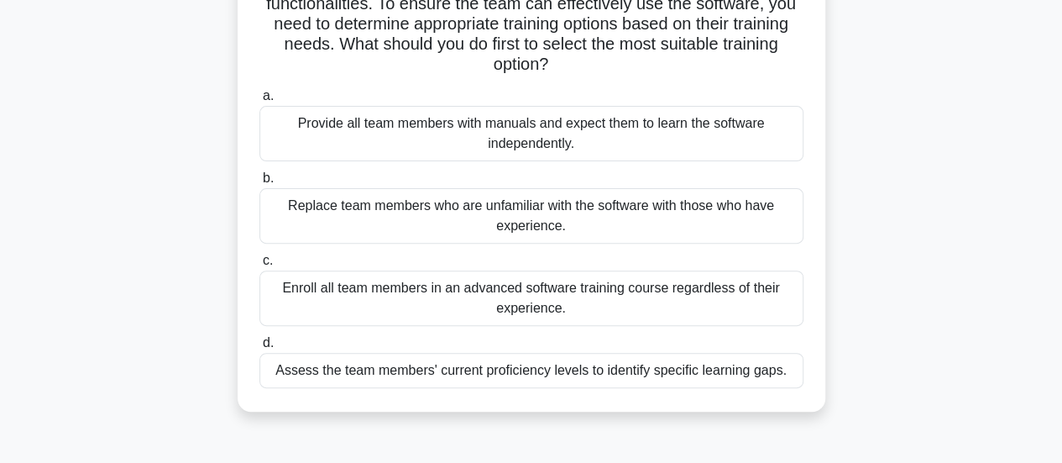
click at [793, 371] on div "Assess the team members' current proficiency levels to identify specific learni…" at bounding box center [531, 370] width 544 height 35
click at [259, 348] on input "d. Assess the team members' current proficiency levels to identify specific lea…" at bounding box center [259, 343] width 0 height 11
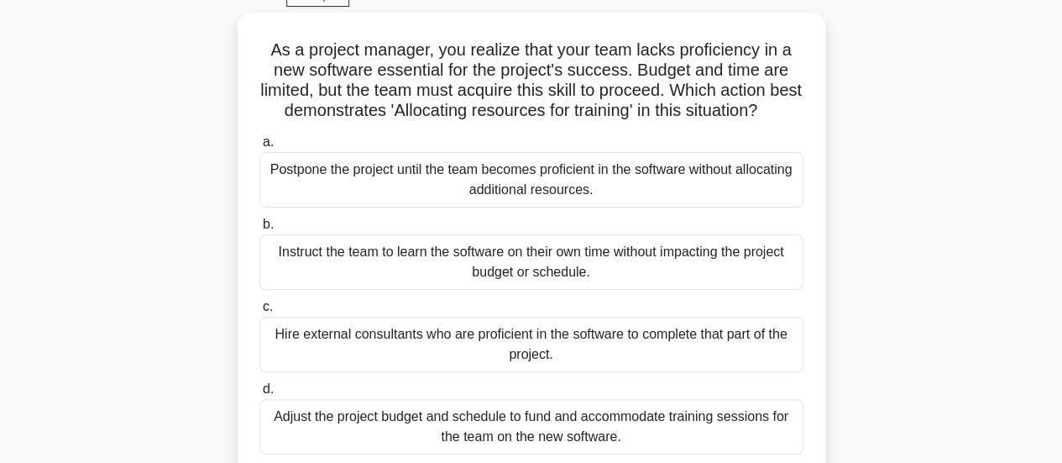
scroll to position [84, 0]
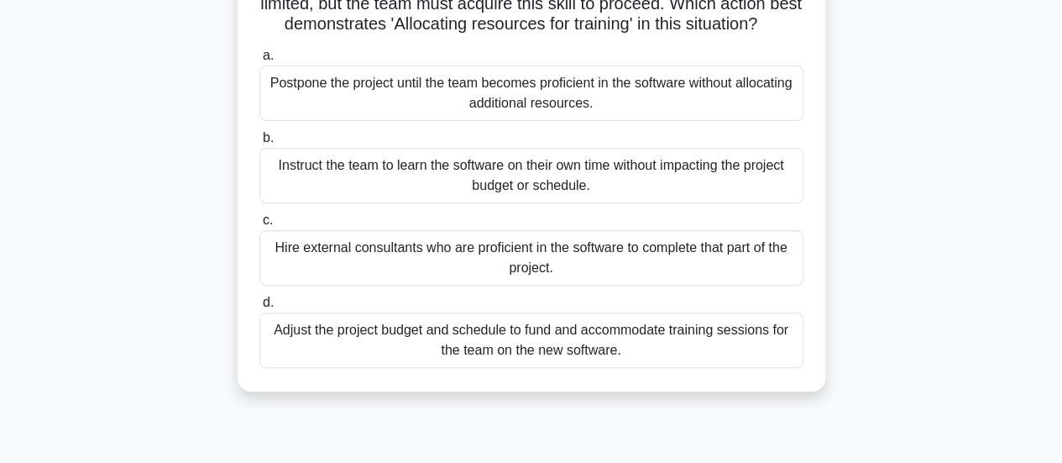
click at [767, 368] on div "Adjust the project budget and schedule to fund and accommodate training session…" at bounding box center [531, 339] width 544 height 55
click at [259, 308] on input "d. Adjust the project budget and schedule to fund and accommodate training sess…" at bounding box center [259, 302] width 0 height 11
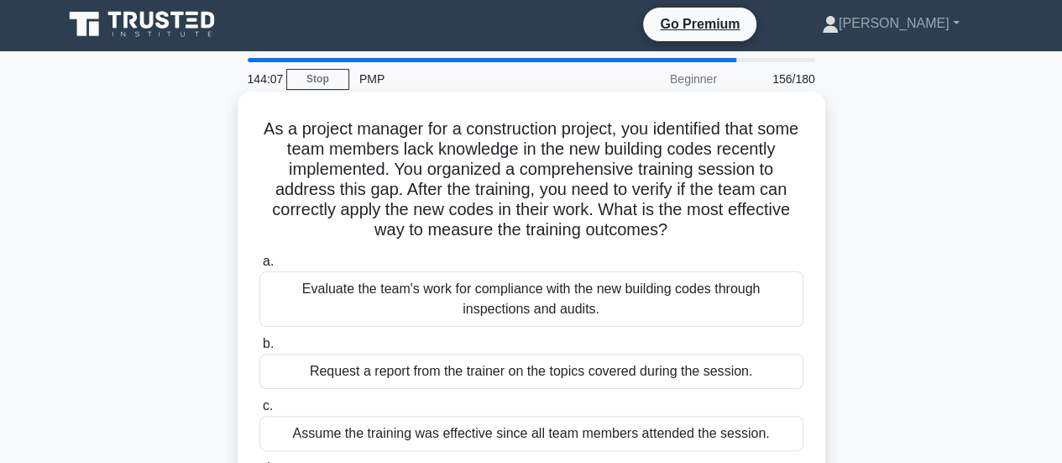
scroll to position [0, 0]
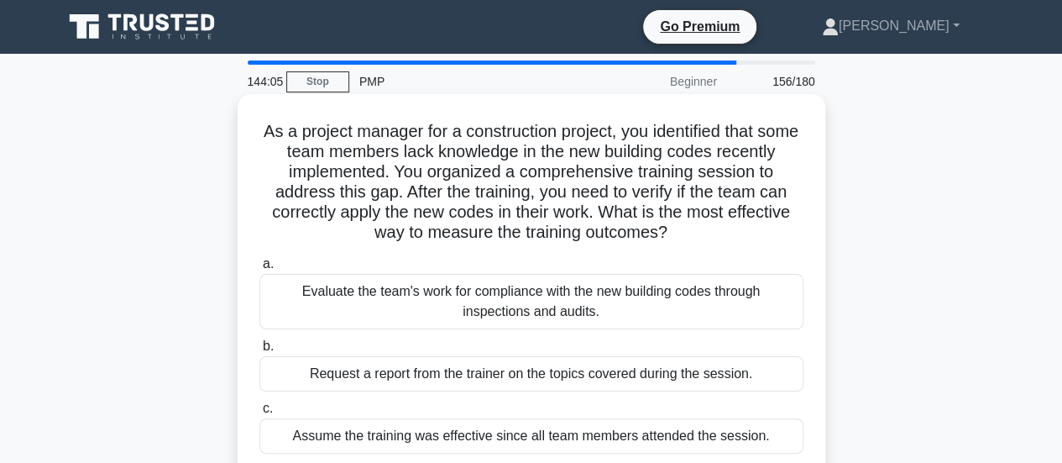
click at [715, 308] on div "Evaluate the team's work for compliance with the new building codes through ins…" at bounding box center [531, 301] width 544 height 55
click at [259, 270] on input "a. Evaluate the team's work for compliance with the new building codes through …" at bounding box center [259, 264] width 0 height 11
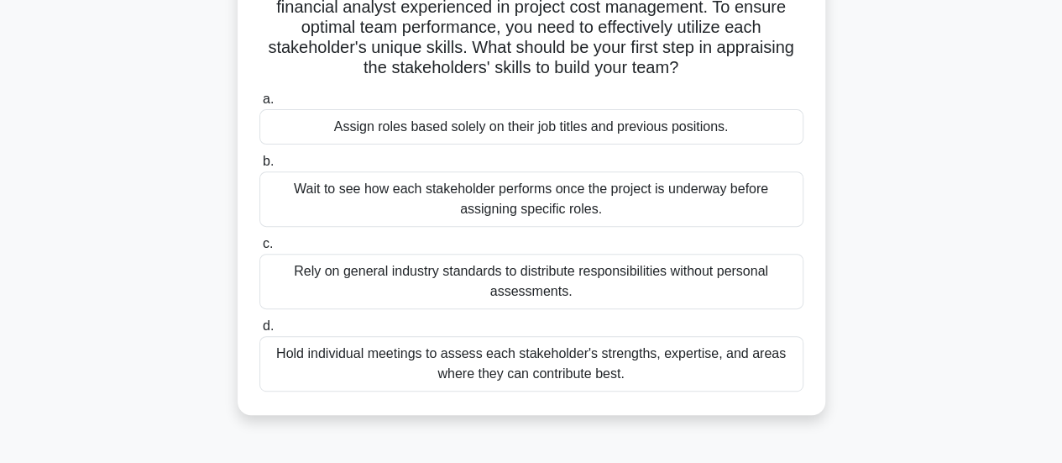
scroll to position [252, 0]
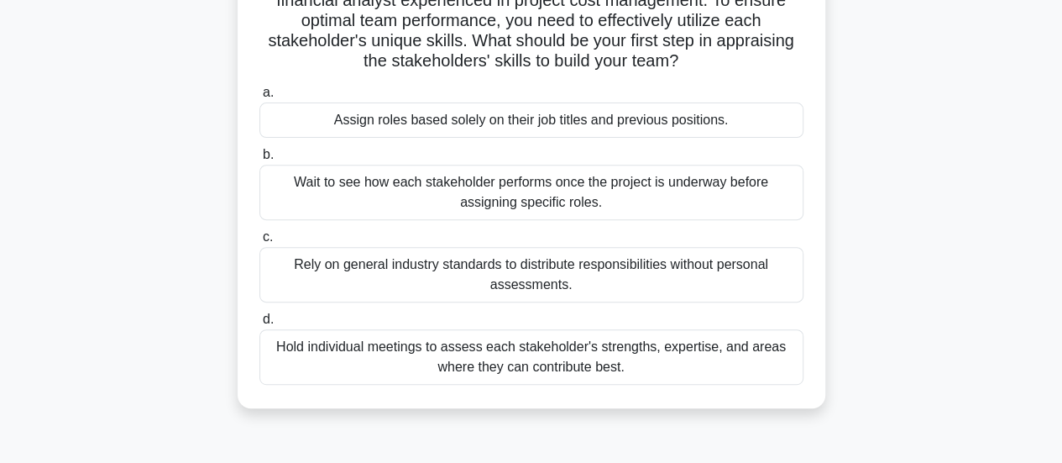
click at [751, 345] on div "Hold individual meetings to assess each stakeholder's strengths, expertise, and…" at bounding box center [531, 356] width 544 height 55
click at [259, 325] on input "d. Hold individual meetings to assess each stakeholder's strengths, expertise, …" at bounding box center [259, 319] width 0 height 11
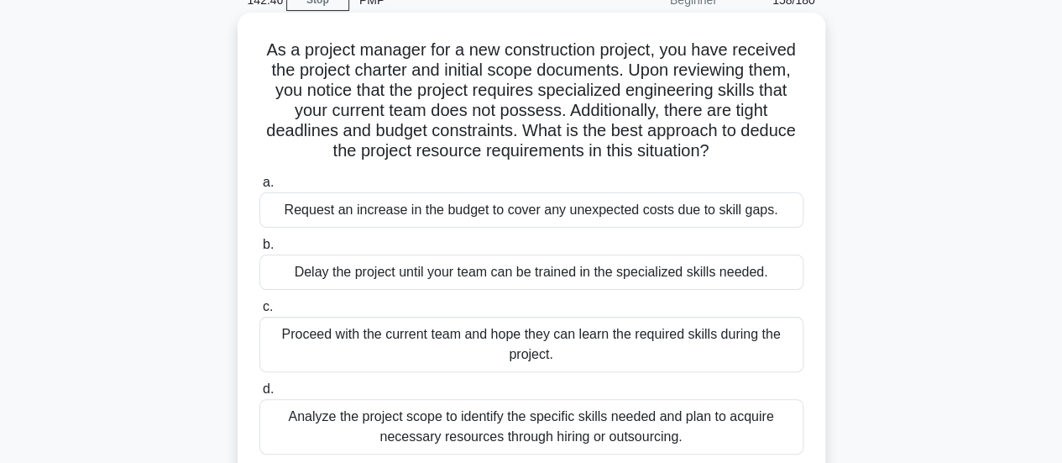
scroll to position [84, 0]
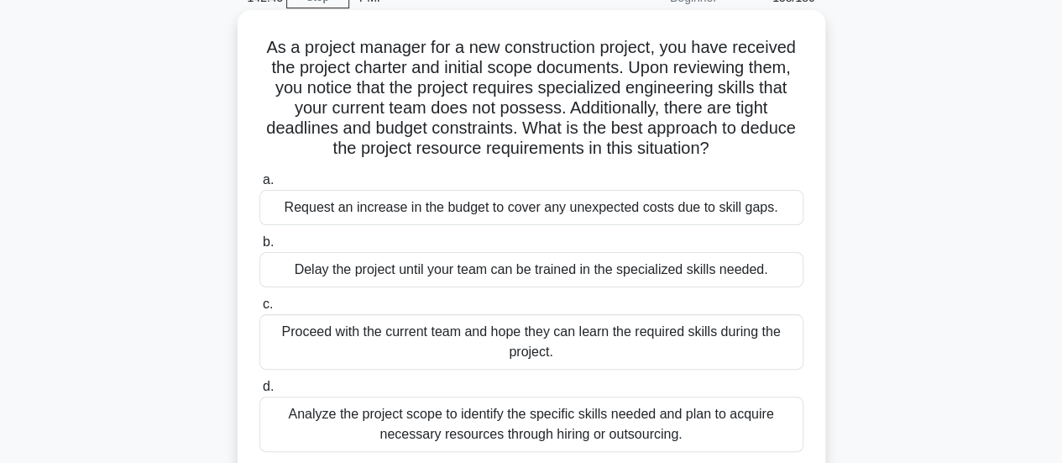
click at [732, 432] on div "Analyze the project scope to identify the specific skills needed and plan to ac…" at bounding box center [531, 423] width 544 height 55
click at [259, 392] on input "d. Analyze the project scope to identify the specific skills needed and plan to…" at bounding box center [259, 386] width 0 height 11
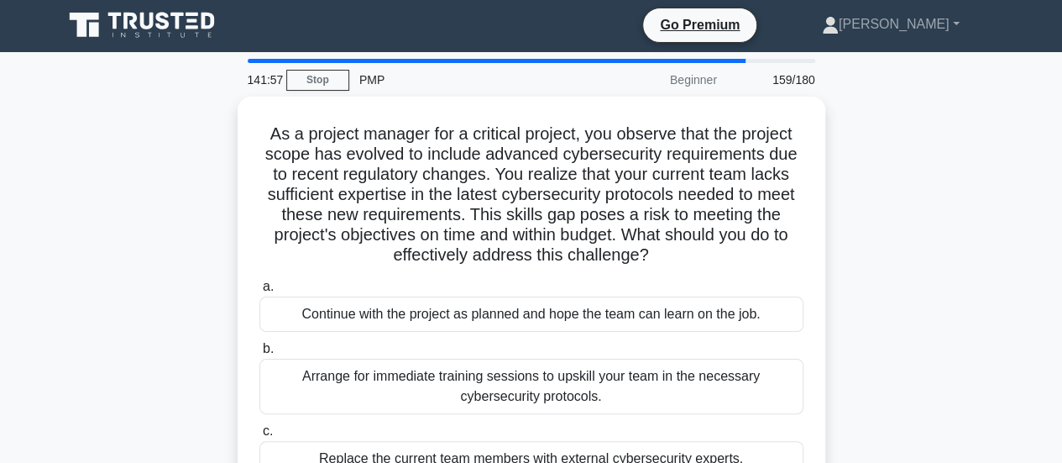
scroll to position [0, 0]
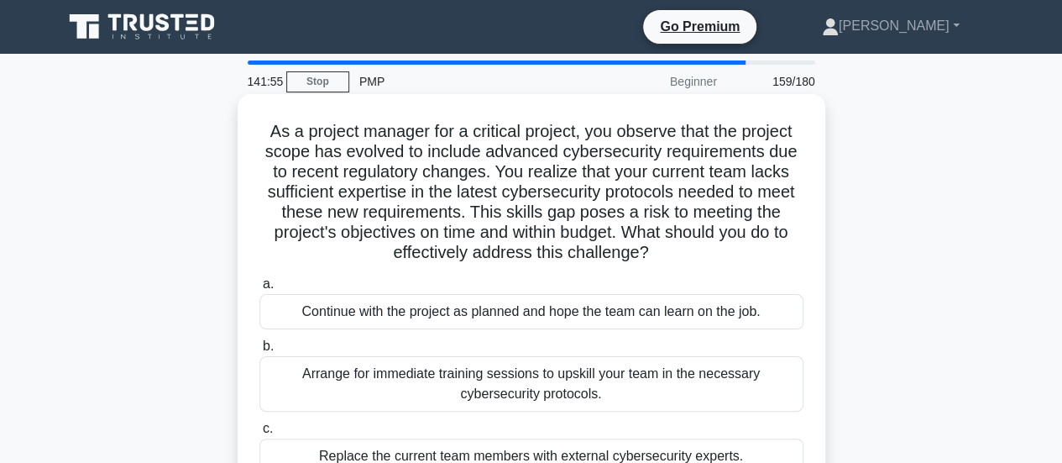
click at [728, 384] on div "Arrange for immediate training sessions to upskill your team in the necessary c…" at bounding box center [531, 383] width 544 height 55
click at [259, 352] on input "b. Arrange for immediate training sessions to upskill your team in the necessar…" at bounding box center [259, 346] width 0 height 11
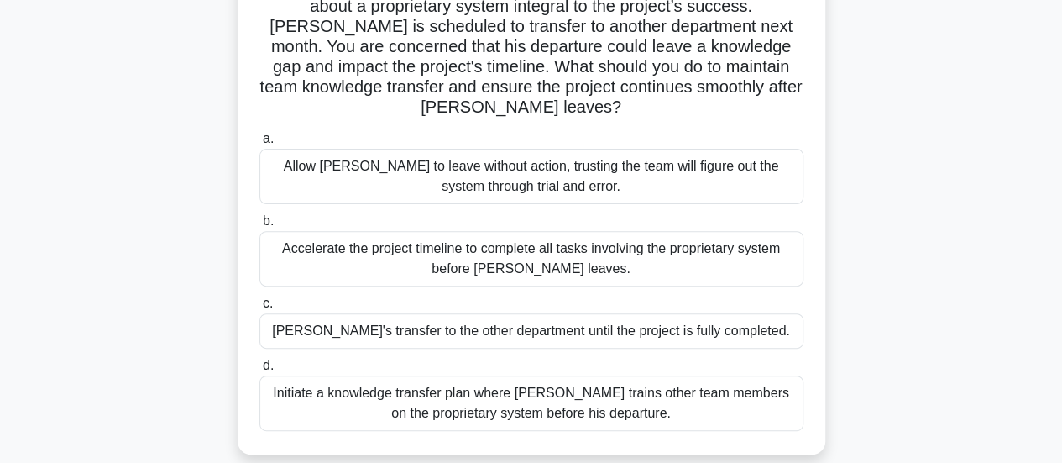
scroll to position [336, 0]
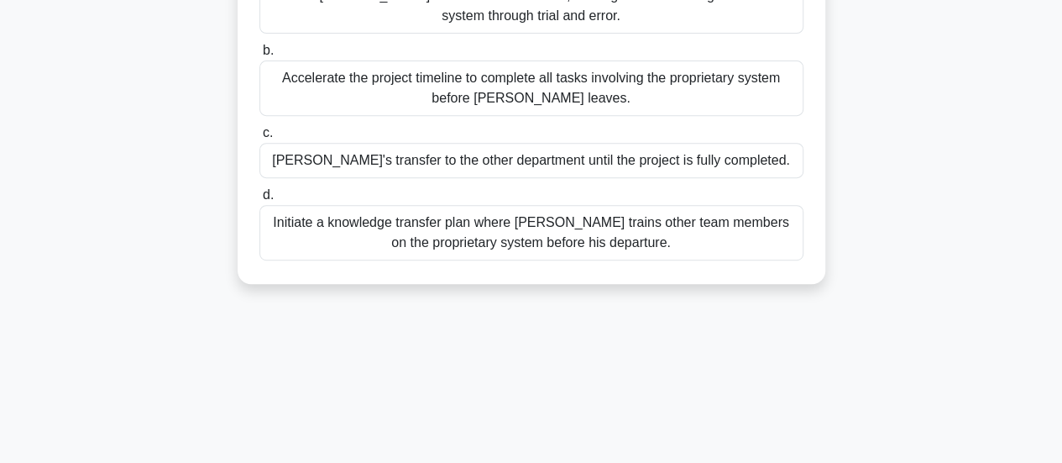
click at [730, 235] on div "Initiate a knowledge transfer plan where Carlos trains other team members on th…" at bounding box center [531, 232] width 544 height 55
click at [259, 201] on input "d. Initiate a knowledge transfer plan where Carlos trains other team members on…" at bounding box center [259, 195] width 0 height 11
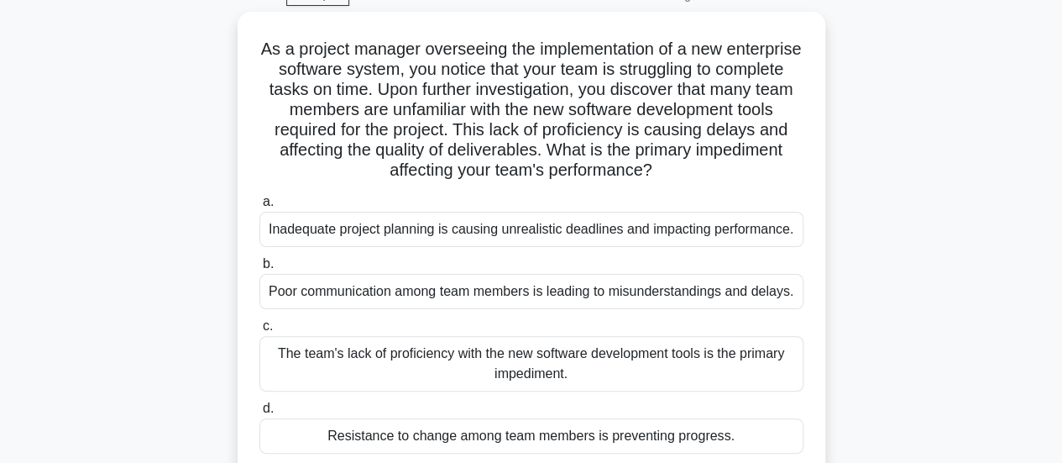
scroll to position [84, 0]
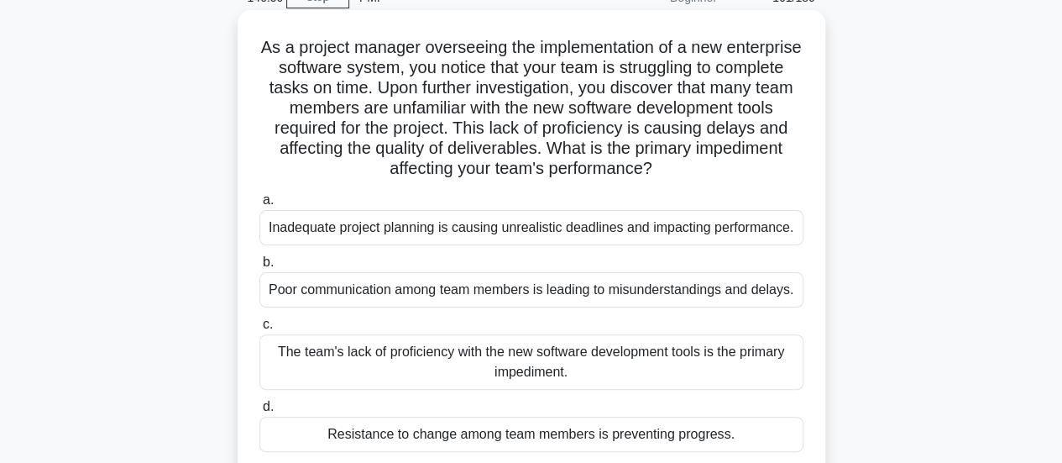
click at [769, 358] on div "The team's lack of proficiency with the new software development tools is the p…" at bounding box center [531, 361] width 544 height 55
click at [259, 330] on input "c. The team's lack of proficiency with the new software development tools is th…" at bounding box center [259, 324] width 0 height 11
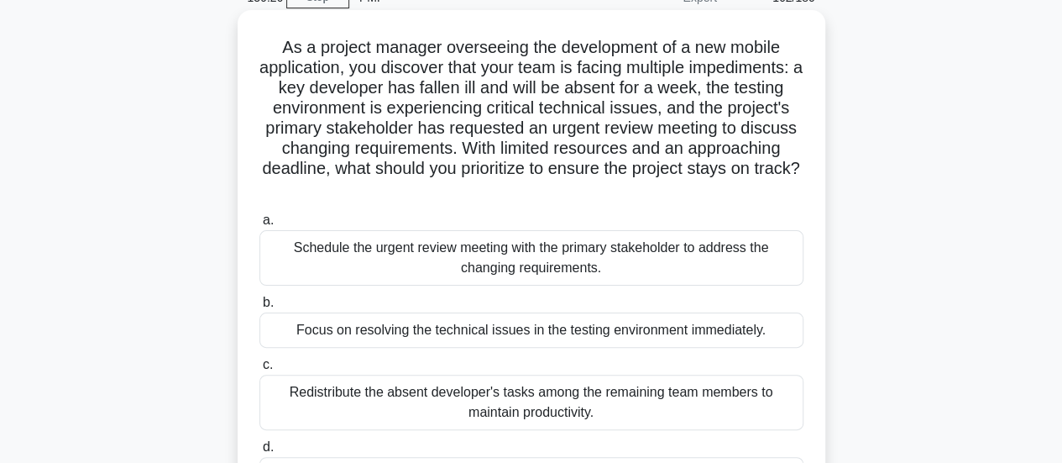
click at [756, 338] on div "Focus on resolving the technical issues in the testing environment immediately." at bounding box center [531, 329] width 544 height 35
click at [259, 308] on input "b. Focus on resolving the technical issues in the testing environment immediate…" at bounding box center [259, 302] width 0 height 11
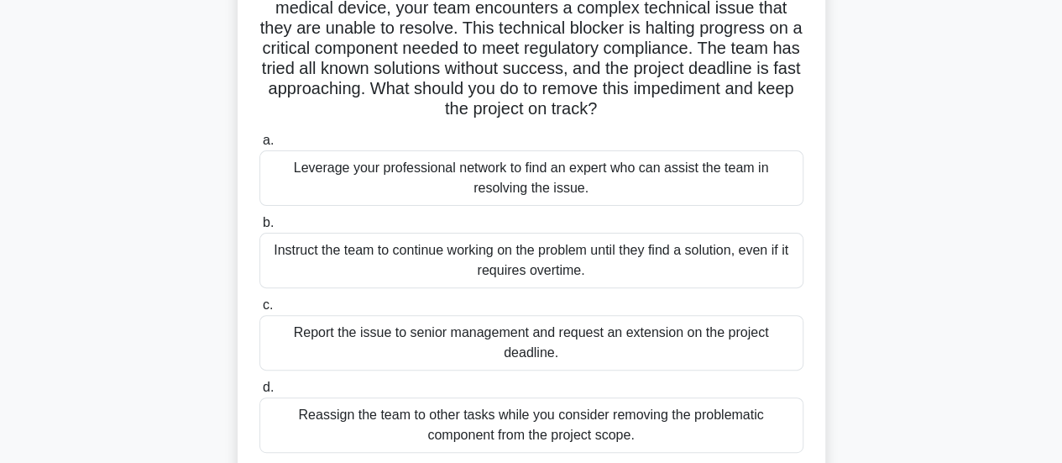
scroll to position [168, 0]
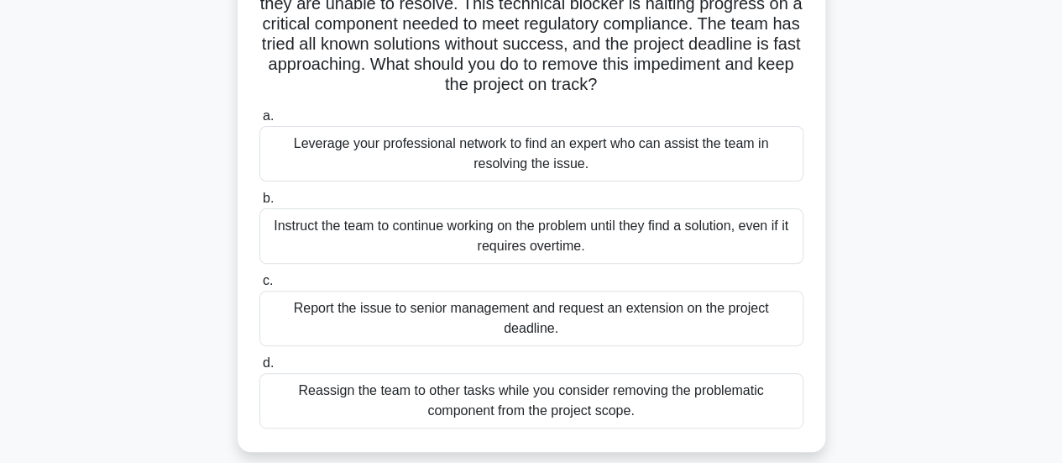
click at [788, 144] on div "Leverage your professional network to find an expert who can assist the team in…" at bounding box center [531, 153] width 544 height 55
click at [259, 122] on input "a. Leverage your professional network to find an expert who can assist the team…" at bounding box center [259, 116] width 0 height 11
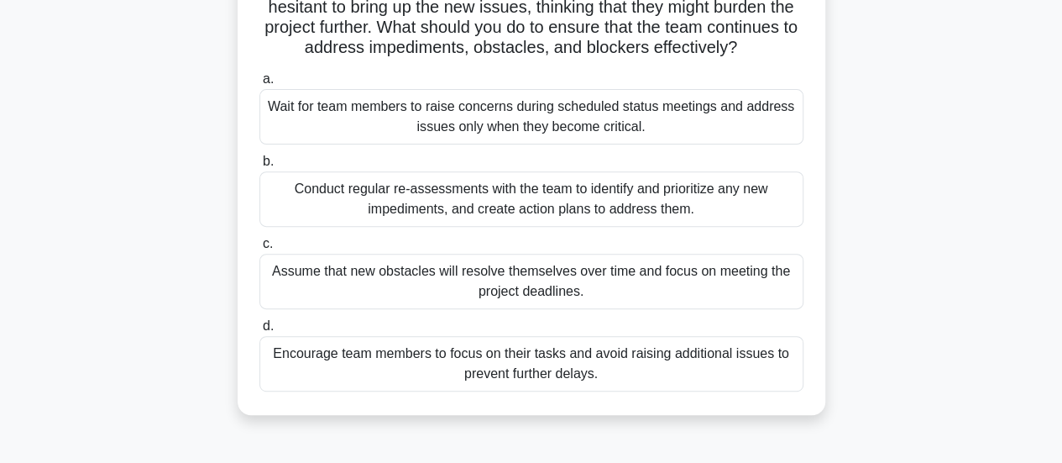
scroll to position [252, 0]
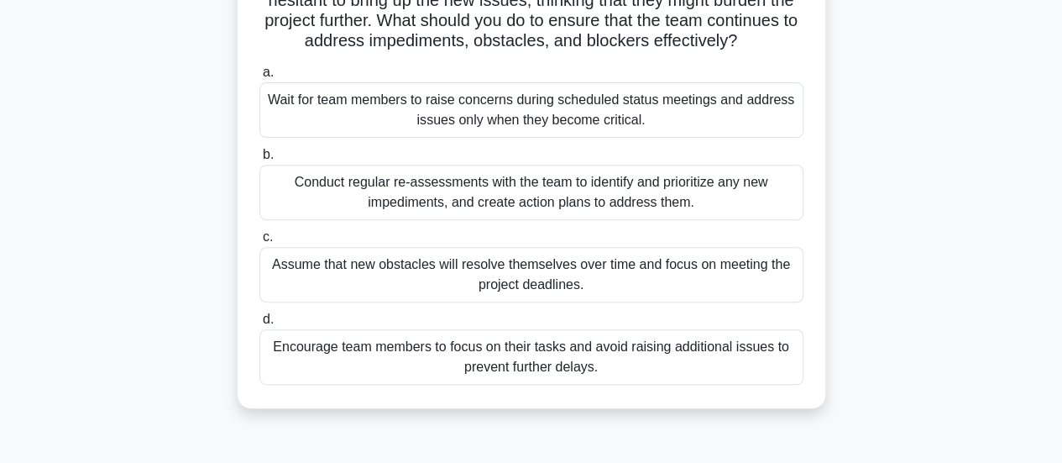
click at [779, 197] on div "Conduct regular re-assessments with the team to identify and prioritize any new…" at bounding box center [531, 192] width 544 height 55
click at [259, 160] on input "b. Conduct regular re-assessments with the team to identify and prioritize any …" at bounding box center [259, 154] width 0 height 11
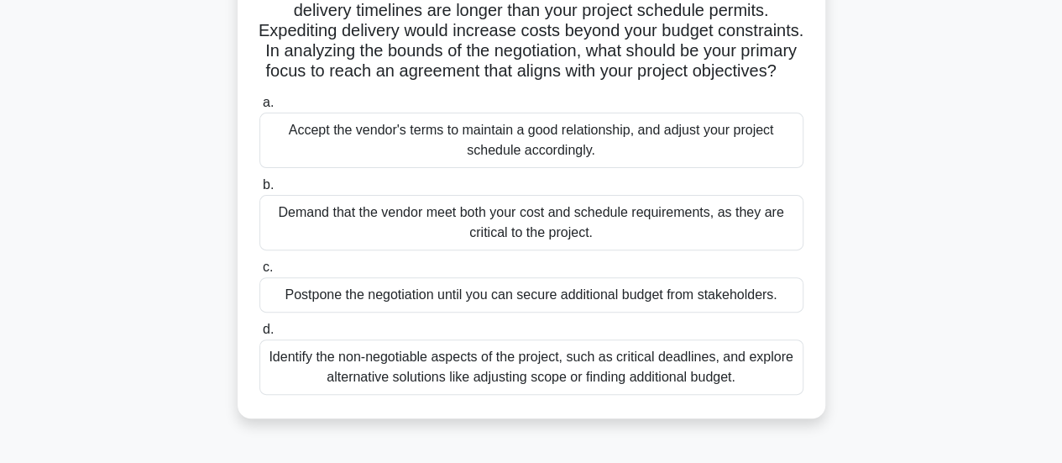
scroll to position [168, 0]
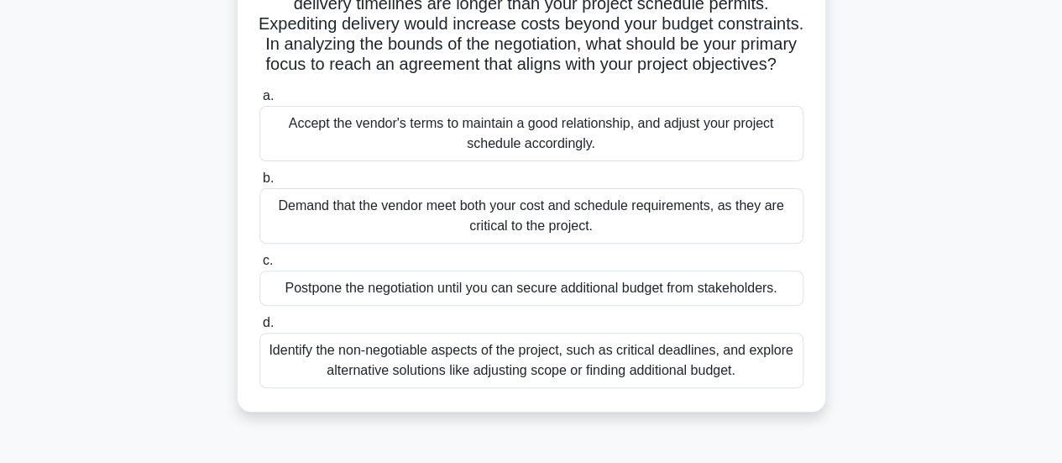
click at [796, 385] on div "Identify the non-negotiable aspects of the project, such as critical deadlines,…" at bounding box center [531, 359] width 544 height 55
click at [259, 328] on input "d. Identify the non-negotiable aspects of the project, such as critical deadlin…" at bounding box center [259, 322] width 0 height 11
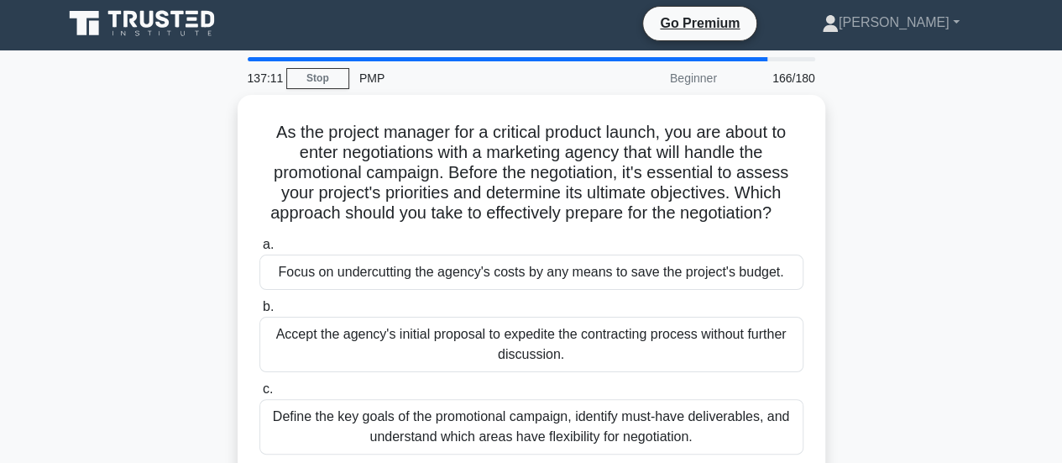
scroll to position [0, 0]
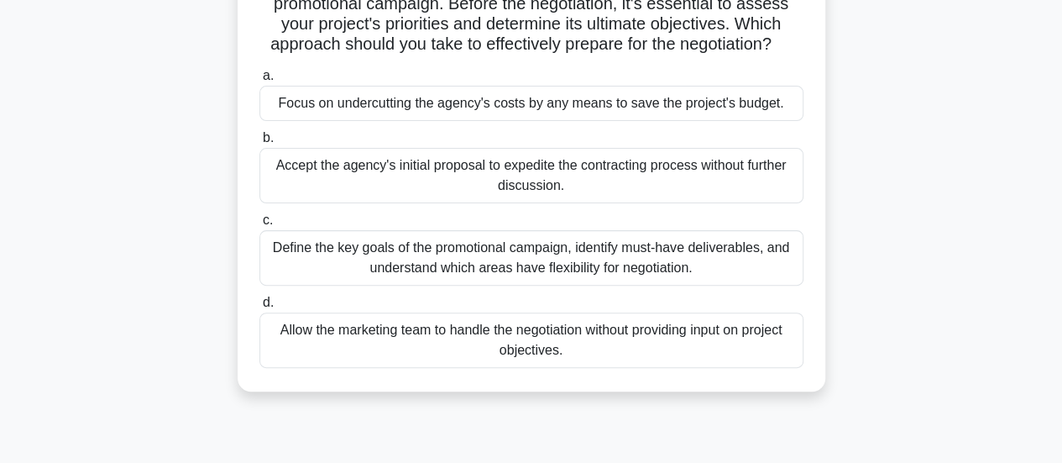
click at [761, 270] on div "Define the key goals of the promotional campaign, identify must-have deliverabl…" at bounding box center [531, 257] width 544 height 55
click at [259, 226] on input "c. Define the key goals of the promotional campaign, identify must-have deliver…" at bounding box center [259, 220] width 0 height 11
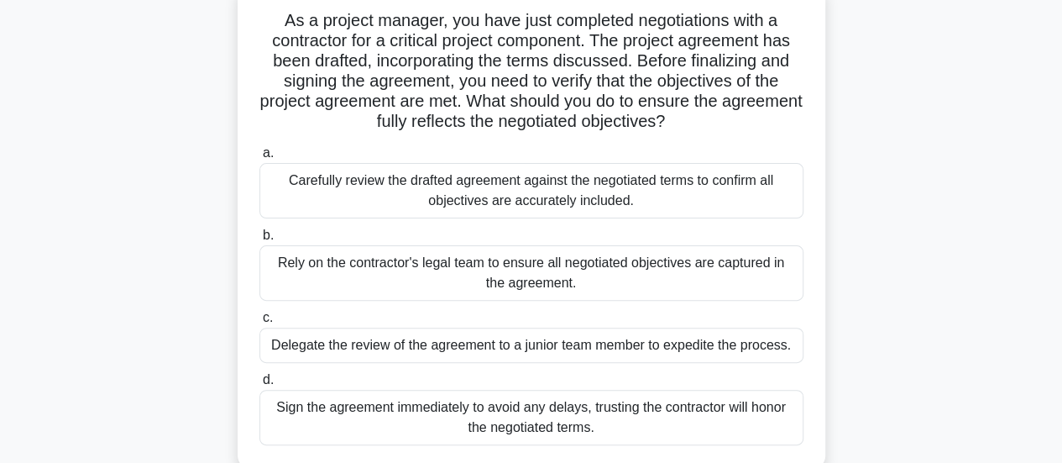
scroll to position [168, 0]
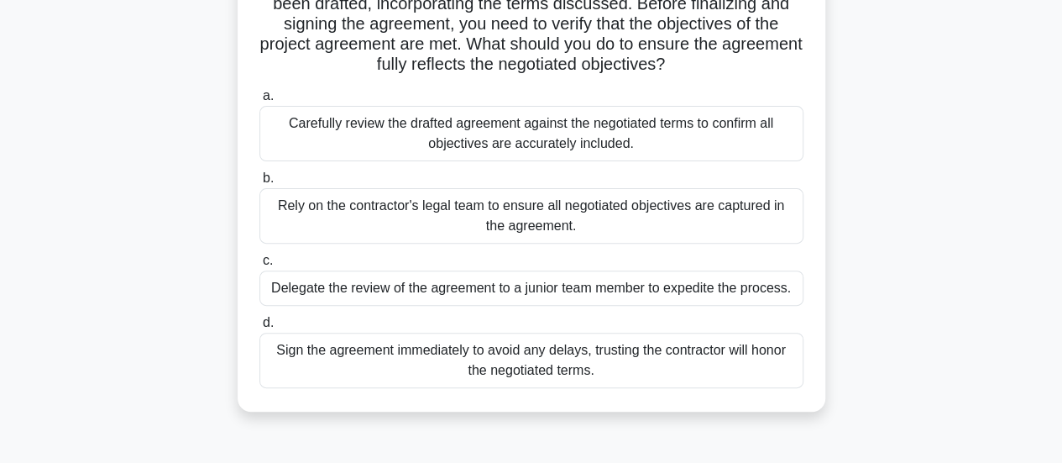
click at [743, 139] on div "Carefully review the drafted agreement against the negotiated terms to confirm …" at bounding box center [531, 133] width 544 height 55
click at [259, 102] on input "a. Carefully review the drafted agreement against the negotiated terms to confi…" at bounding box center [259, 96] width 0 height 11
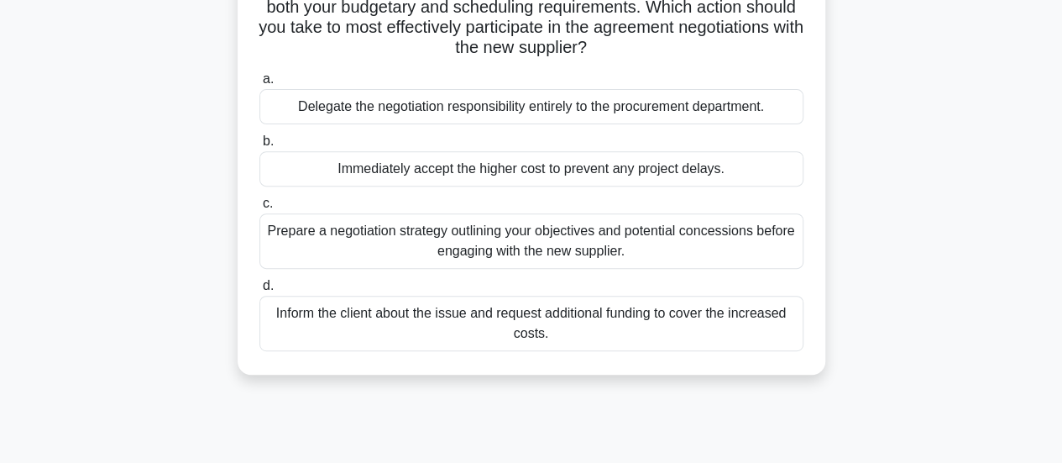
scroll to position [252, 0]
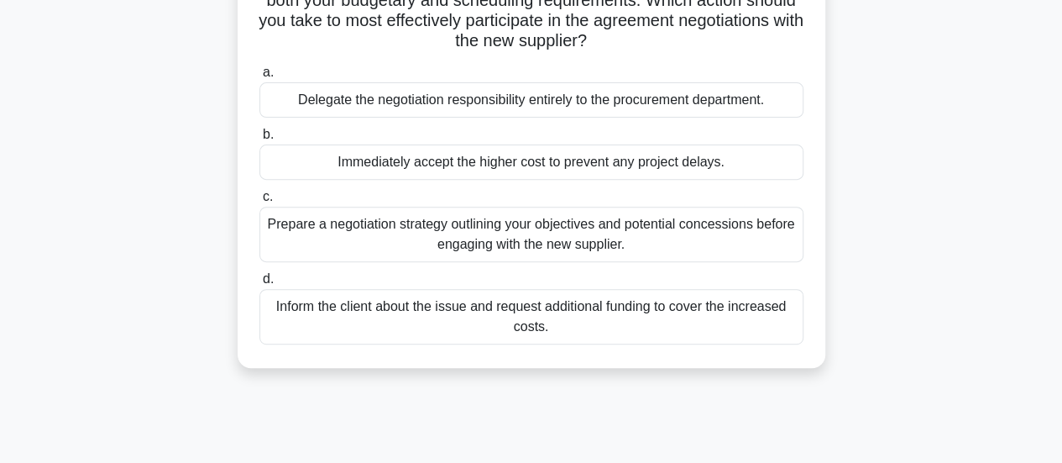
click at [694, 239] on div "Prepare a negotiation strategy outlining your objectives and potential concessi…" at bounding box center [531, 234] width 544 height 55
click at [259, 202] on input "c. Prepare a negotiation strategy outlining your objectives and potential conce…" at bounding box center [259, 196] width 0 height 11
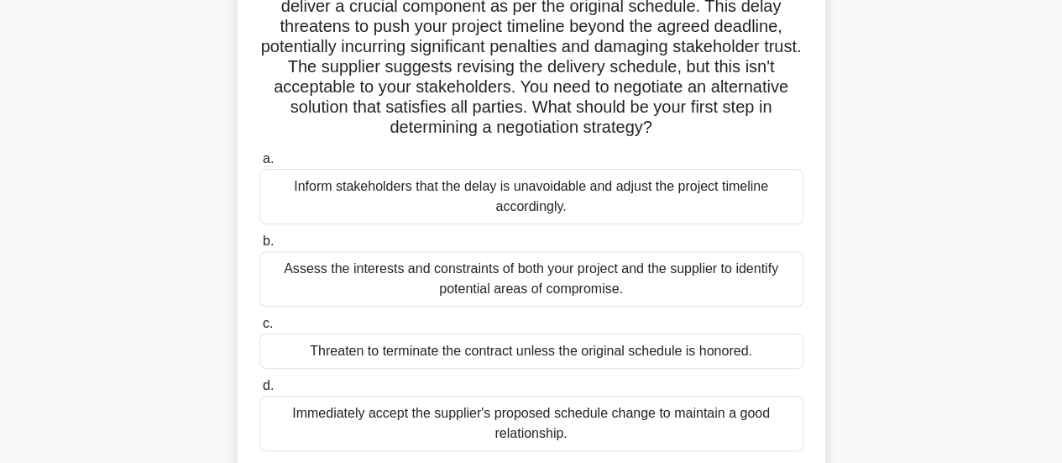
scroll to position [168, 0]
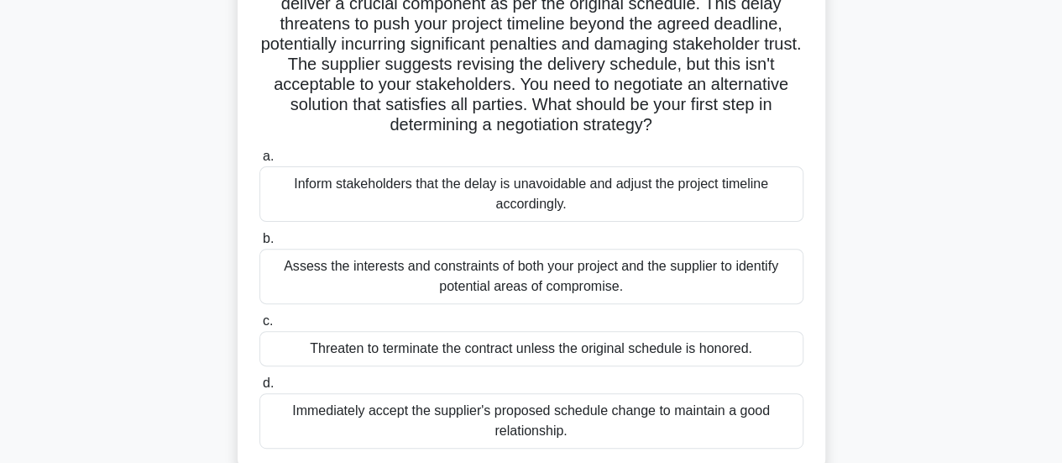
click at [747, 280] on div "Assess the interests and constraints of both your project and the supplier to i…" at bounding box center [531, 276] width 544 height 55
click at [259, 244] on input "b. Assess the interests and constraints of both your project and the supplier t…" at bounding box center [259, 238] width 0 height 11
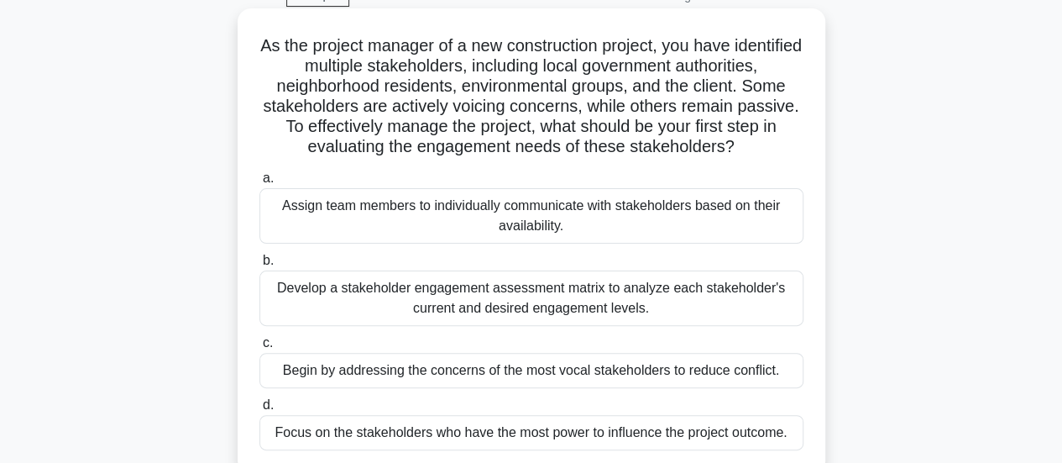
scroll to position [84, 0]
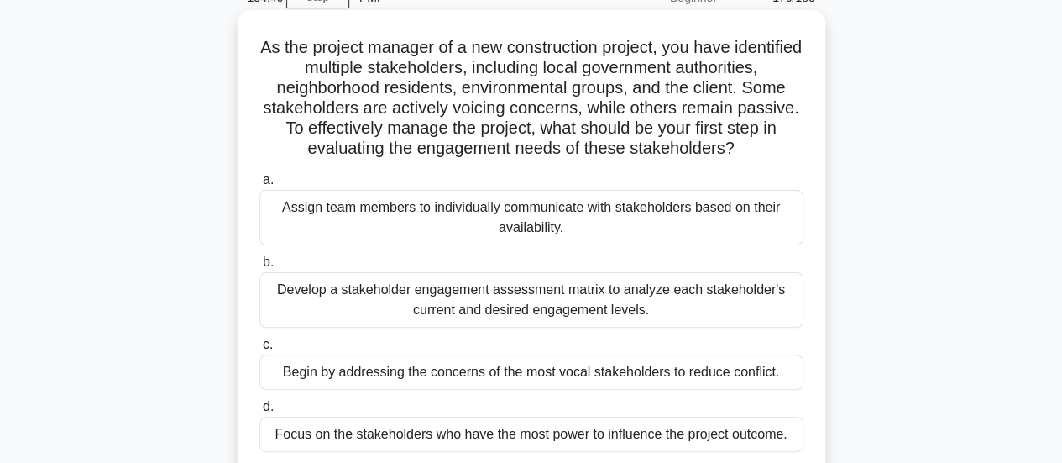
click at [754, 327] on div "Develop a stakeholder engagement assessment matrix to analyze each stakeholder'…" at bounding box center [531, 299] width 544 height 55
click at [259, 268] on input "b. Develop a stakeholder engagement assessment matrix to analyze each stakehold…" at bounding box center [259, 262] width 0 height 11
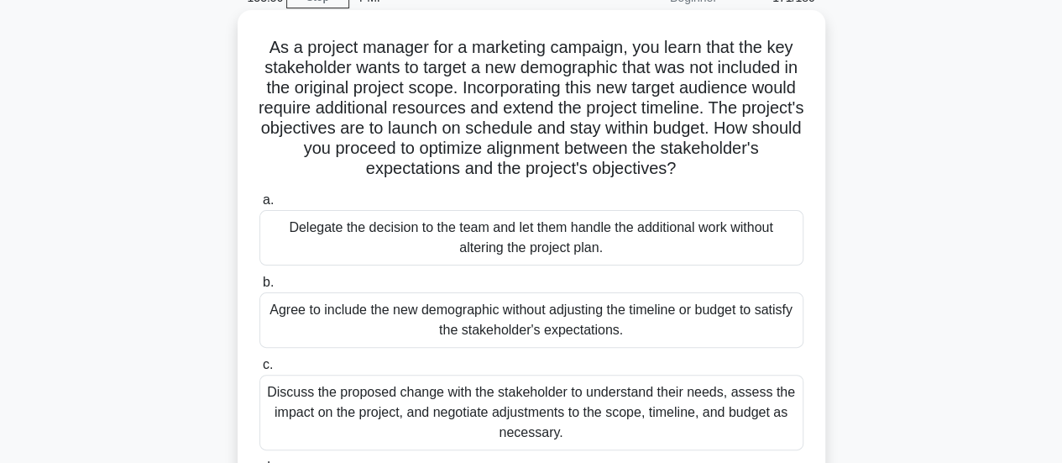
click at [694, 409] on div "Discuss the proposed change with the stakeholder to understand their needs, ass…" at bounding box center [531, 412] width 544 height 76
click at [259, 370] on input "c. Discuss the proposed change with the stakeholder to understand their needs, …" at bounding box center [259, 364] width 0 height 11
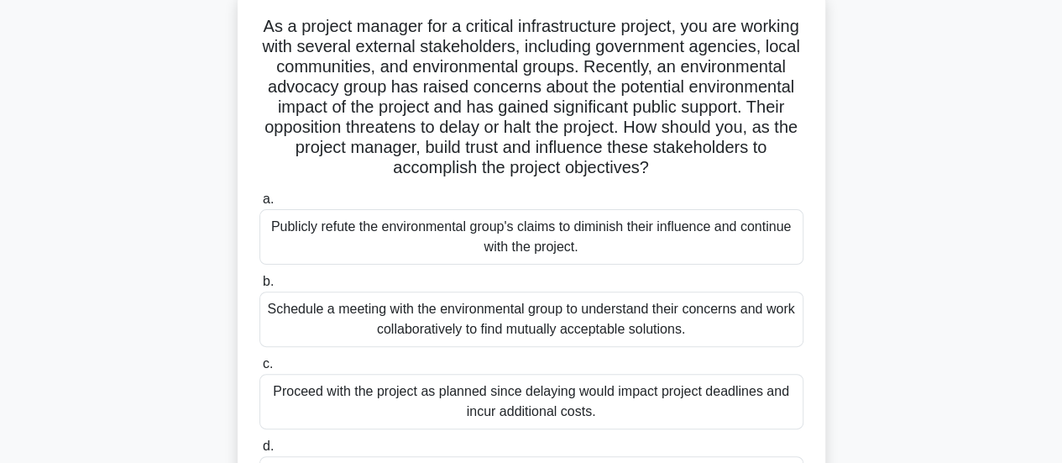
scroll to position [168, 0]
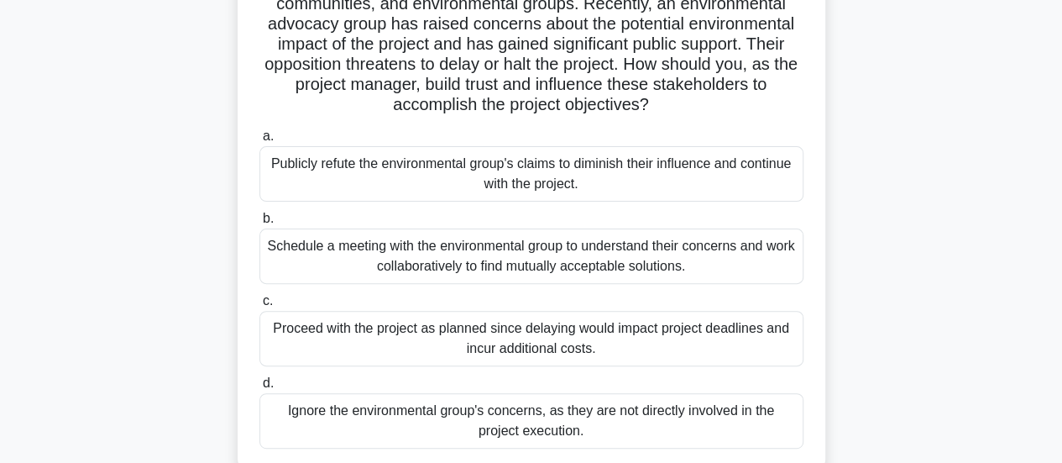
click at [741, 257] on div "Schedule a meeting with the environmental group to understand their concerns an…" at bounding box center [531, 255] width 544 height 55
click at [259, 224] on input "b. Schedule a meeting with the environmental group to understand their concerns…" at bounding box center [259, 218] width 0 height 11
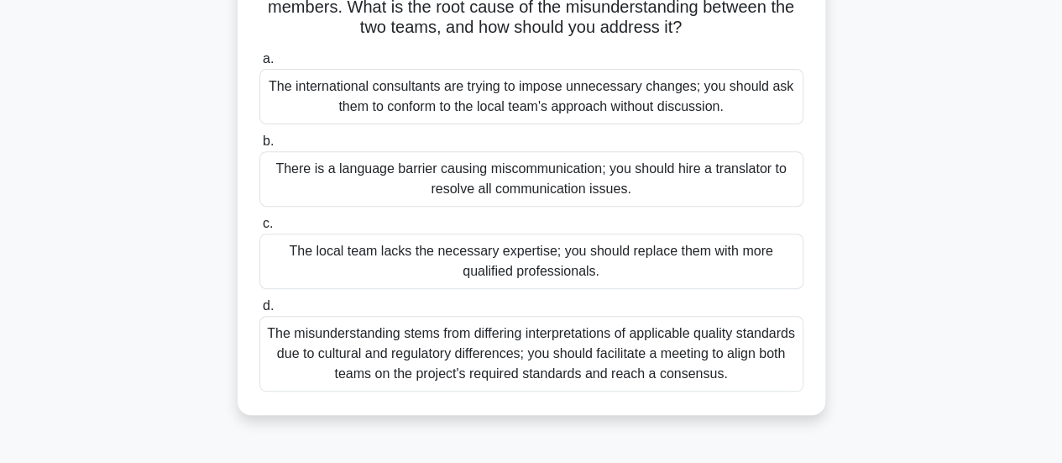
scroll to position [252, 0]
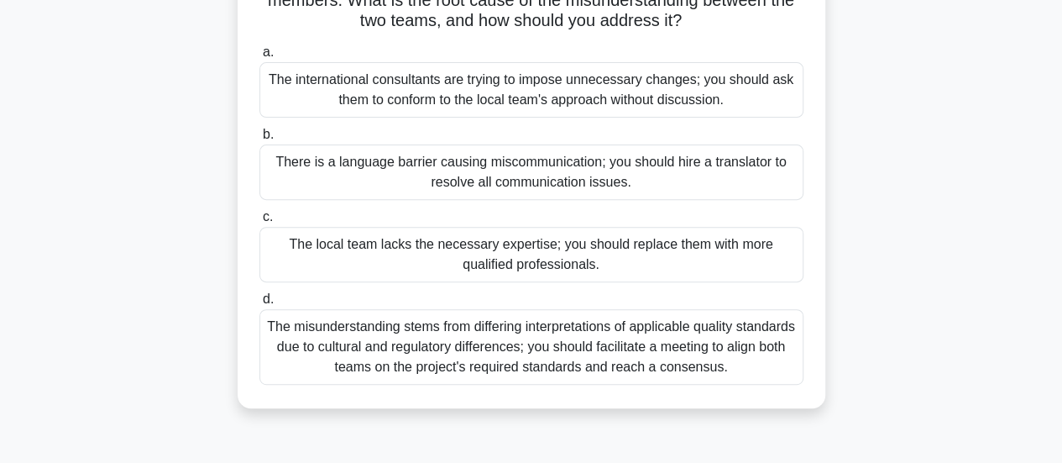
click at [774, 369] on div "The misunderstanding stems from differing interpretations of applicable quality…" at bounding box center [531, 347] width 544 height 76
click at [259, 305] on input "d. The misunderstanding stems from differing interpretations of applicable qual…" at bounding box center [259, 299] width 0 height 11
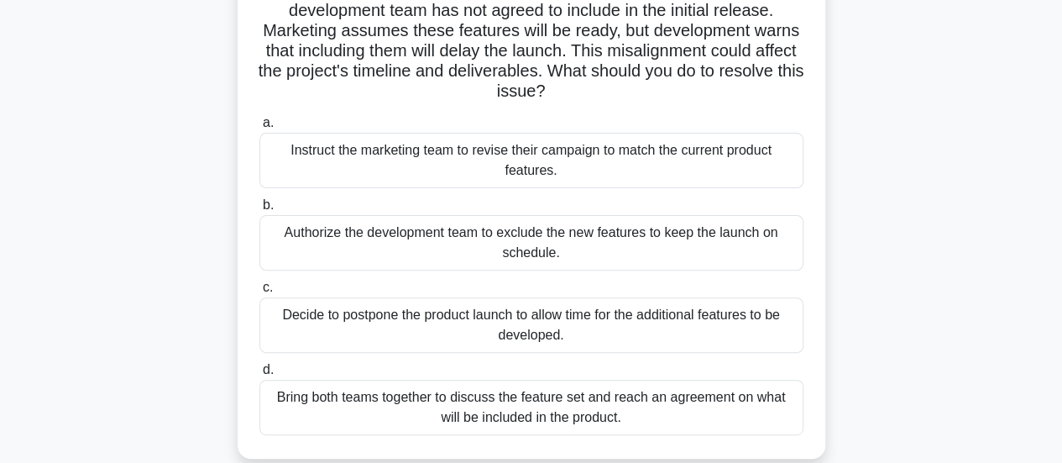
scroll to position [168, 0]
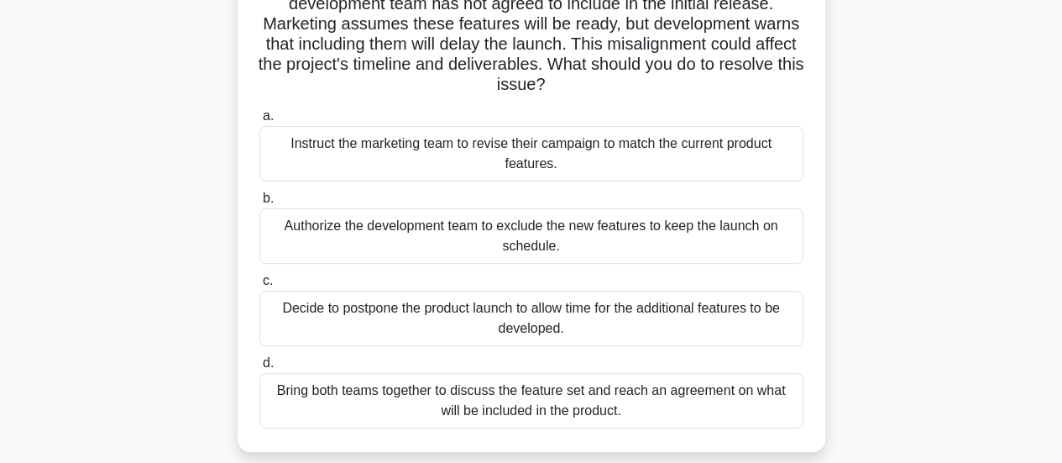
click at [744, 400] on div "Bring both teams together to discuss the feature set and reach an agreement on …" at bounding box center [531, 400] width 544 height 55
click at [259, 369] on input "d. Bring both teams together to discuss the feature set and reach an agreement …" at bounding box center [259, 363] width 0 height 11
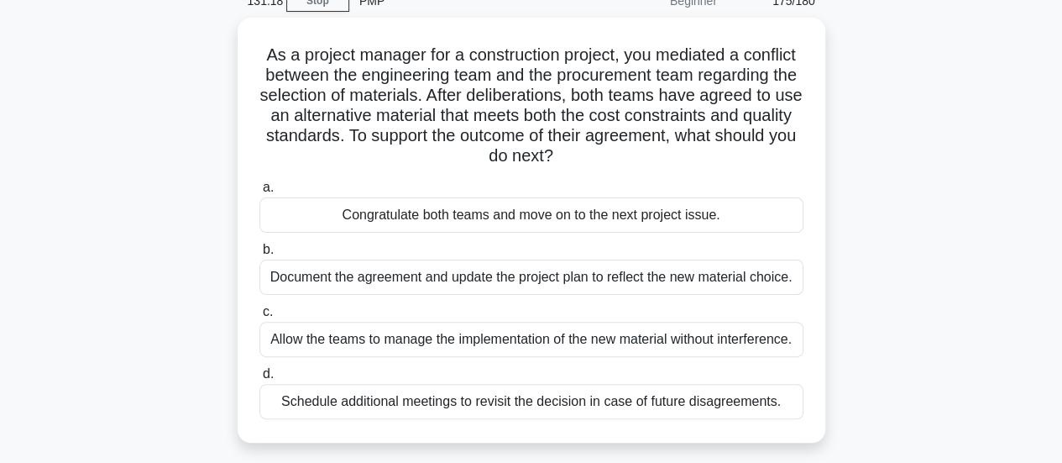
scroll to position [84, 0]
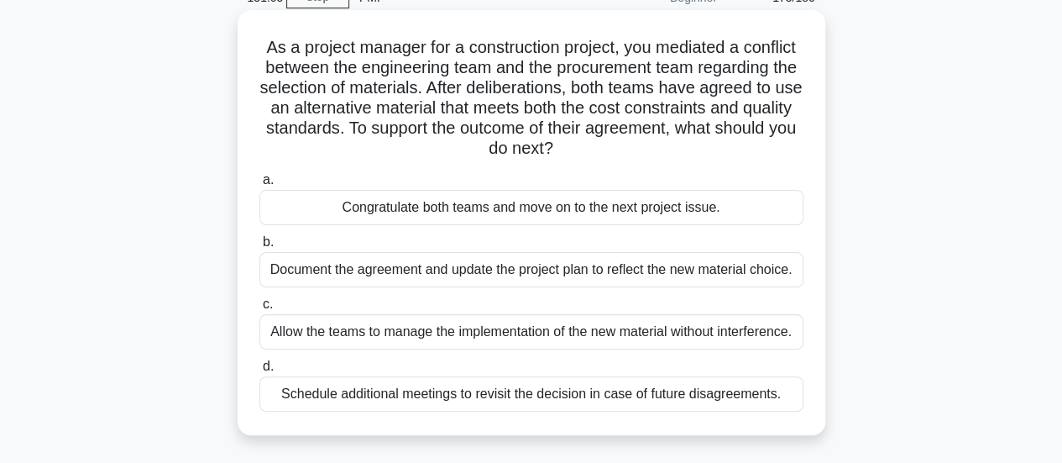
click at [771, 268] on div "Document the agreement and update the project plan to reflect the new material …" at bounding box center [531, 269] width 544 height 35
click at [259, 248] on input "b. Document the agreement and update the project plan to reflect the new materi…" at bounding box center [259, 242] width 0 height 11
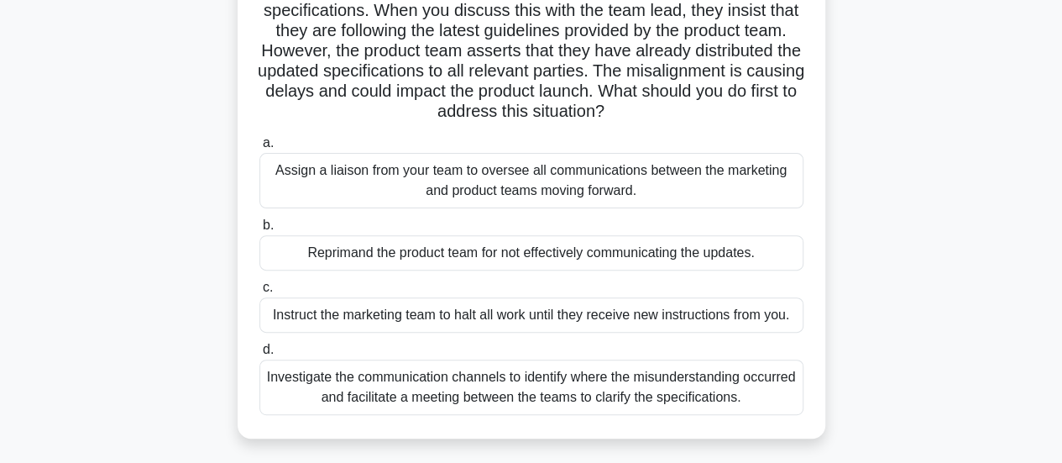
scroll to position [168, 0]
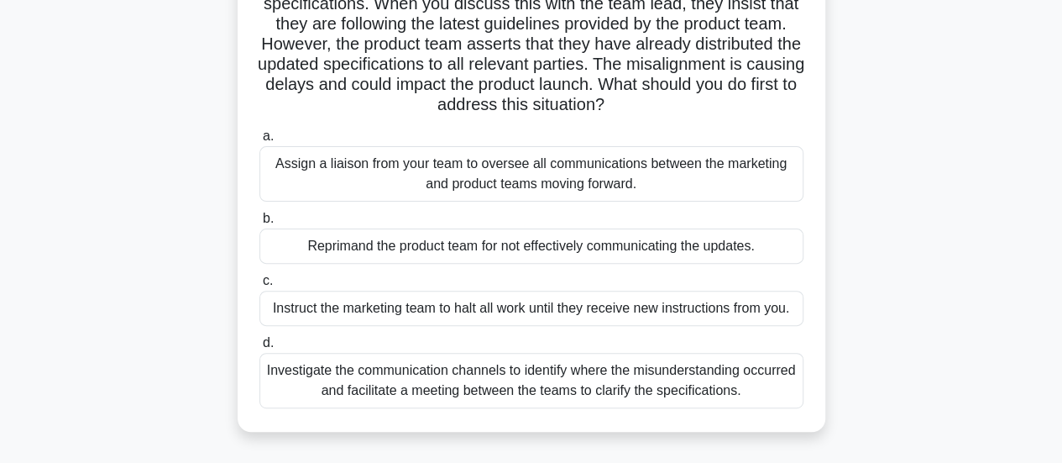
click at [766, 397] on div "Investigate the communication channels to identify where the misunderstanding o…" at bounding box center [531, 380] width 544 height 55
click at [259, 348] on input "d. Investigate the communication channels to identify where the misunderstandin…" at bounding box center [259, 343] width 0 height 11
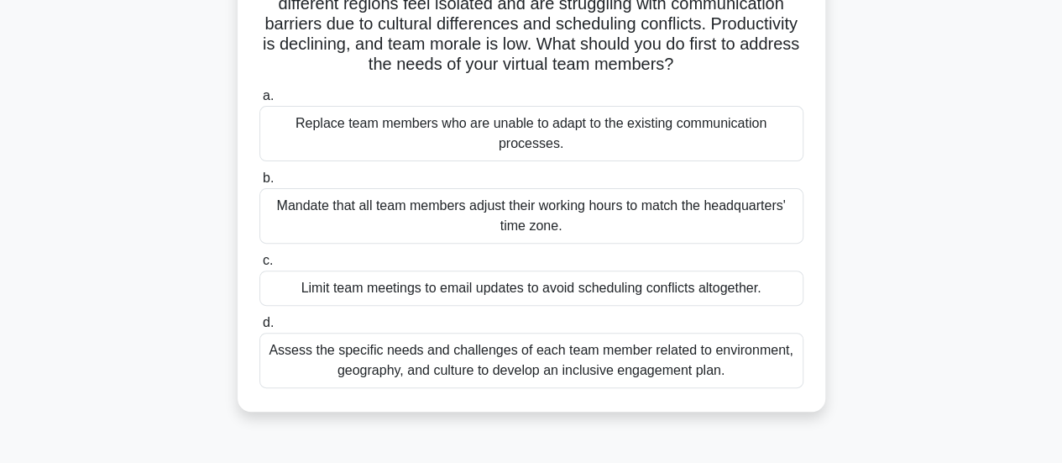
click at [755, 370] on div "Assess the specific needs and challenges of each team member related to environ…" at bounding box center [531, 359] width 544 height 55
click at [259, 328] on input "d. Assess the specific needs and challenges of each team member related to envi…" at bounding box center [259, 322] width 0 height 11
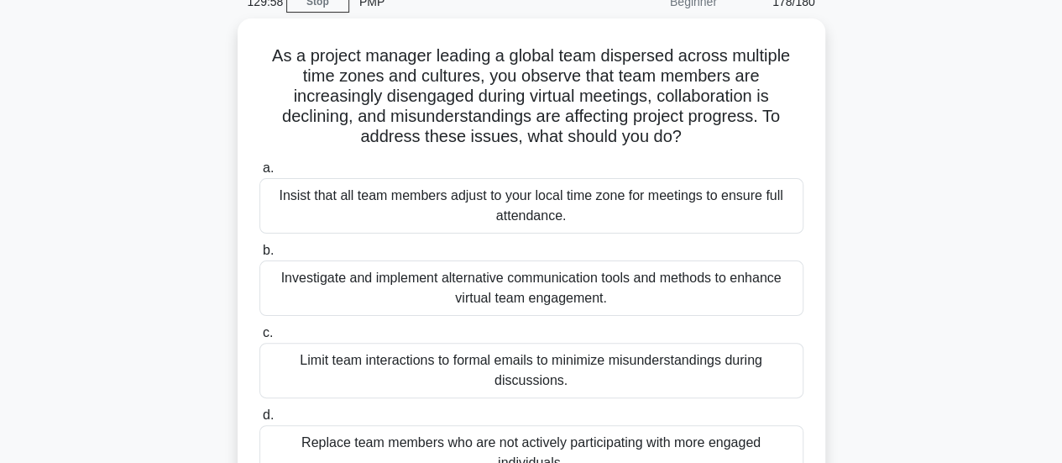
scroll to position [84, 0]
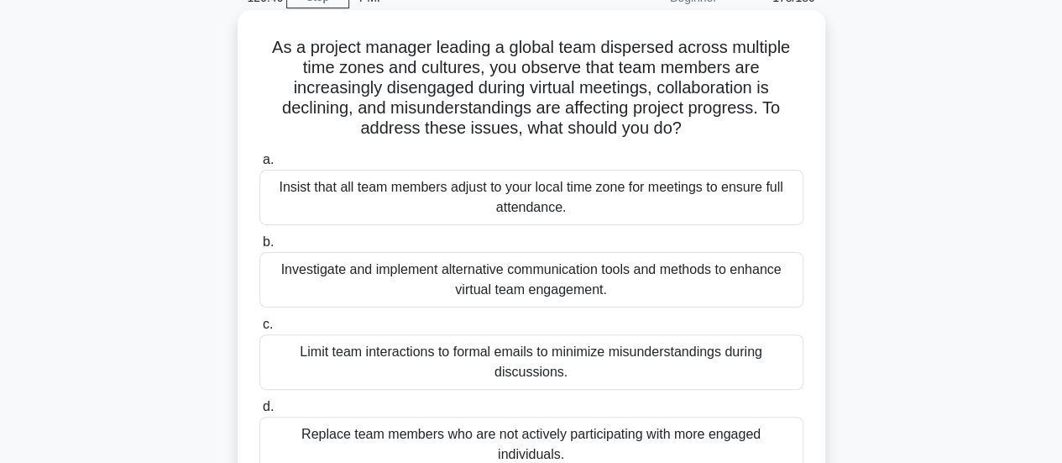
click at [792, 284] on div "Investigate and implement alternative communication tools and methods to enhanc…" at bounding box center [531, 279] width 544 height 55
click at [259, 248] on input "b. Investigate and implement alternative communication tools and methods to enh…" at bounding box center [259, 242] width 0 height 11
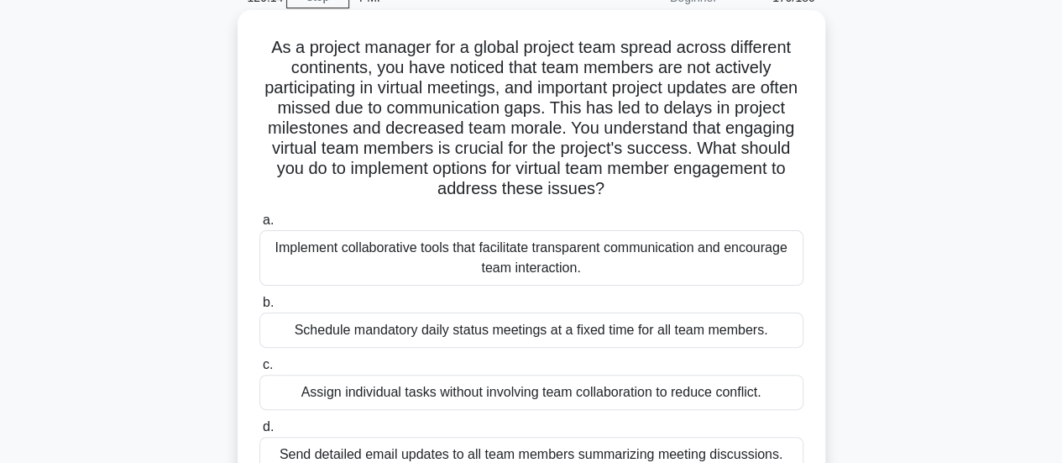
click at [751, 270] on div "Implement collaborative tools that facilitate transparent communication and enc…" at bounding box center [531, 257] width 544 height 55
click at [259, 226] on input "a. Implement collaborative tools that facilitate transparent communication and …" at bounding box center [259, 220] width 0 height 11
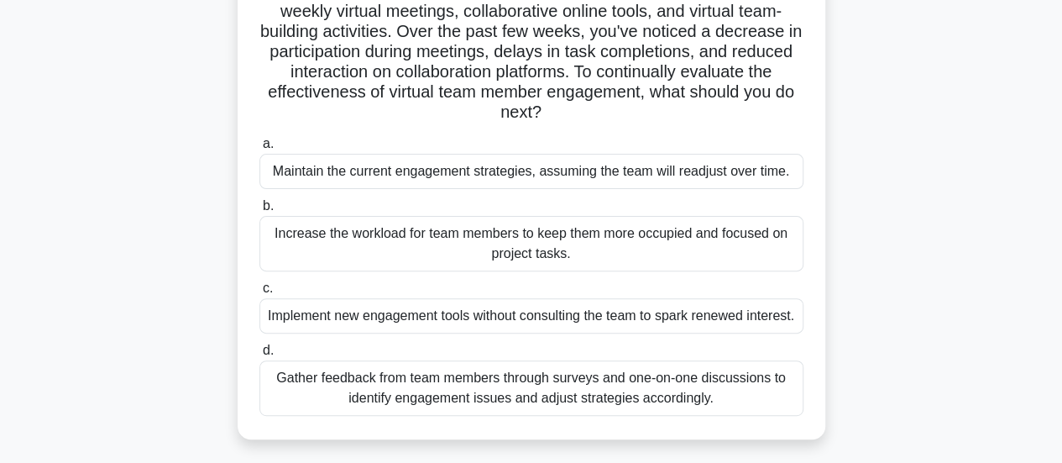
scroll to position [168, 0]
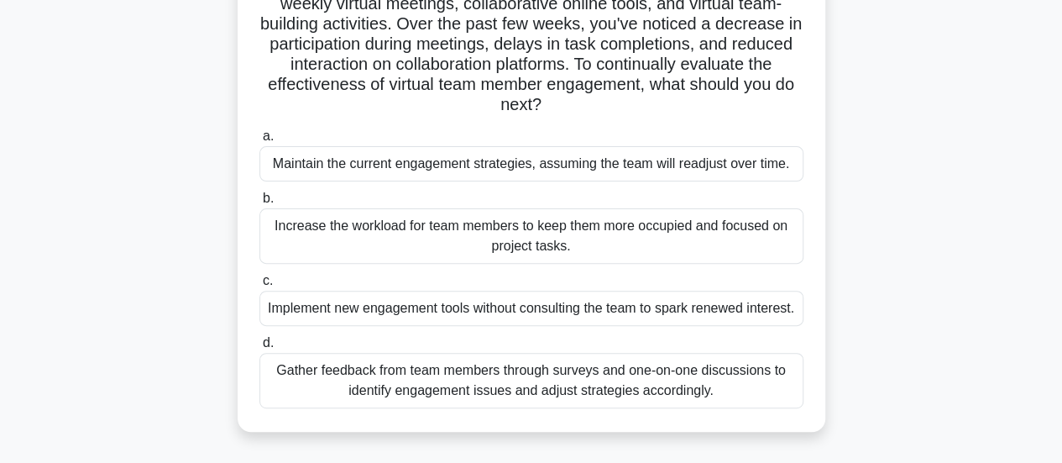
click at [754, 408] on div "Gather feedback from team members through surveys and one-on-one discussions to…" at bounding box center [531, 380] width 544 height 55
click at [259, 348] on input "d. Gather feedback from team members through surveys and one-on-one discussions…" at bounding box center [259, 343] width 0 height 11
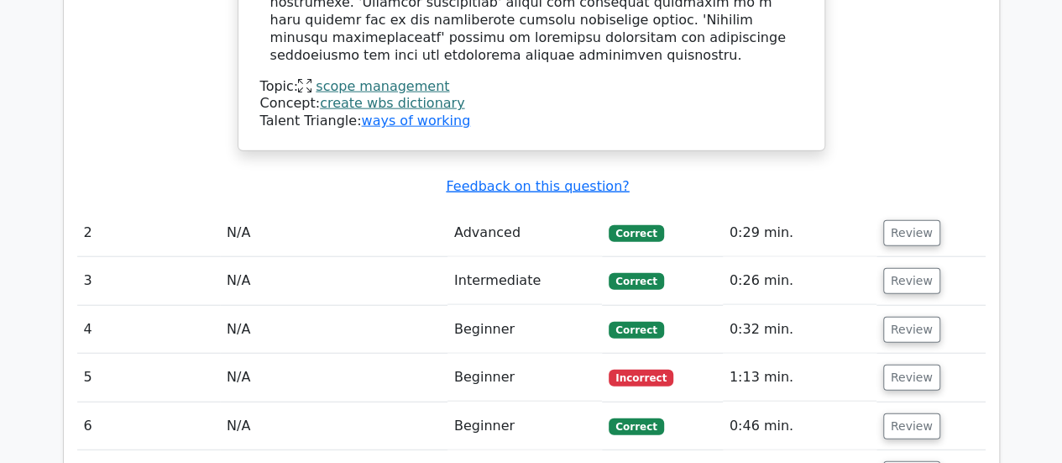
scroll to position [1931, 0]
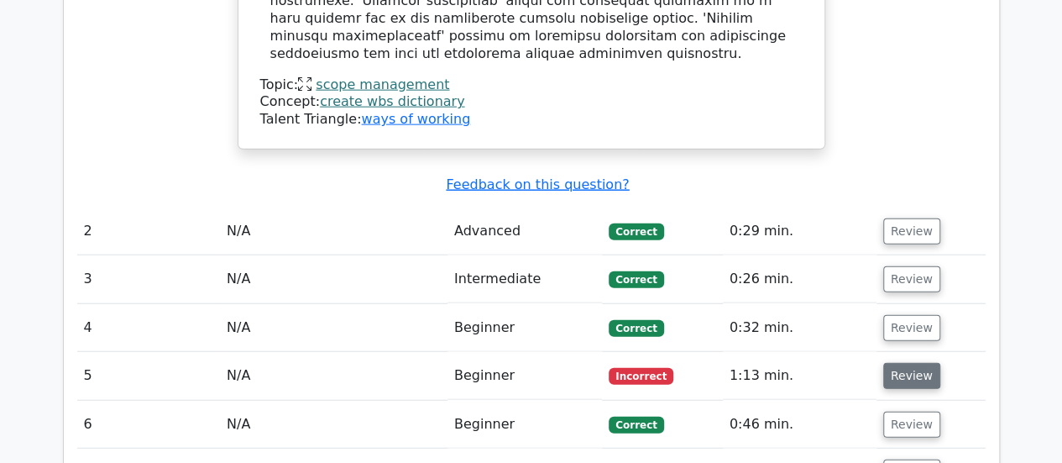
click at [917, 363] on button "Review" at bounding box center [911, 376] width 57 height 26
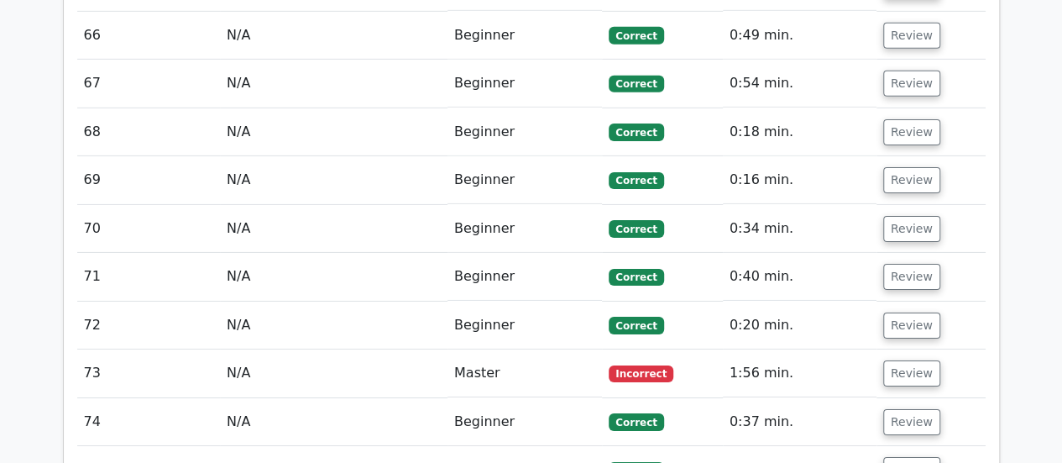
scroll to position [5877, 0]
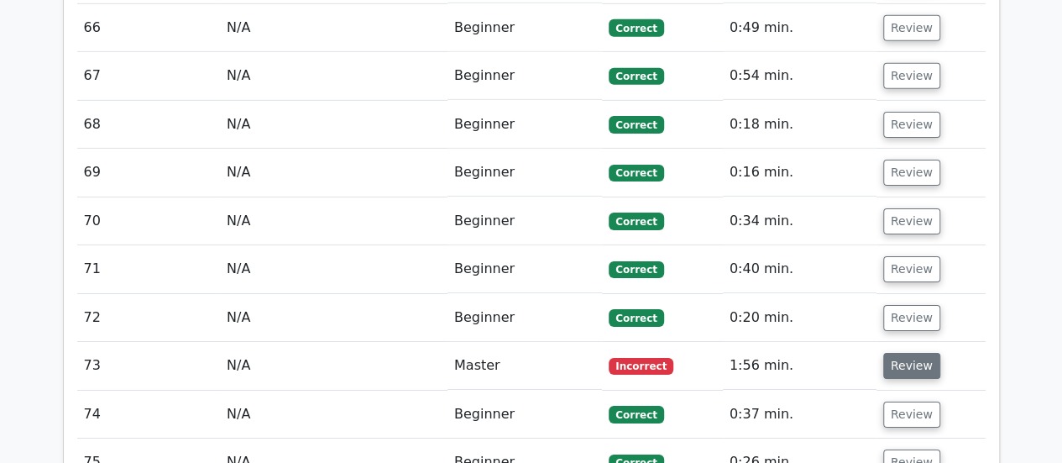
click at [917, 353] on button "Review" at bounding box center [911, 366] width 57 height 26
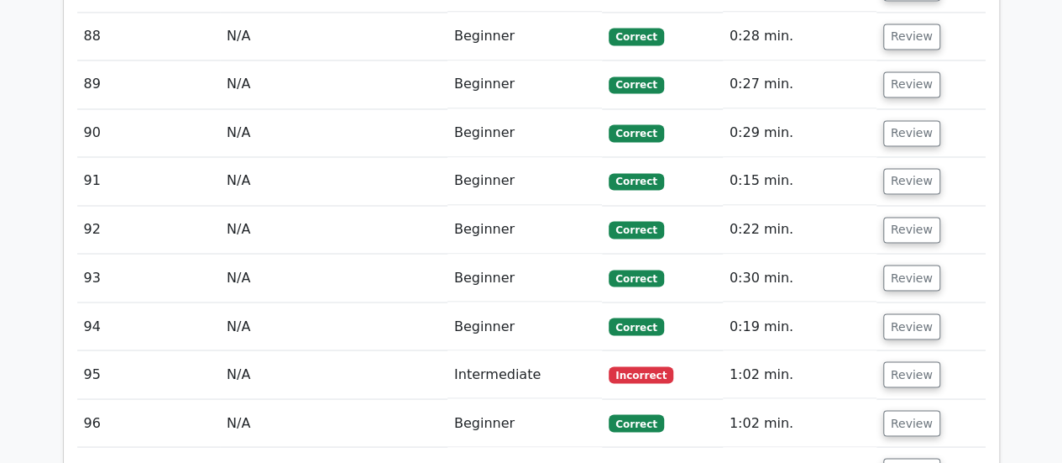
scroll to position [7724, 0]
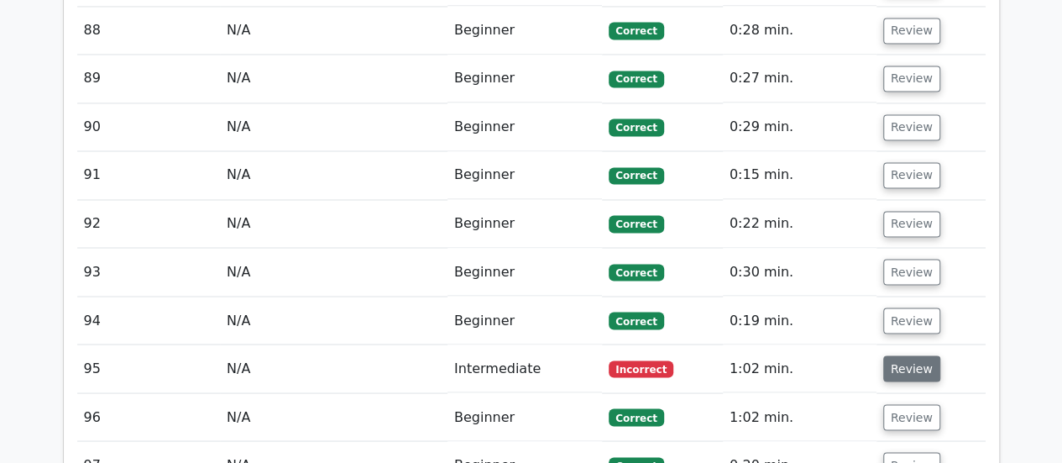
click at [895, 355] on button "Review" at bounding box center [911, 368] width 57 height 26
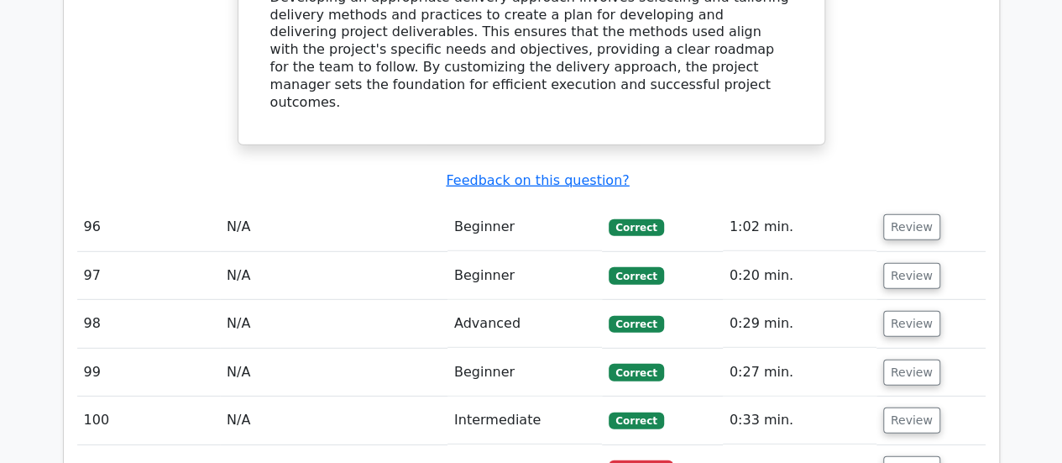
scroll to position [8648, 0]
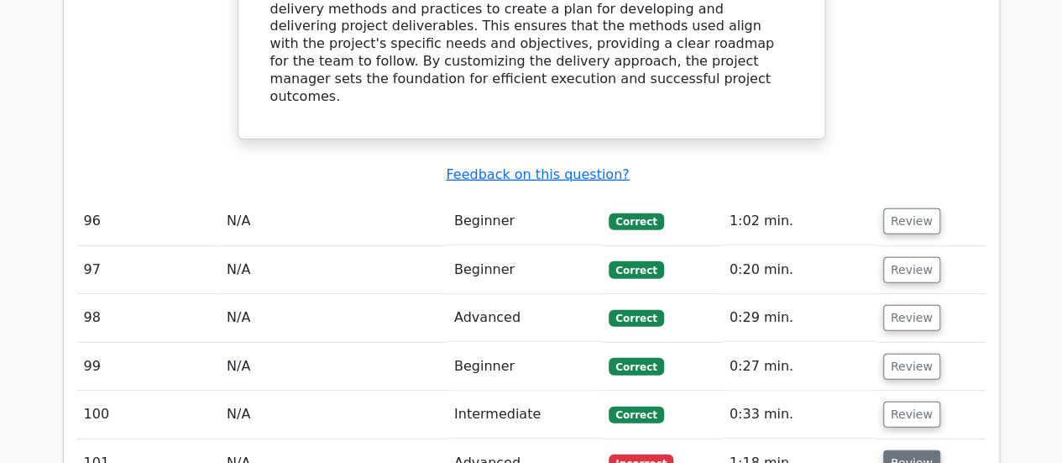
click at [911, 450] on button "Review" at bounding box center [911, 463] width 57 height 26
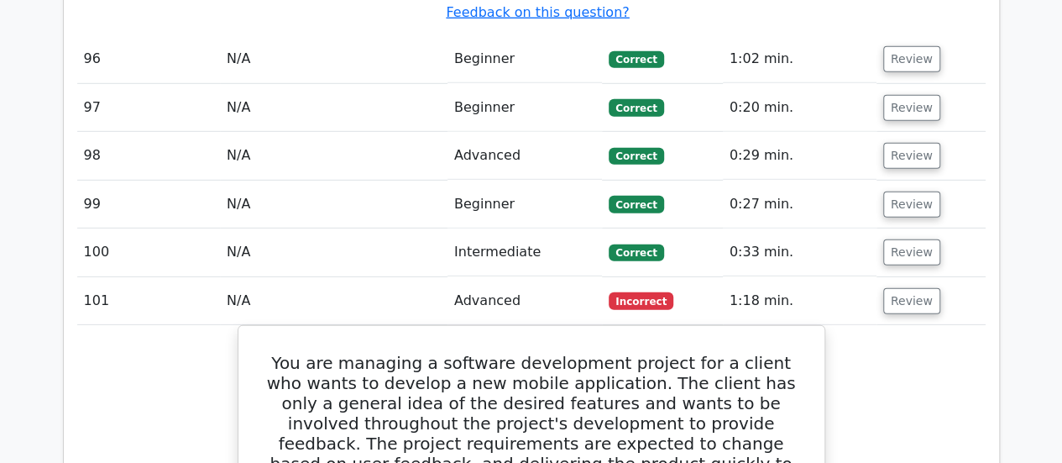
scroll to position [8816, 0]
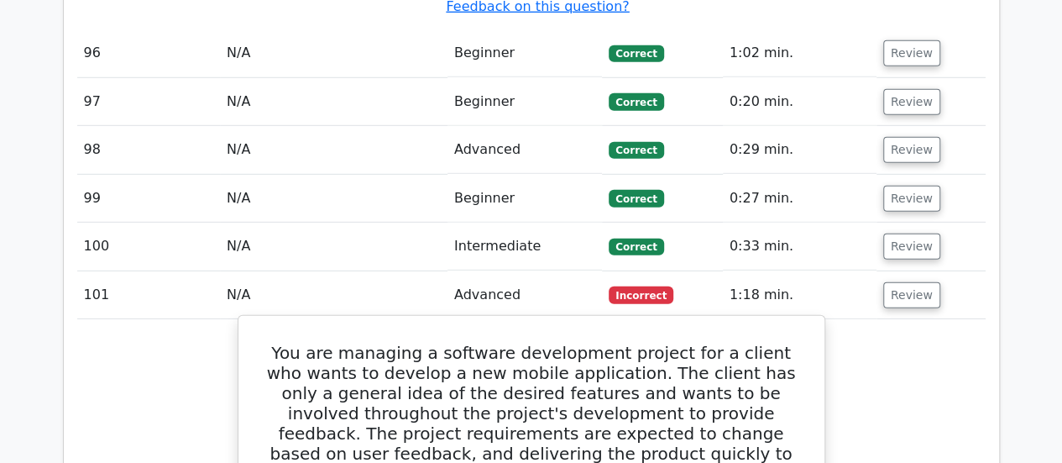
drag, startPoint x: 467, startPoint y: 377, endPoint x: 583, endPoint y: 376, distance: 115.9
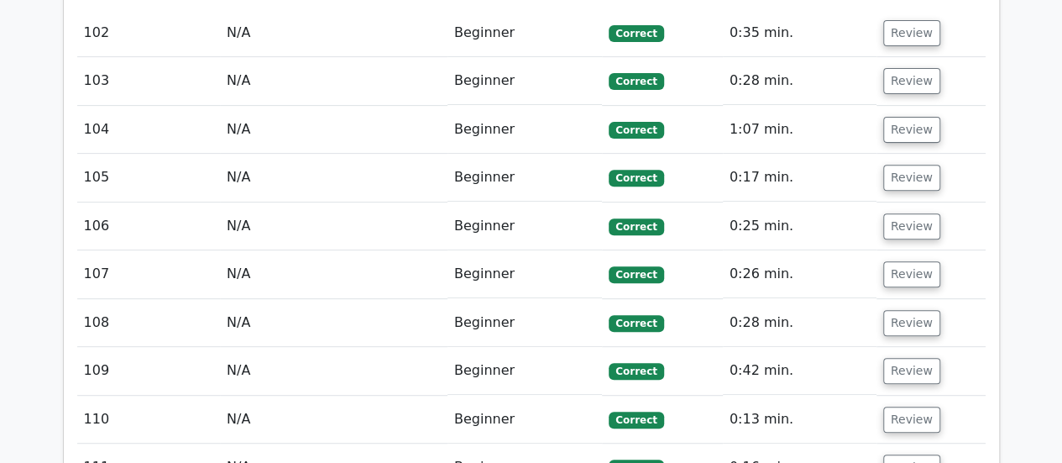
scroll to position [9823, 0]
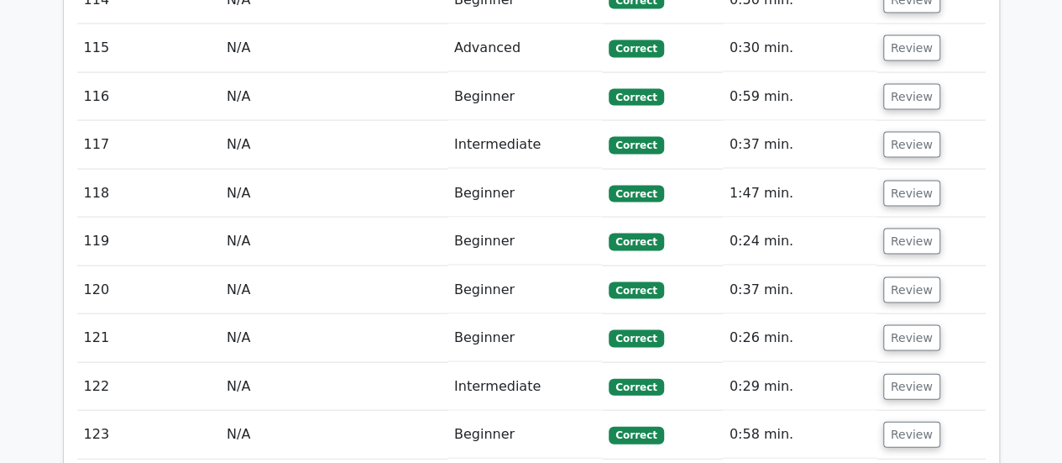
scroll to position [11251, 0]
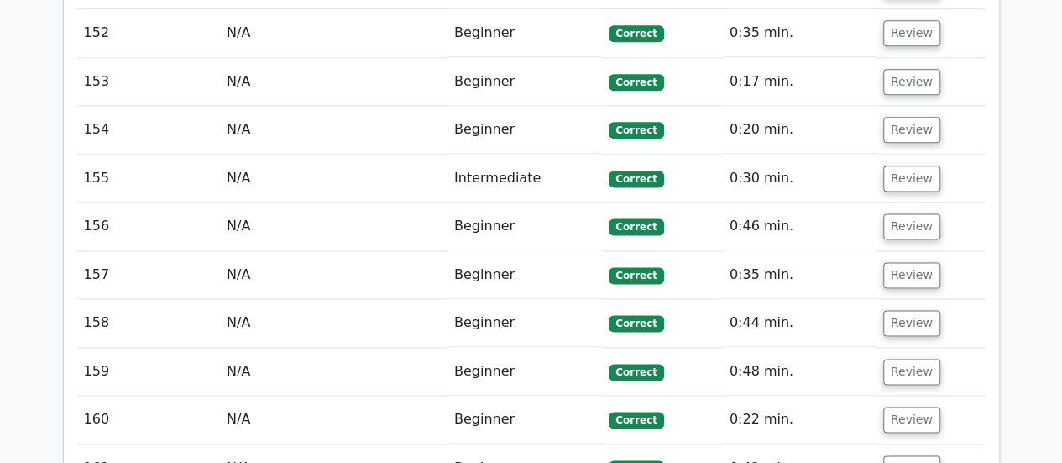
scroll to position [13770, 0]
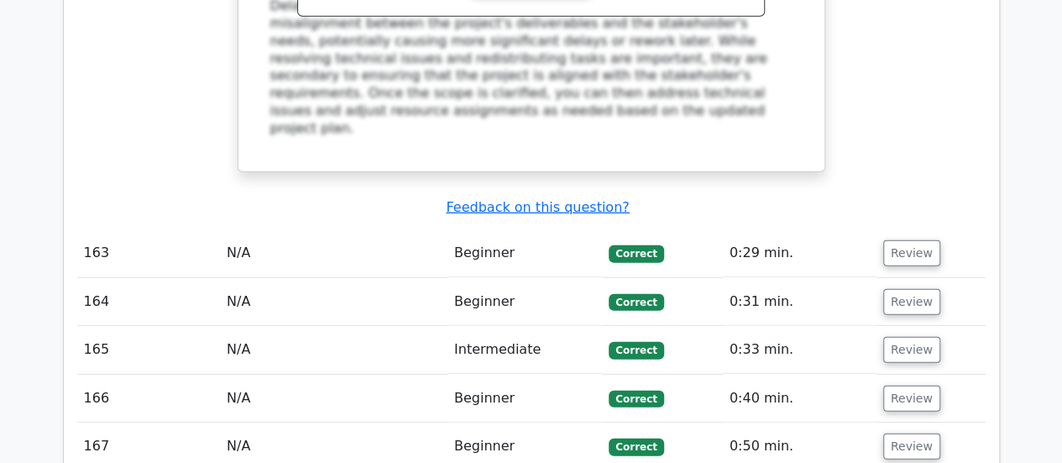
scroll to position [15029, 0]
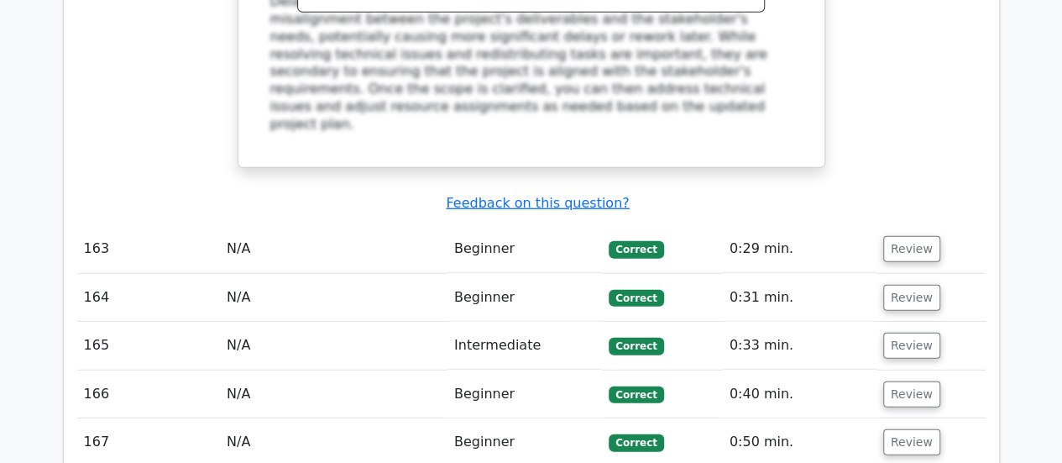
drag, startPoint x: 1006, startPoint y: 164, endPoint x: 1040, endPoint y: 146, distance: 38.7
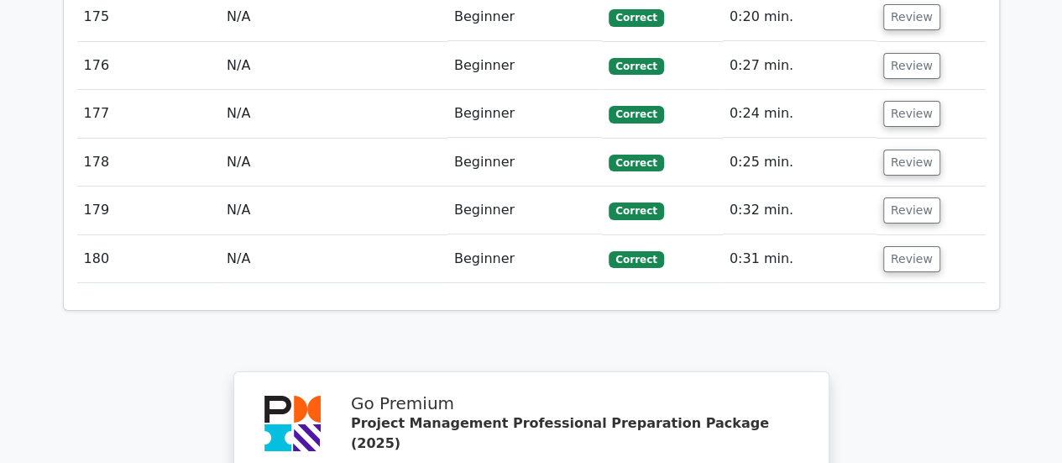
scroll to position [15953, 0]
